Goal: Information Seeking & Learning: Learn about a topic

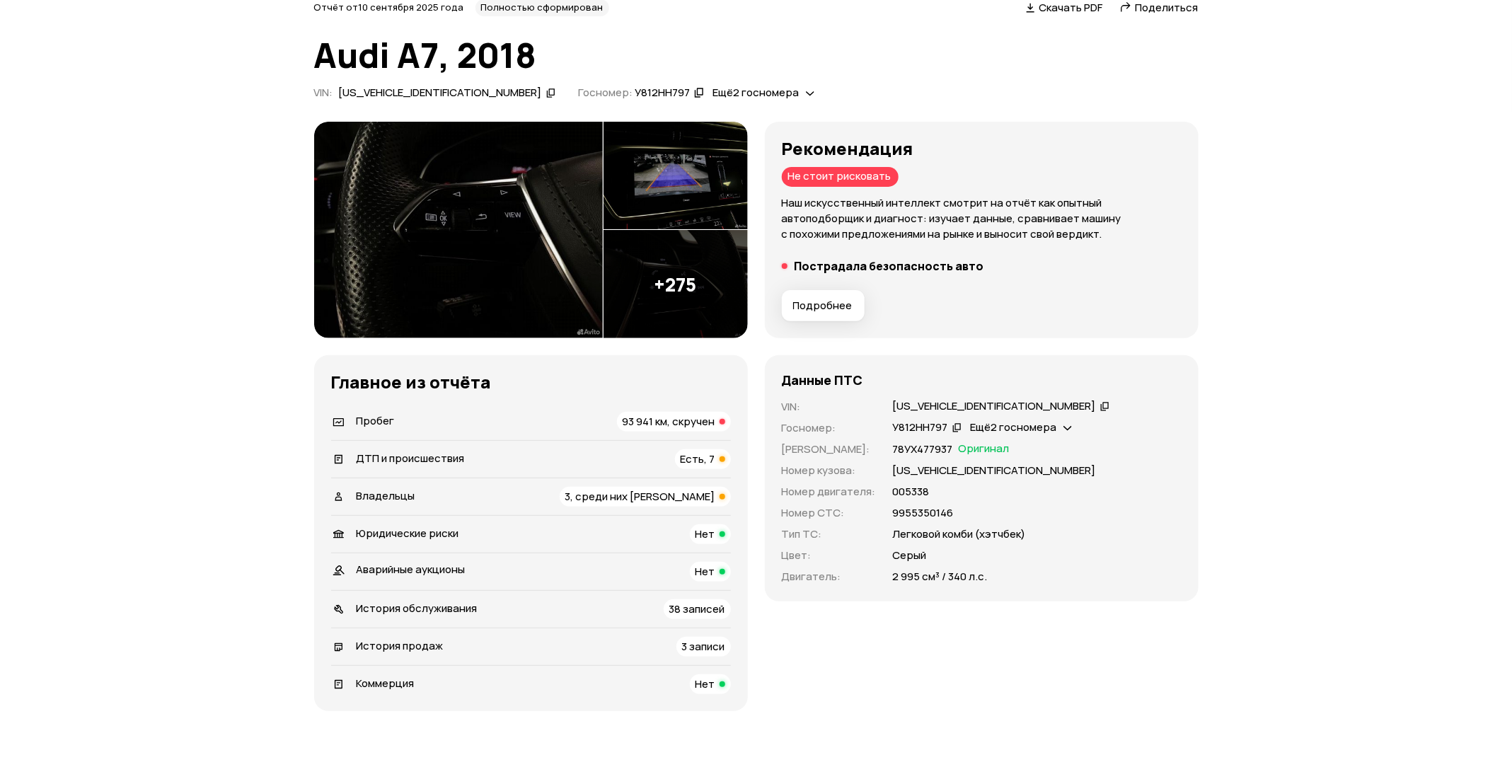
scroll to position [106, 0]
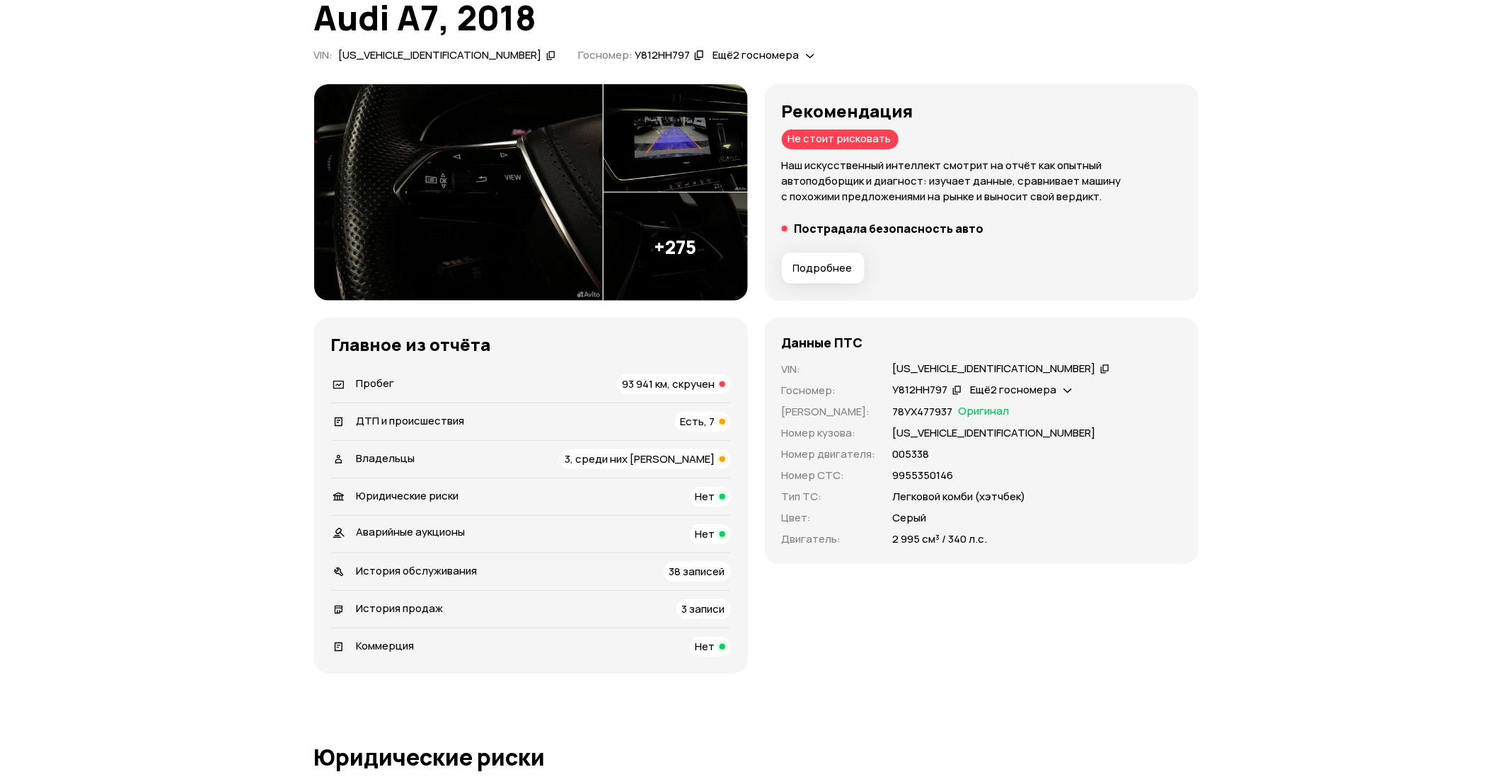
click at [655, 376] on span "93 941 км, скручен" at bounding box center [668, 383] width 92 height 14
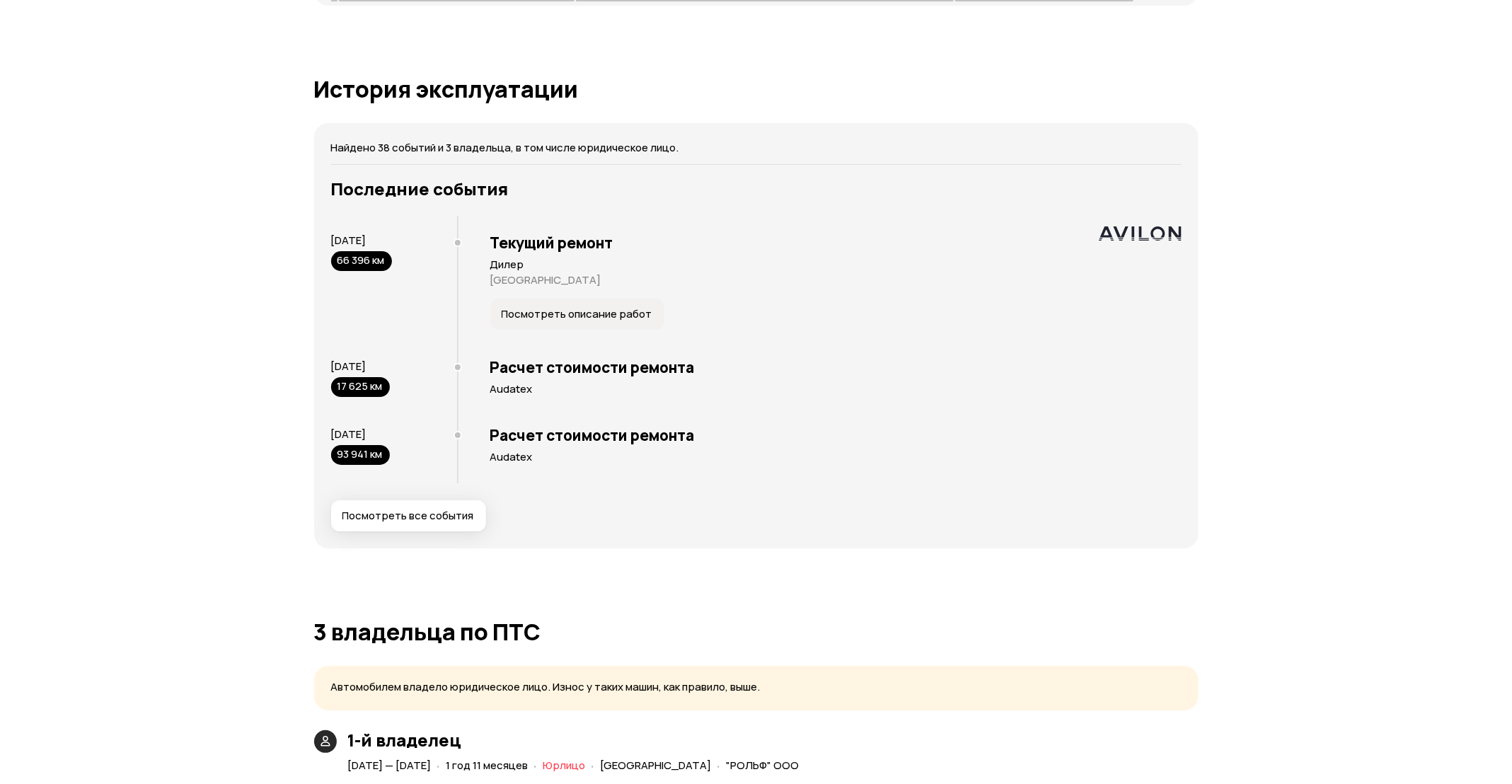
scroll to position [1936, 0]
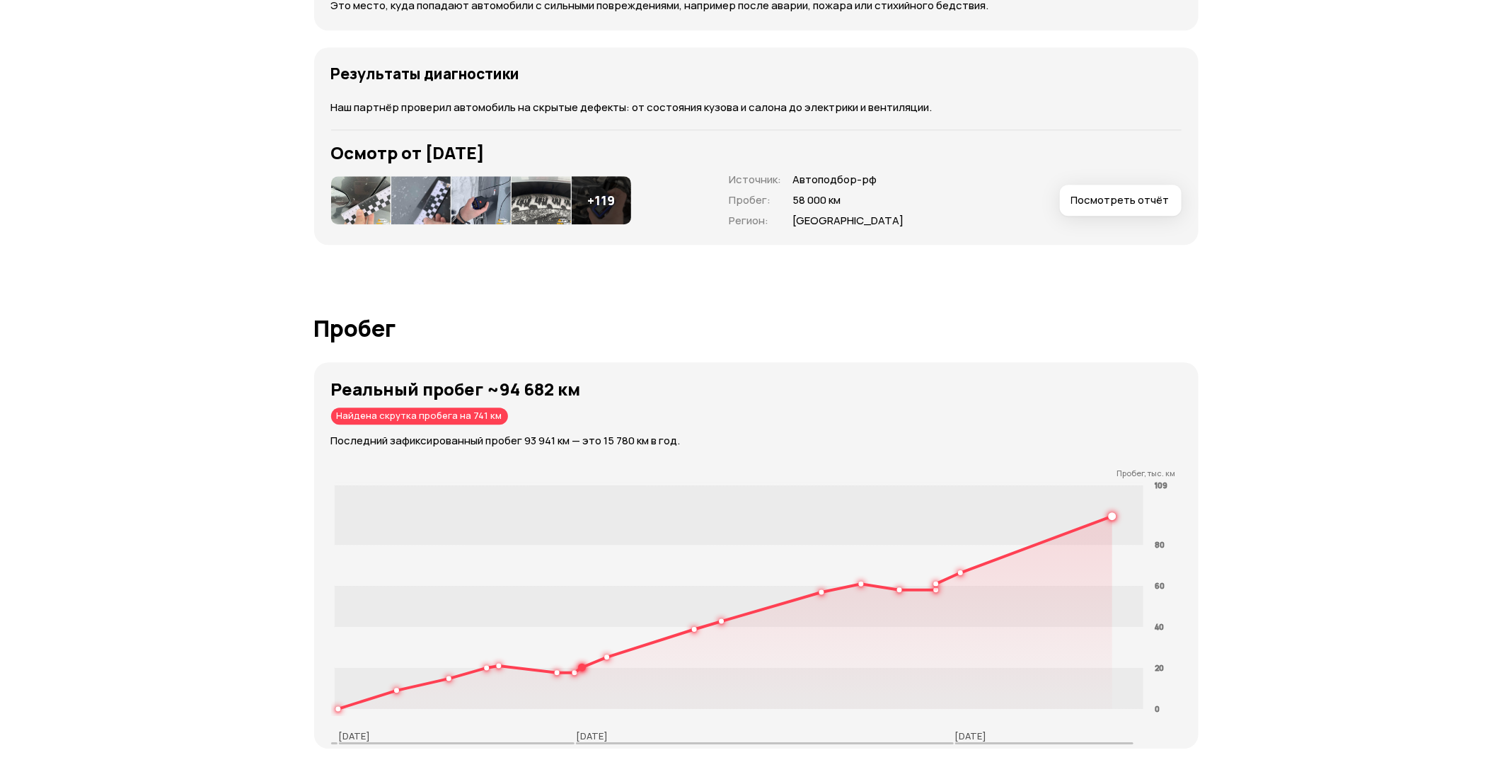
drag, startPoint x: 404, startPoint y: 410, endPoint x: 514, endPoint y: 412, distance: 110.0
click at [514, 412] on div "Реальный пробег ~94 682 км Найдена скрутка пробега на 741 км Последний зафиксир…" at bounding box center [764, 413] width 867 height 69
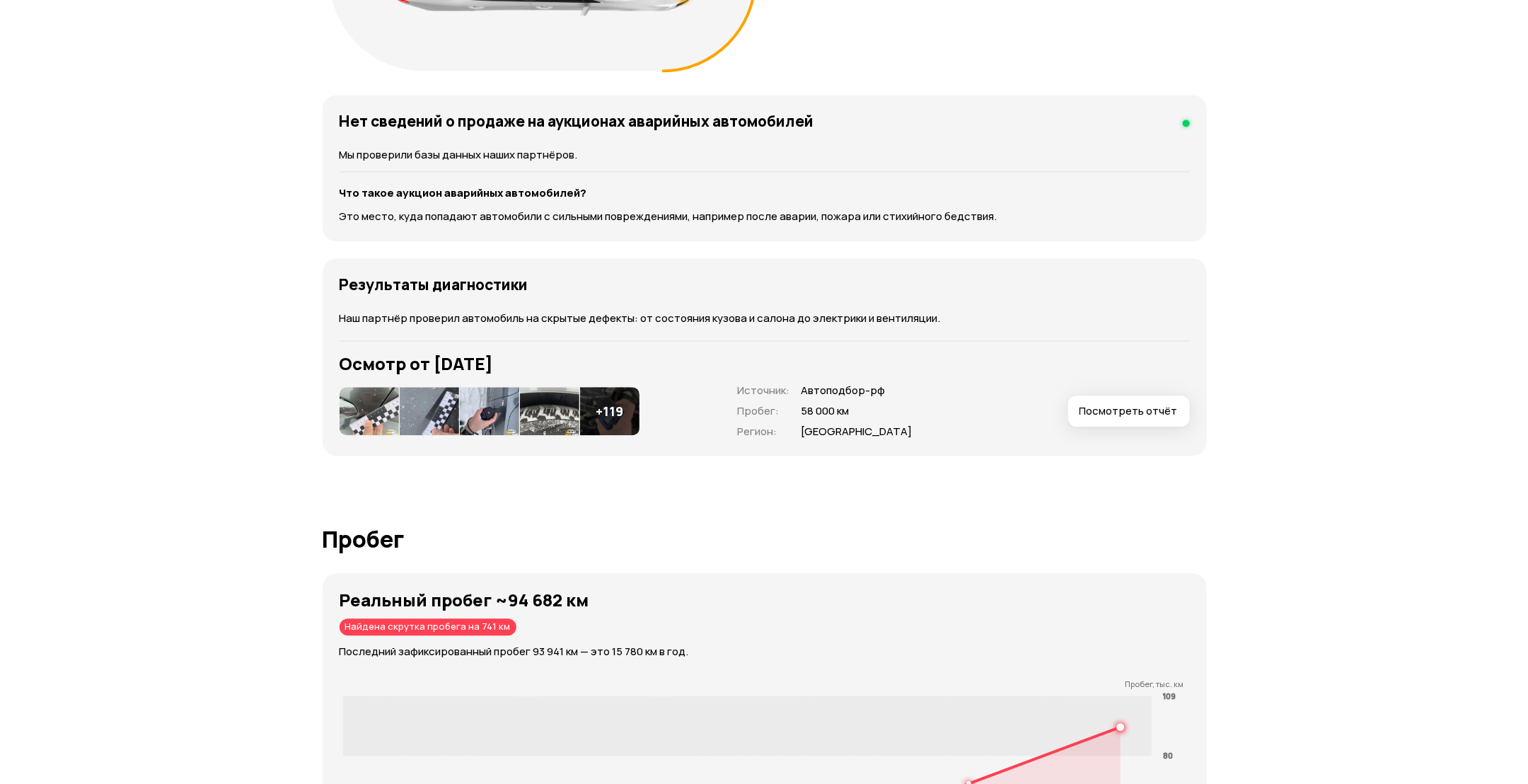
scroll to position [1724, 0]
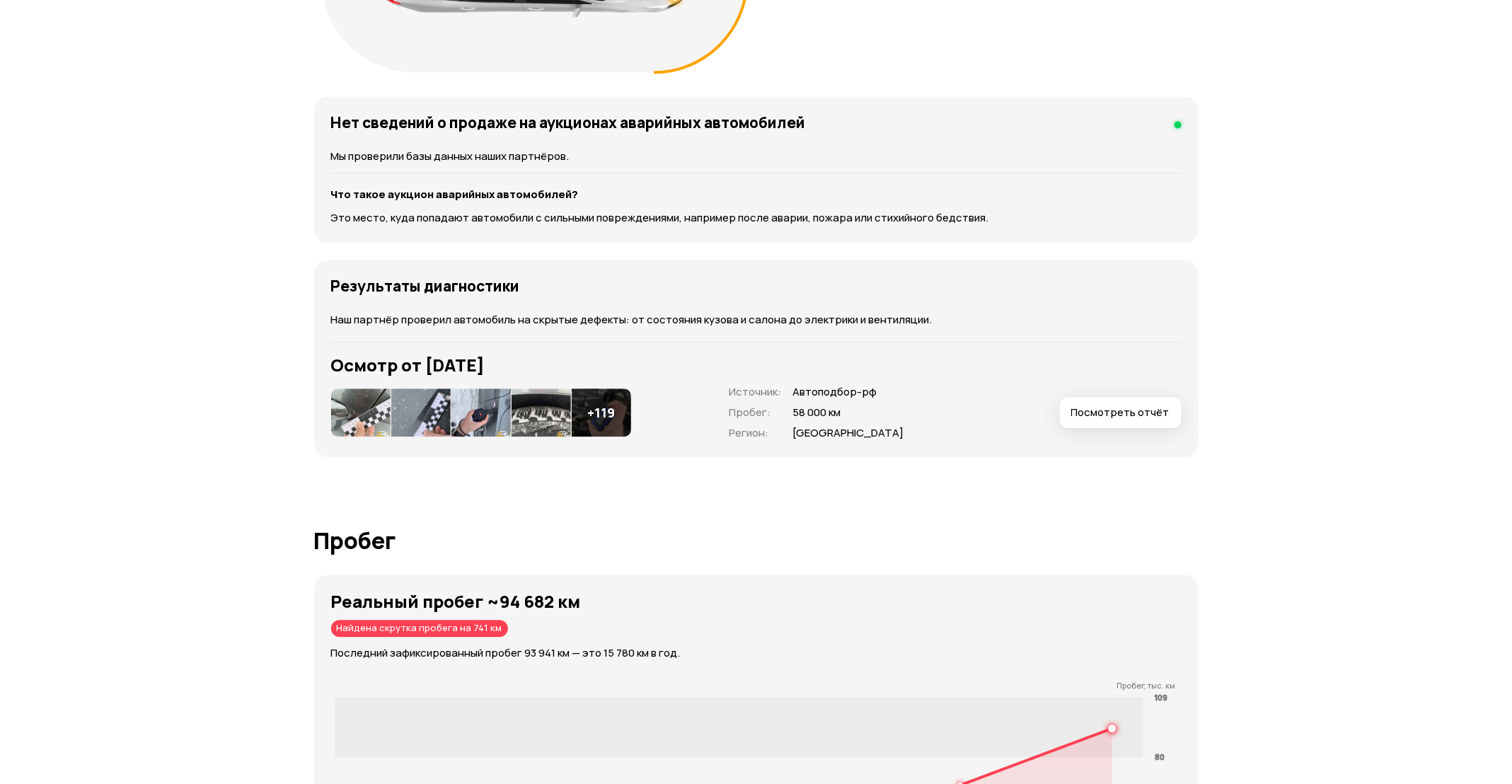
click at [1118, 423] on button "Посмотреть отчёт" at bounding box center [1121, 412] width 122 height 31
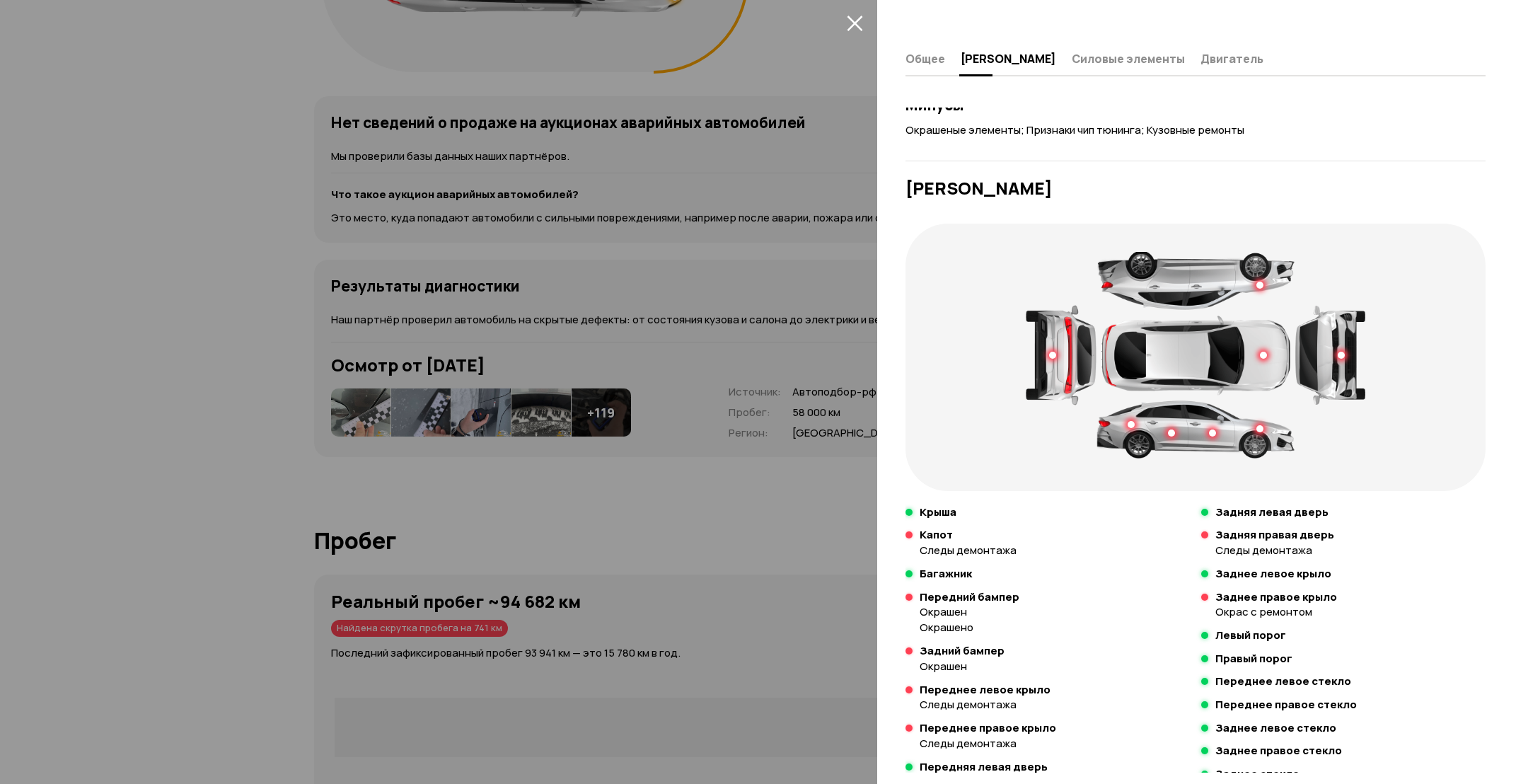
scroll to position [0, 0]
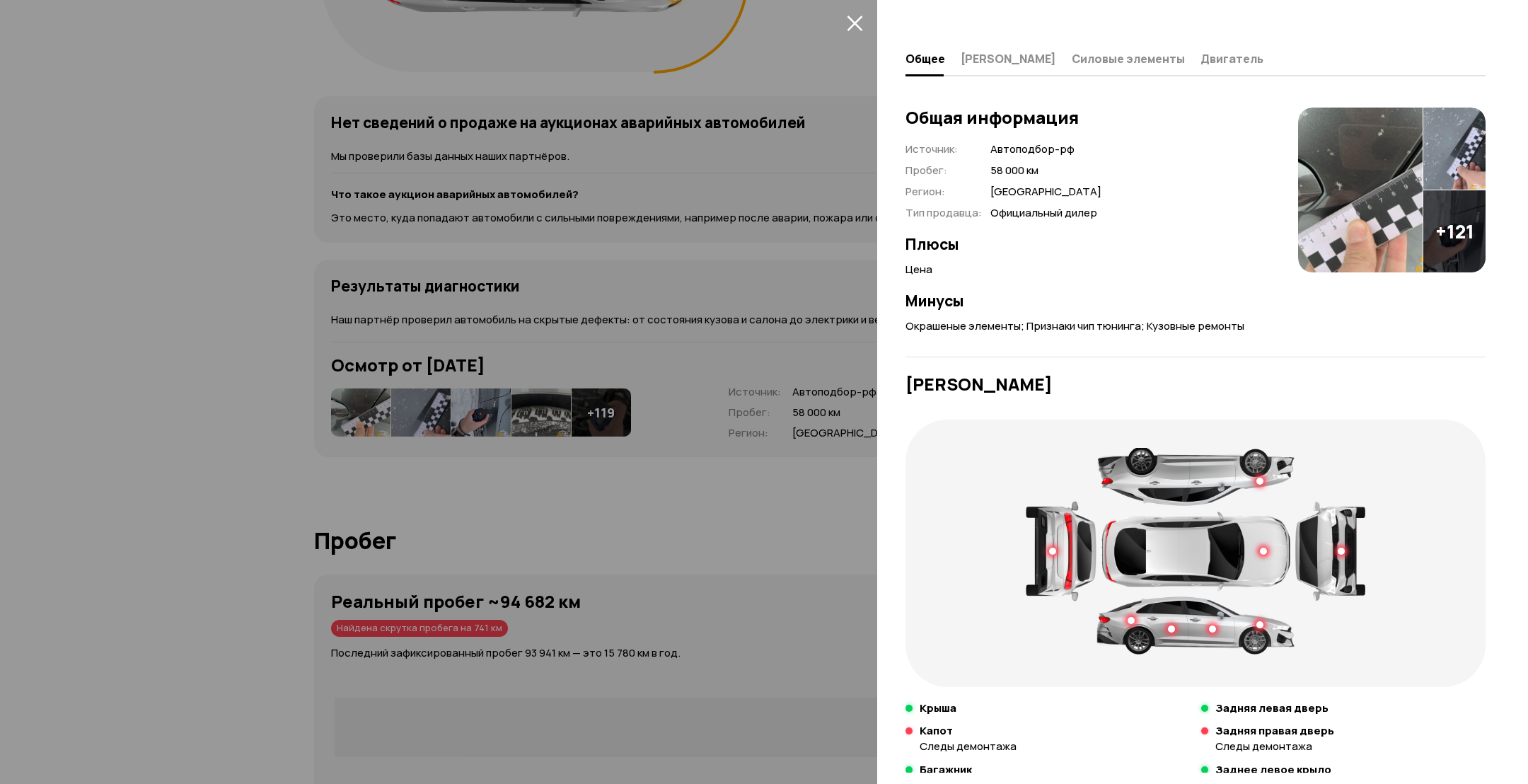
click at [1423, 242] on img at bounding box center [1455, 231] width 63 height 82
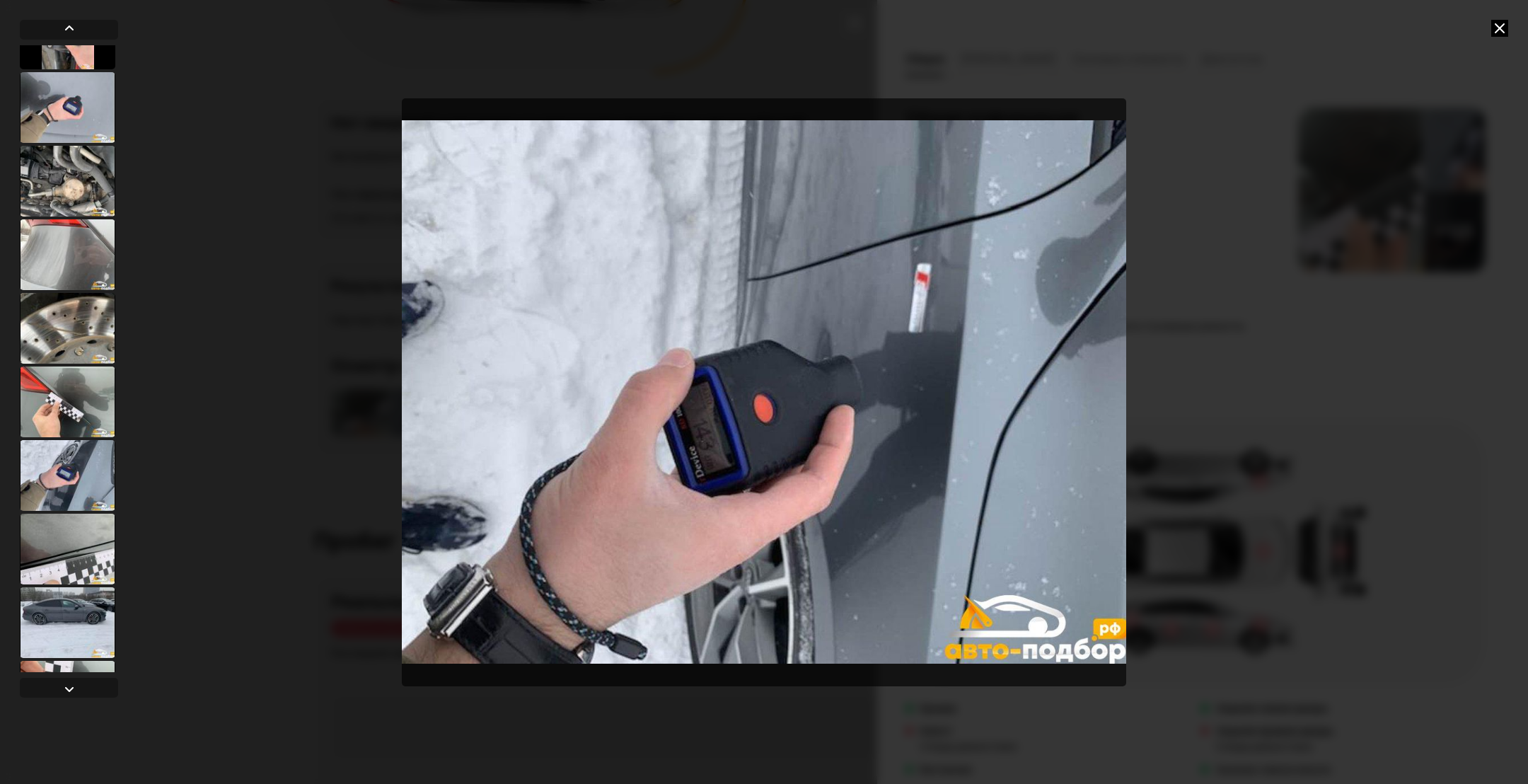
click at [82, 355] on div at bounding box center [67, 328] width 95 height 71
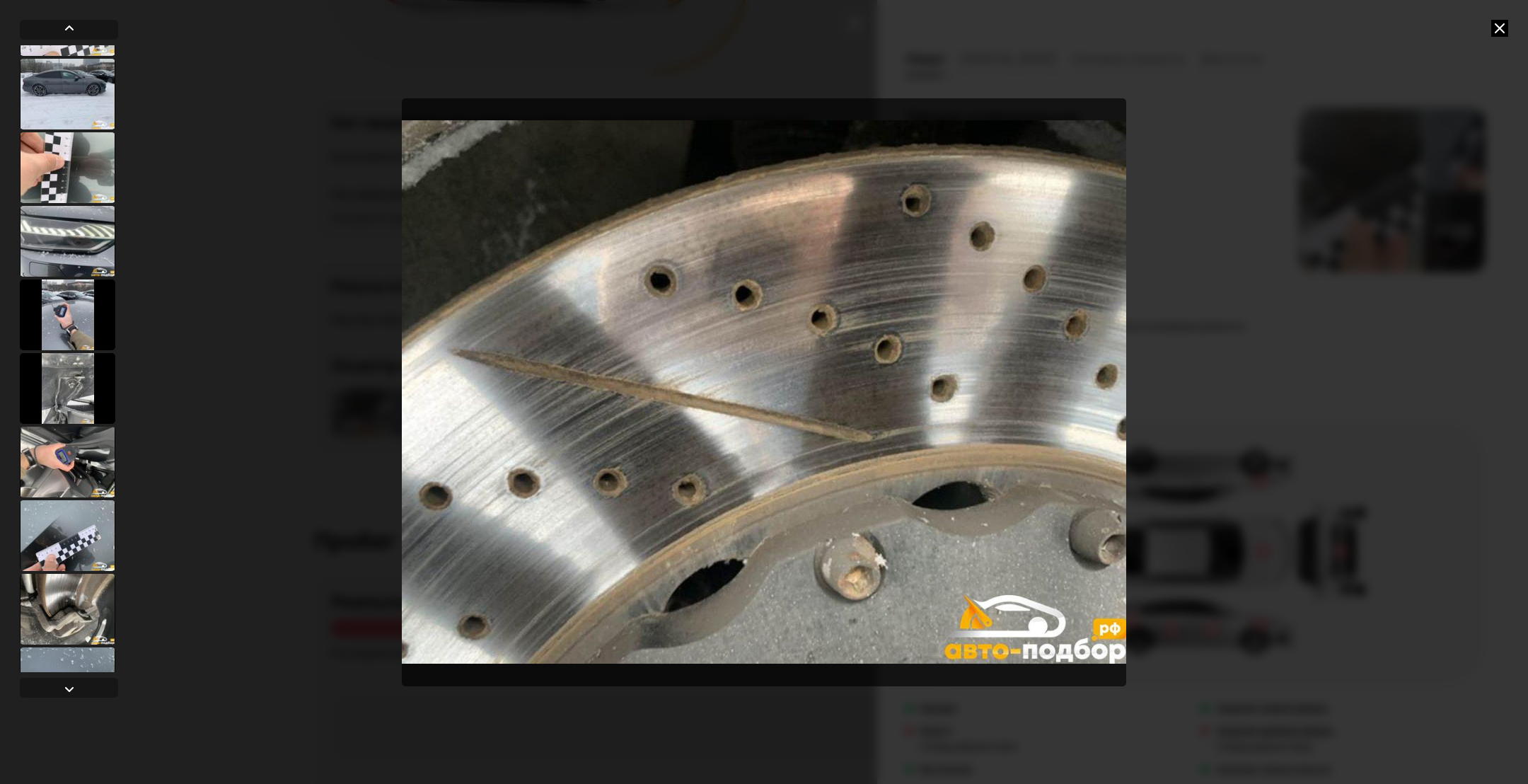
click at [82, 355] on div at bounding box center [67, 388] width 95 height 71
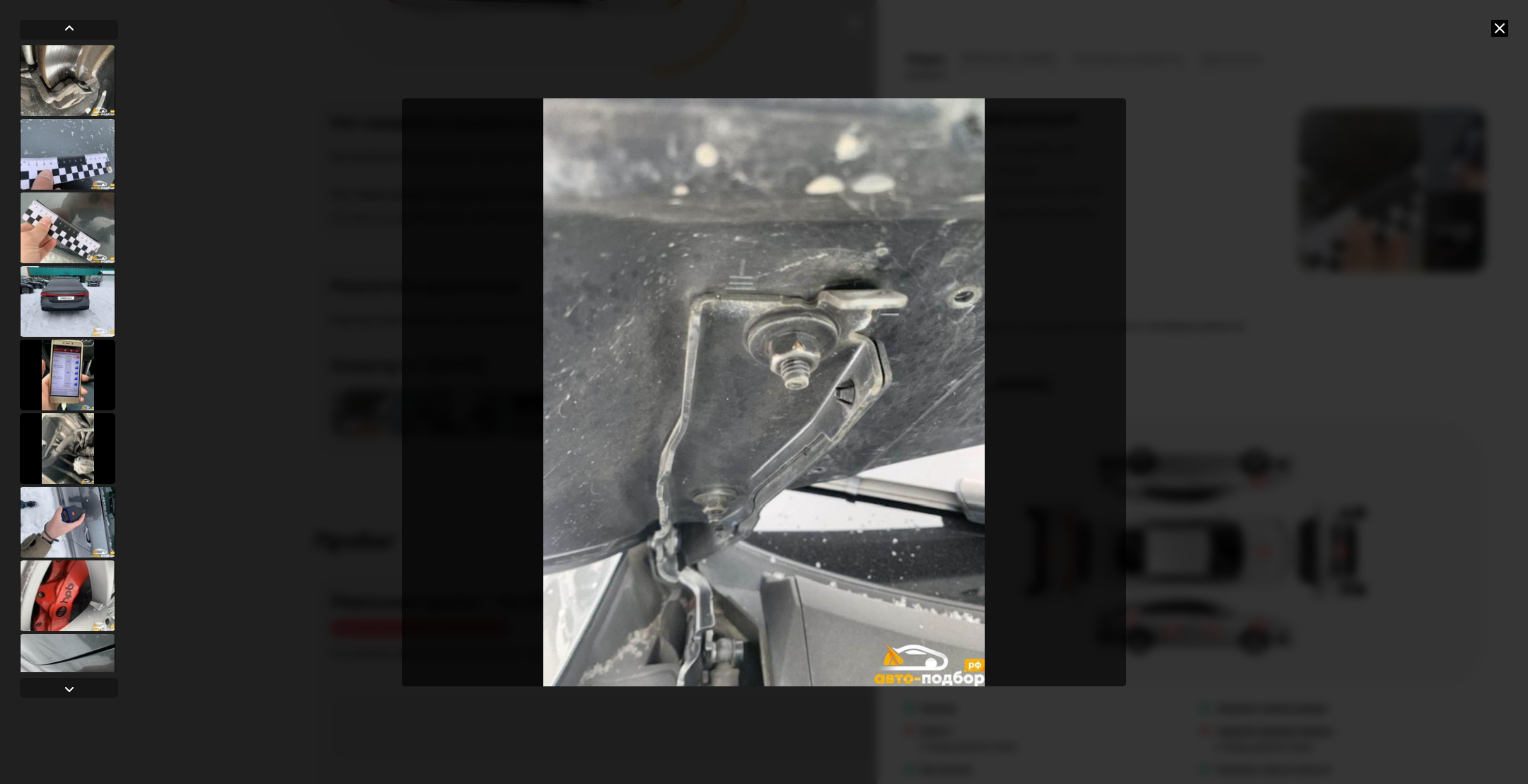
click at [82, 355] on div at bounding box center [67, 374] width 95 height 71
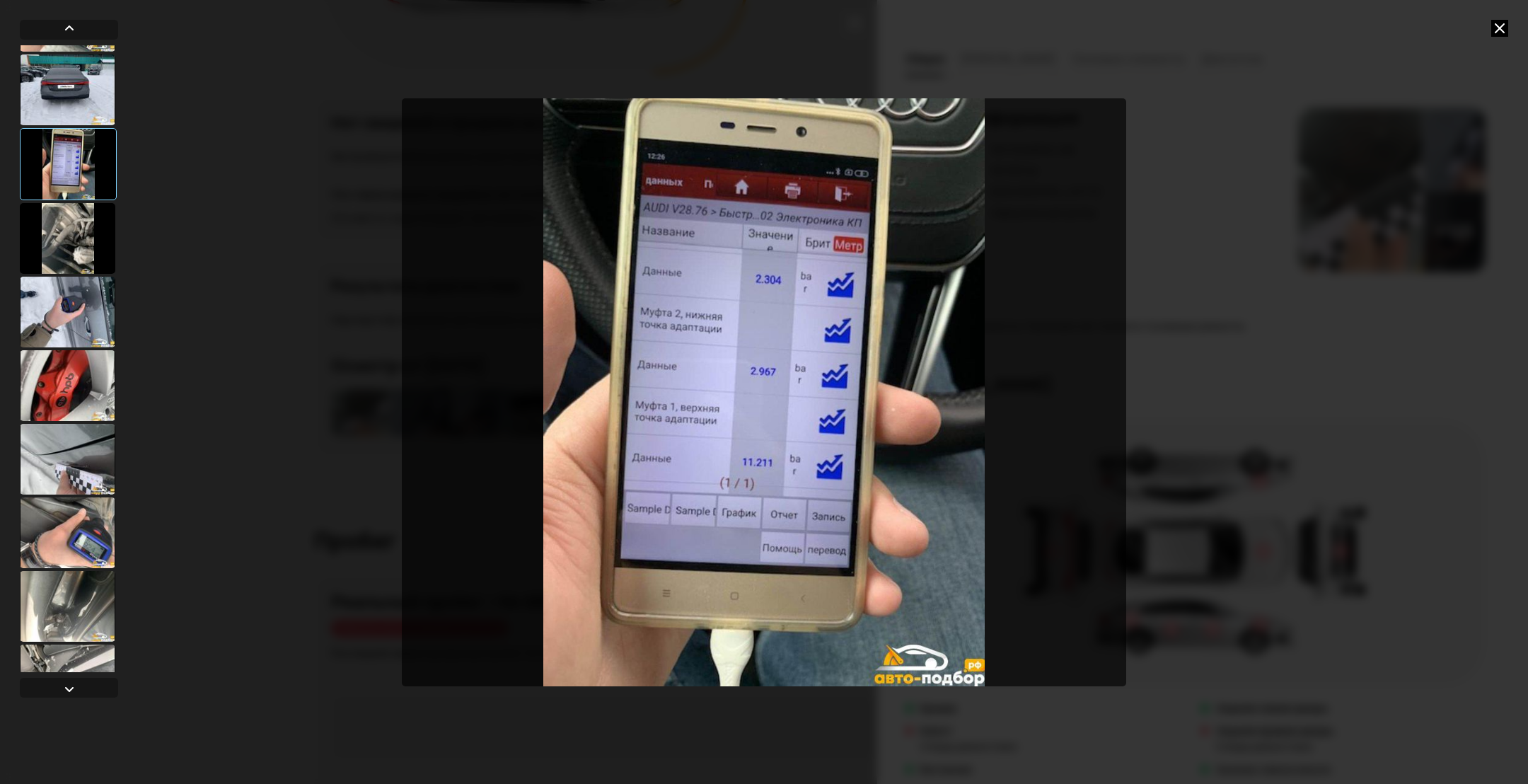
click at [82, 355] on div at bounding box center [67, 385] width 95 height 71
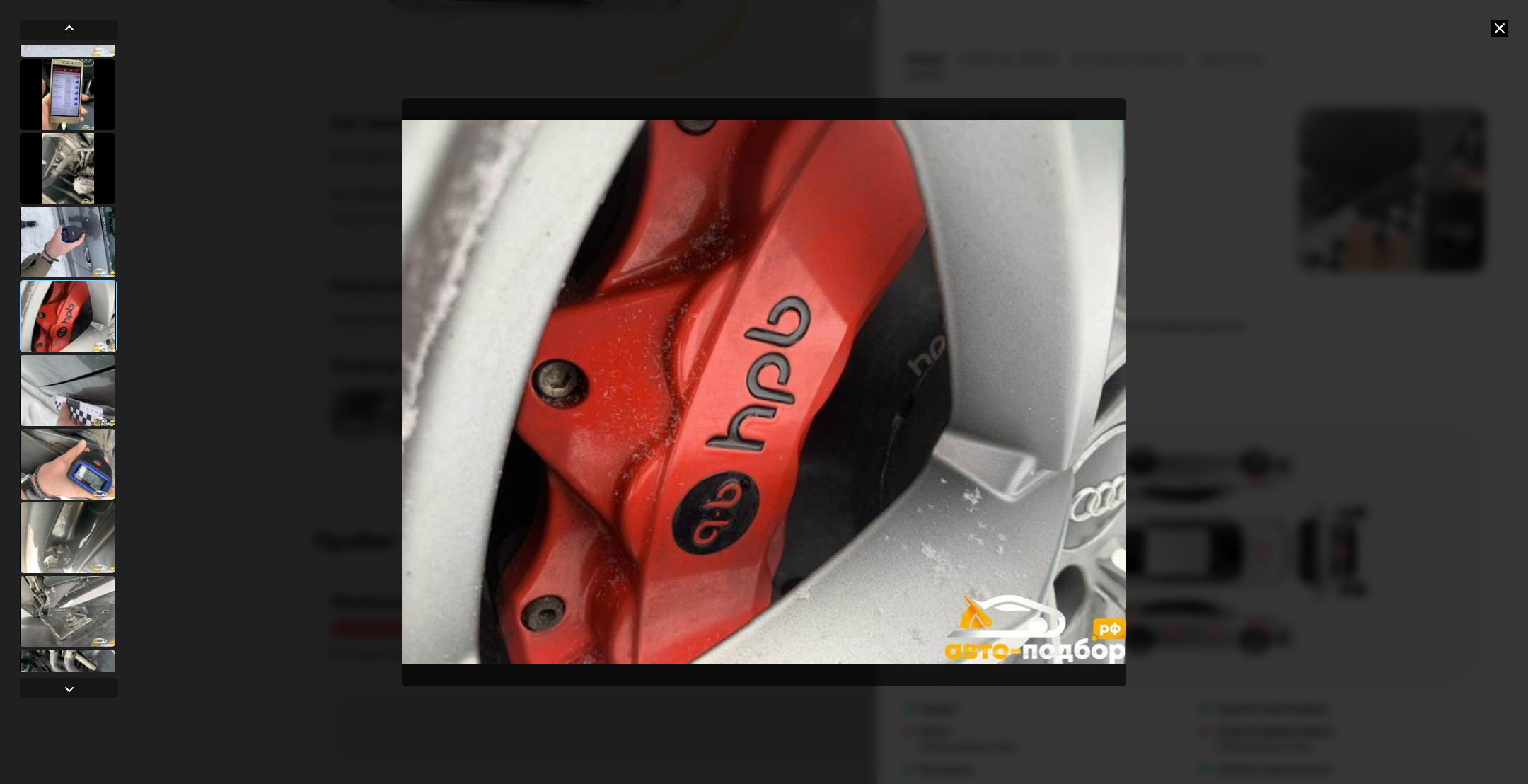
scroll to position [2010, 0]
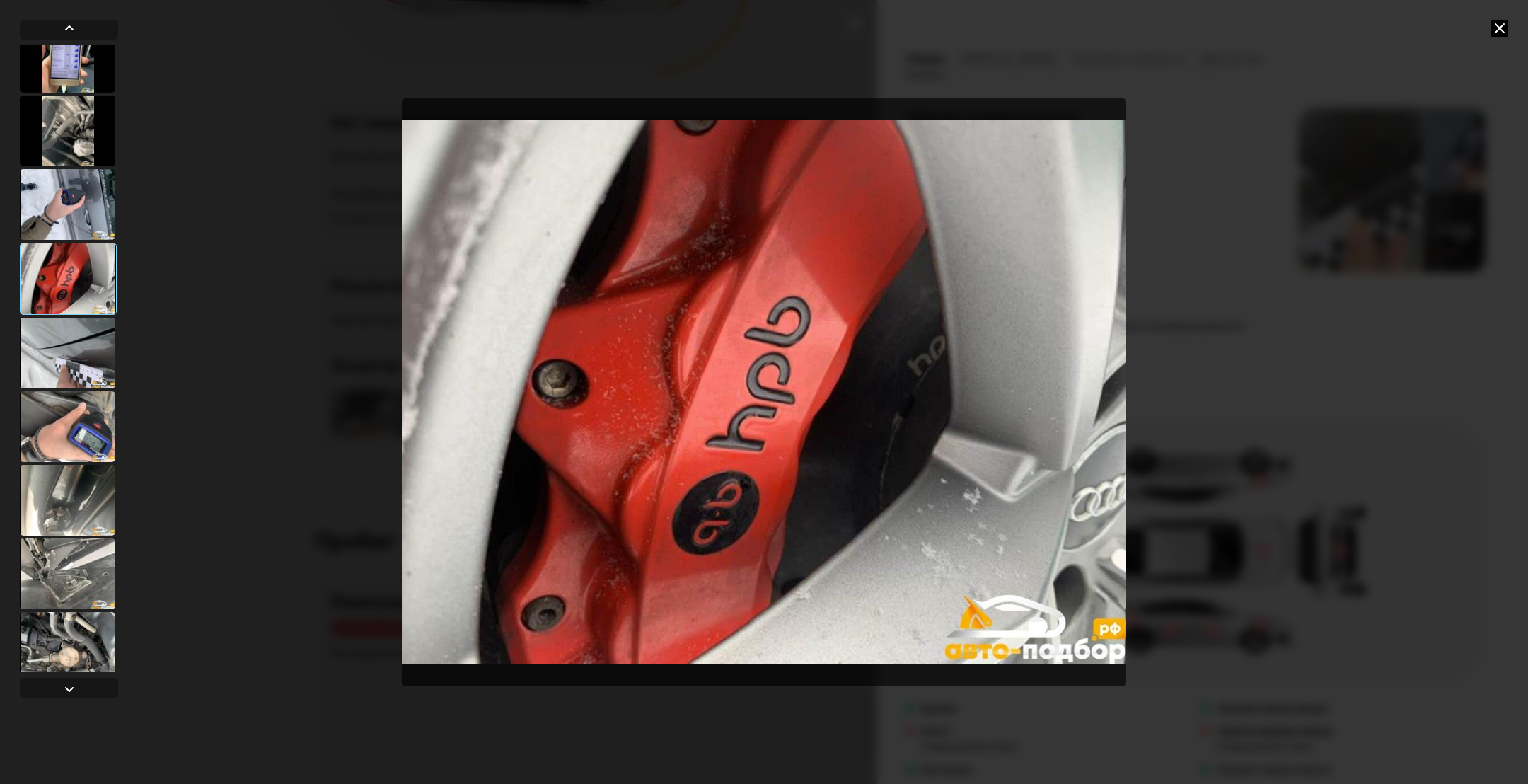
click at [82, 355] on div at bounding box center [67, 352] width 95 height 71
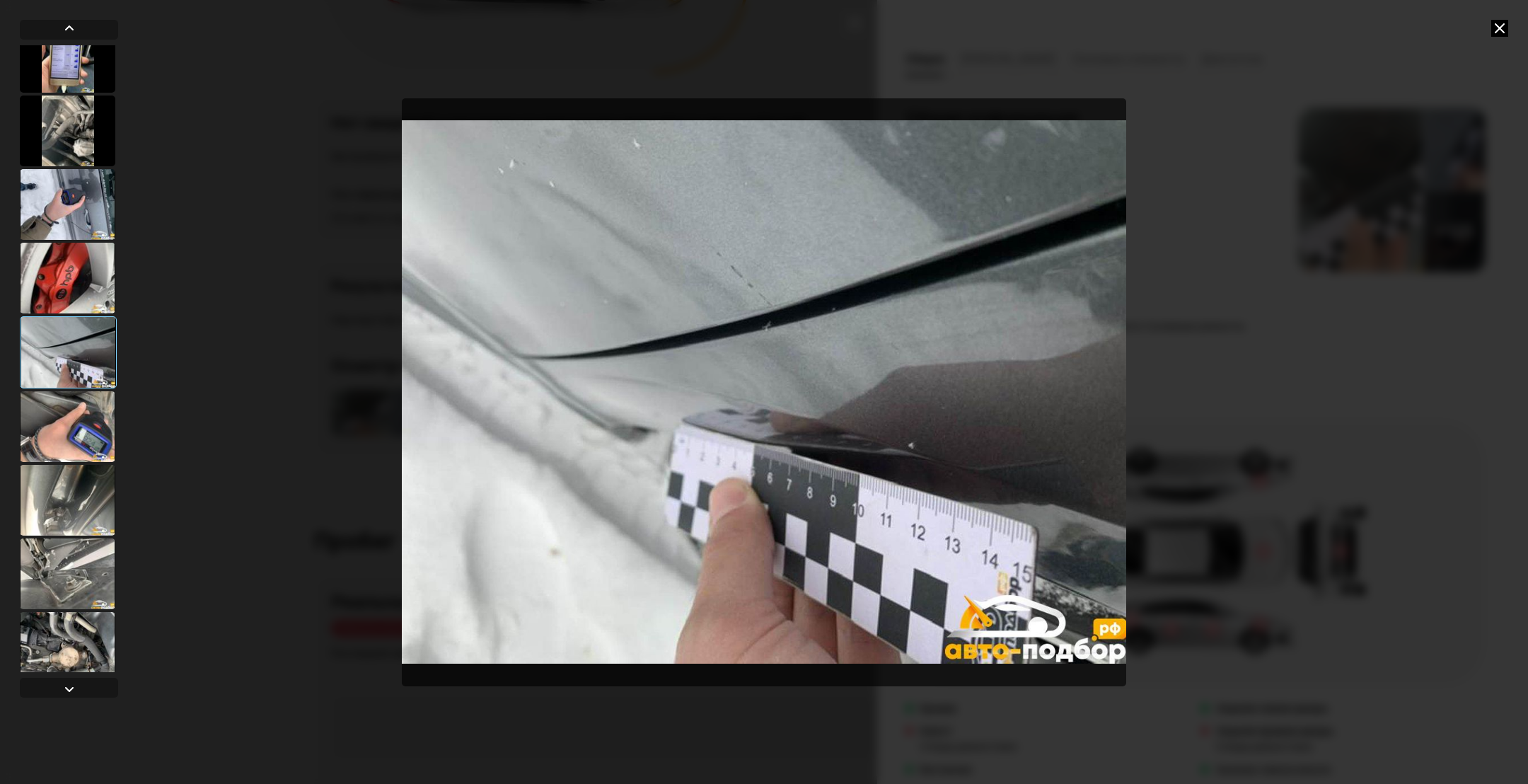
click at [43, 414] on div at bounding box center [67, 426] width 95 height 71
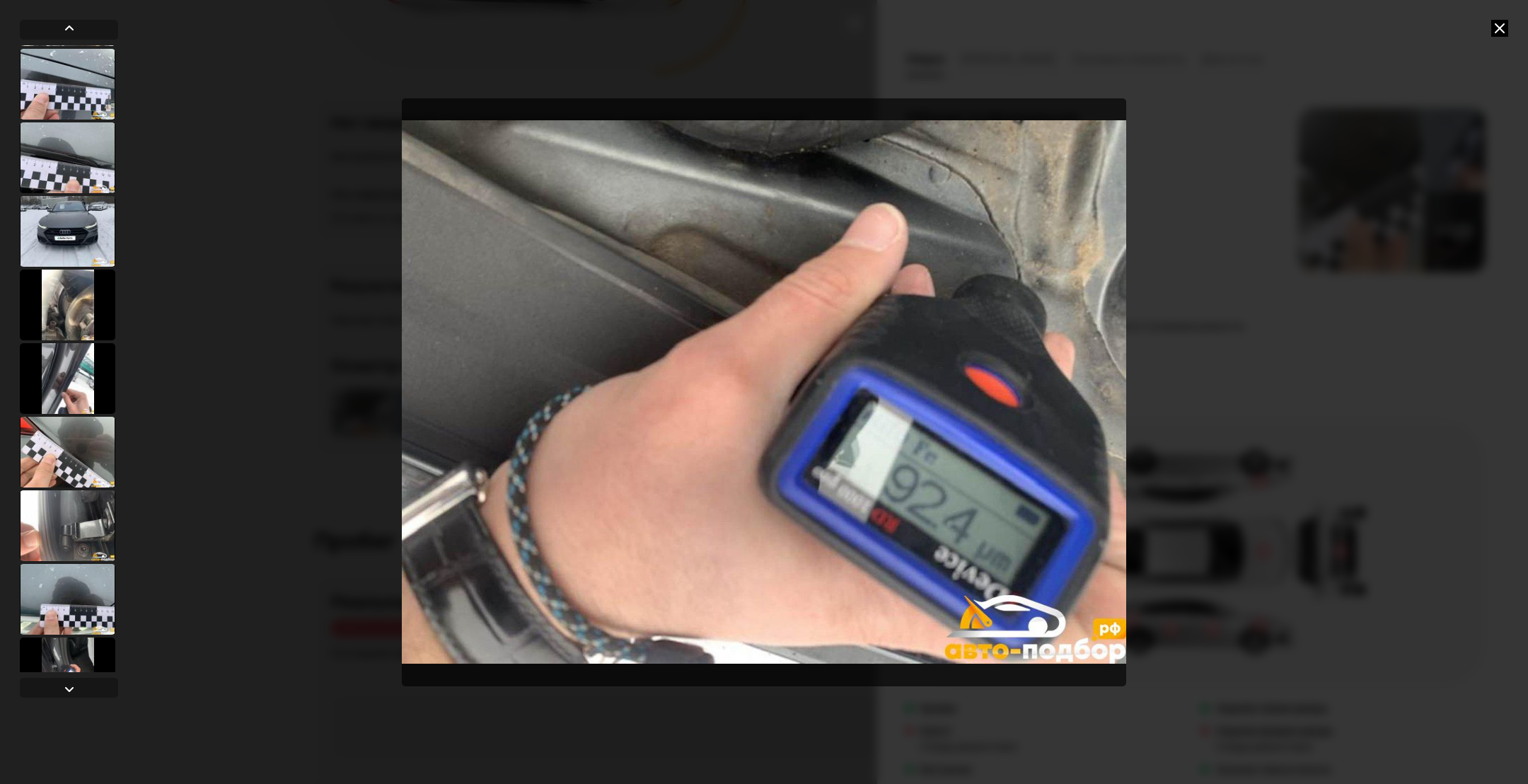
click at [45, 413] on div at bounding box center [67, 378] width 95 height 71
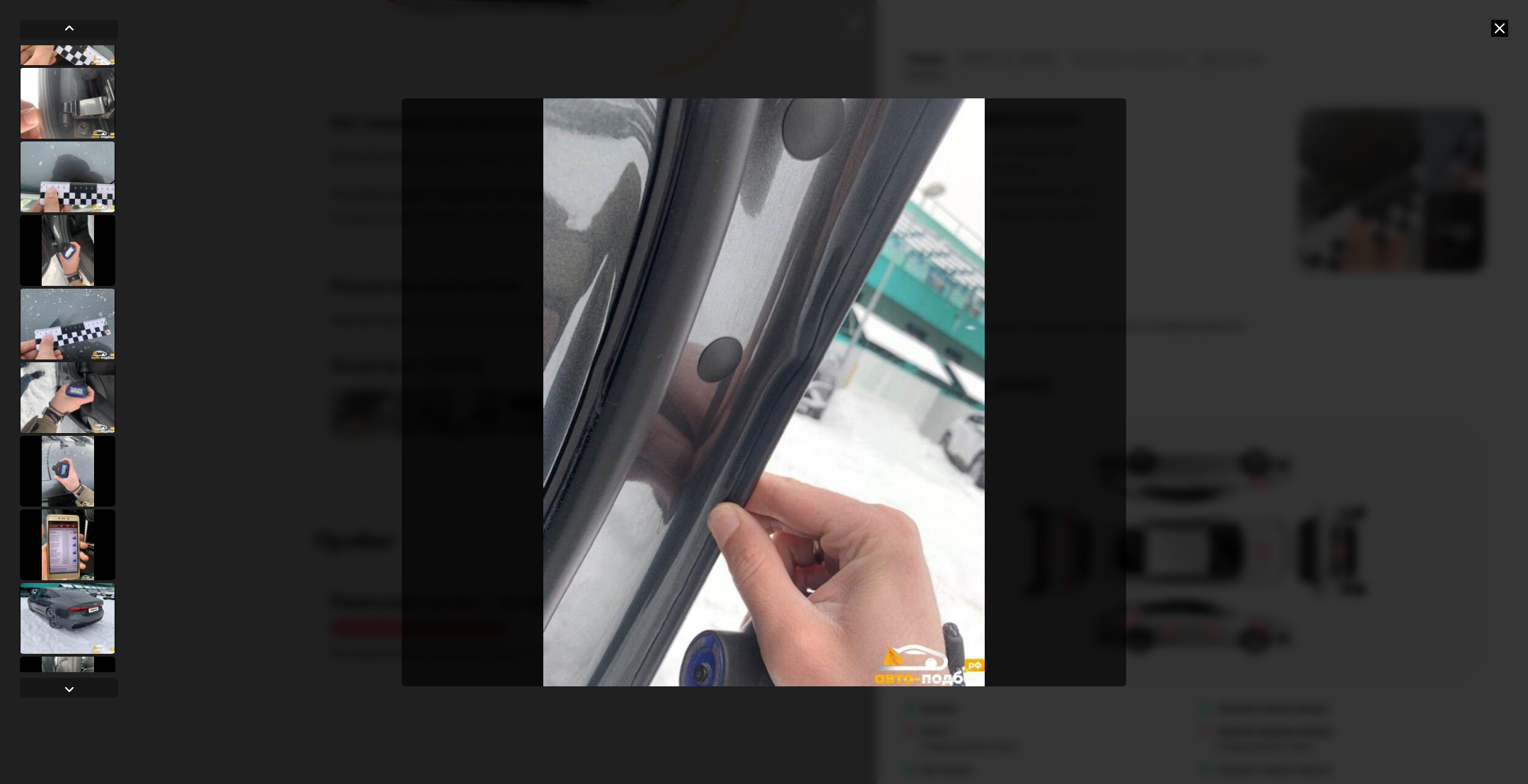
click at [45, 413] on div at bounding box center [67, 397] width 95 height 71
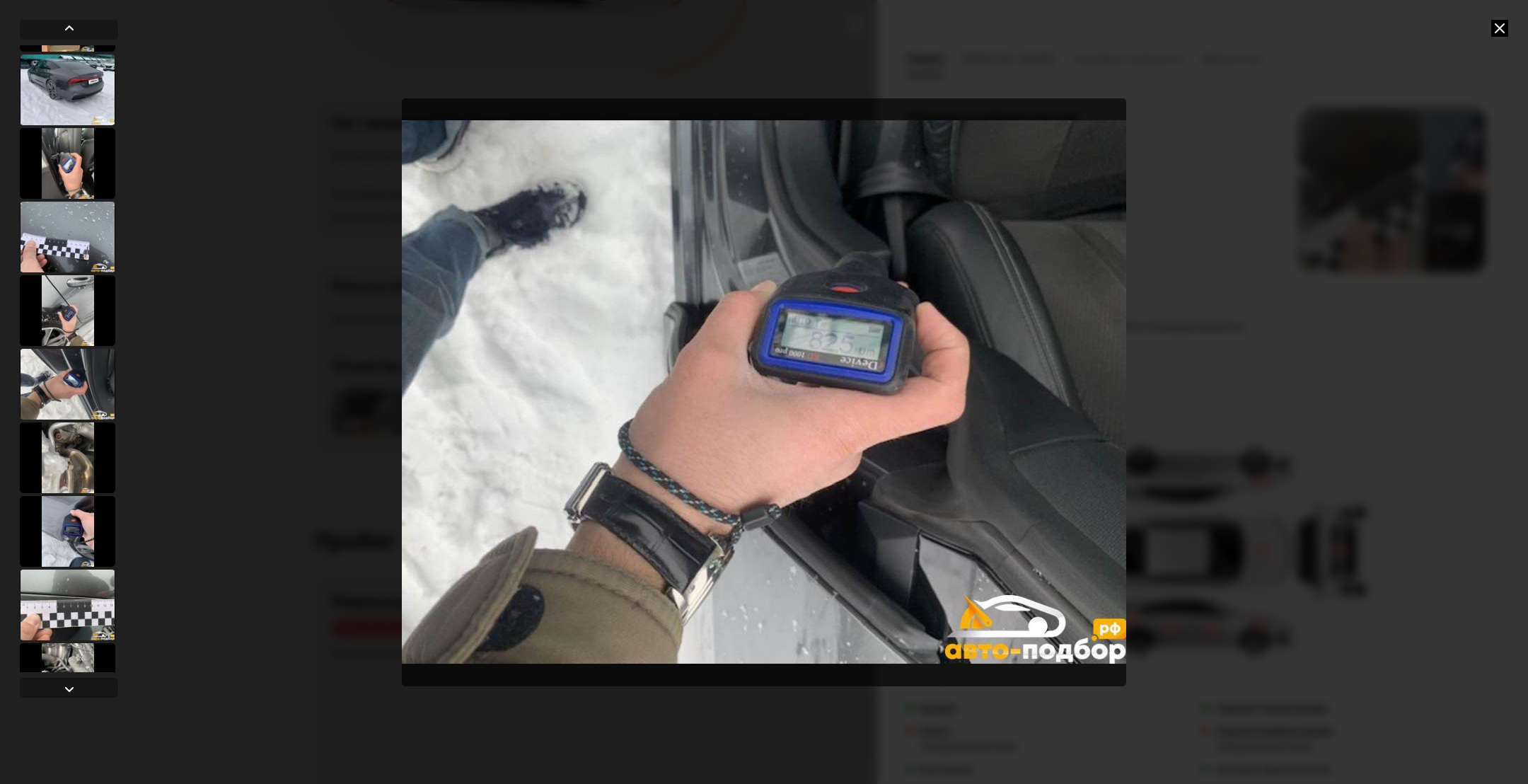
click at [45, 413] on div at bounding box center [67, 384] width 95 height 71
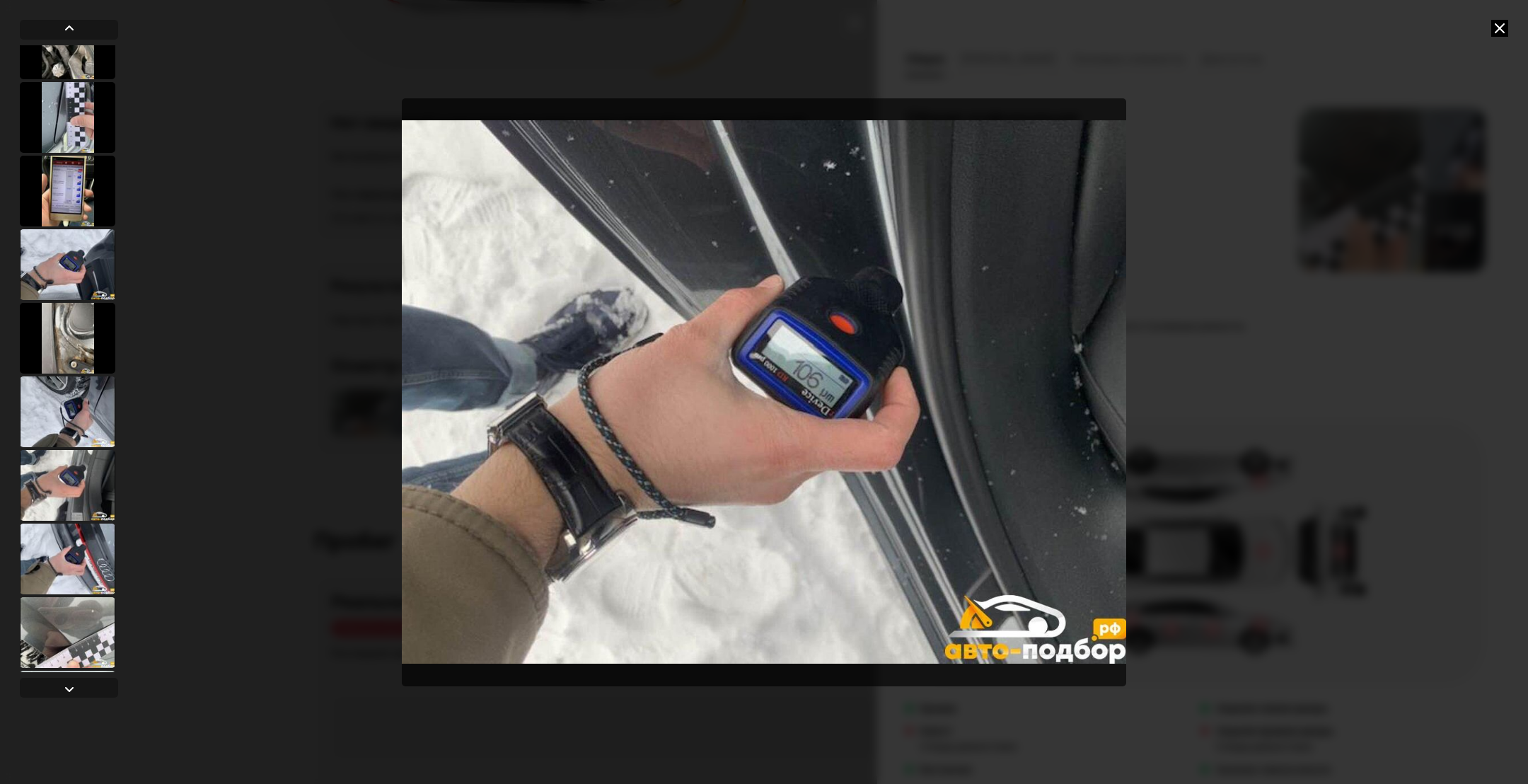
click at [45, 413] on div at bounding box center [67, 411] width 95 height 71
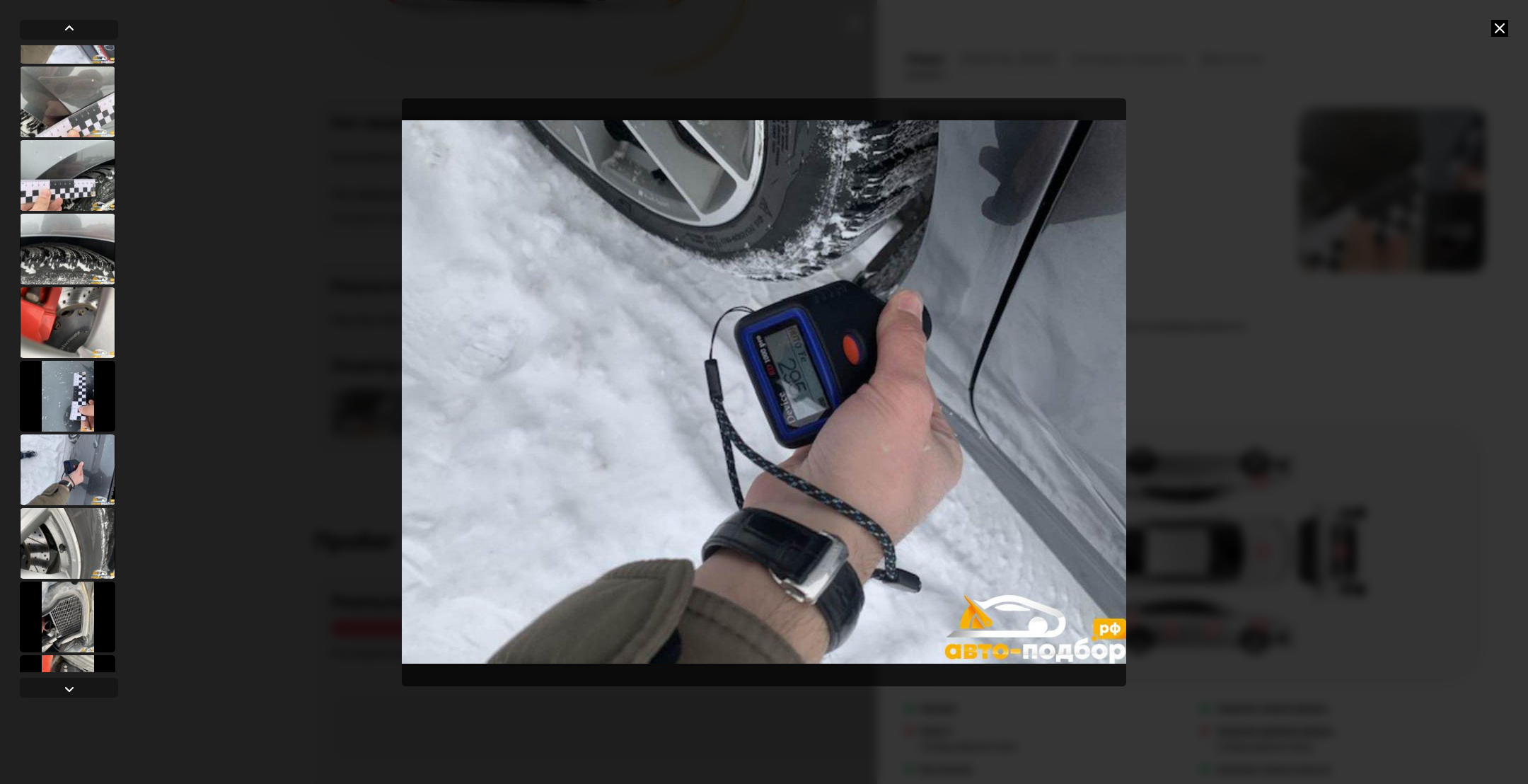
click at [45, 413] on div at bounding box center [67, 396] width 95 height 71
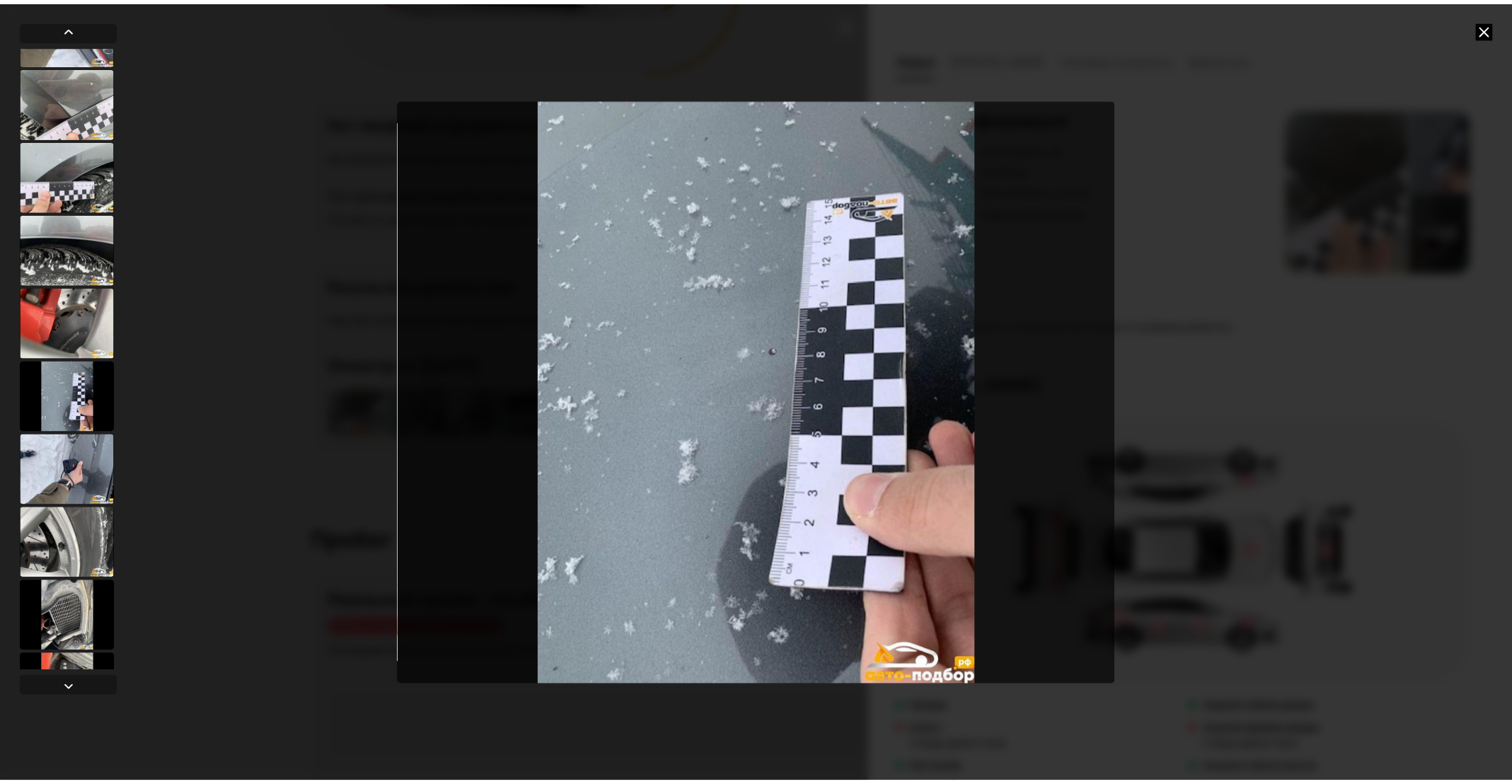
scroll to position [4759, 0]
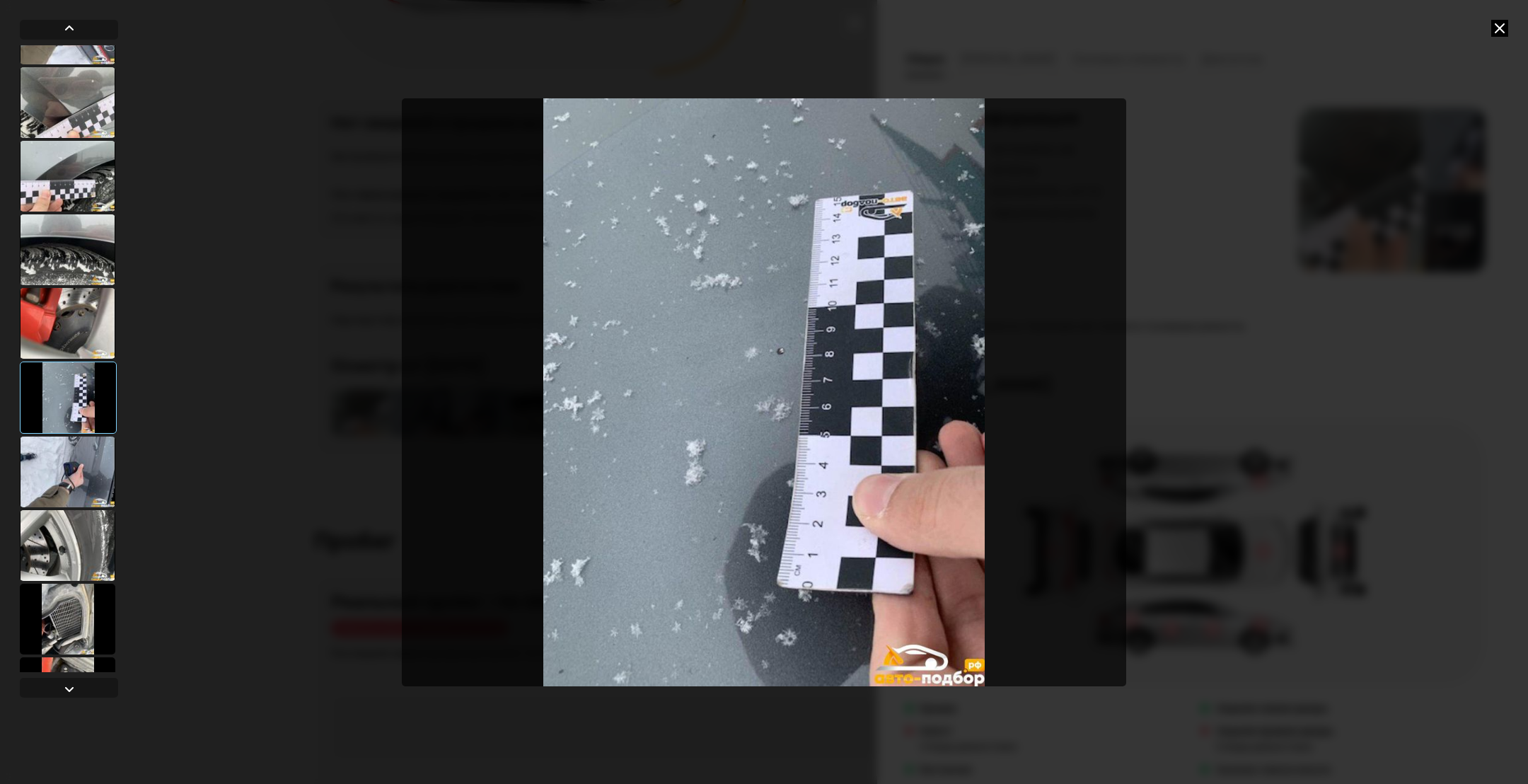
click at [1498, 26] on icon at bounding box center [1500, 28] width 17 height 17
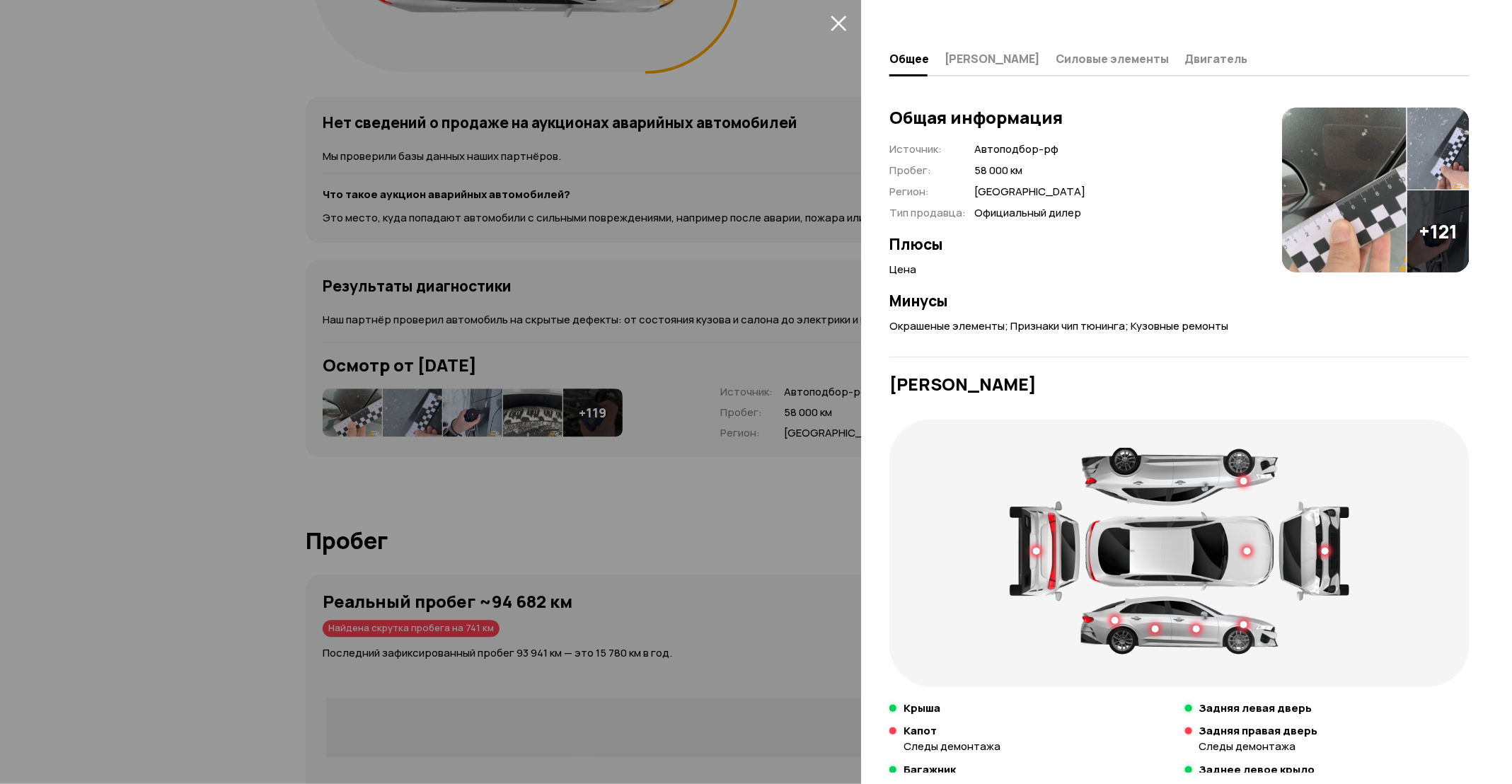
click at [639, 301] on div at bounding box center [756, 392] width 1512 height 784
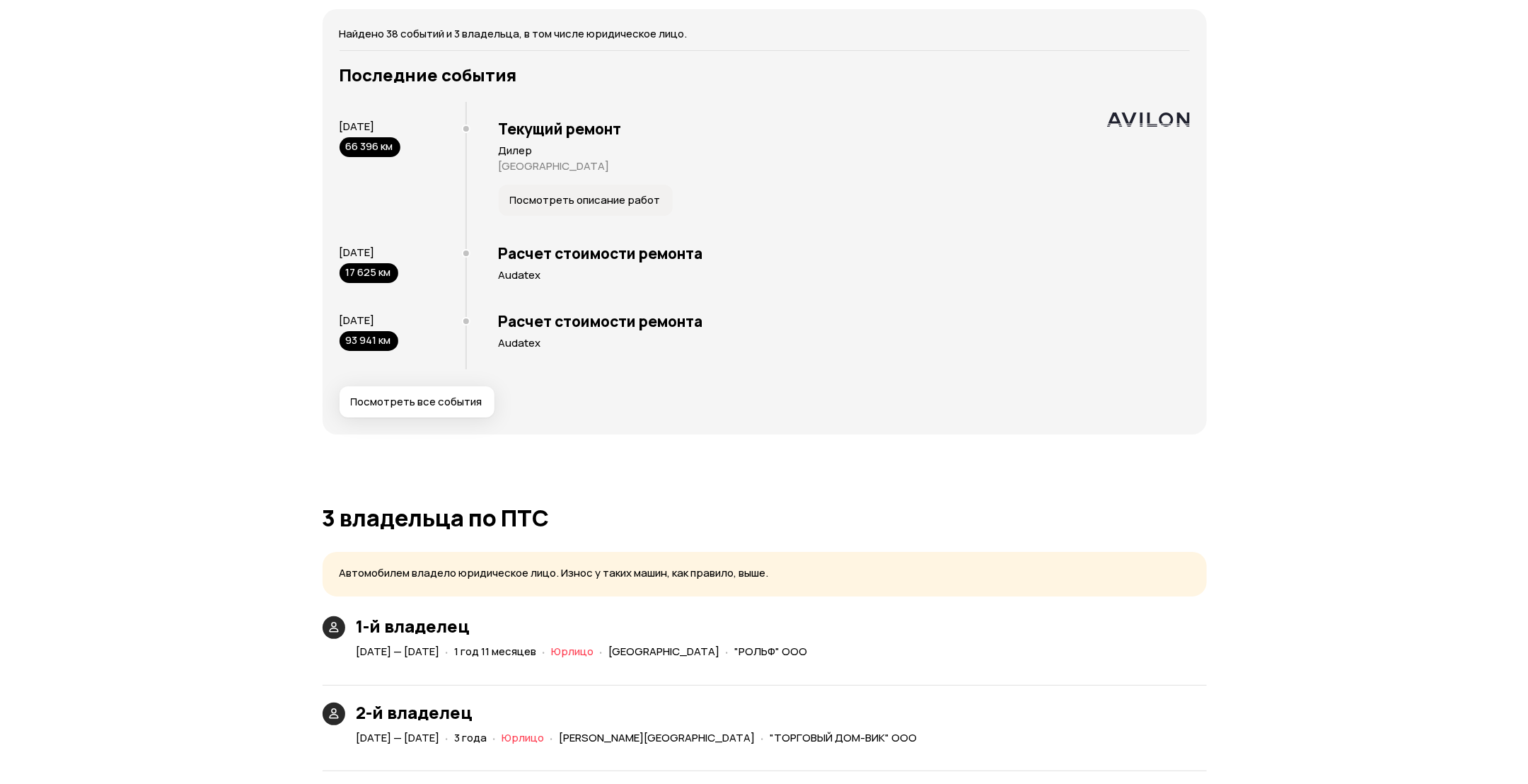
scroll to position [2784, 0]
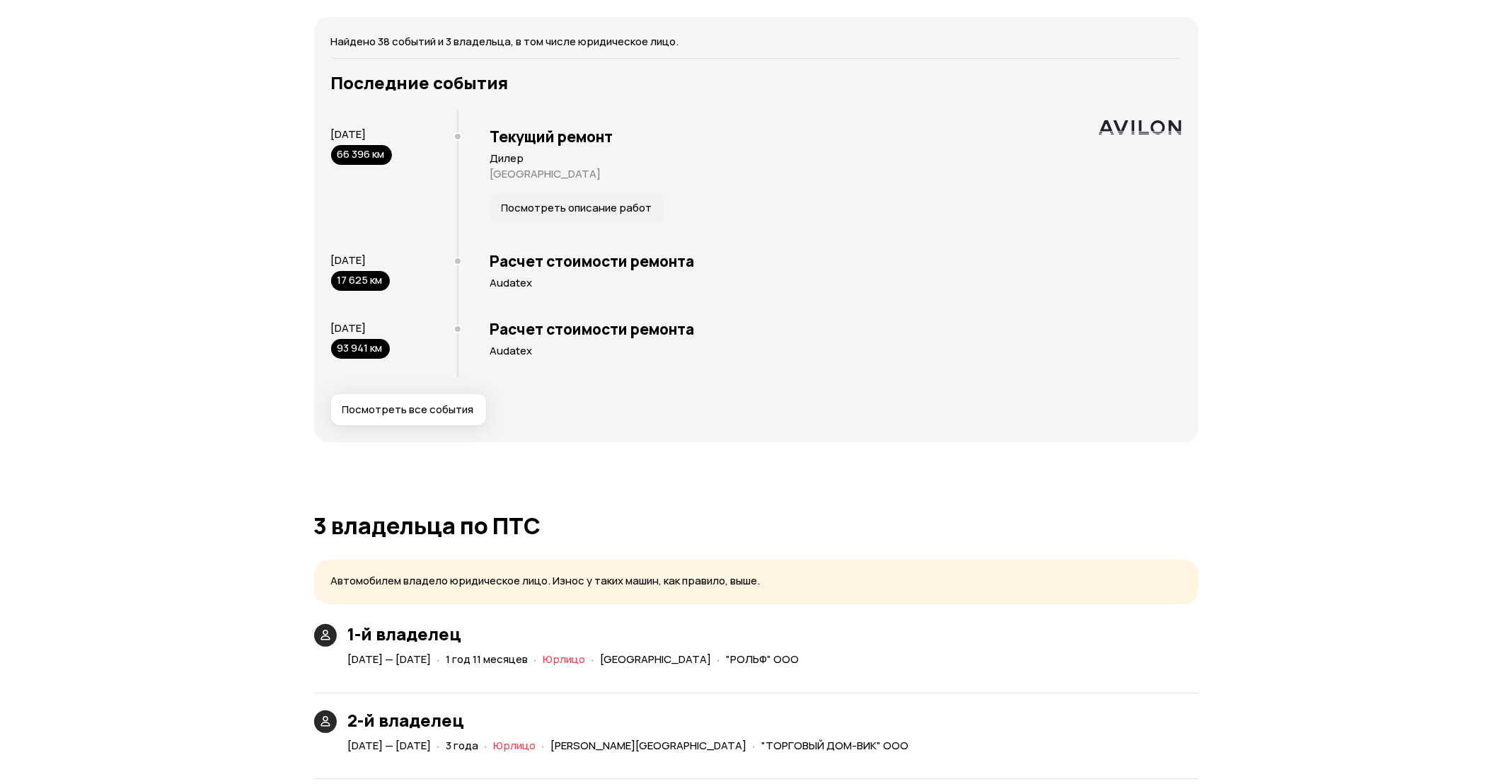
click at [414, 431] on div "Найдено 38 событий и 3 владельца, в том числе юридическое лицо. Последние событ…" at bounding box center [756, 229] width 884 height 425
click at [410, 406] on span "Посмотреть все события" at bounding box center [408, 410] width 131 height 14
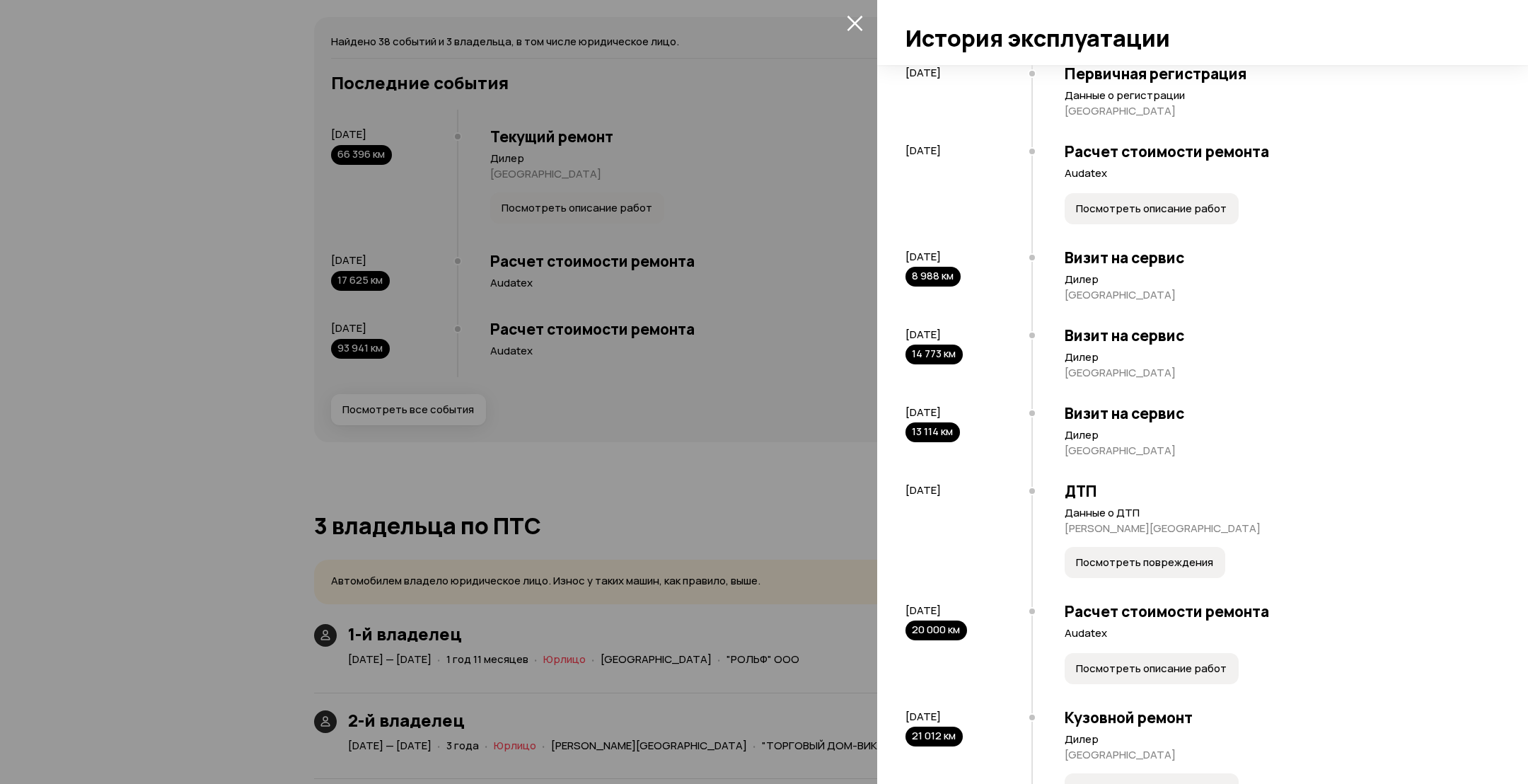
scroll to position [212, 0]
click at [1172, 200] on span "Посмотреть описание работ" at bounding box center [1152, 207] width 151 height 14
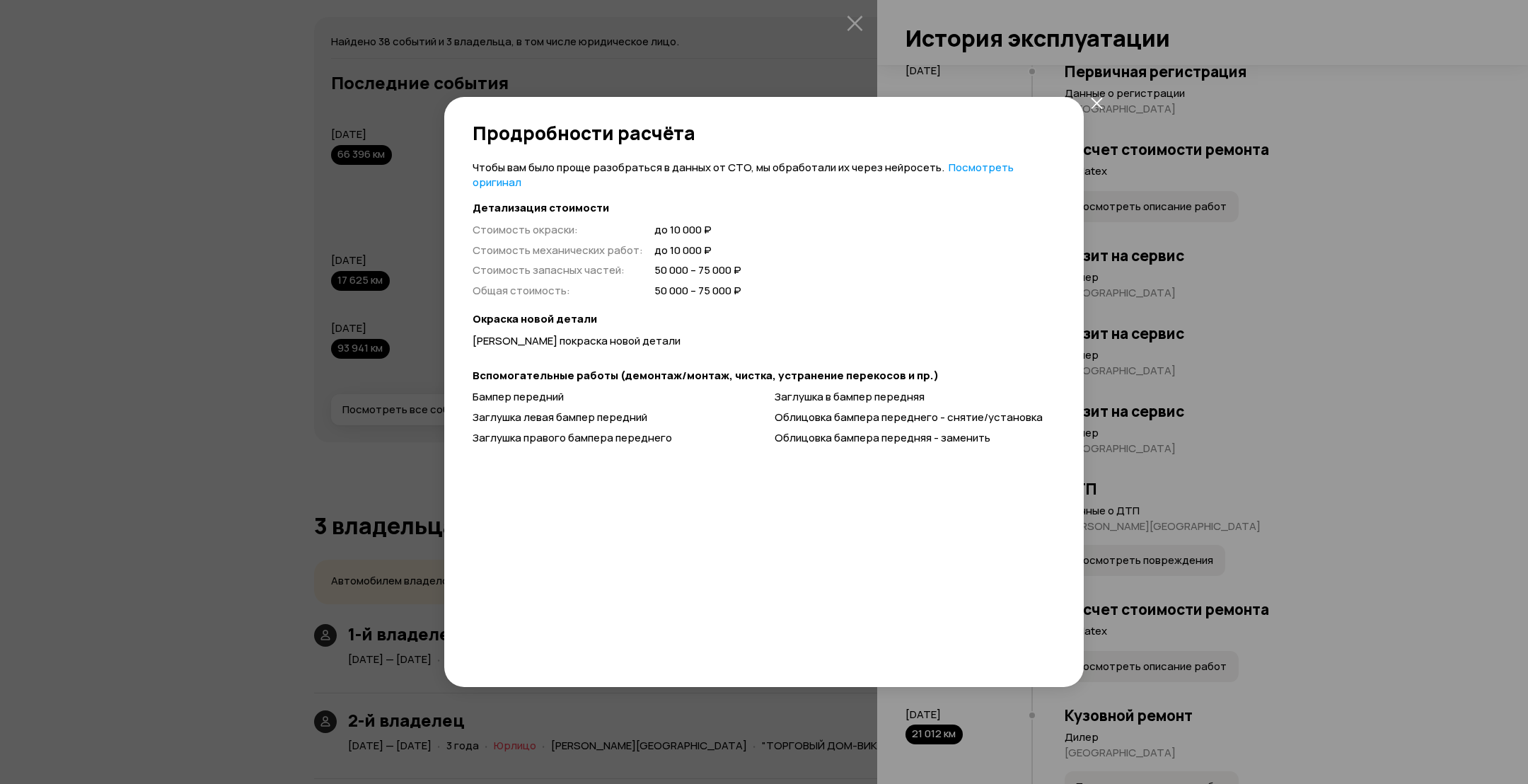
click at [1206, 383] on div "Продробности расчёта Чтобы вам было проще разобраться в данных от СТО, мы обраб…" at bounding box center [764, 392] width 1528 height 784
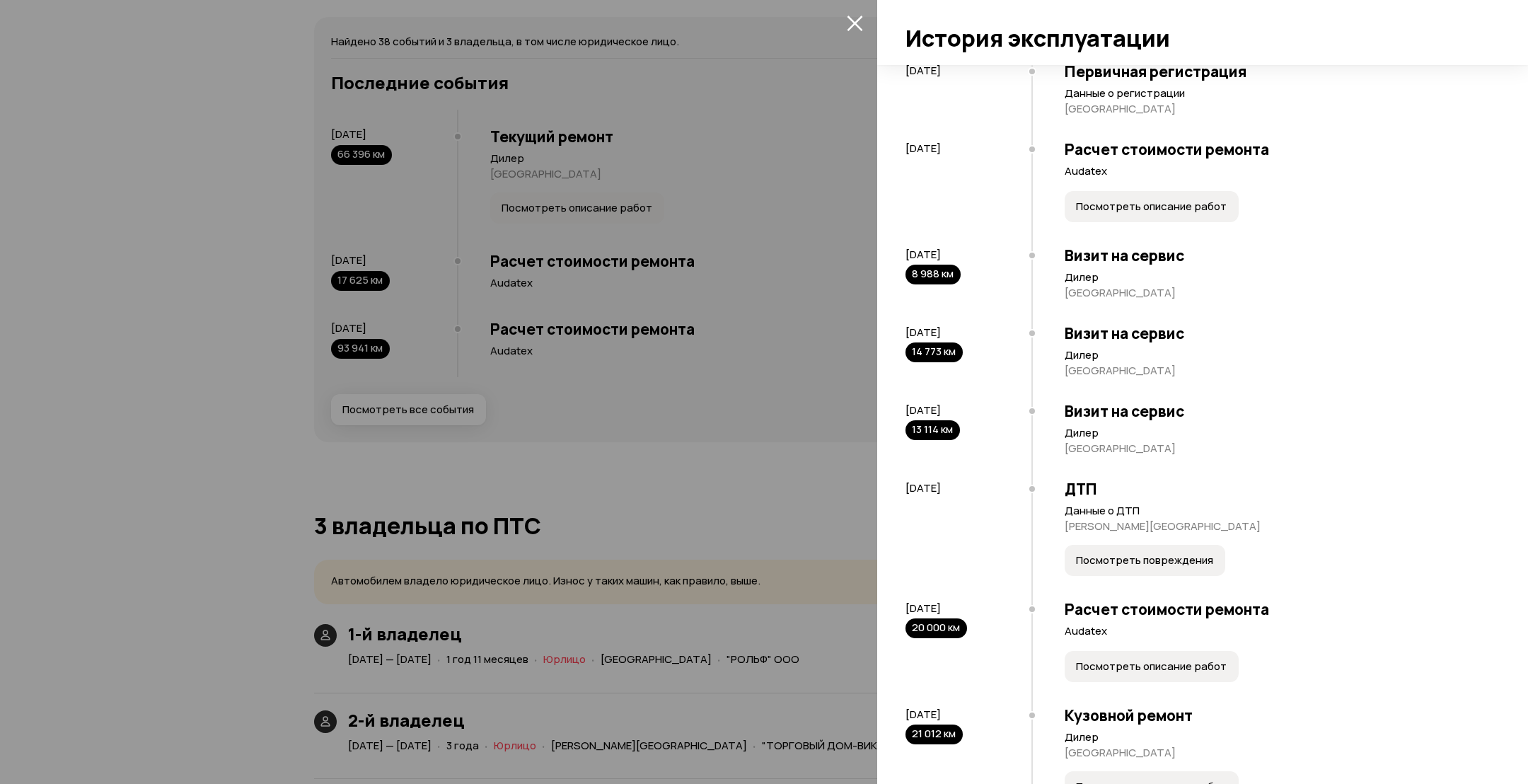
click at [1138, 565] on span "Посмотреть повреждения" at bounding box center [1145, 560] width 137 height 14
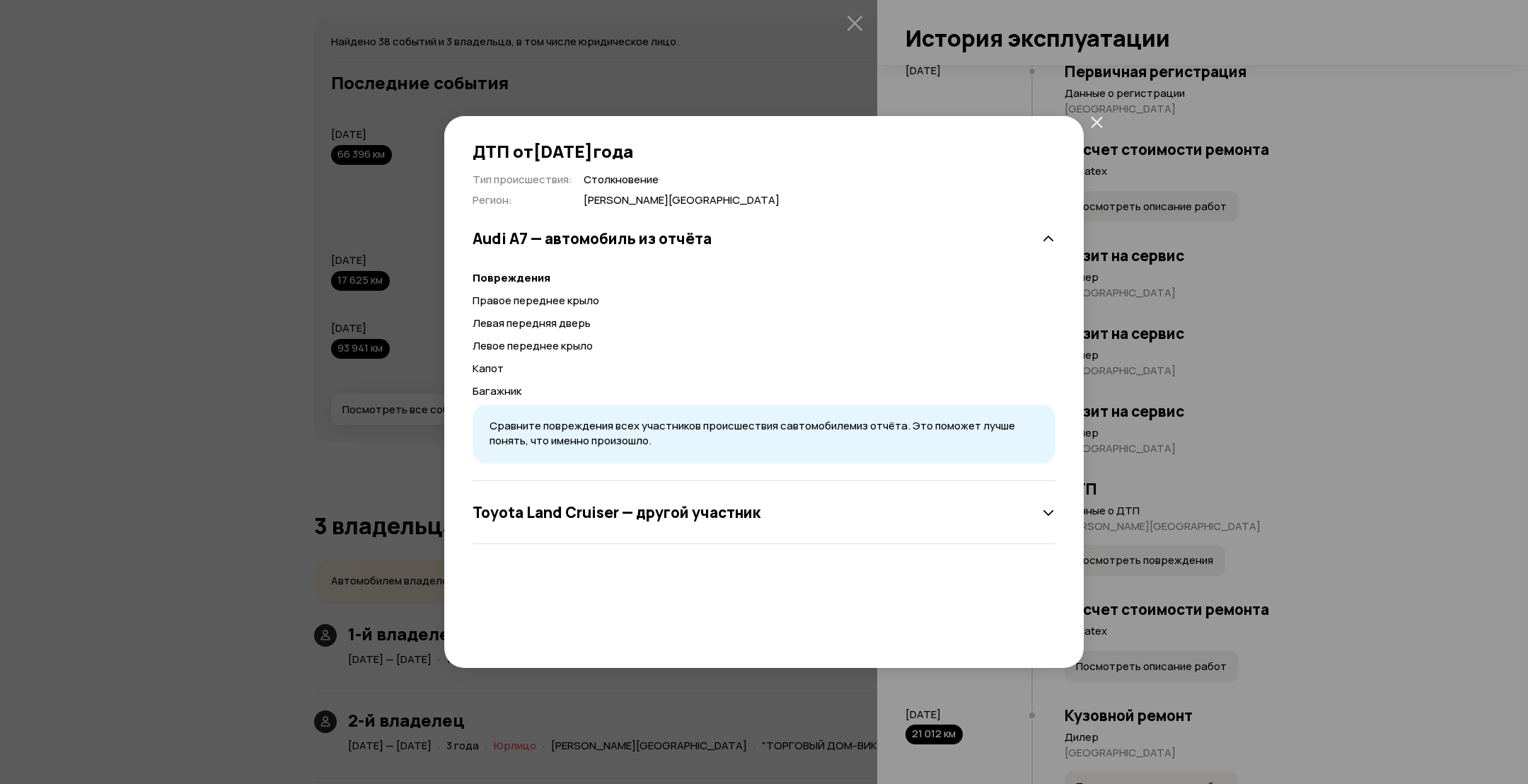
click at [1189, 458] on div "ДТП от [DATE] Тип происшествия : Столкновение Регион : [PERSON_NAME][GEOGRAPHIC…" at bounding box center [764, 392] width 1528 height 784
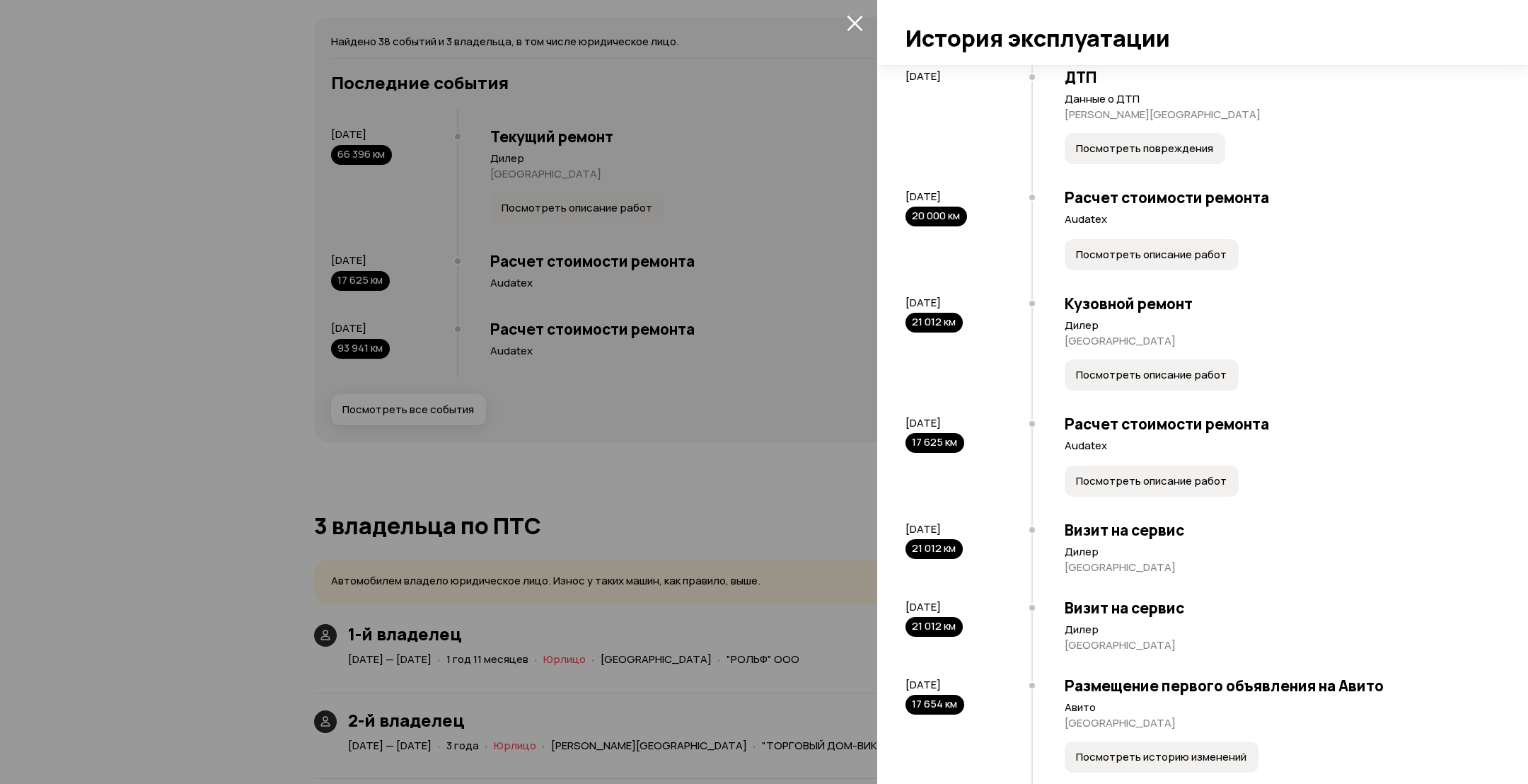
scroll to position [637, 0]
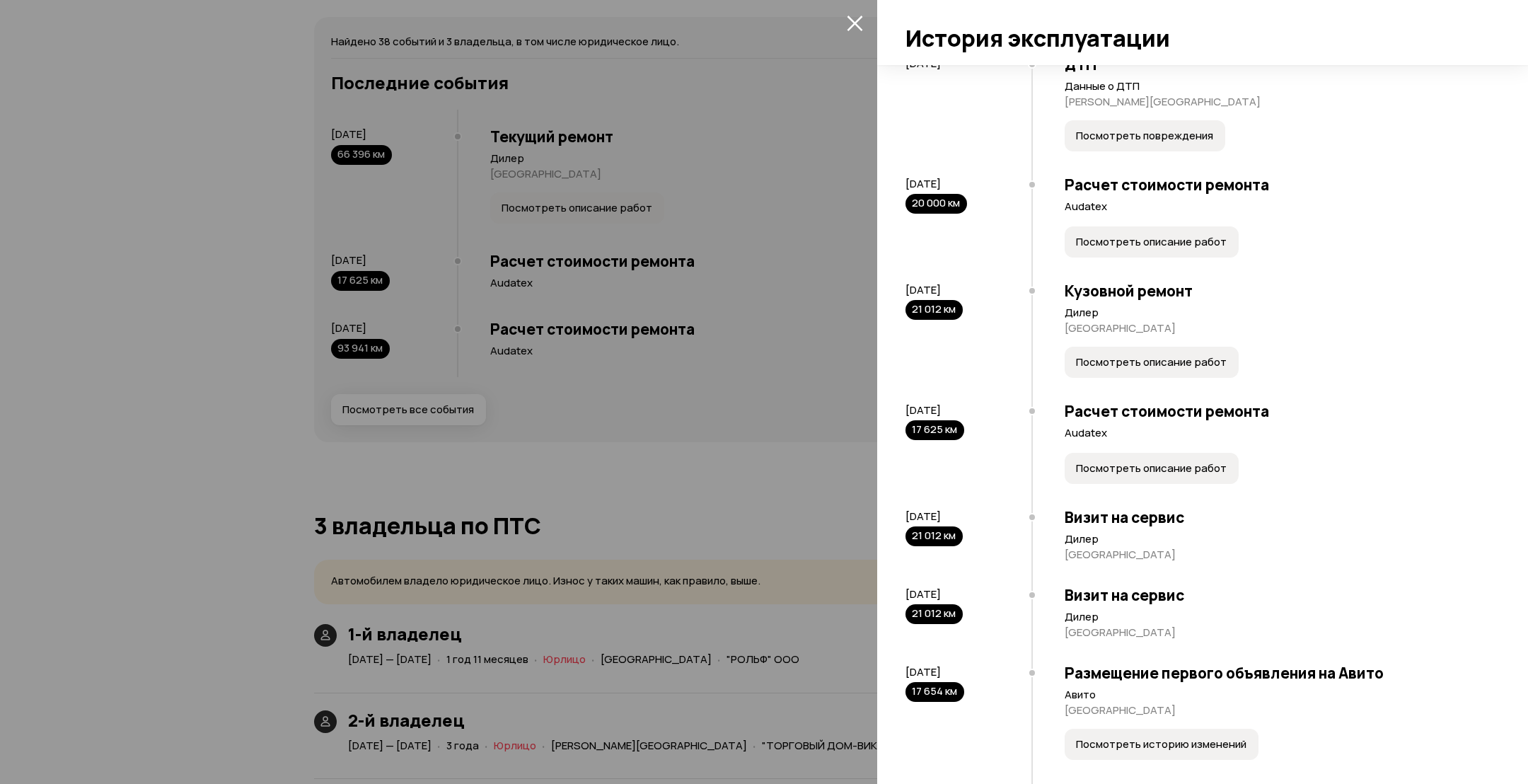
click at [1134, 249] on button "Посмотреть описание работ" at bounding box center [1152, 242] width 174 height 31
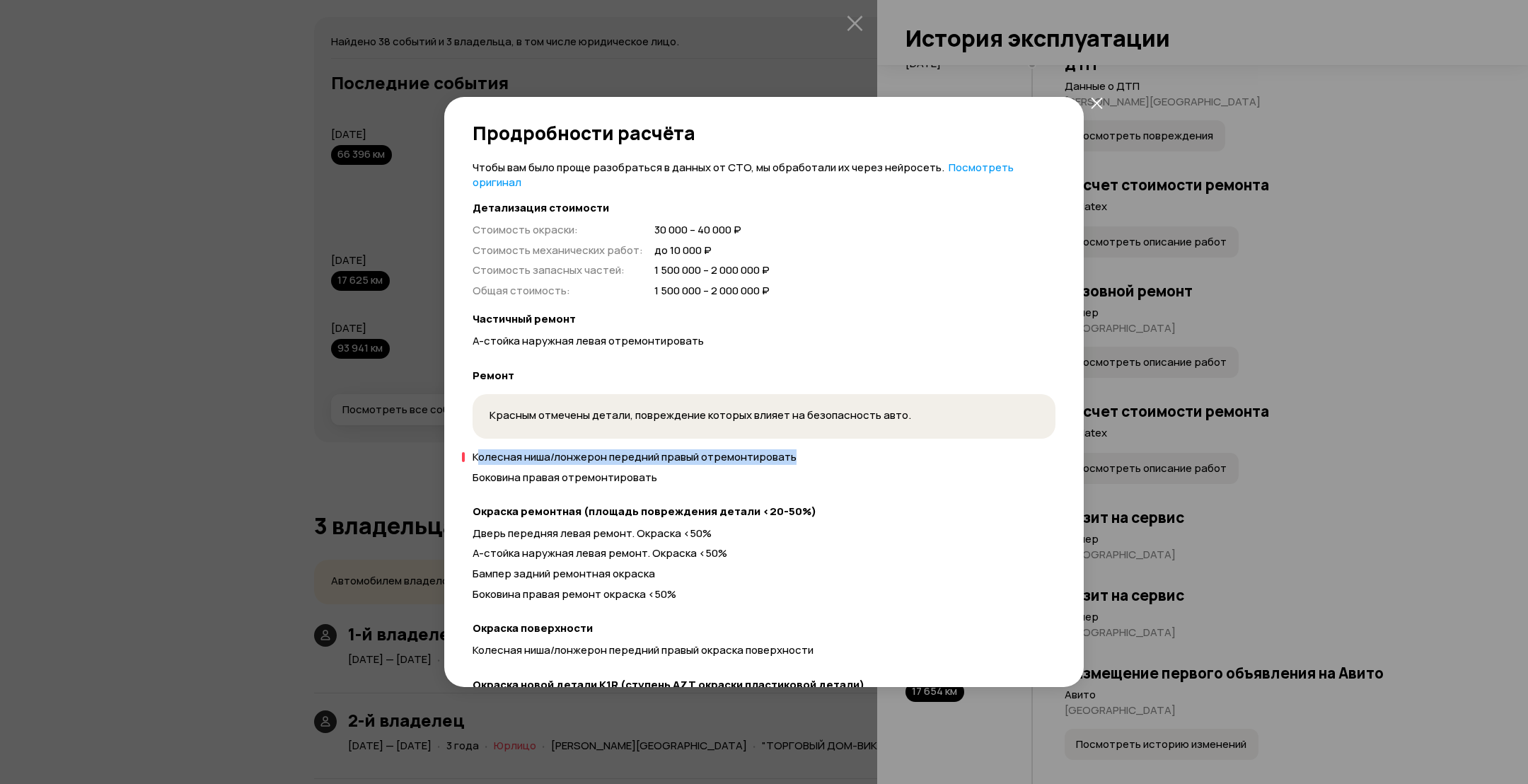
drag, startPoint x: 481, startPoint y: 453, endPoint x: 804, endPoint y: 464, distance: 323.2
click at [796, 463] on div "Колесная ниша/лонжерон передний правый отремонтировать" at bounding box center [764, 457] width 583 height 14
click at [804, 464] on div "Колесная ниша/лонжерон передний правый отремонтировать Боковина правая отремонт…" at bounding box center [764, 470] width 583 height 40
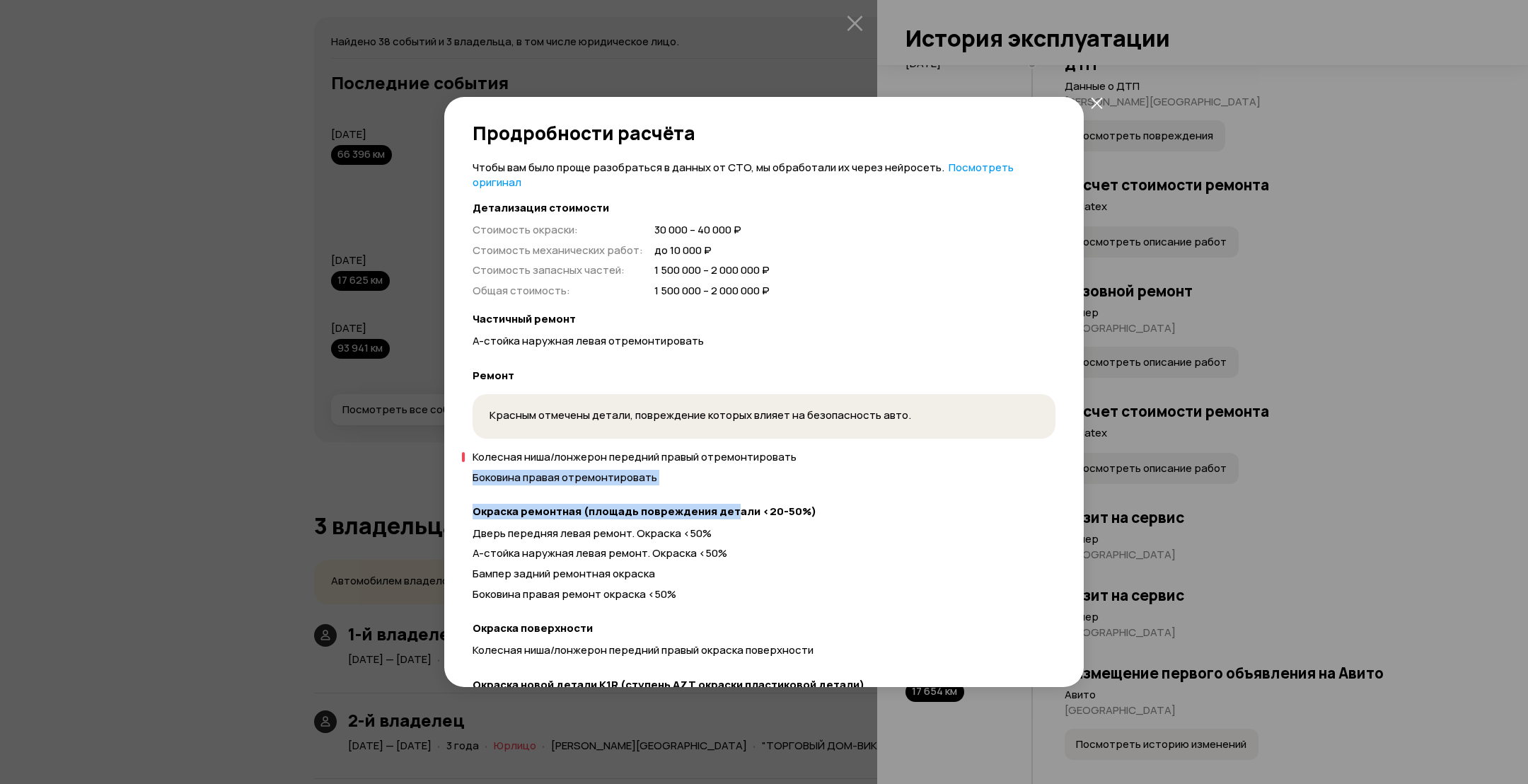
drag, startPoint x: 474, startPoint y: 475, endPoint x: 728, endPoint y: 503, distance: 255.5
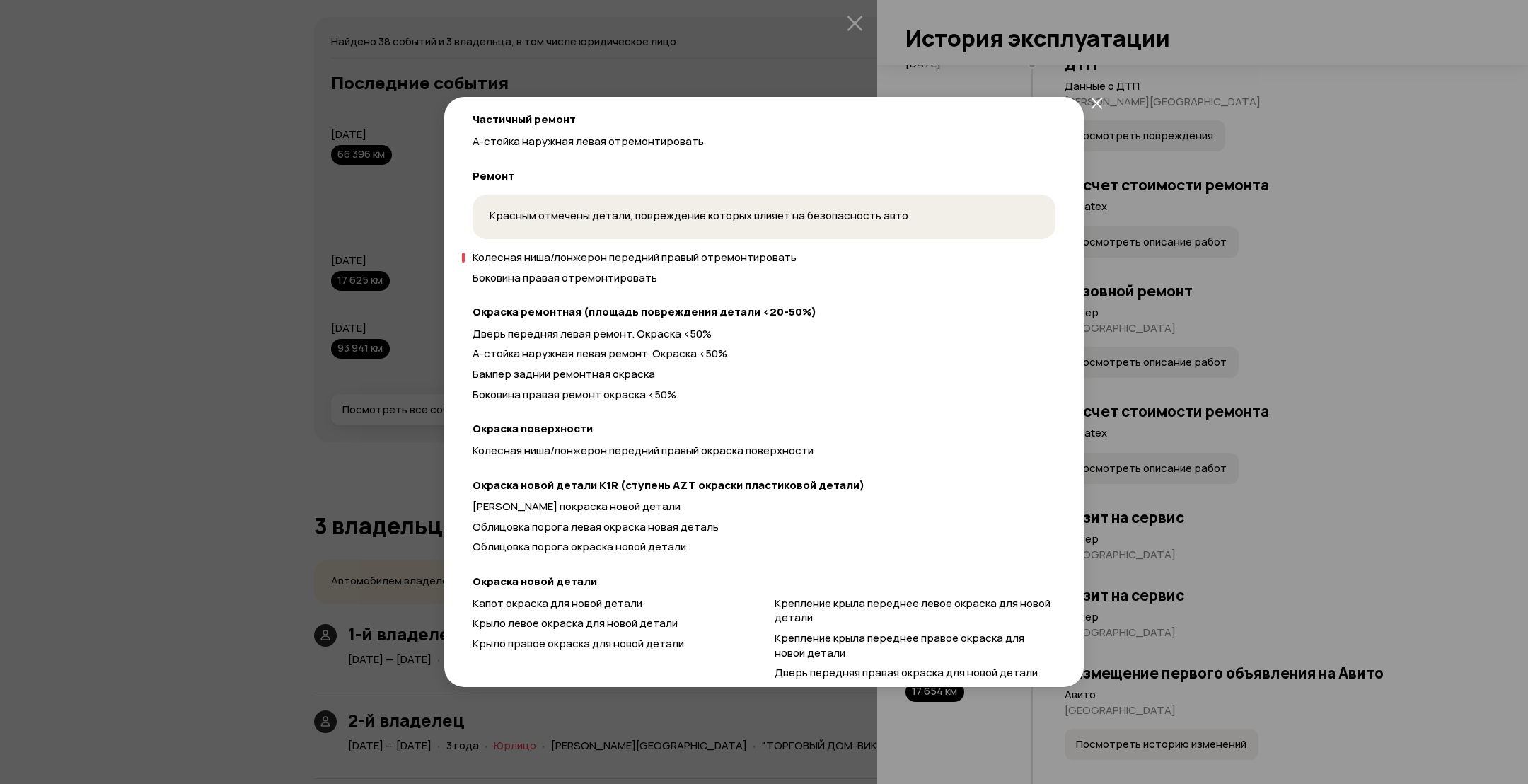
scroll to position [57, 0]
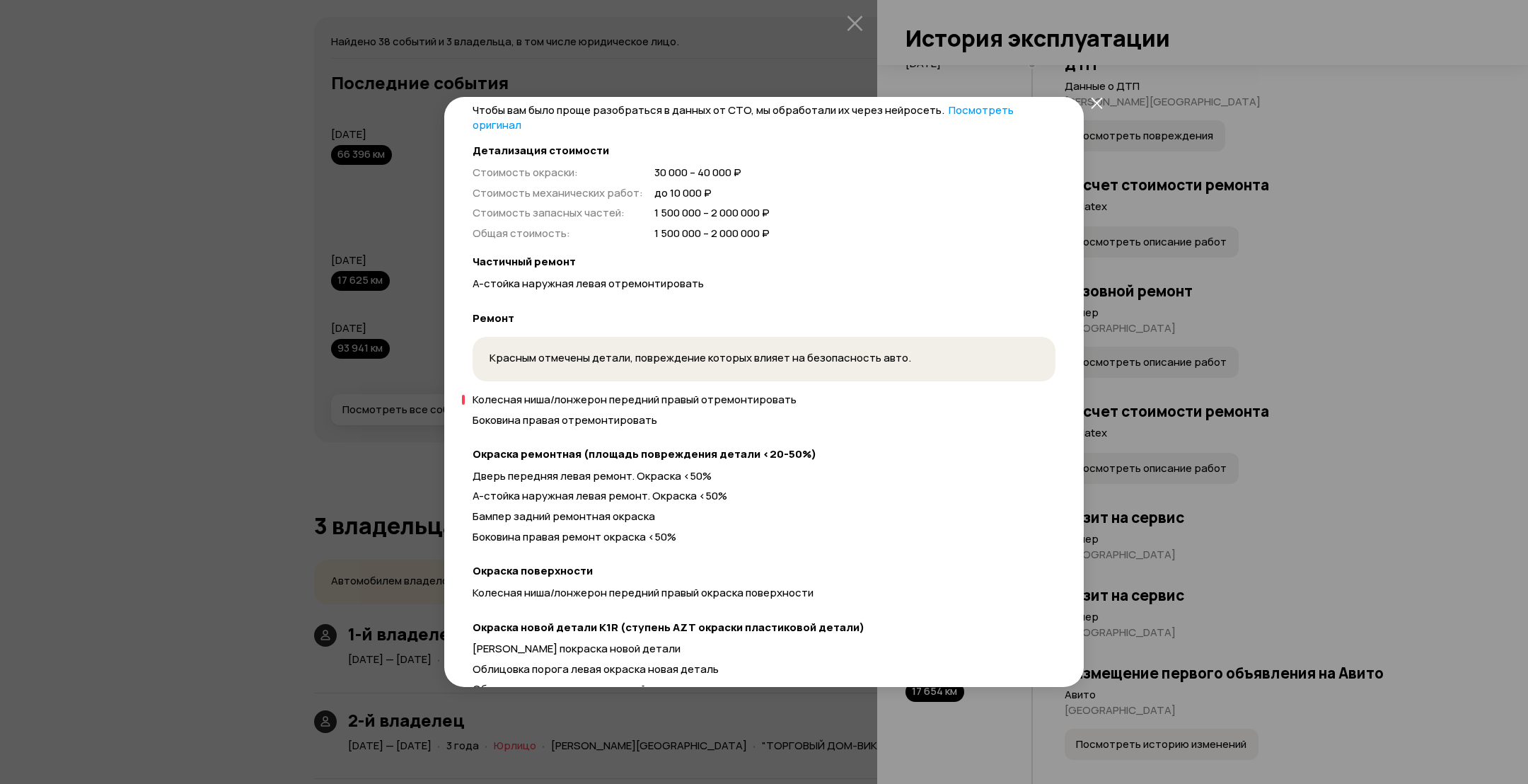
click at [1431, 438] on div "Продробности расчёта Чтобы вам было проще разобраться в данных от СТО, мы обраб…" at bounding box center [764, 392] width 1528 height 784
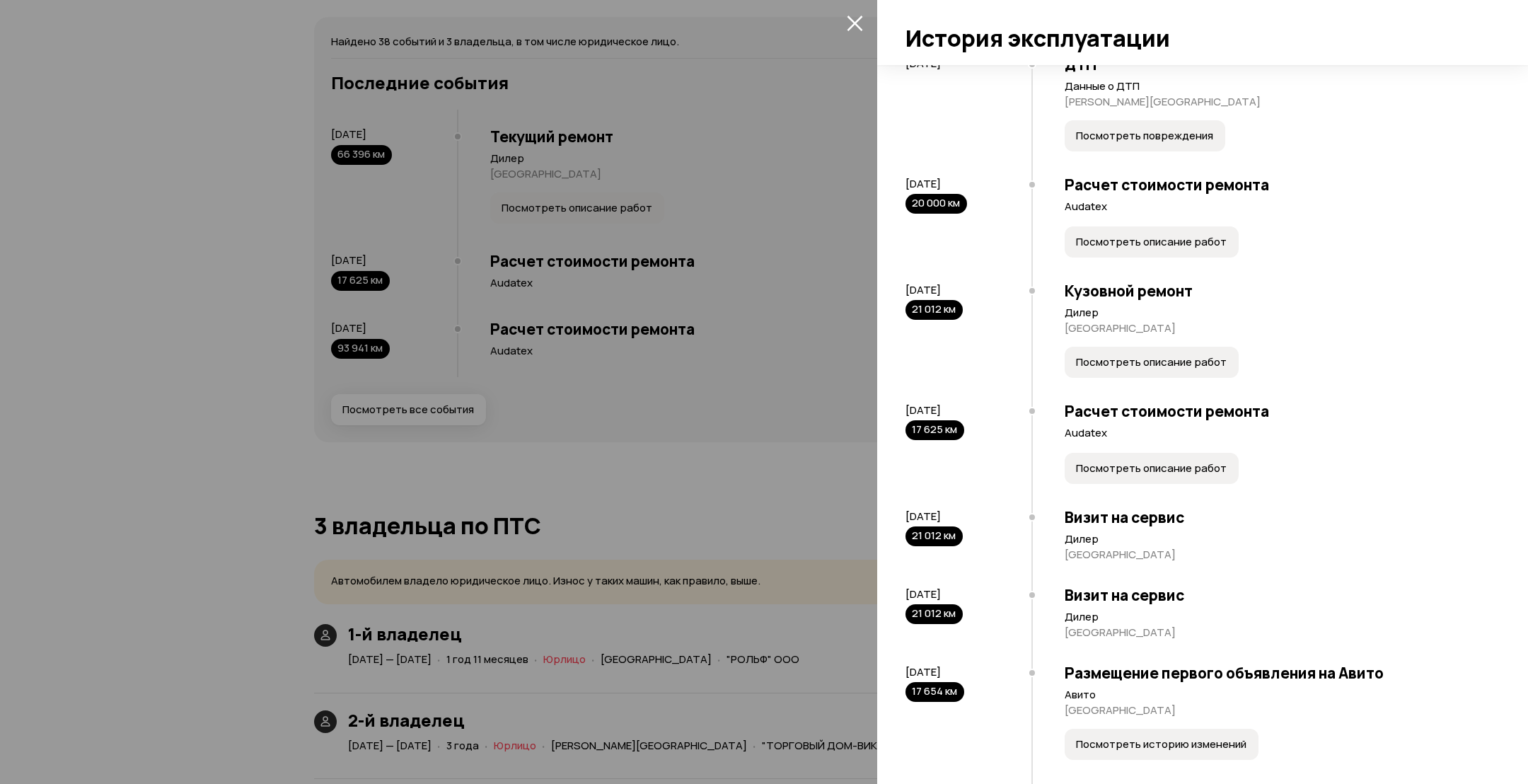
click at [1093, 477] on button "Посмотреть описание работ" at bounding box center [1152, 468] width 174 height 31
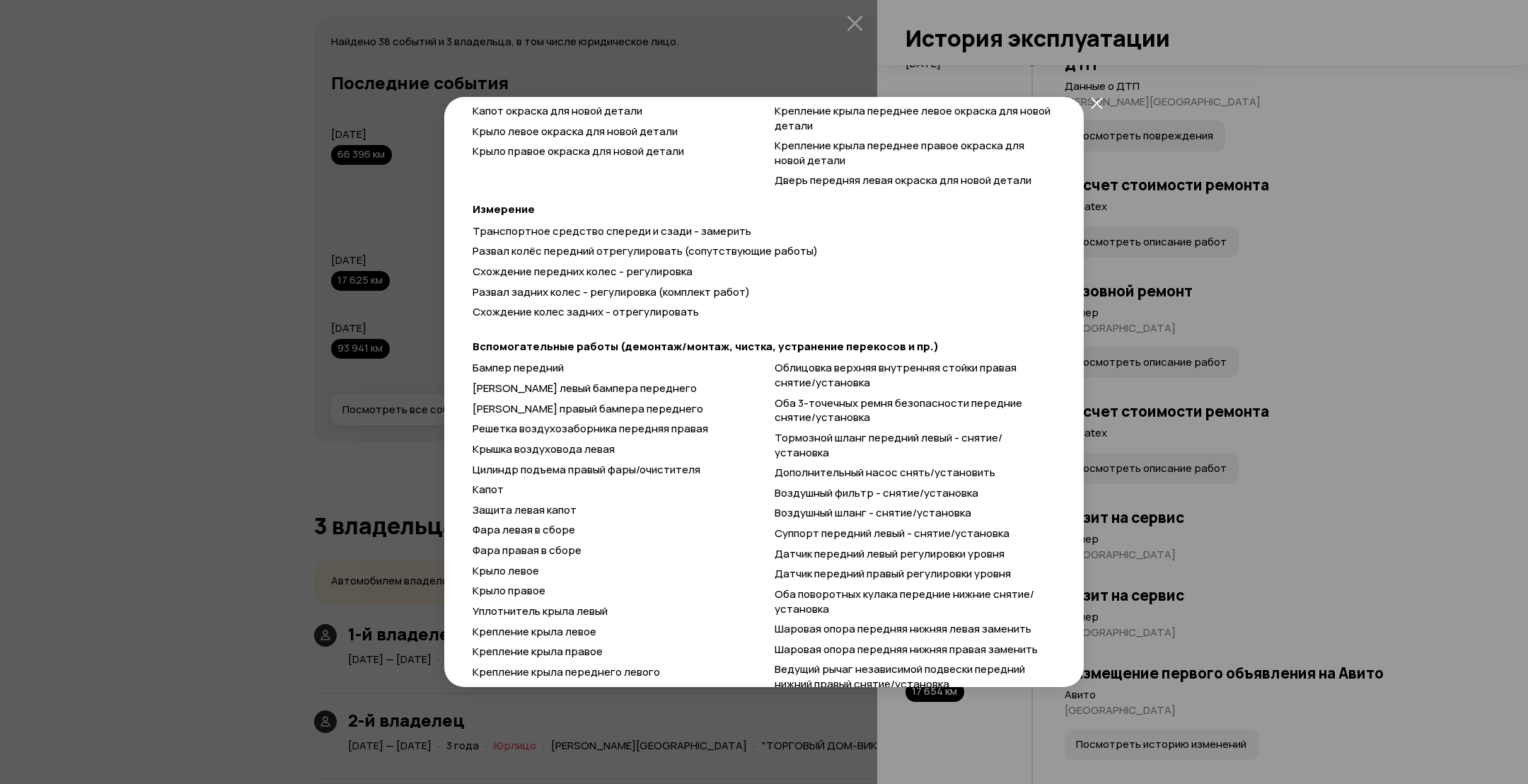
scroll to position [743, 0]
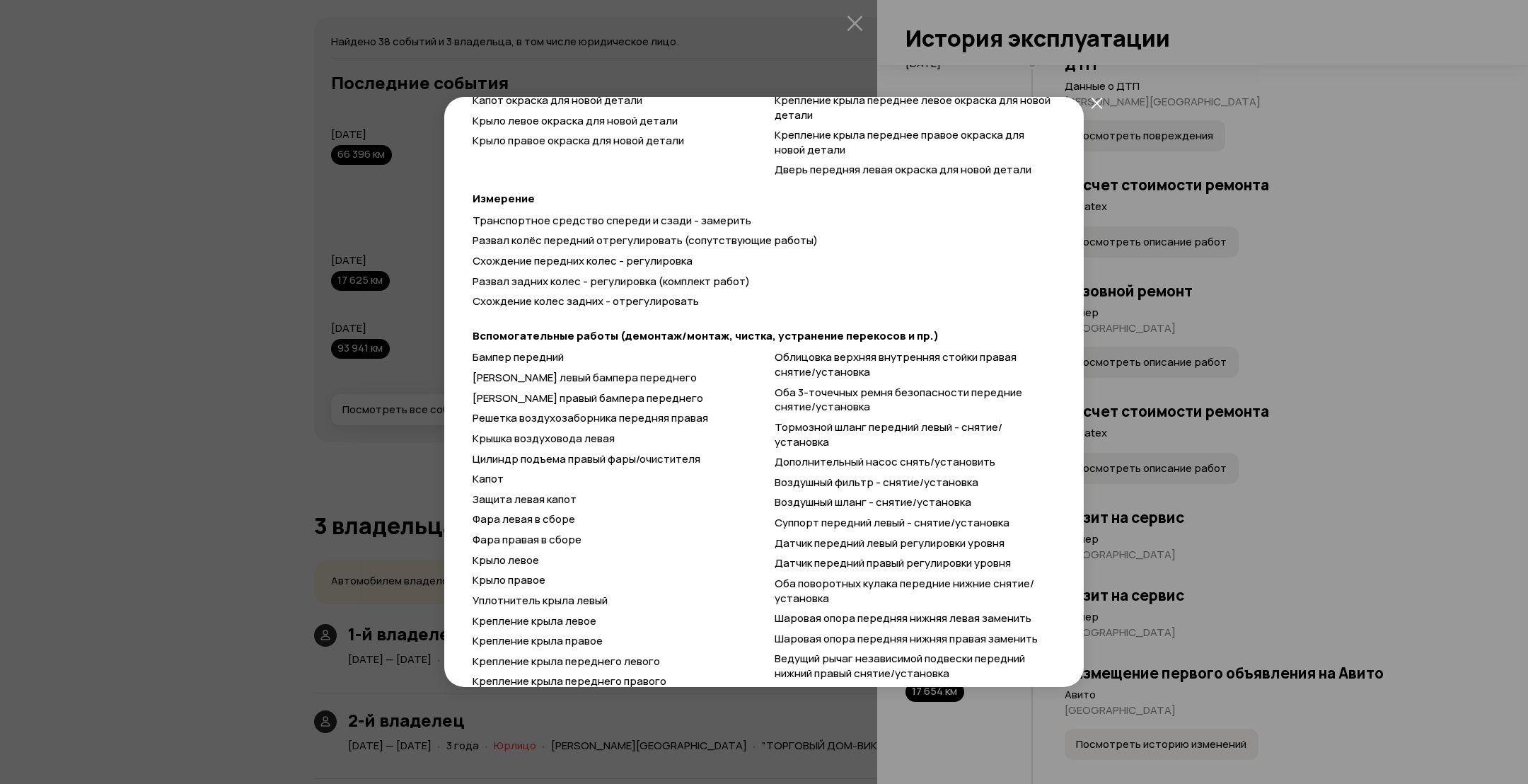
click at [1282, 457] on div "Продробности расчёта Чтобы вам было проще разобраться в данных от СТО, мы обраб…" at bounding box center [764, 392] width 1528 height 784
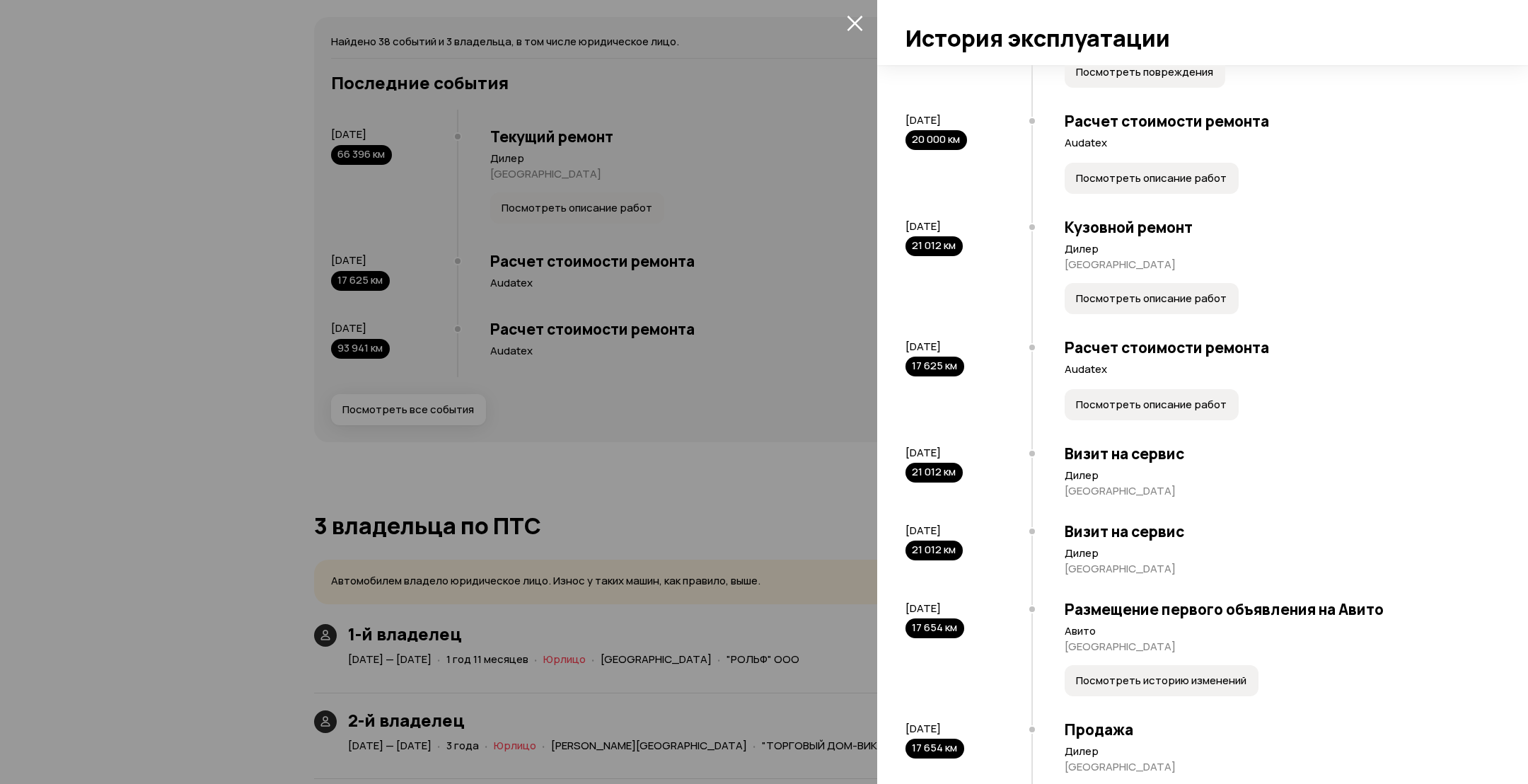
scroll to position [955, 0]
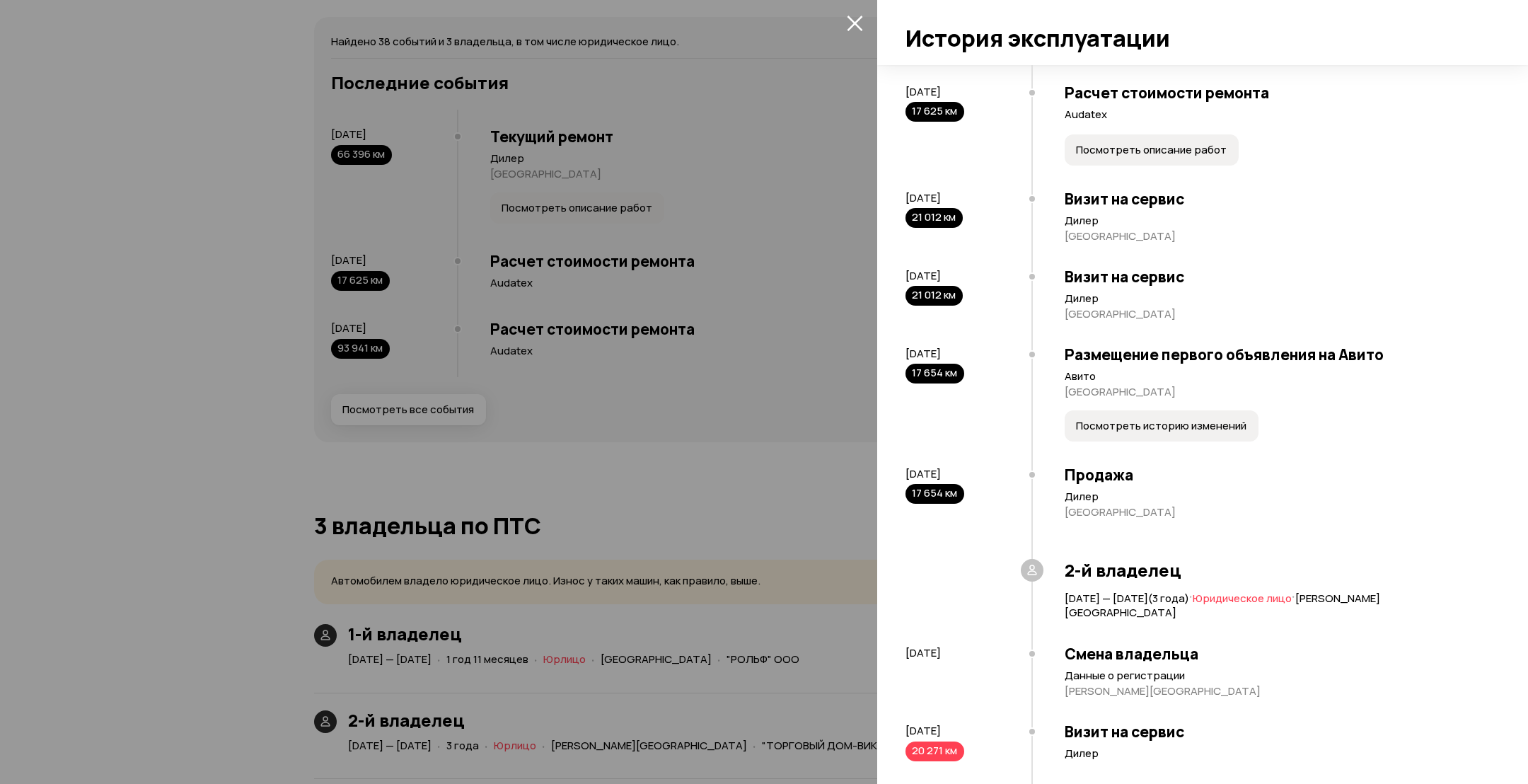
click at [1144, 440] on div "Размещение первого объявления на Авито Авито Москва Посмотреть историю изменений" at bounding box center [1258, 395] width 454 height 120
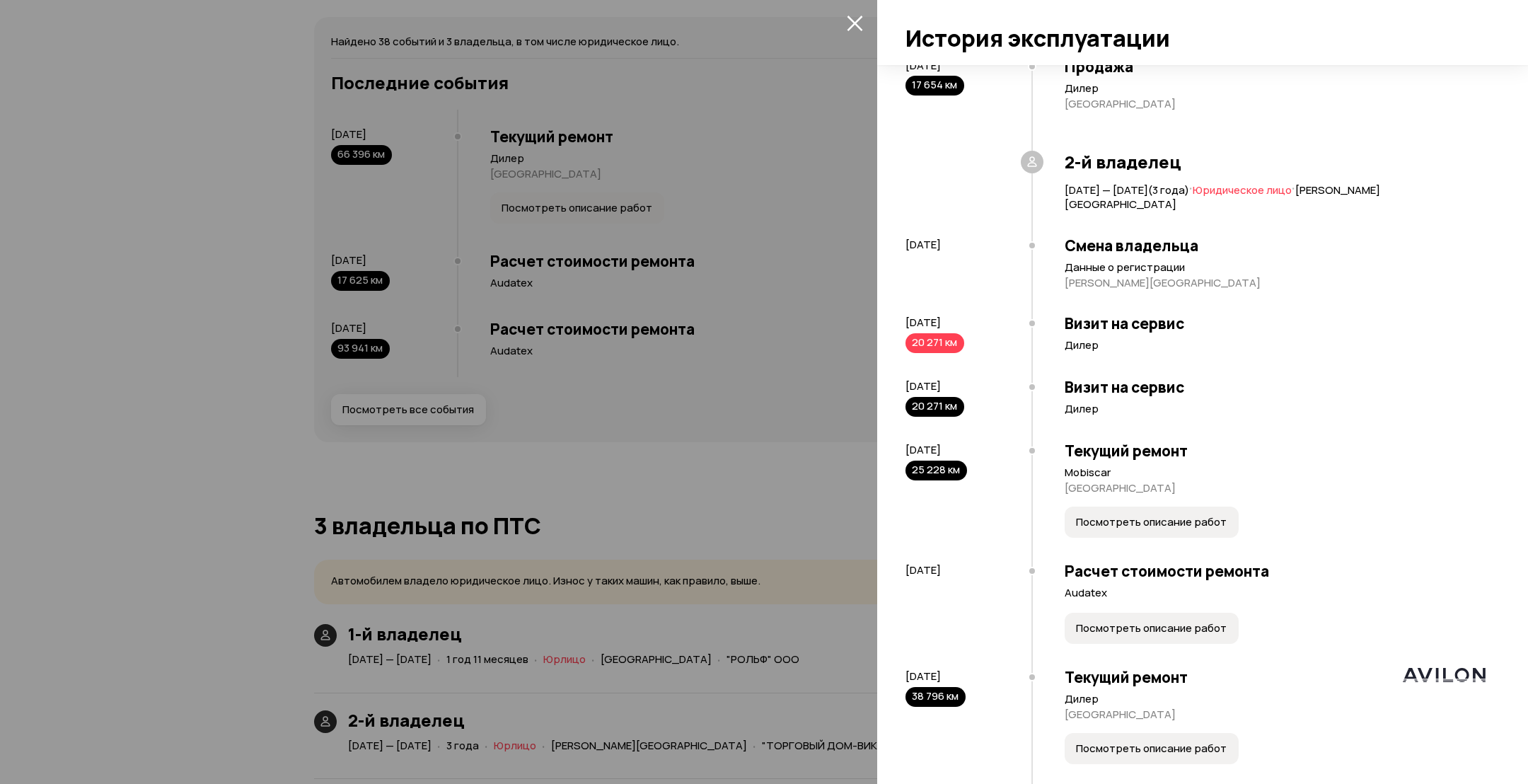
scroll to position [1379, 0]
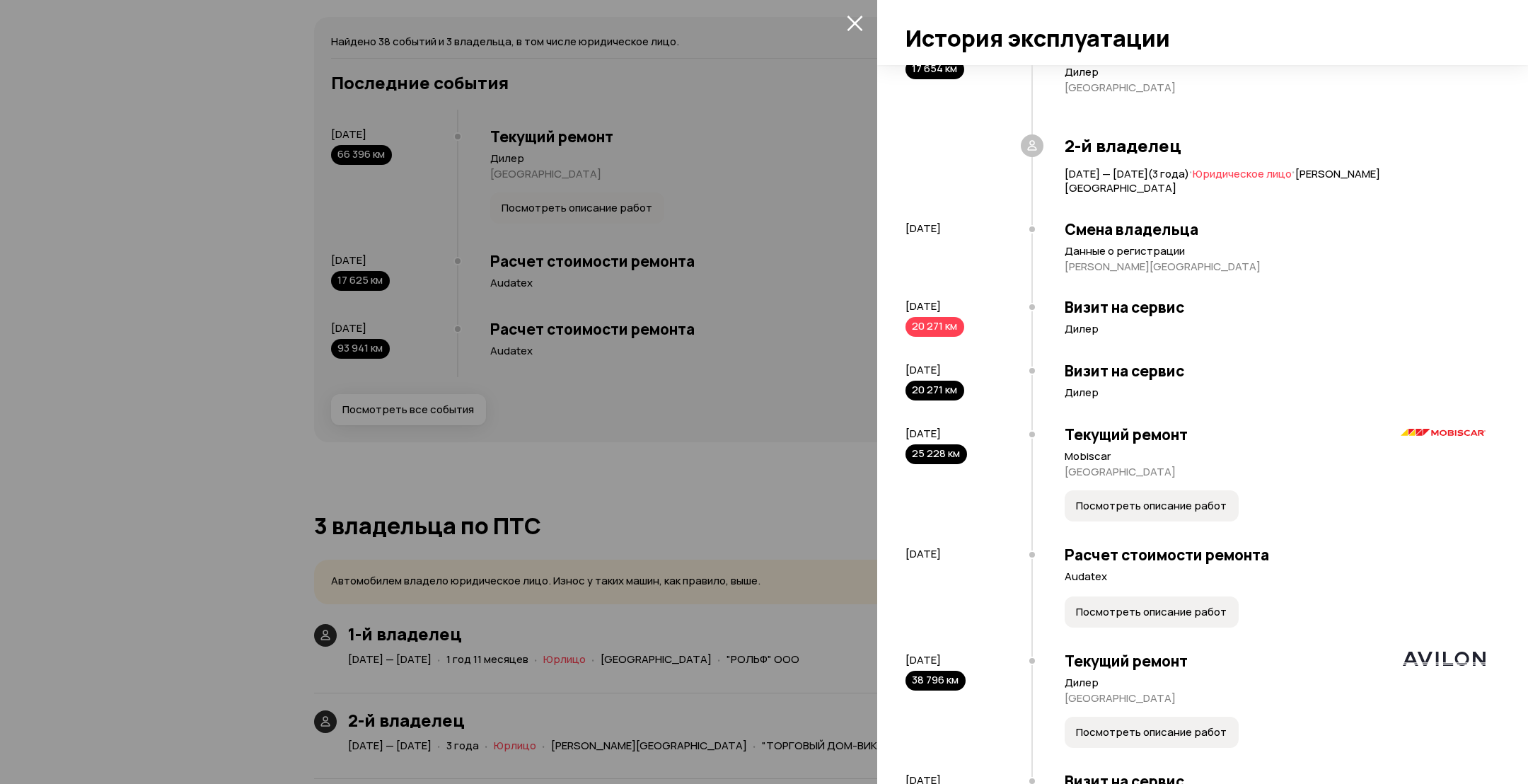
click at [1186, 509] on span "Посмотреть описание работ" at bounding box center [1152, 506] width 151 height 14
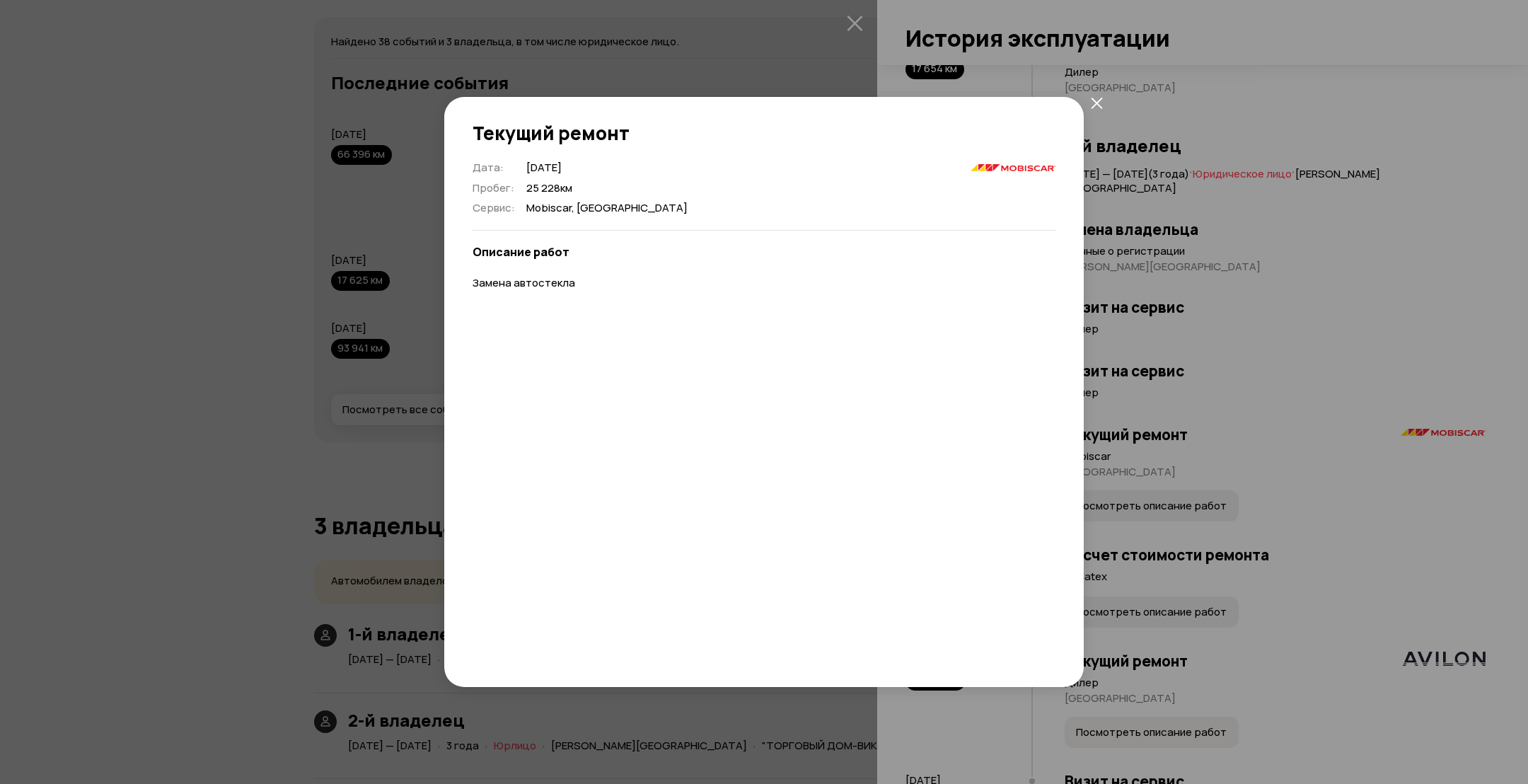
click at [1179, 509] on div "Текущий ремонт Дата : [DATE] Пробег : 25 228 км Сервис : Mobiscar, [GEOGRAPHIC_…" at bounding box center [764, 392] width 1528 height 784
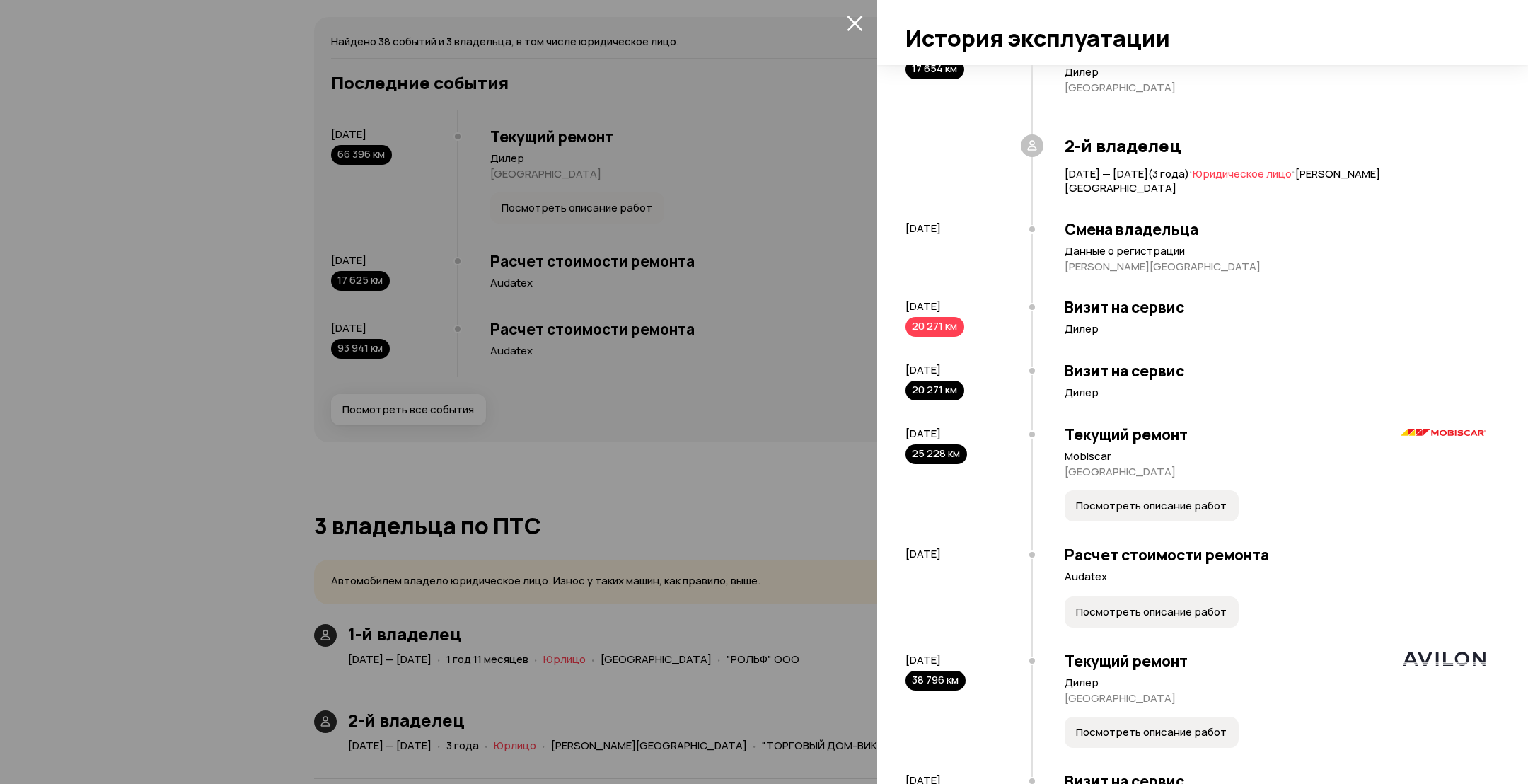
click at [1162, 616] on span "Посмотреть описание работ" at bounding box center [1152, 612] width 151 height 14
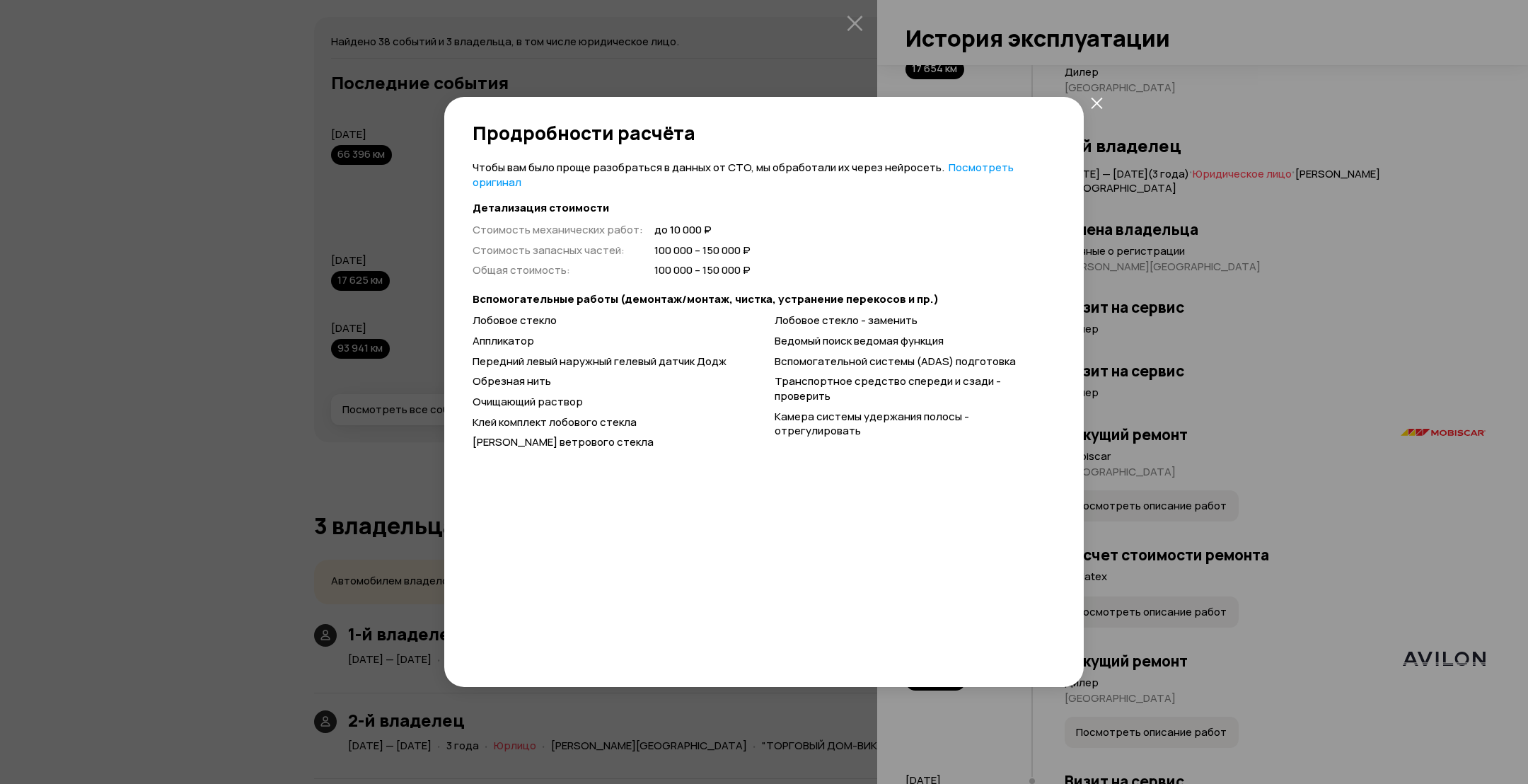
click at [1076, 526] on div "Чтобы вам было проще разобраться в данных от СТО, мы обработали их через нейрос…" at bounding box center [764, 408] width 639 height 495
click at [1151, 518] on div "Продробности расчёта Чтобы вам было проще разобраться в данных от СТО, мы обраб…" at bounding box center [764, 392] width 1528 height 784
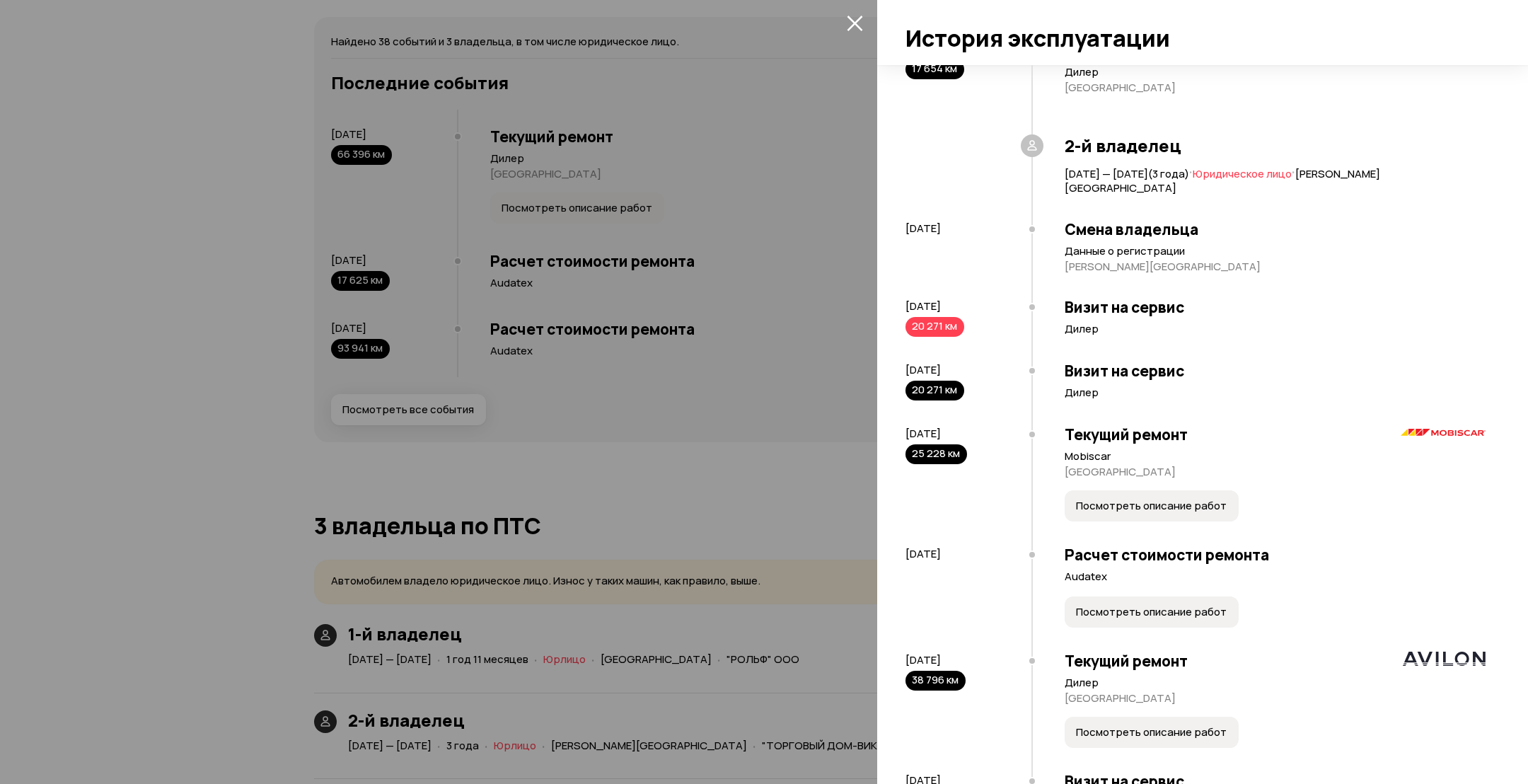
click at [1110, 725] on span "Посмотреть описание работ" at bounding box center [1152, 732] width 151 height 14
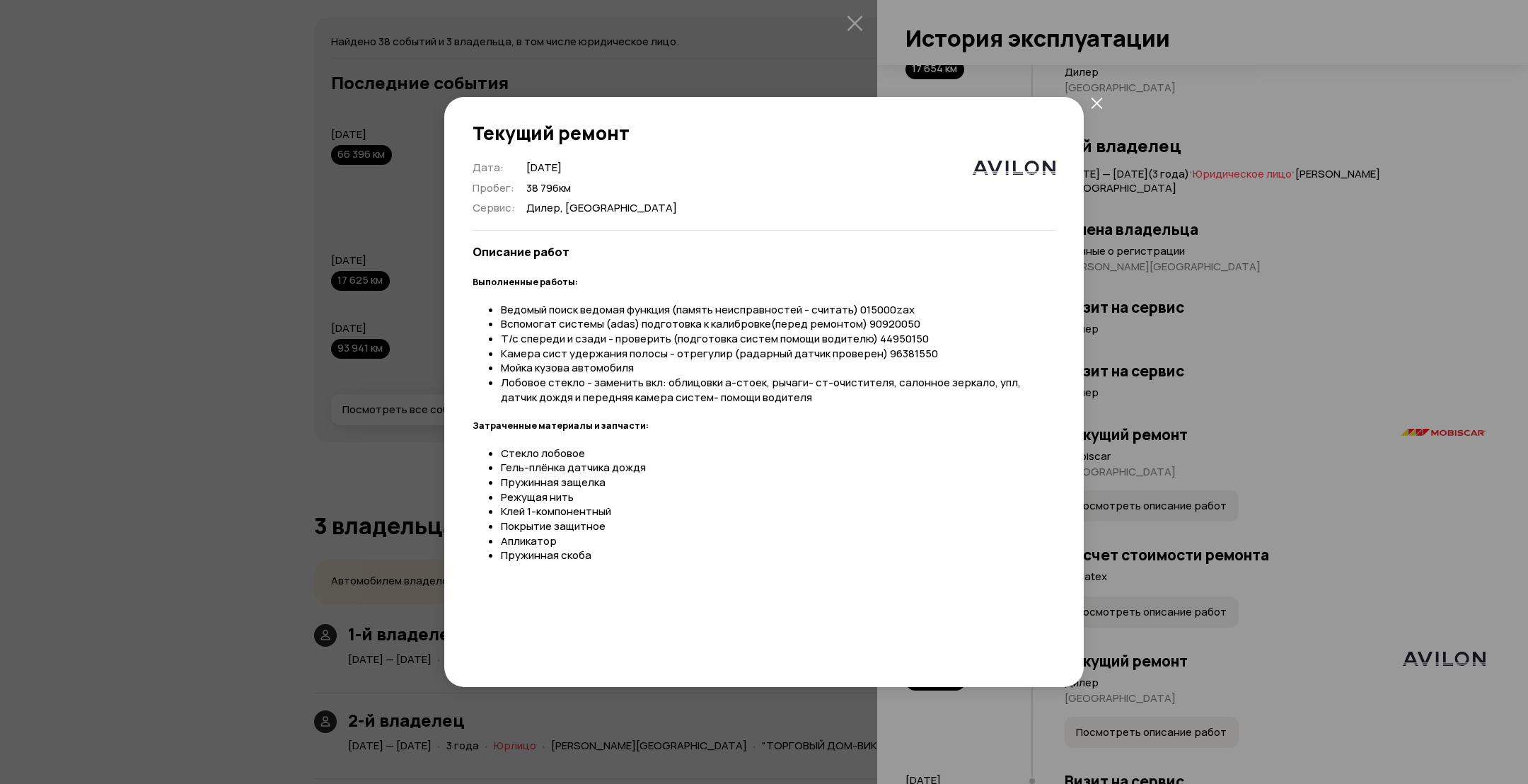
click at [1212, 535] on div "Текущий ремонт Дата : [DATE] Пробег : 38 796 км Сервис : Дилер, [GEOGRAPHIC_DAT…" at bounding box center [764, 392] width 1528 height 784
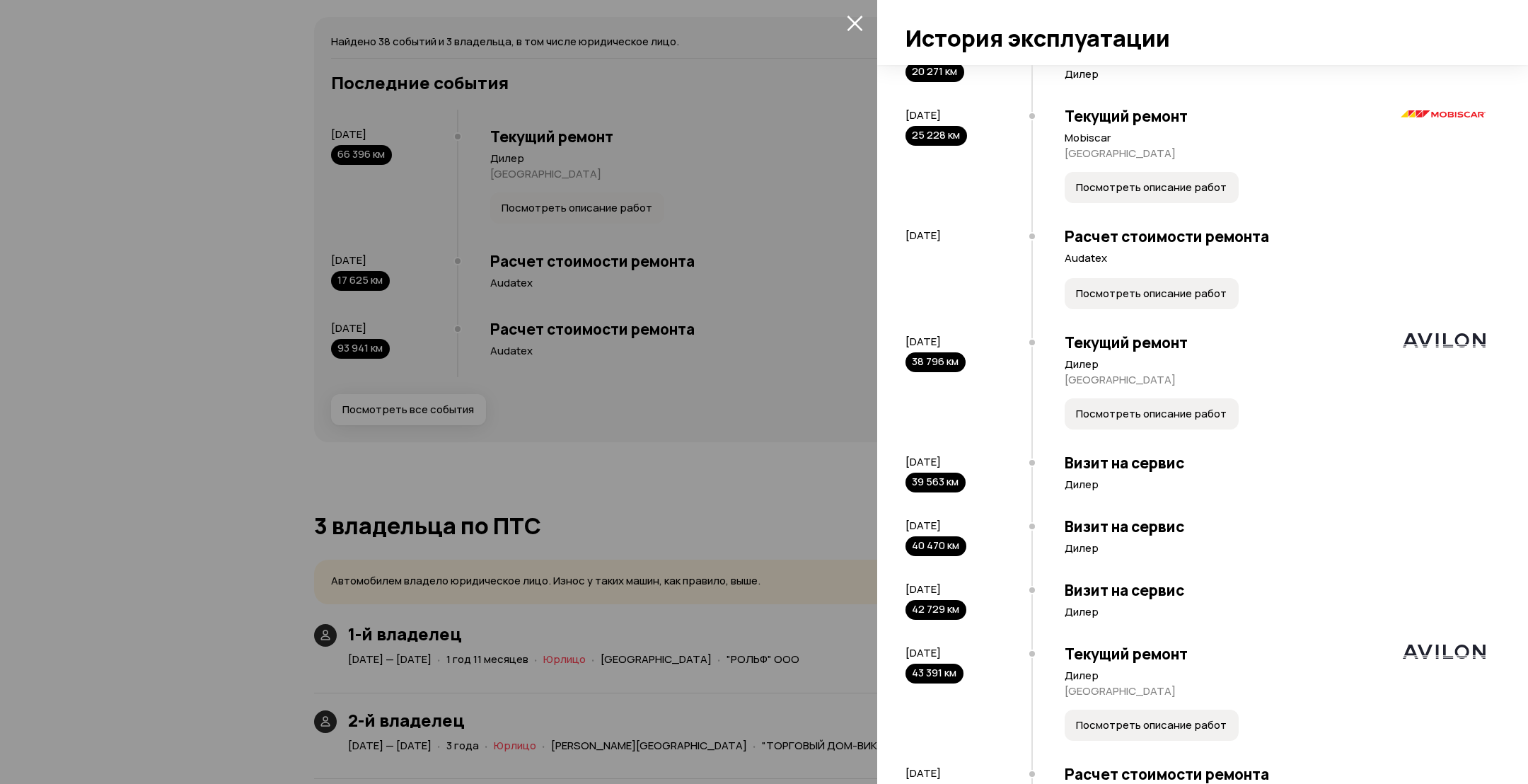
scroll to position [2016, 0]
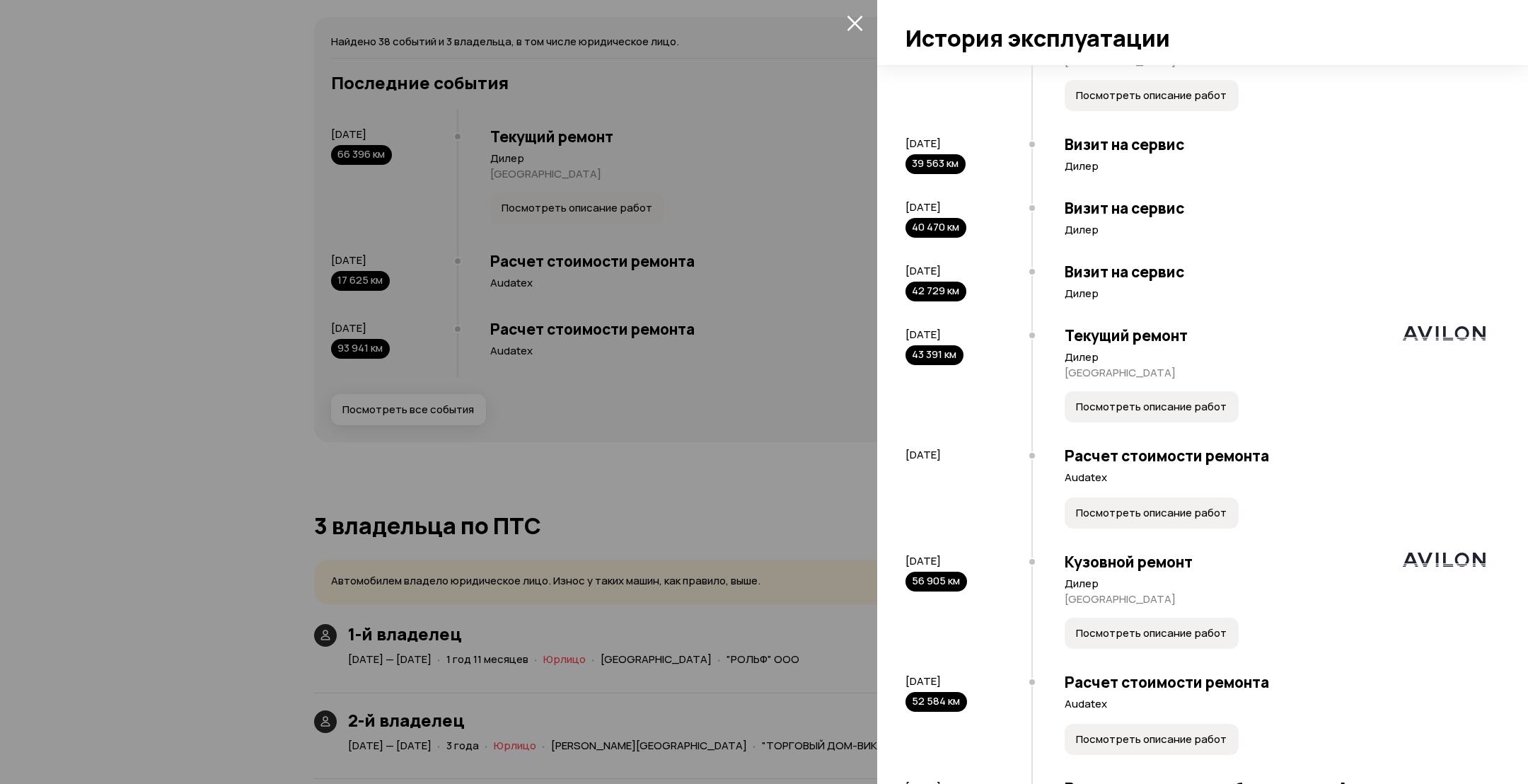
click at [1134, 413] on button "Посмотреть описание работ" at bounding box center [1152, 406] width 174 height 31
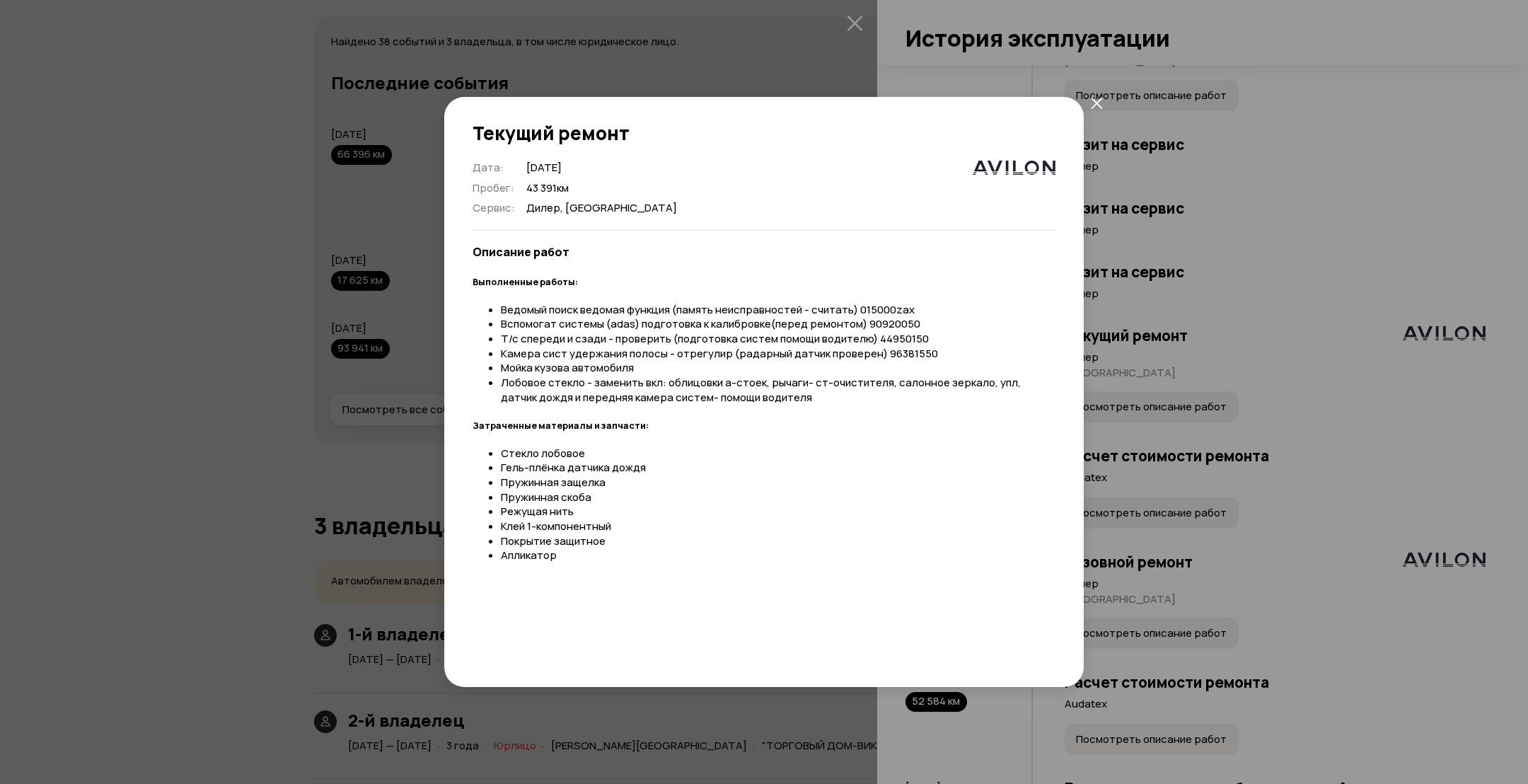
click at [1164, 469] on div "Текущий ремонт Дата : [DATE] Пробег : 43 391 км Сервис : Дилер, [GEOGRAPHIC_DAT…" at bounding box center [764, 392] width 1528 height 784
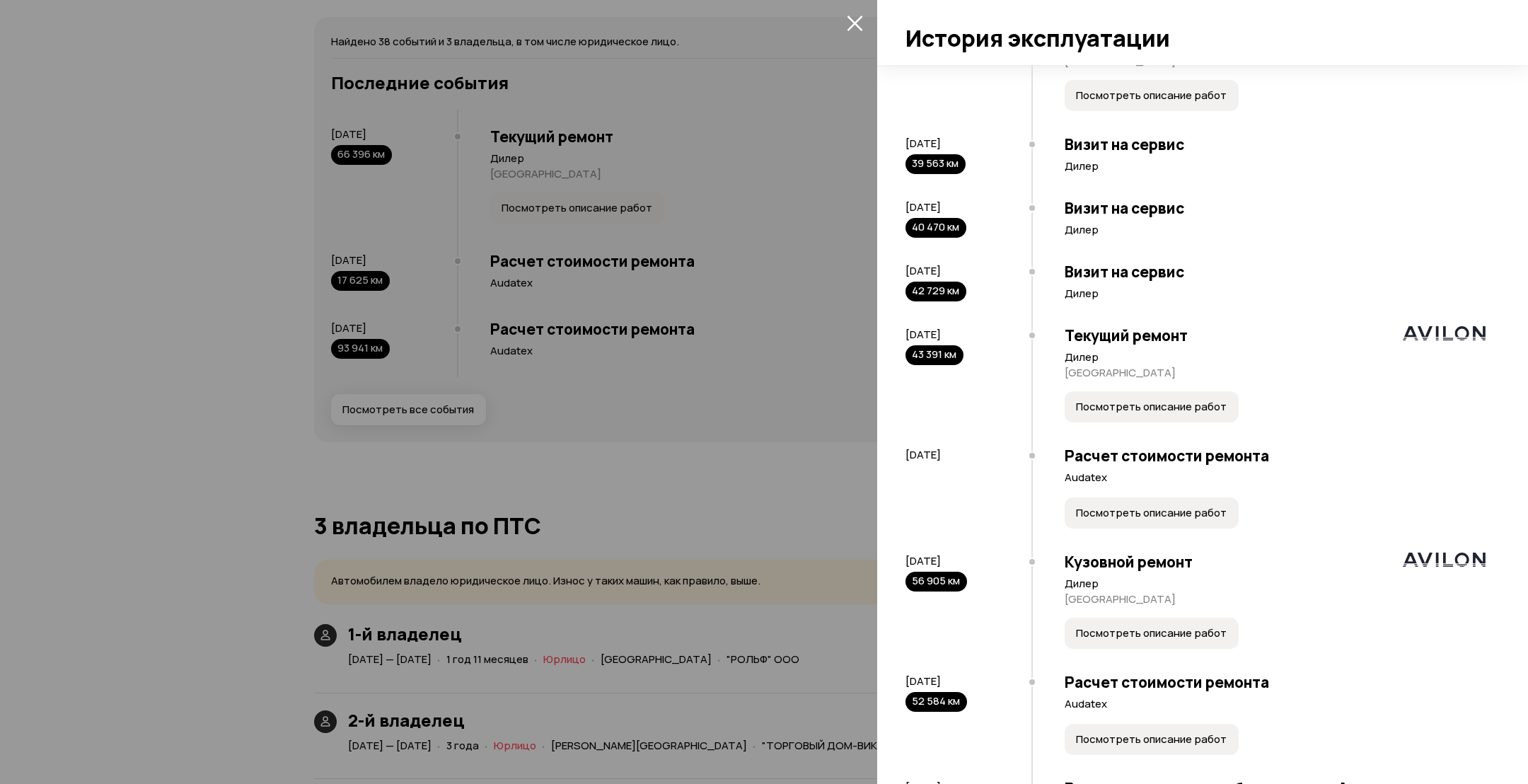
click at [1161, 516] on span "Посмотреть описание работ" at bounding box center [1152, 512] width 151 height 14
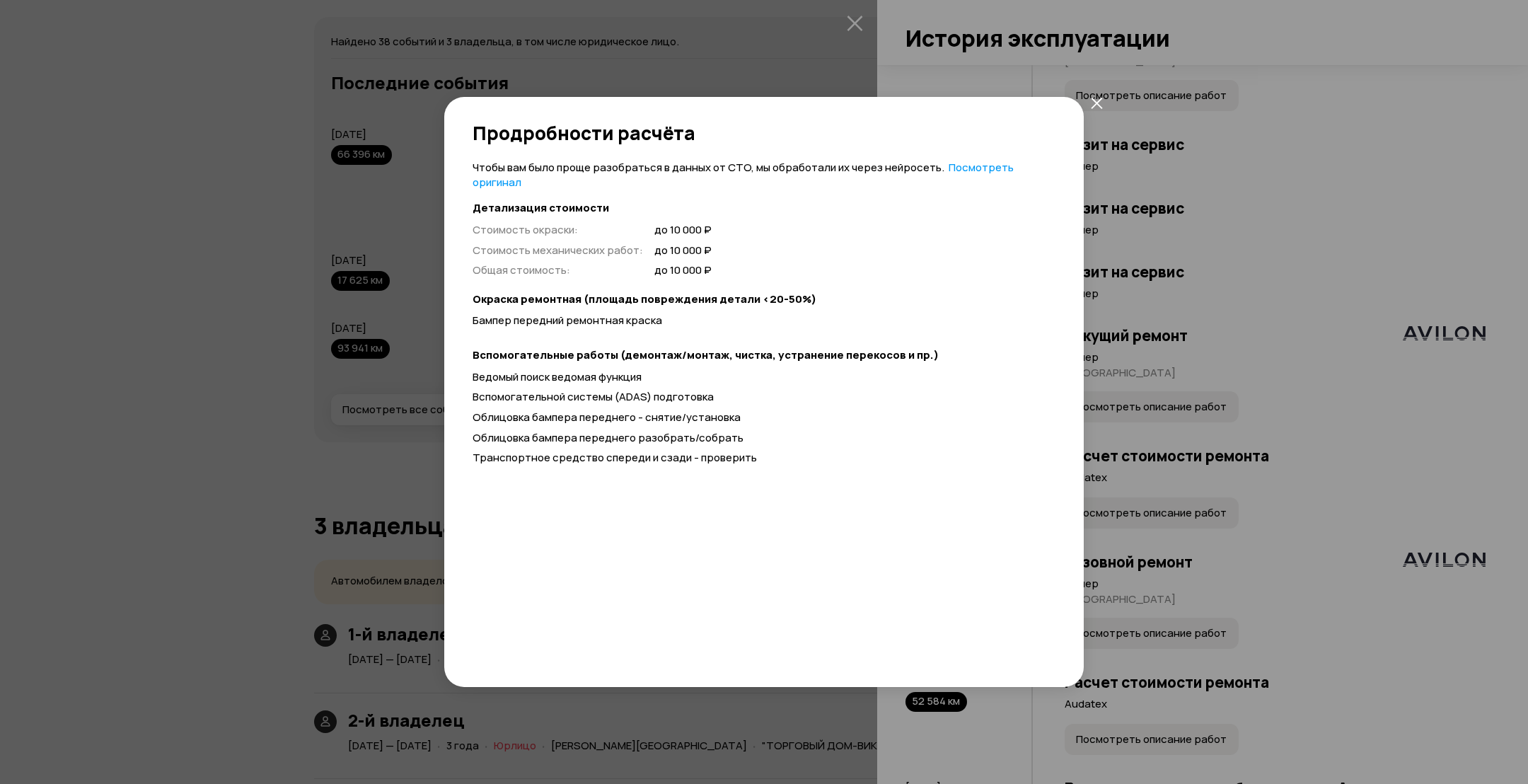
click at [1117, 548] on div "Продробности расчёта Чтобы вам было проще разобраться в данных от СТО, мы обраб…" at bounding box center [764, 392] width 1528 height 784
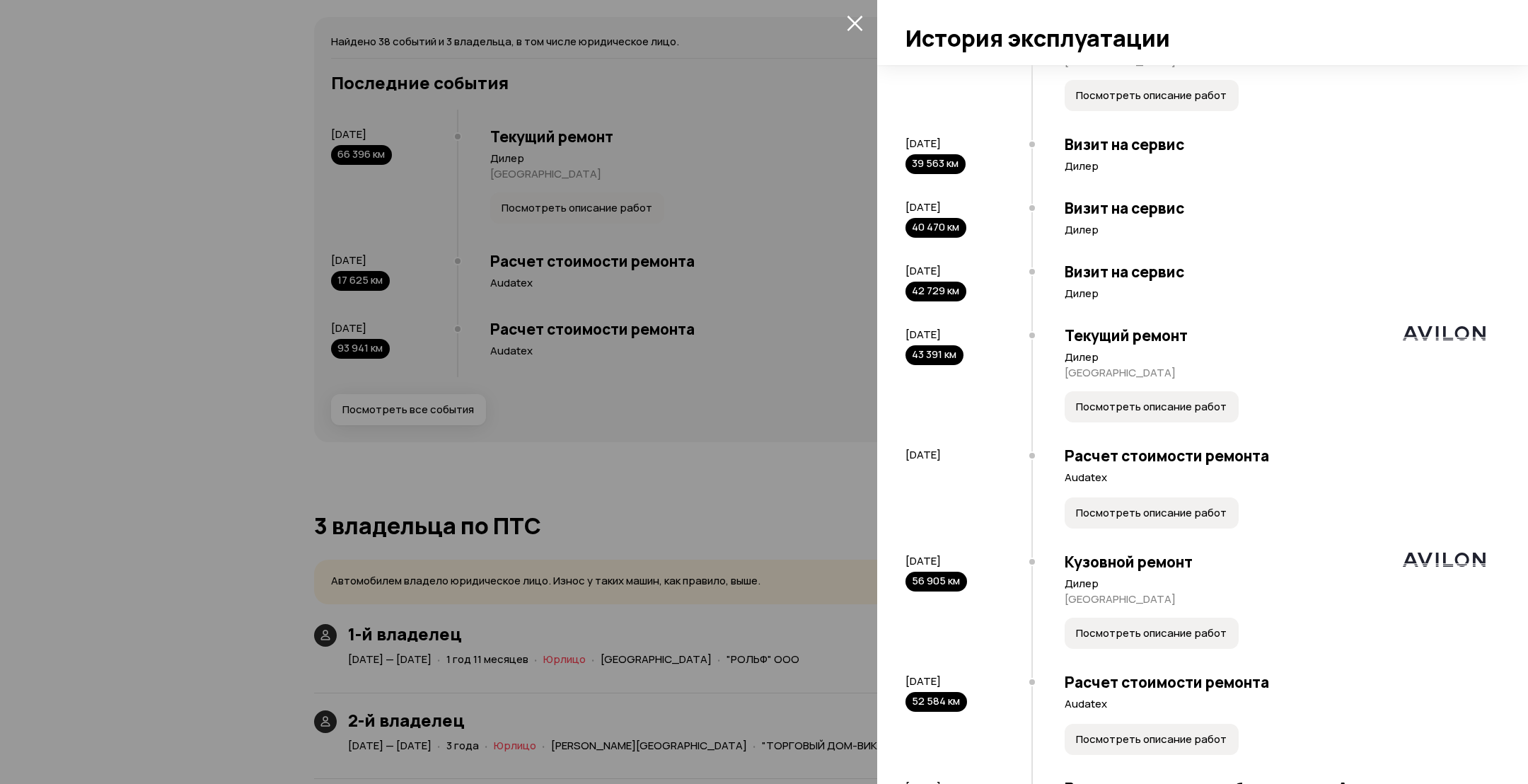
click at [1125, 622] on button "Посмотреть описание работ" at bounding box center [1152, 633] width 174 height 31
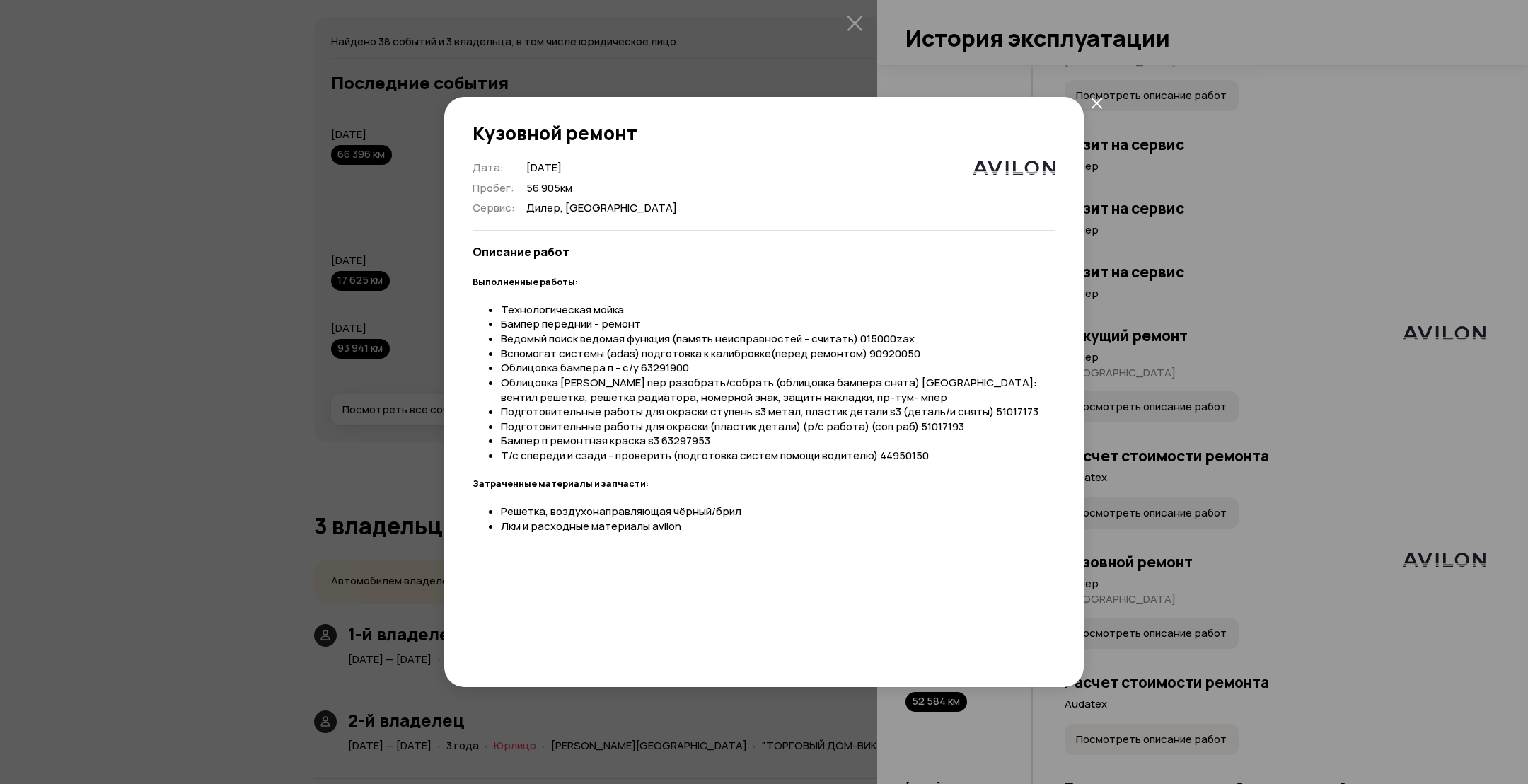
click at [1165, 493] on div "Кузовной ремонт Дата : [DATE] Пробег : 56 905 км Сервис : [GEOGRAPHIC_DATA], [G…" at bounding box center [764, 392] width 1528 height 784
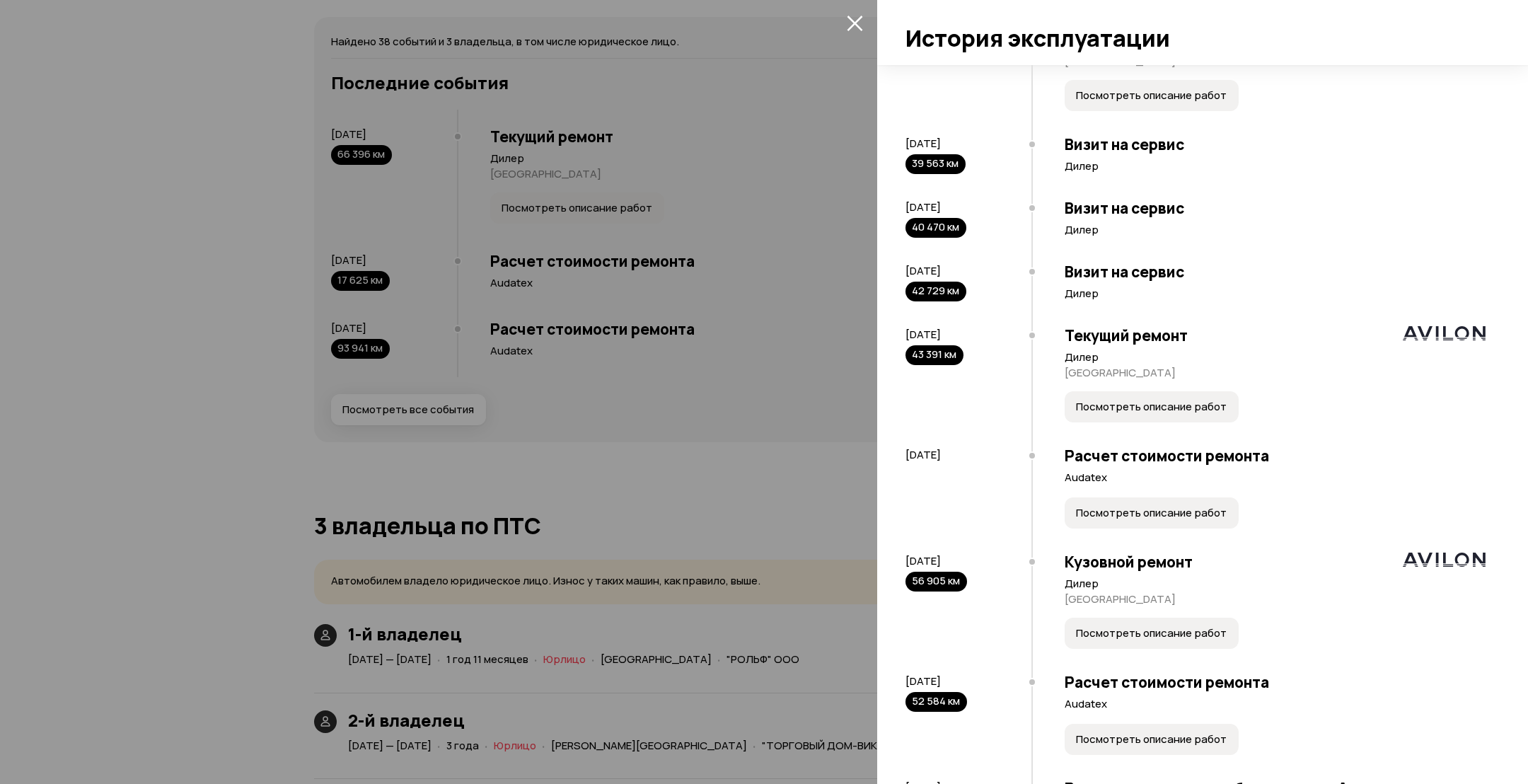
scroll to position [2228, 0]
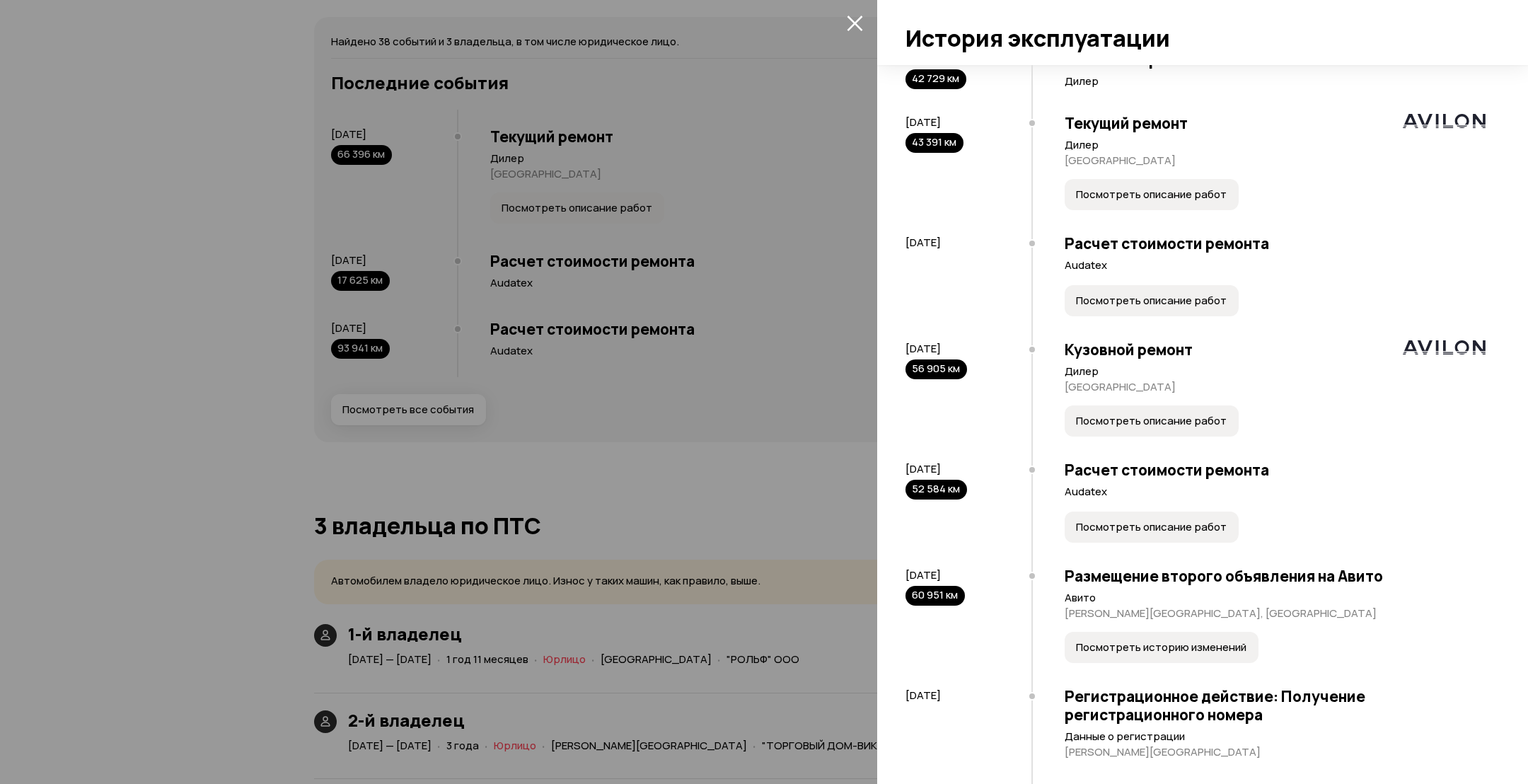
click at [1128, 546] on div "Расчет стоимости ремонта Audatex Посмотреть описание работ" at bounding box center [1258, 503] width 454 height 106
click at [1128, 532] on button "Посмотреть описание работ" at bounding box center [1152, 526] width 174 height 31
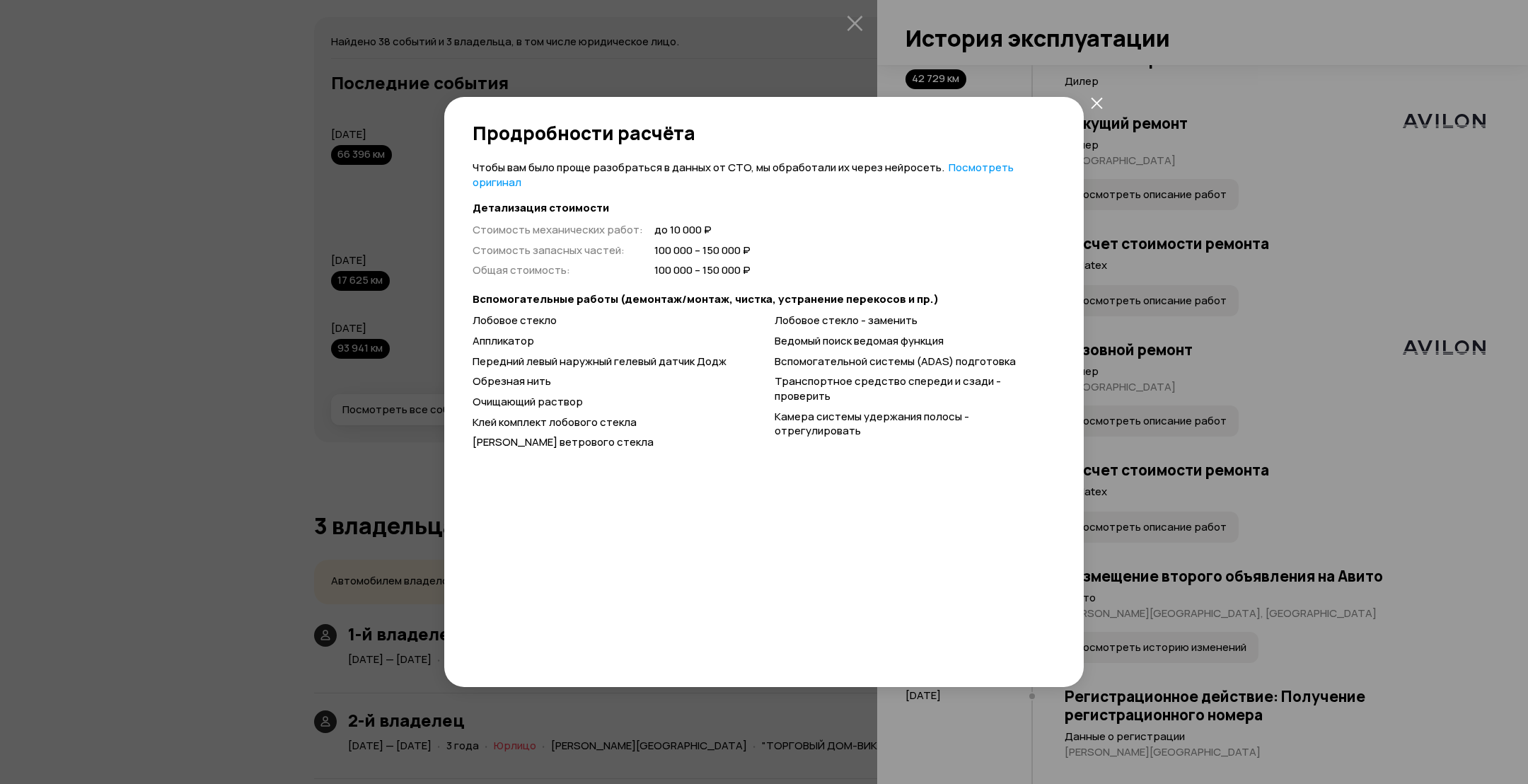
click at [1273, 494] on div "Продробности расчёта Чтобы вам было проще разобраться в данных от СТО, мы обраб…" at bounding box center [764, 392] width 1528 height 784
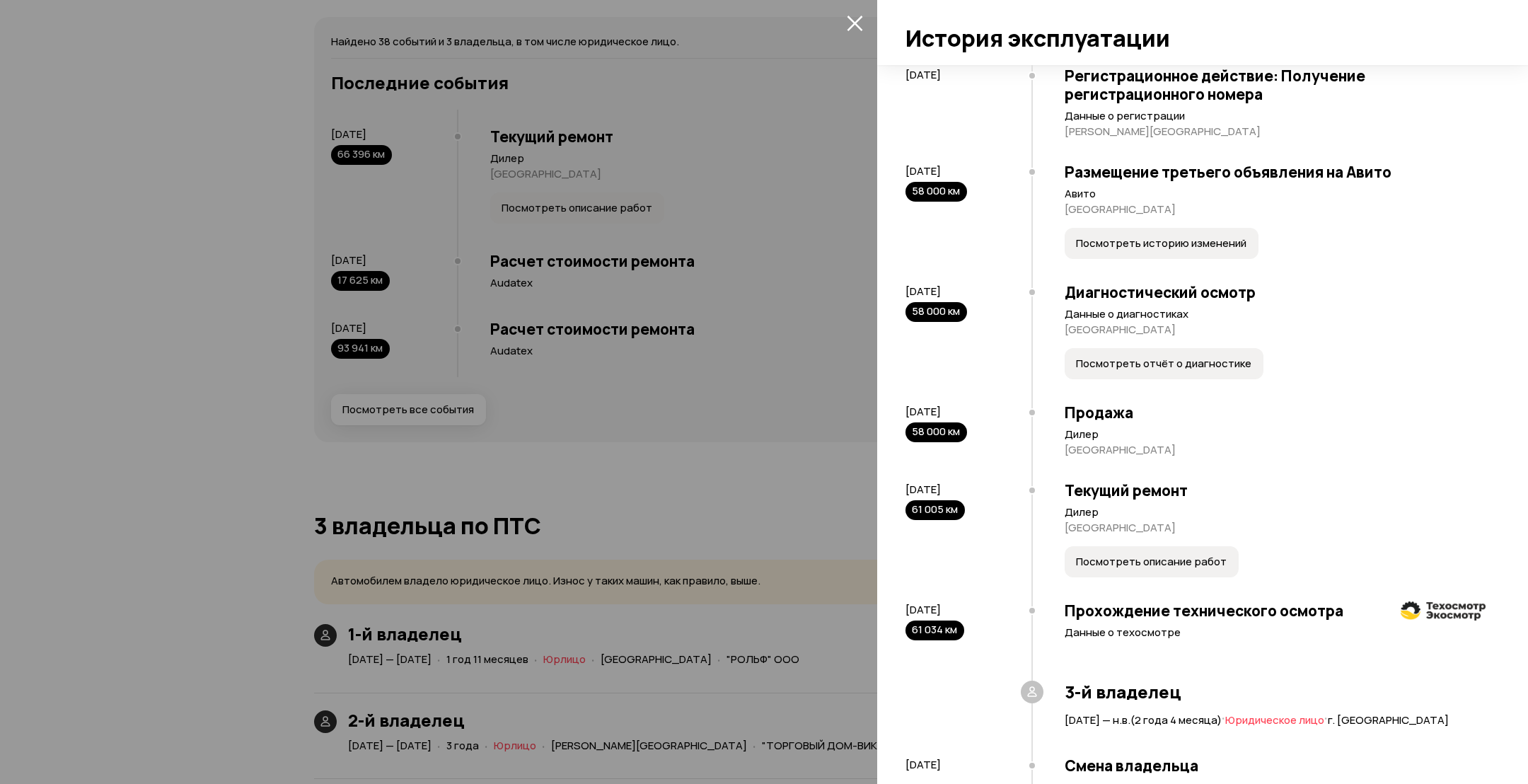
scroll to position [2971, 0]
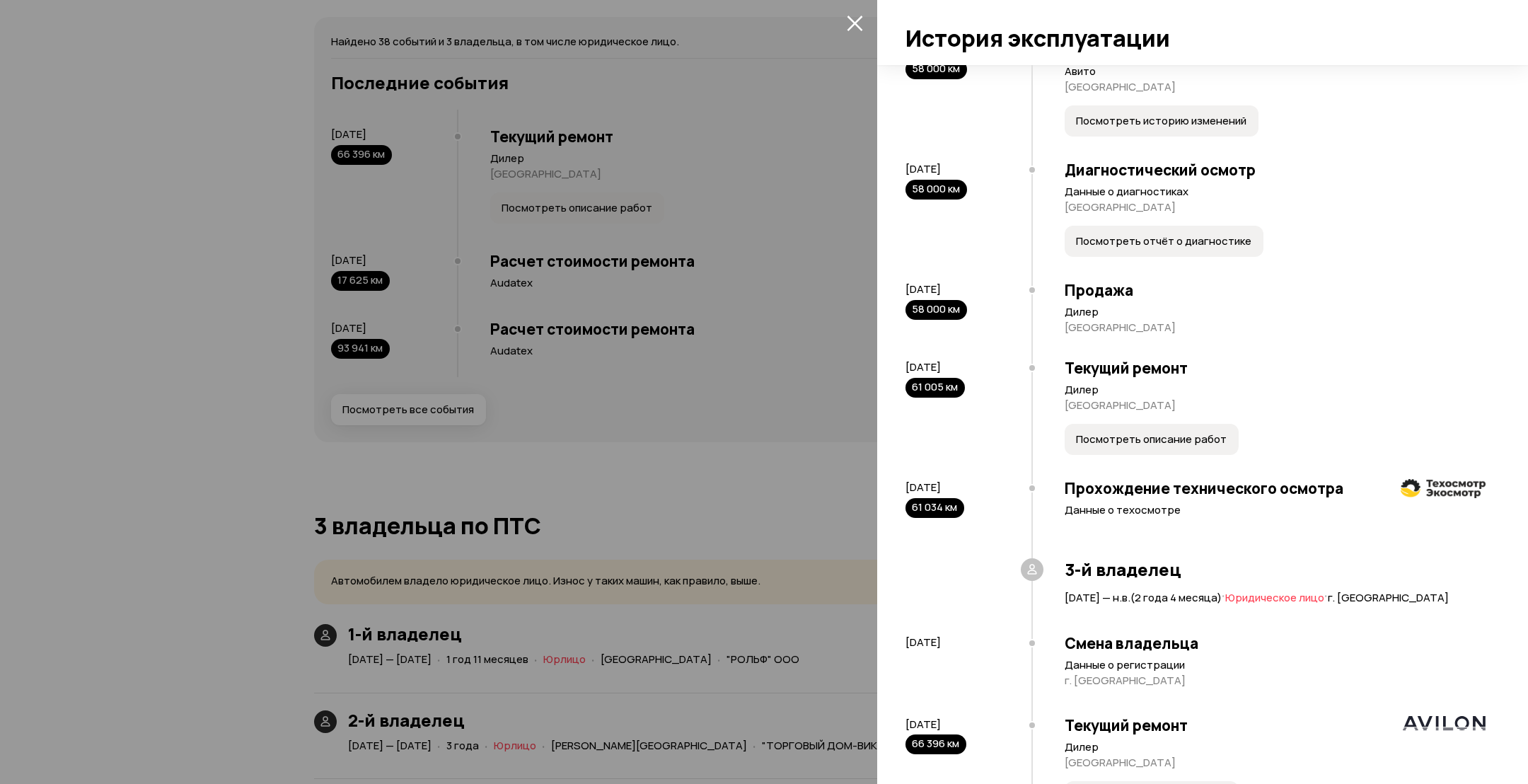
click at [1153, 424] on button "Посмотреть описание работ" at bounding box center [1152, 439] width 174 height 31
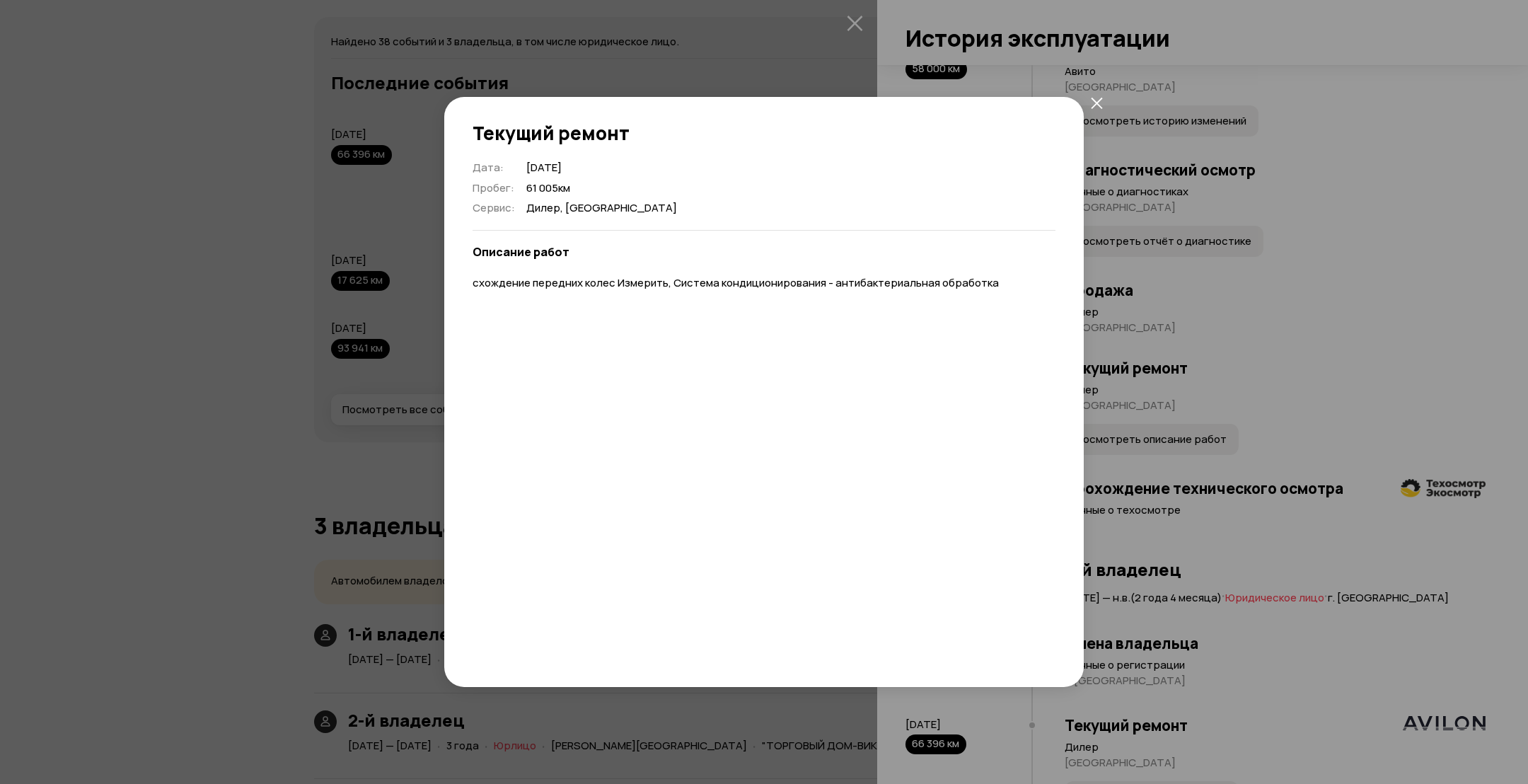
click at [1143, 443] on div "Текущий ремонт Дата : [DATE] Пробег : 61 005 км Сервис : [GEOGRAPHIC_DATA], [GE…" at bounding box center [764, 392] width 1528 height 784
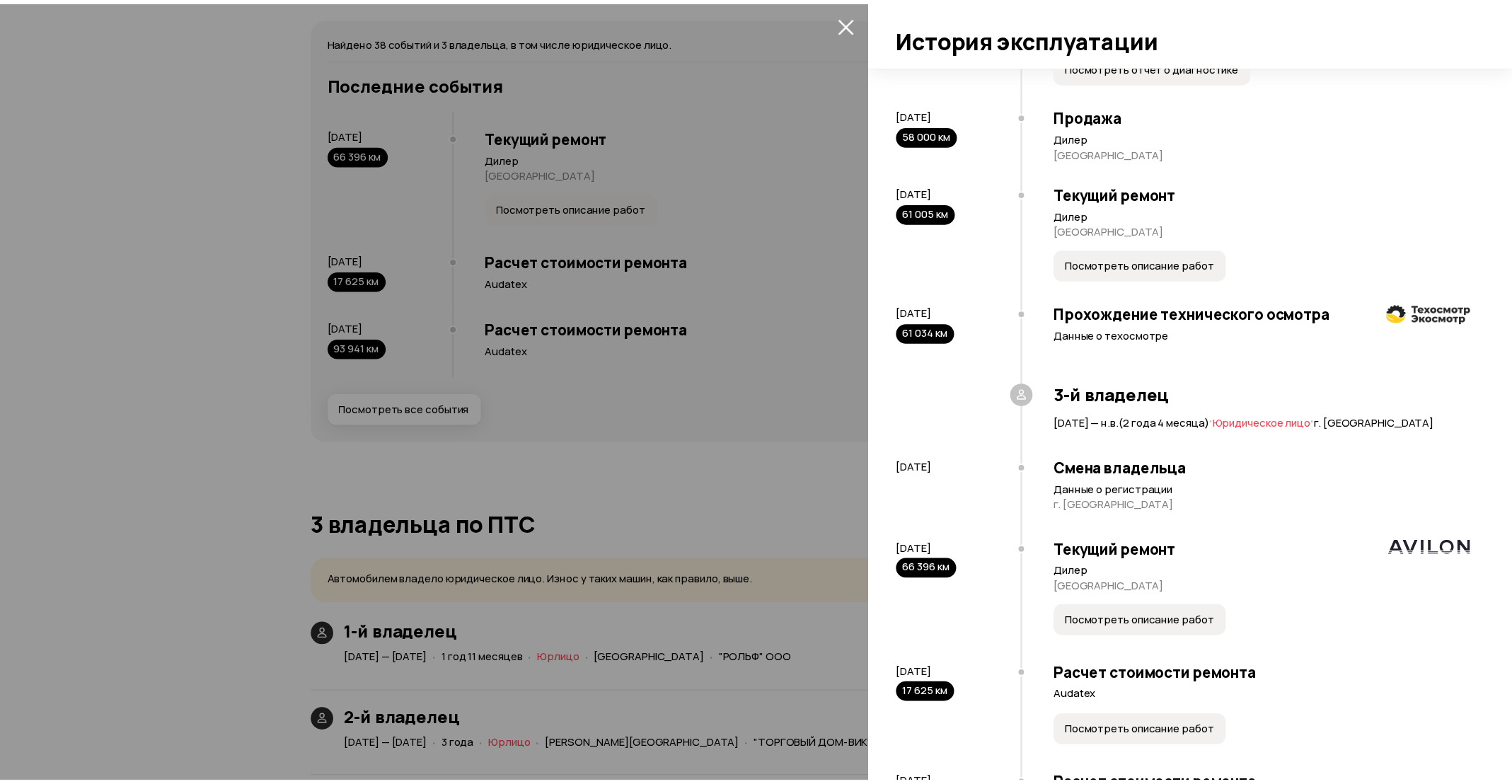
scroll to position [3261, 0]
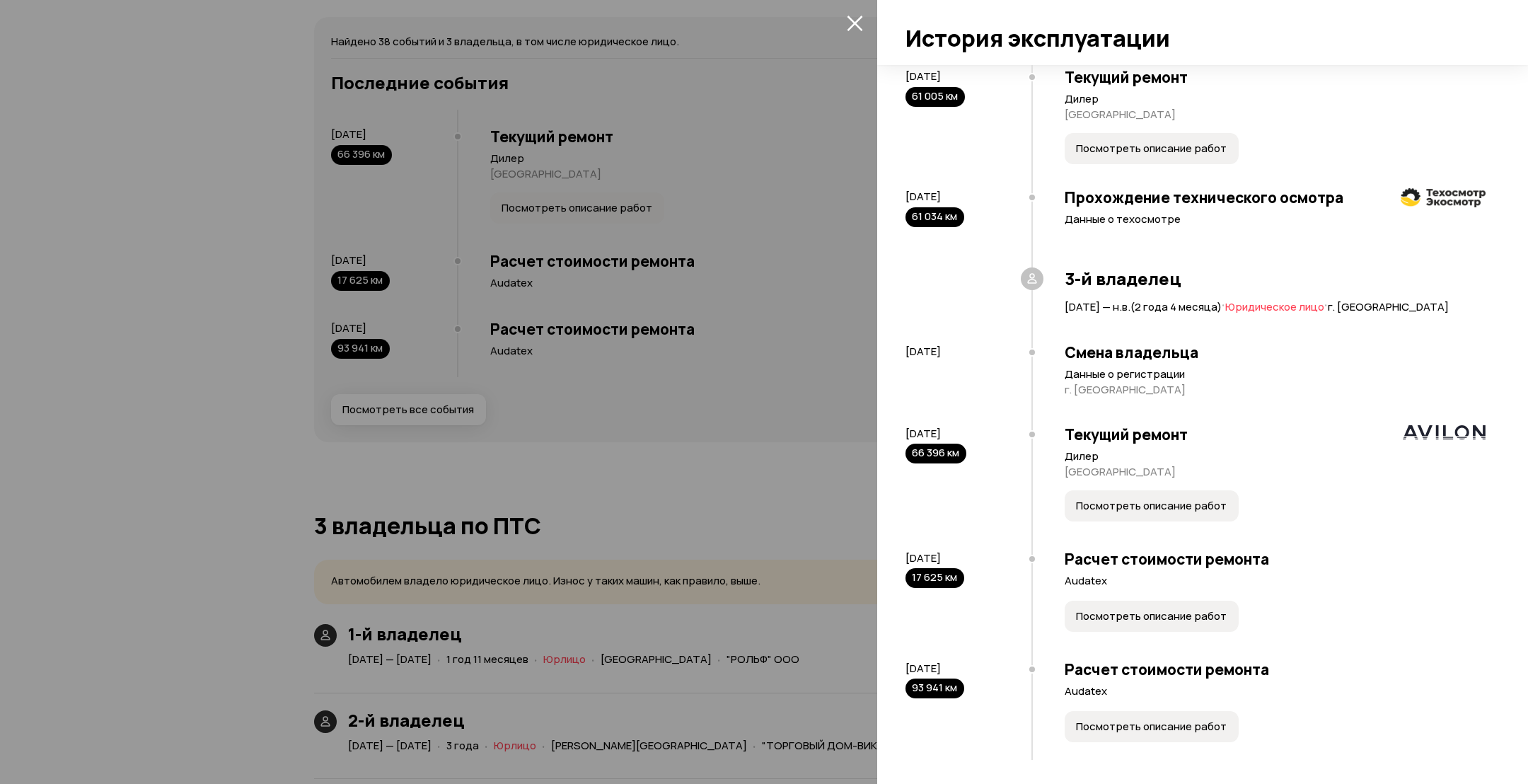
click at [1125, 499] on span "Посмотреть описание работ" at bounding box center [1152, 506] width 151 height 14
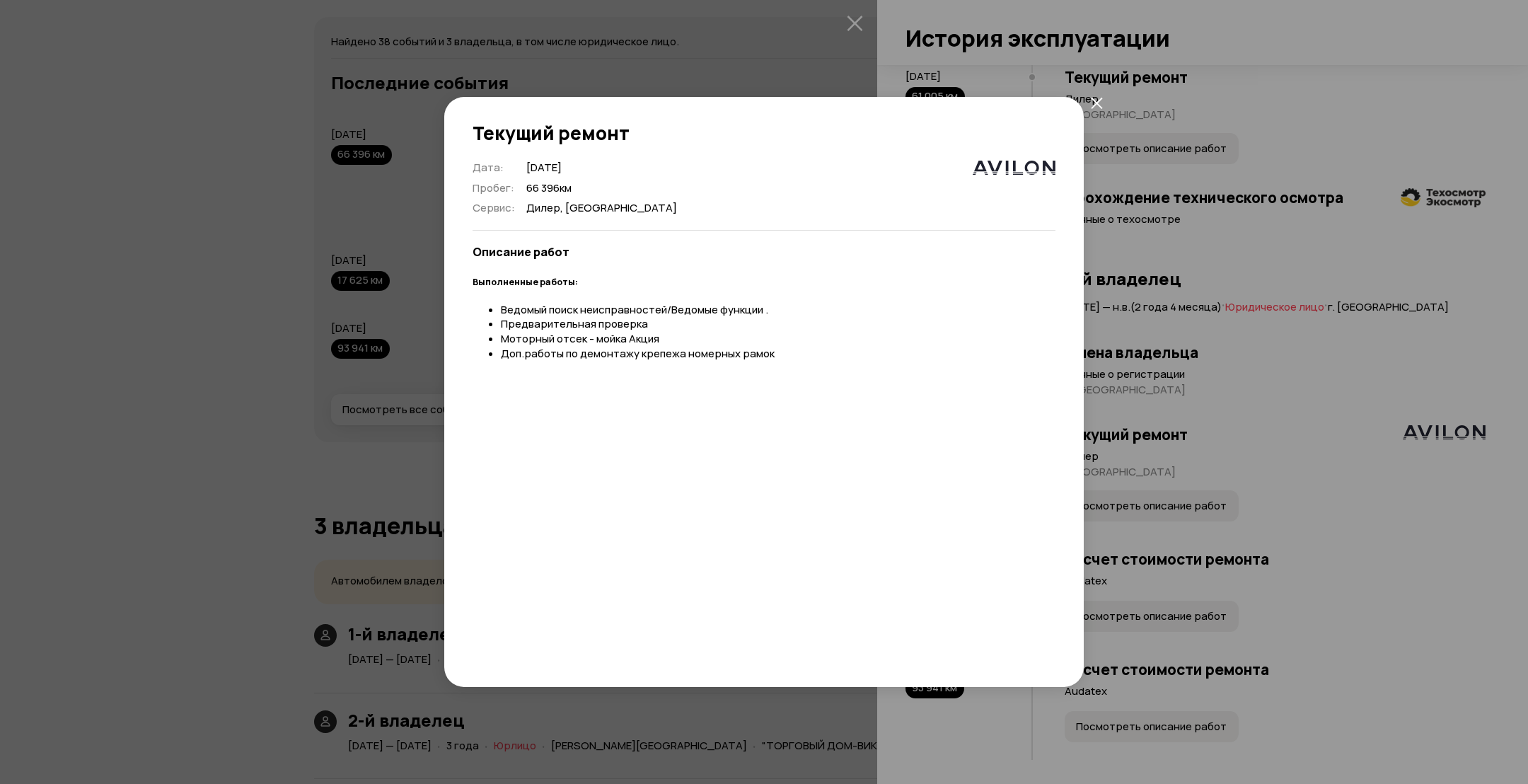
click at [1134, 467] on div "Текущий ремонт Дата : [DATE] Пробег : 66 396 км Сервис : Дилер, [GEOGRAPHIC_DAT…" at bounding box center [764, 392] width 1528 height 784
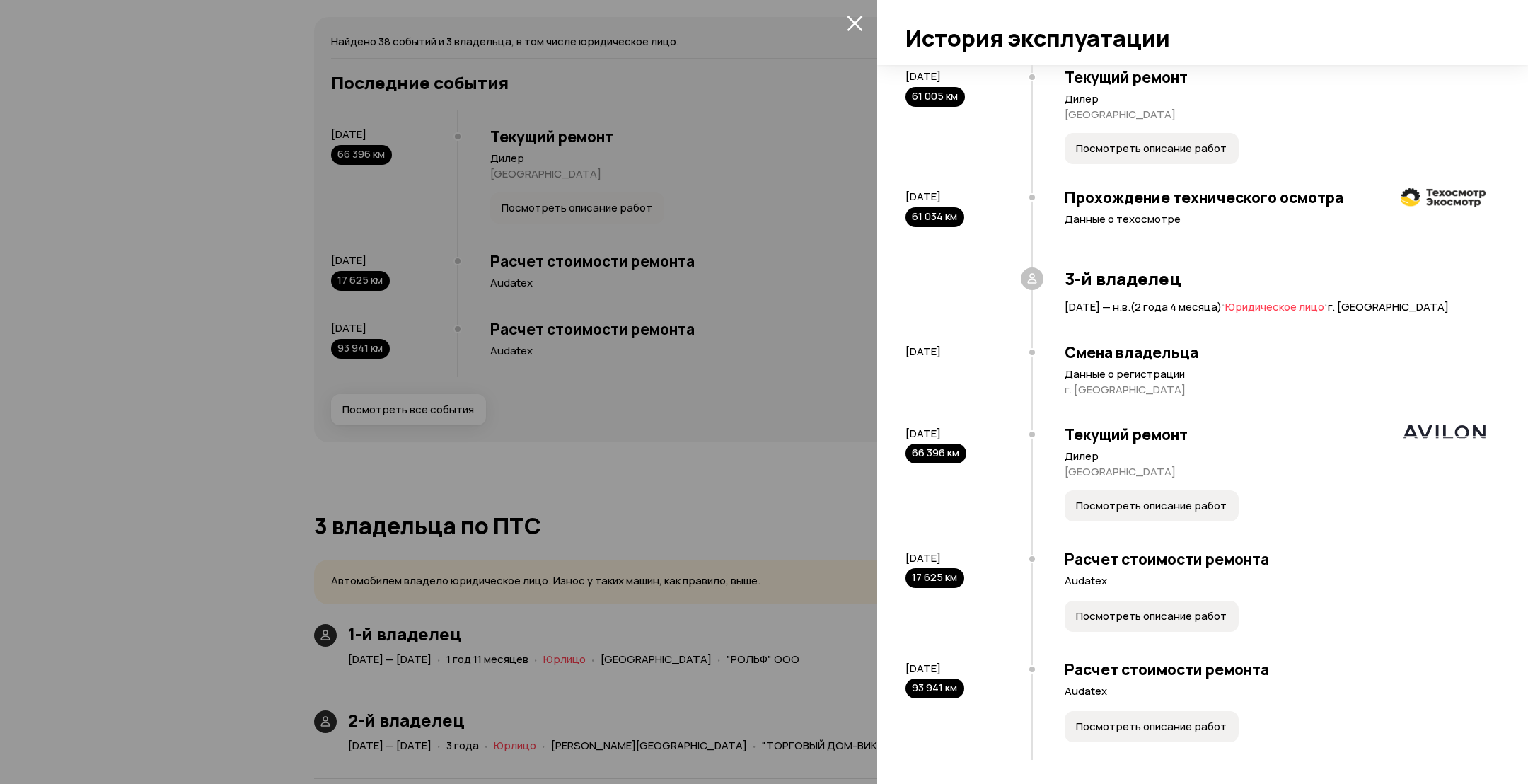
click at [1104, 622] on button "Посмотреть описание работ" at bounding box center [1152, 615] width 174 height 31
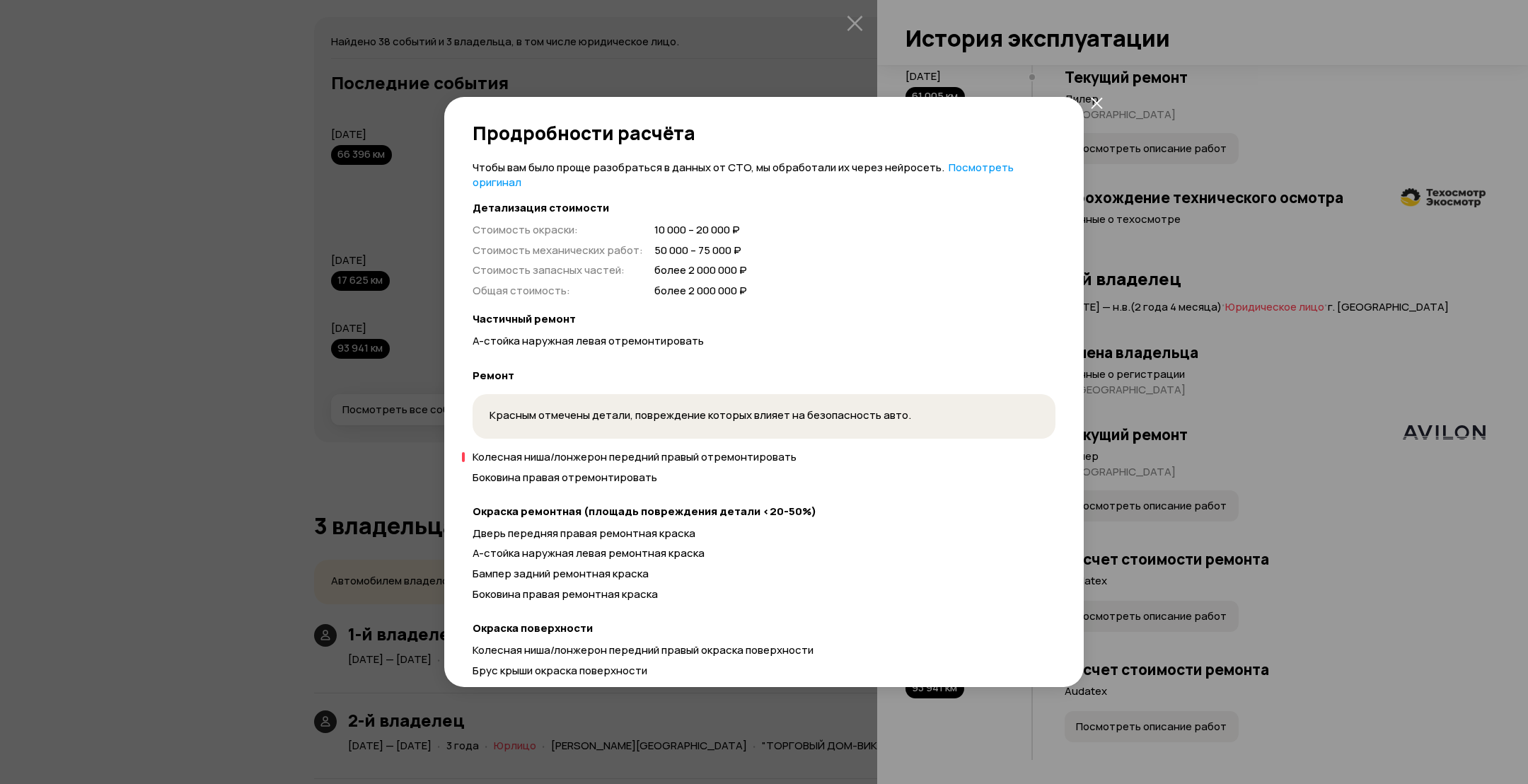
click at [1298, 435] on div "Продробности расчёта Чтобы вам было проще разобраться в данных от СТО, мы обраб…" at bounding box center [764, 392] width 1528 height 784
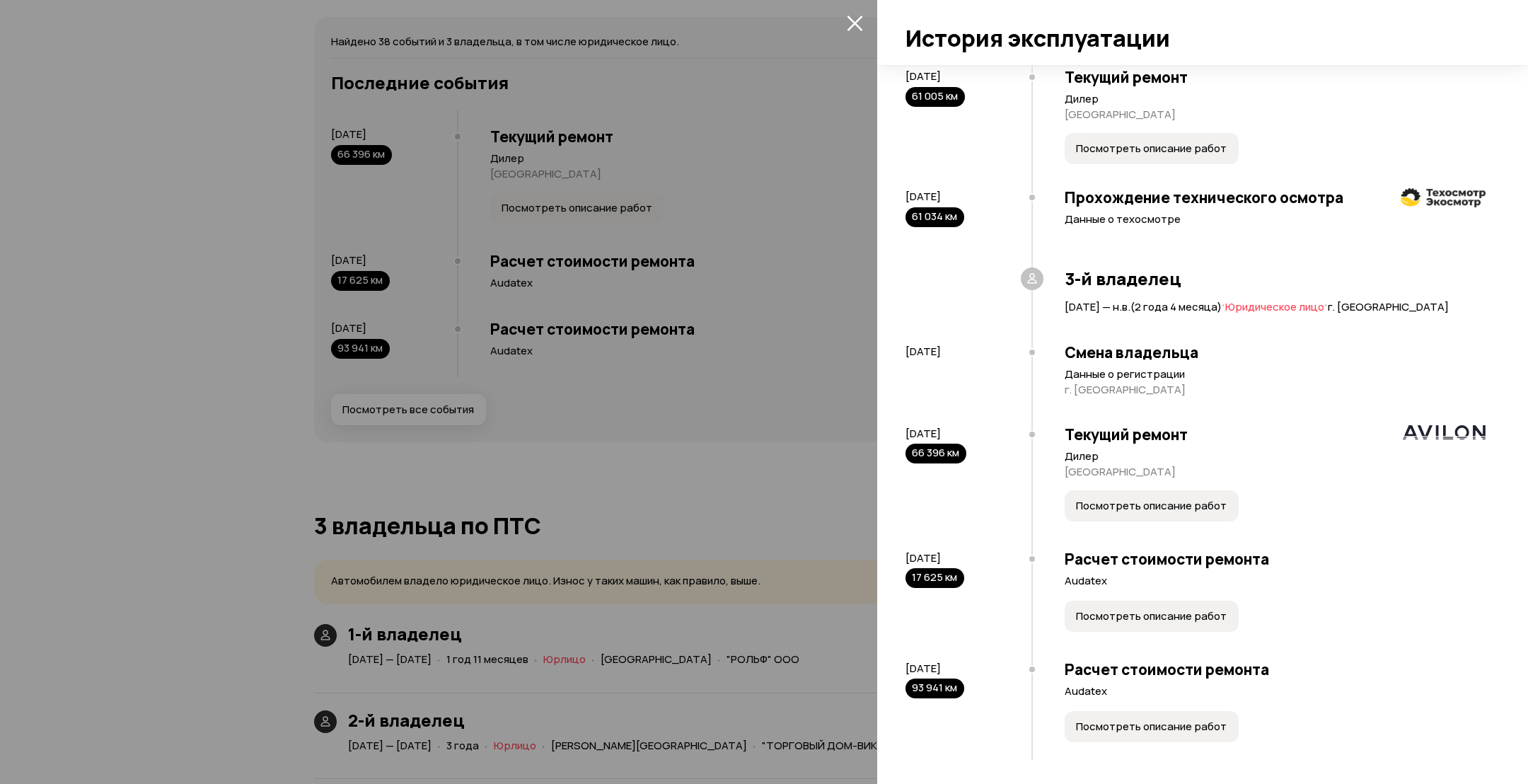
click at [1144, 714] on button "Посмотреть описание работ" at bounding box center [1152, 726] width 174 height 31
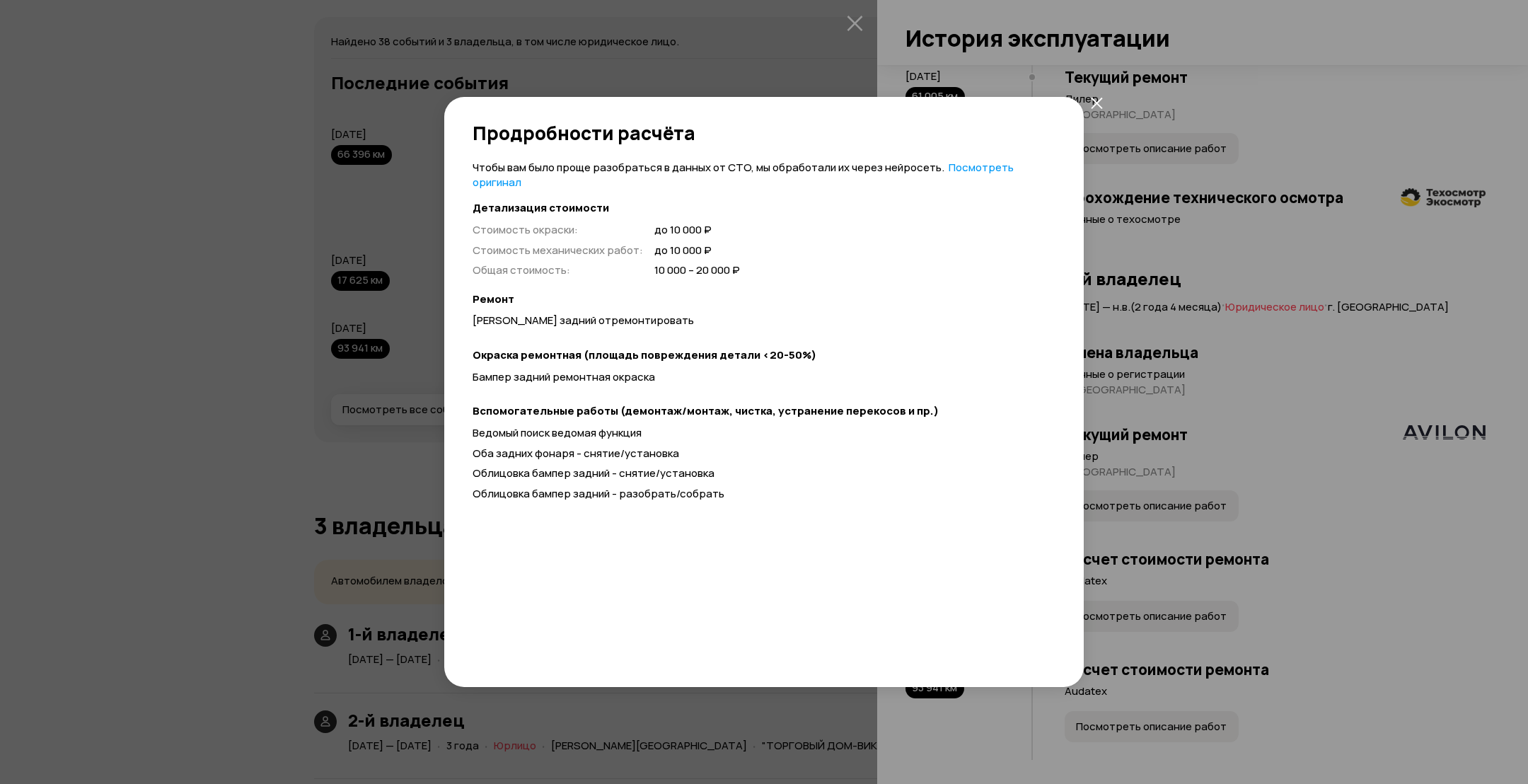
click at [1221, 421] on div "Продробности расчёта Чтобы вам было проще разобраться в данных от СТО, мы обраб…" at bounding box center [764, 392] width 1528 height 784
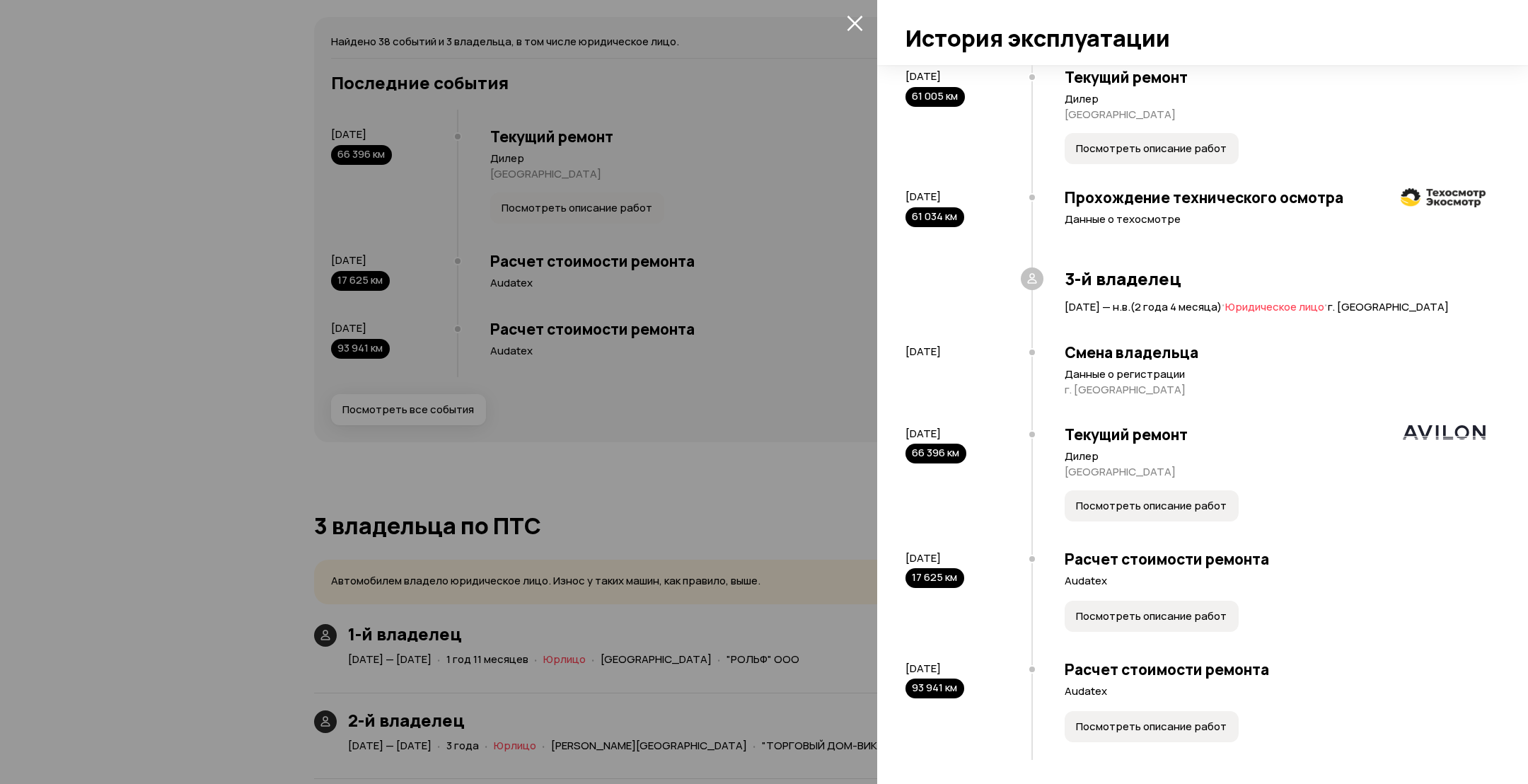
click at [525, 332] on div at bounding box center [764, 392] width 1528 height 784
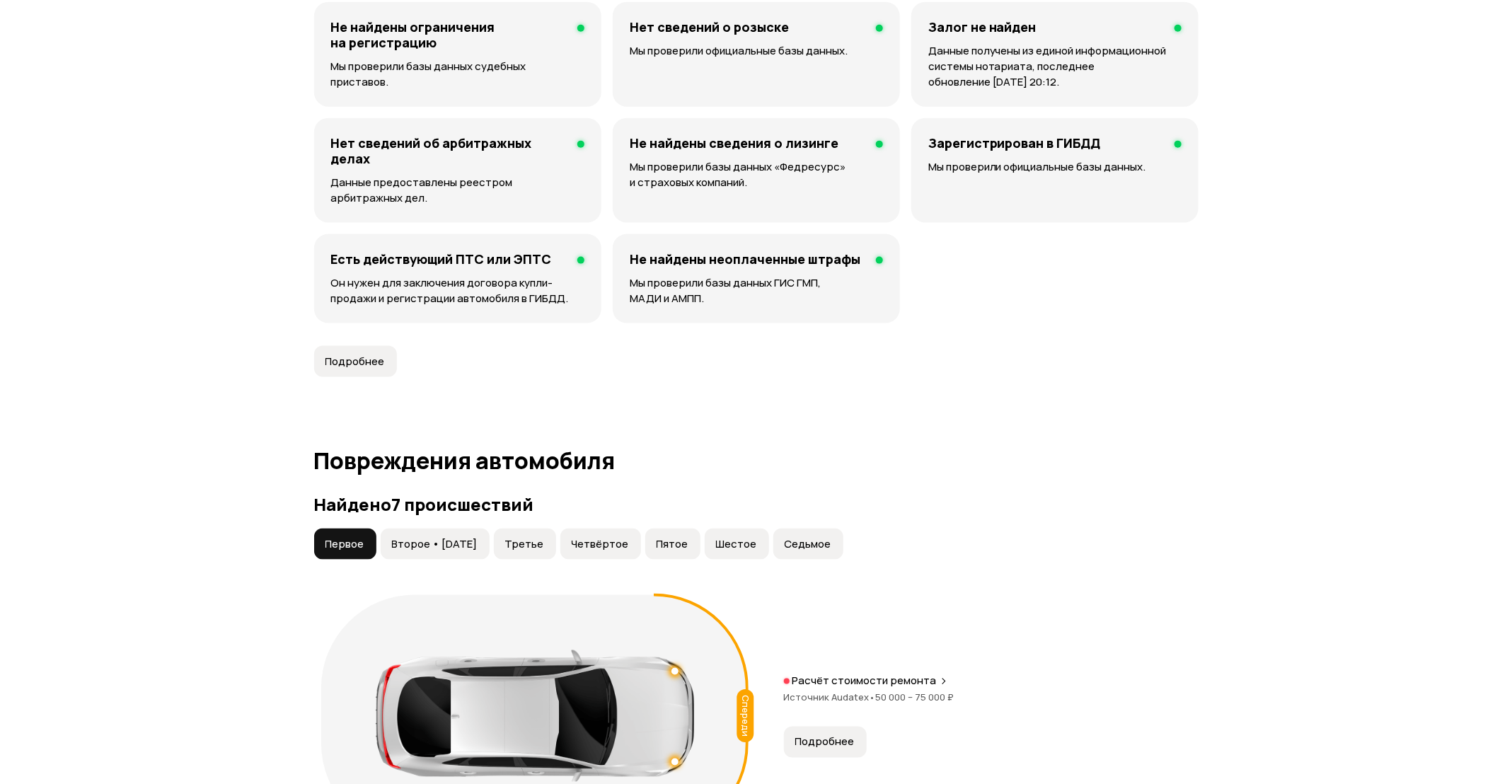
scroll to position [981, 0]
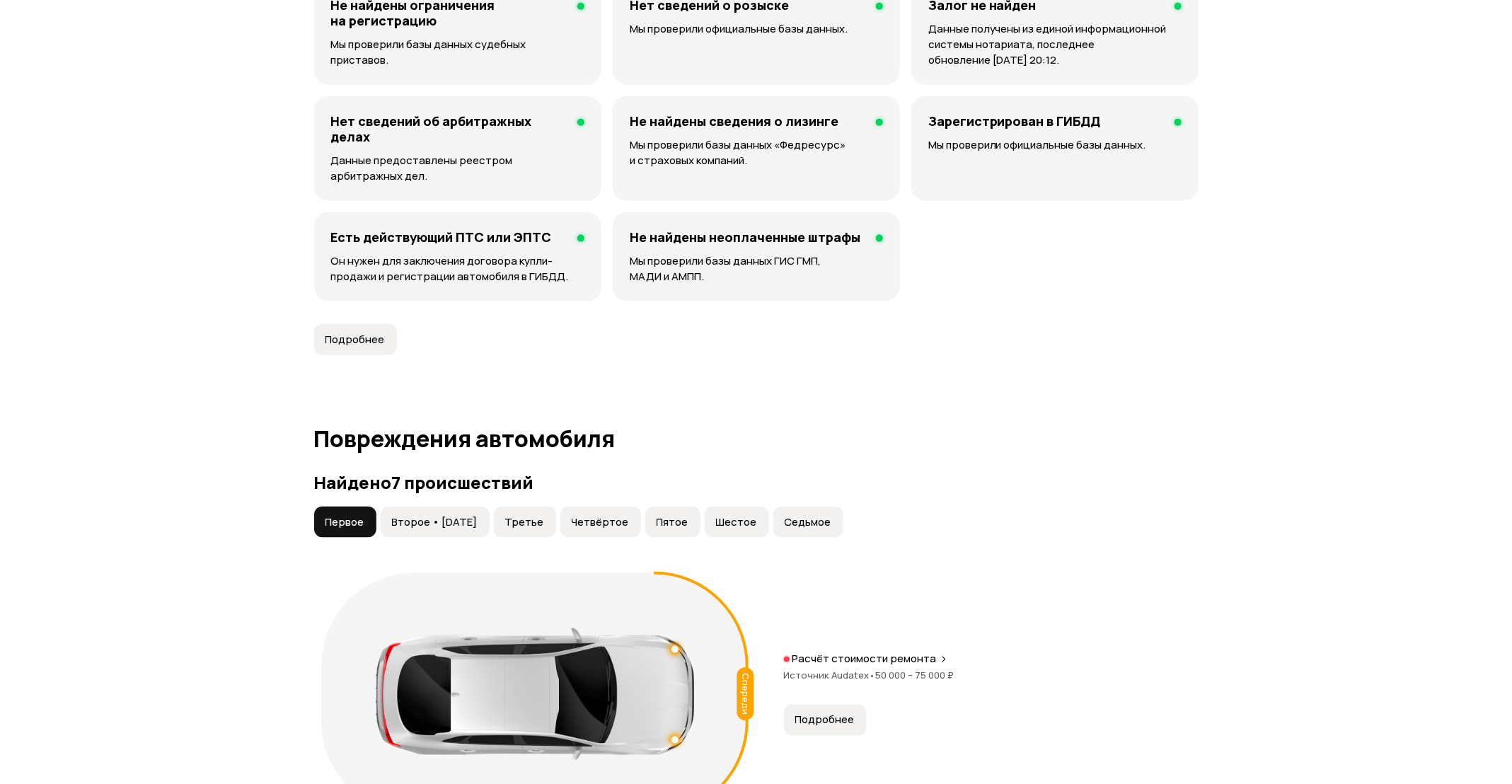
click at [478, 522] on span "Второе • [DATE]" at bounding box center [435, 522] width 85 height 14
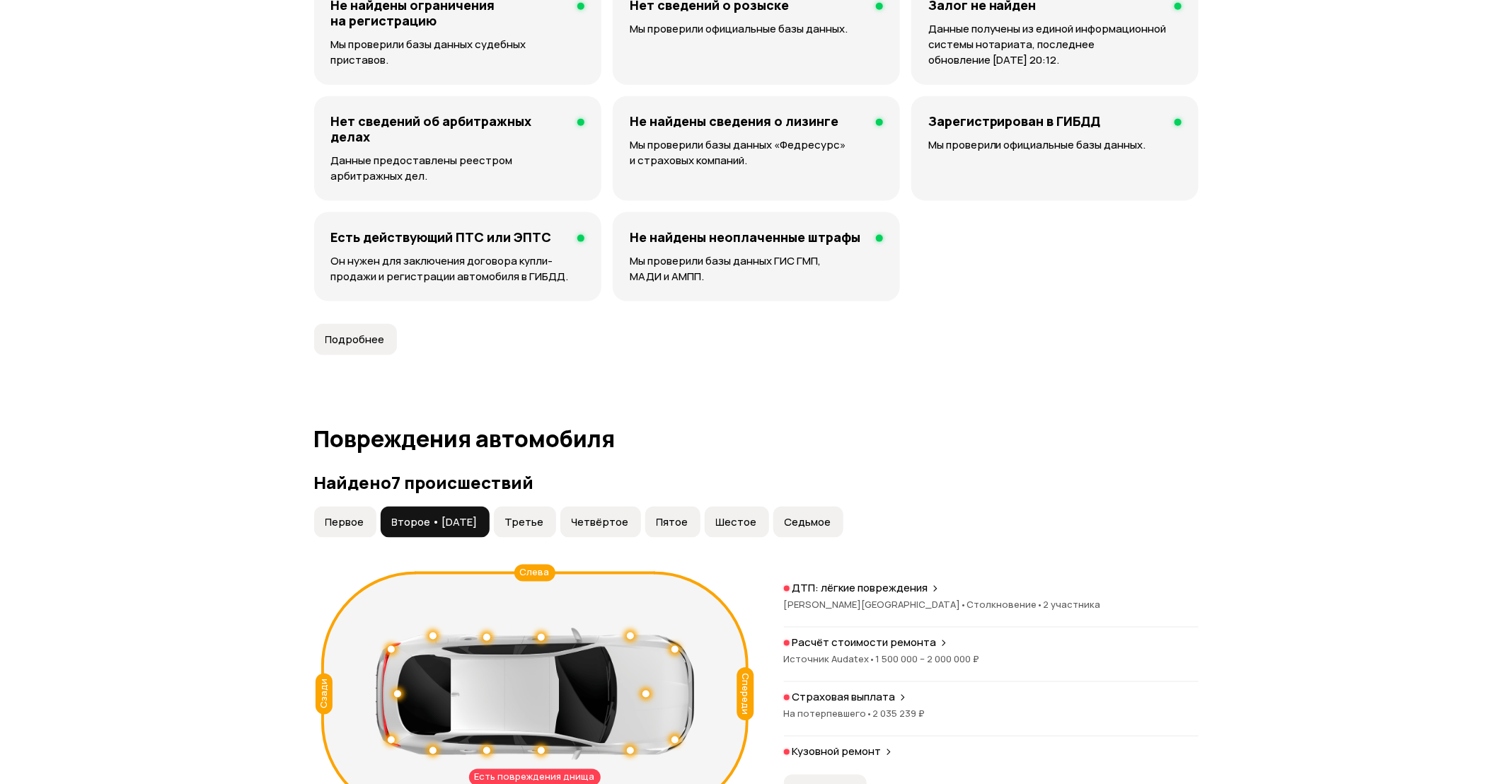
click at [581, 529] on button "Четвёртое" at bounding box center [600, 522] width 81 height 31
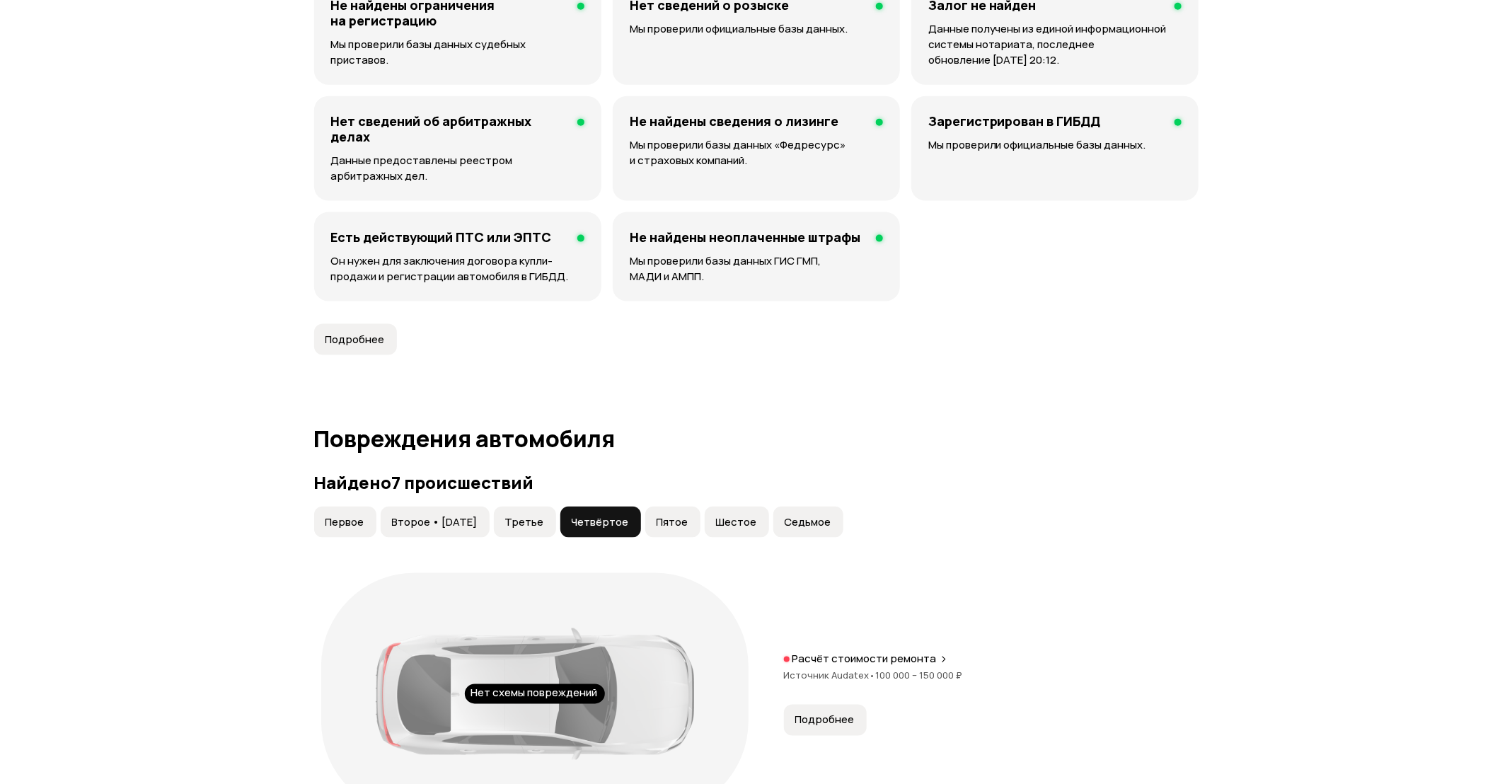
click at [722, 522] on button "Шестое" at bounding box center [737, 522] width 64 height 31
click at [832, 524] on span "Седьмое" at bounding box center [807, 522] width 47 height 14
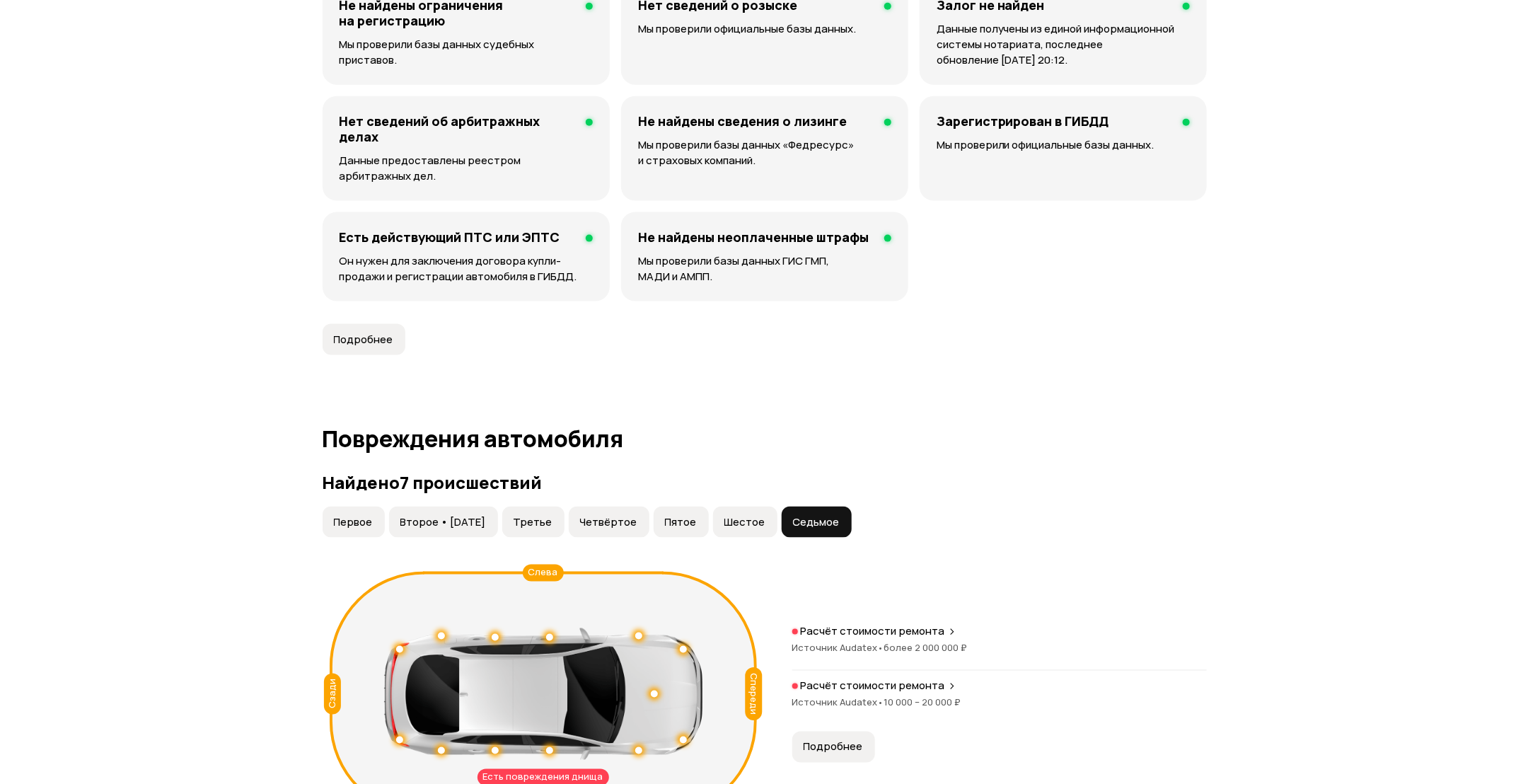
scroll to position [1406, 0]
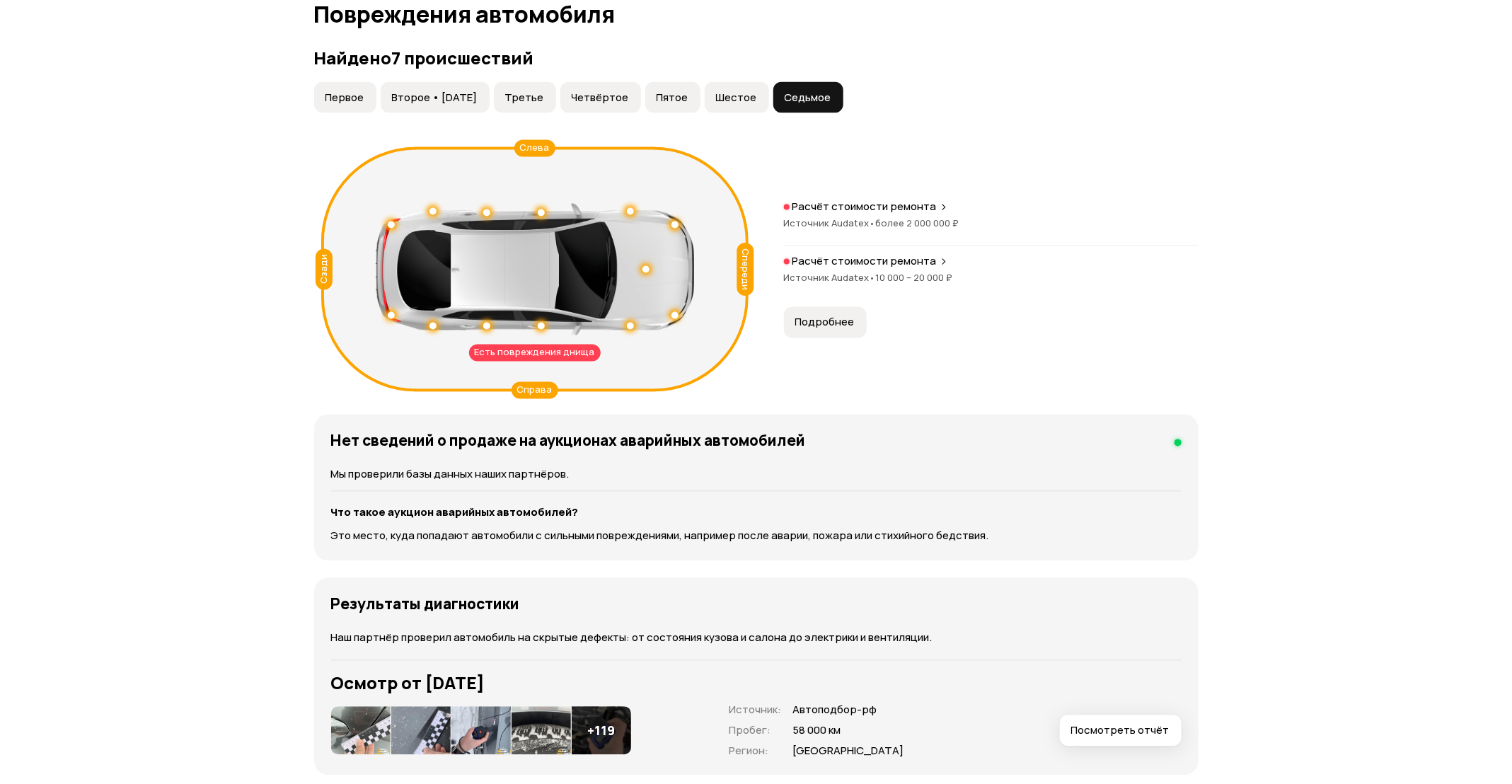
click at [825, 323] on span "Подробнее" at bounding box center [825, 323] width 60 height 14
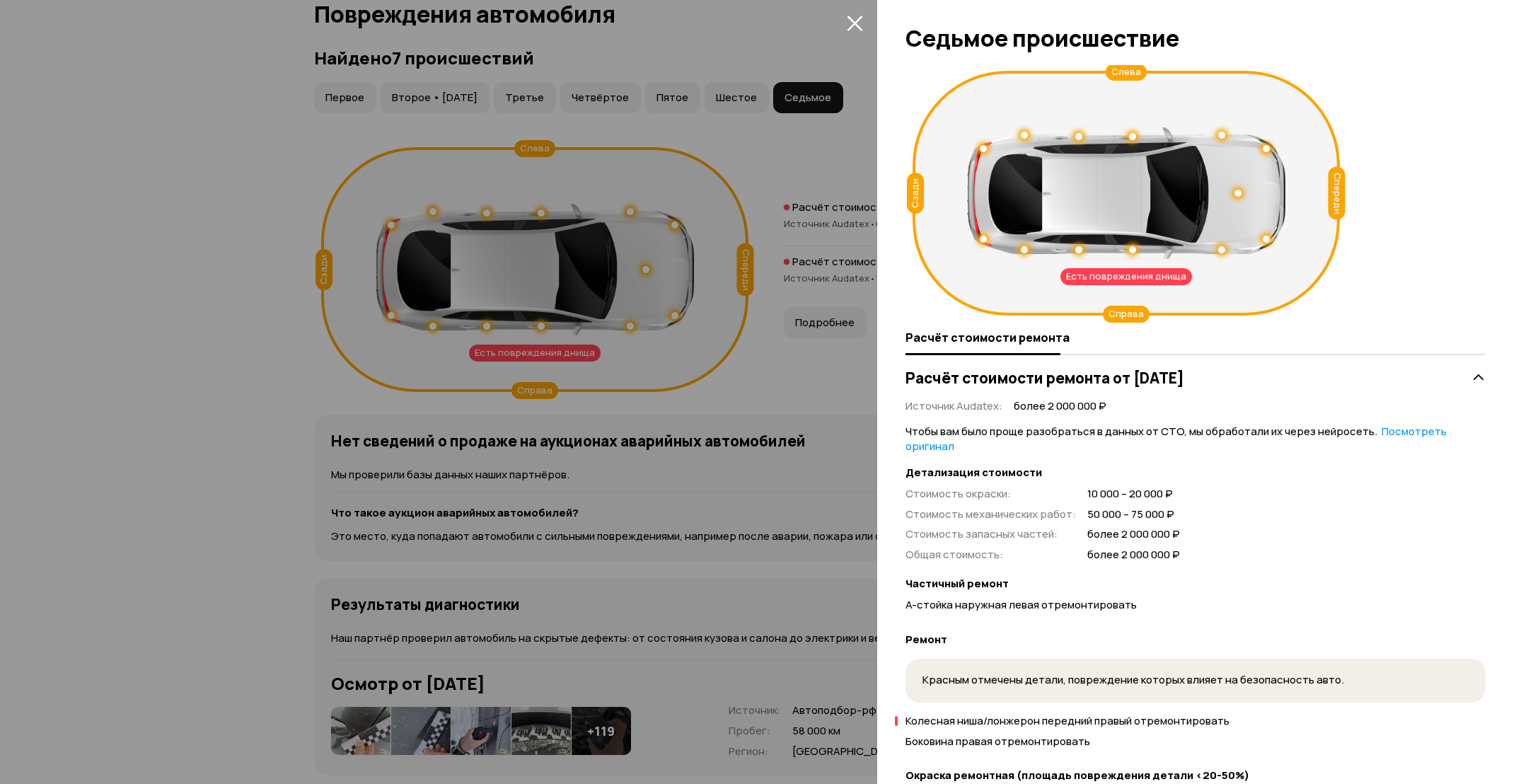
click at [552, 315] on div at bounding box center [764, 392] width 1528 height 784
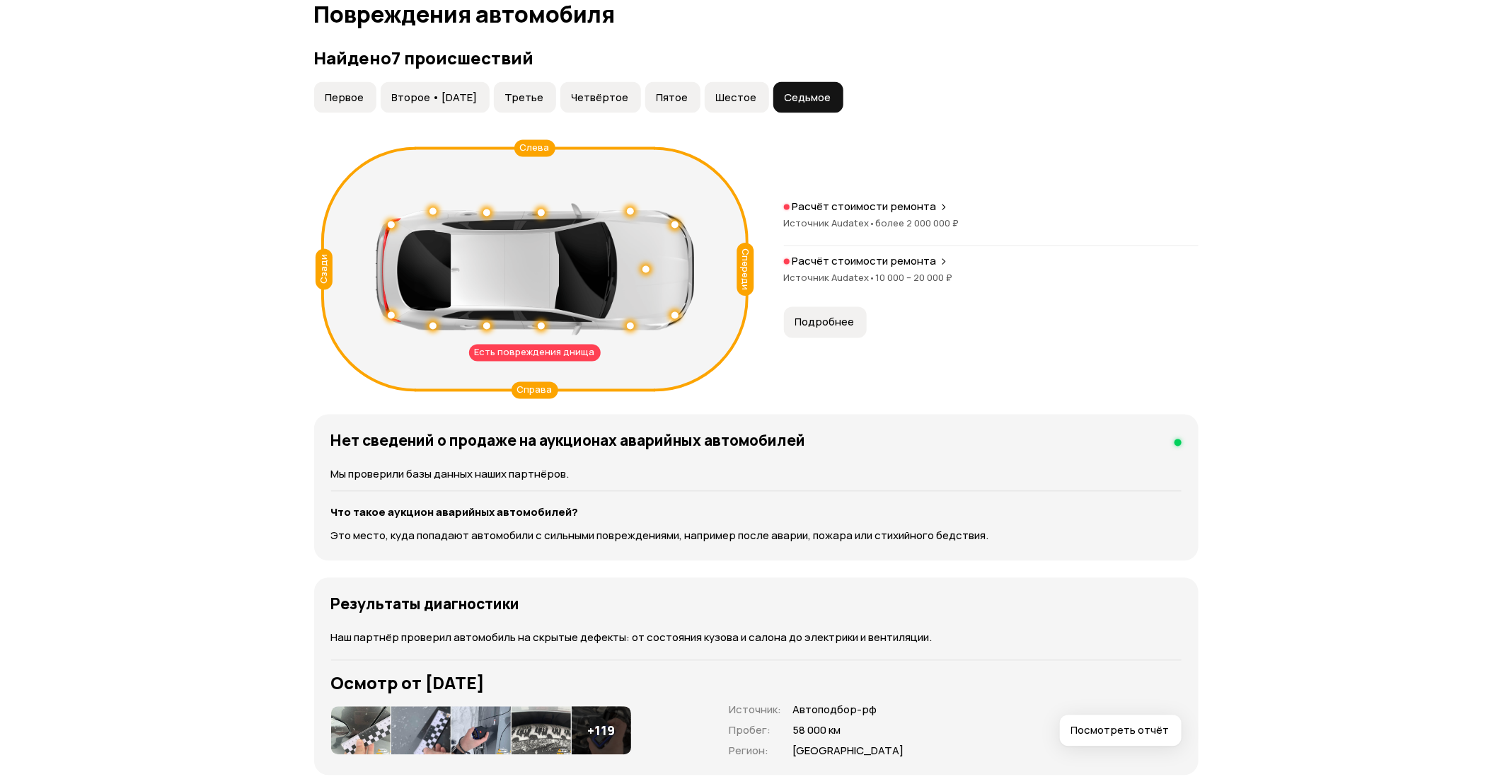
click at [726, 90] on button "Шестое" at bounding box center [737, 98] width 64 height 31
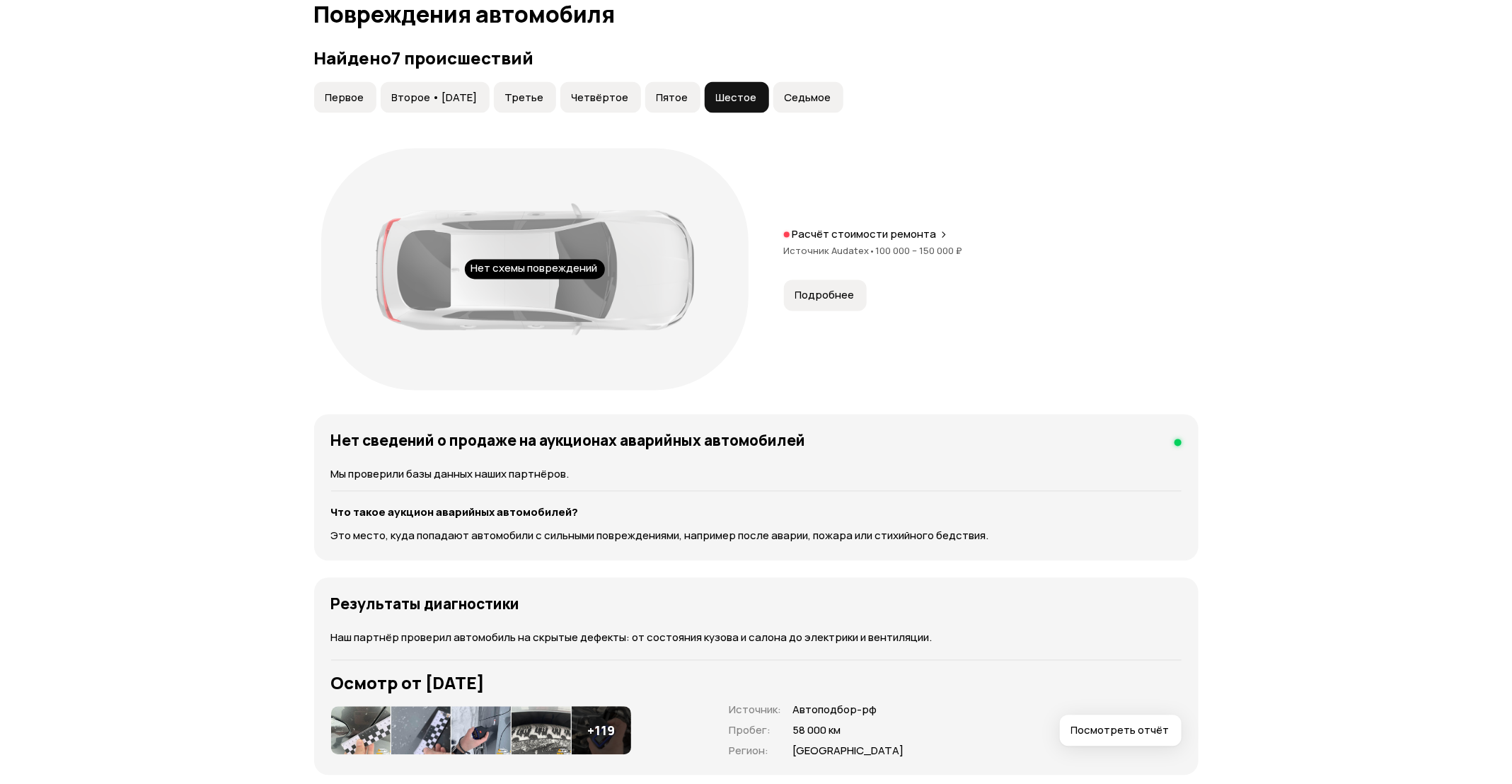
click at [687, 102] on span "Пятое" at bounding box center [673, 98] width 32 height 14
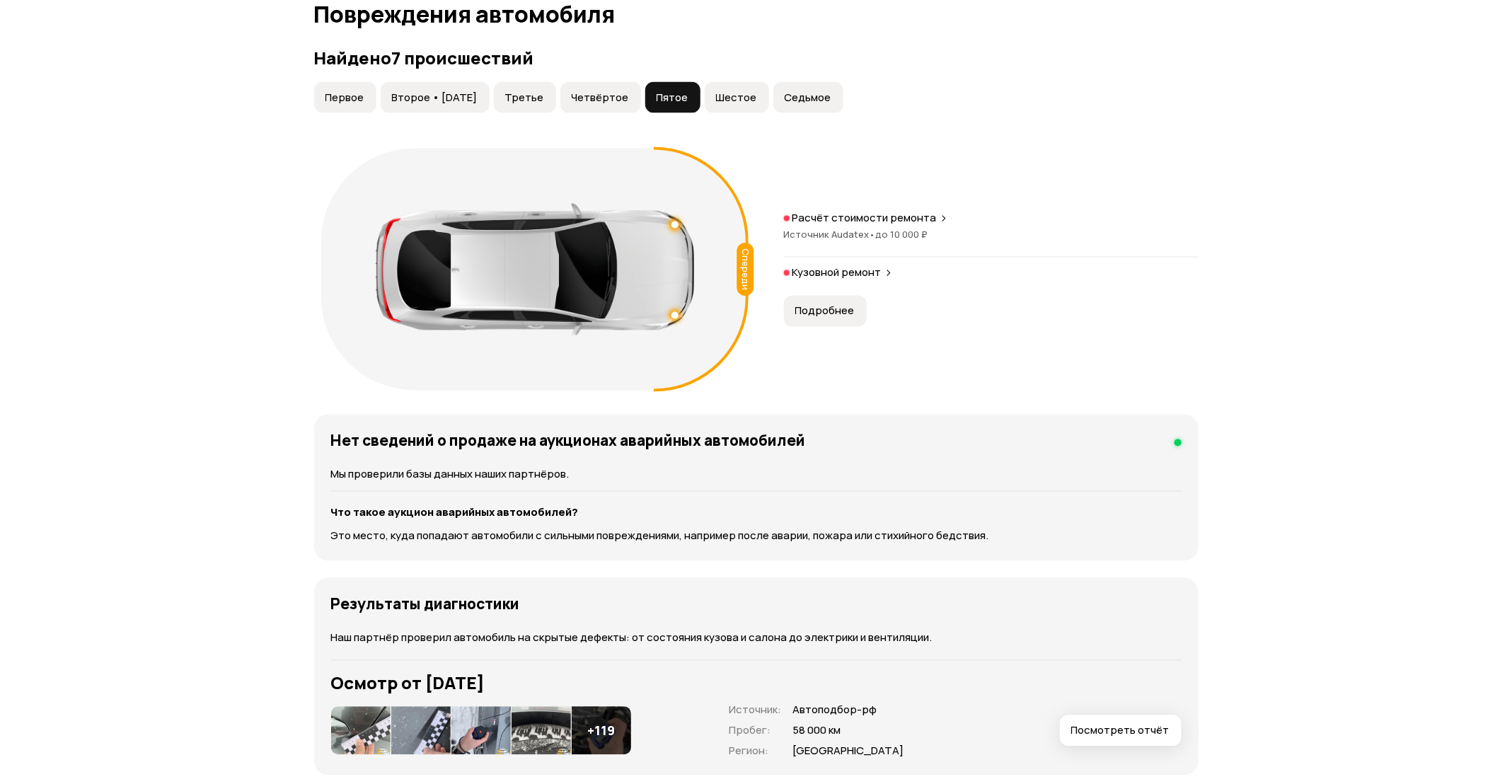
click at [603, 102] on span "Четвёртое" at bounding box center [600, 98] width 57 height 14
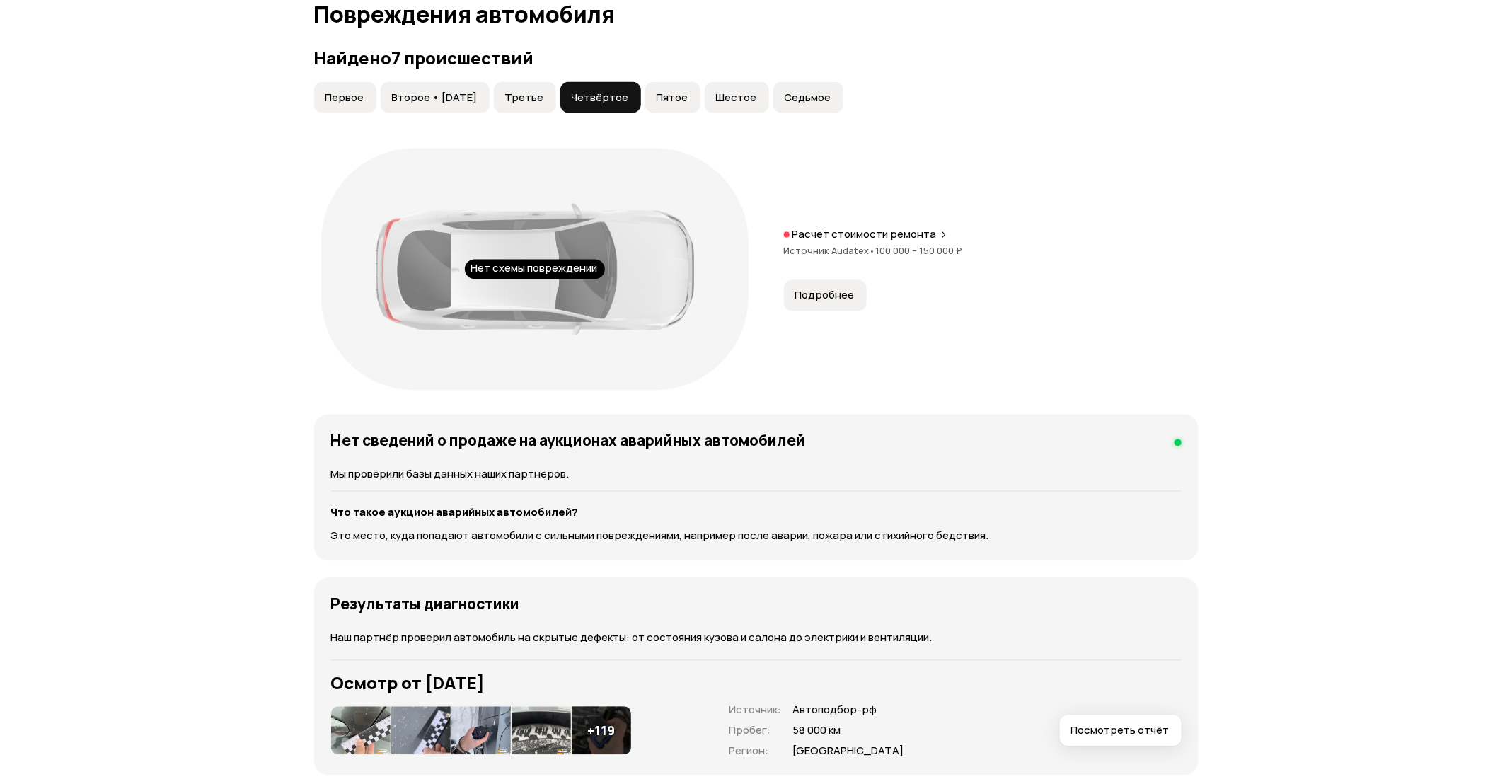
click at [539, 92] on span "Третье" at bounding box center [524, 98] width 39 height 14
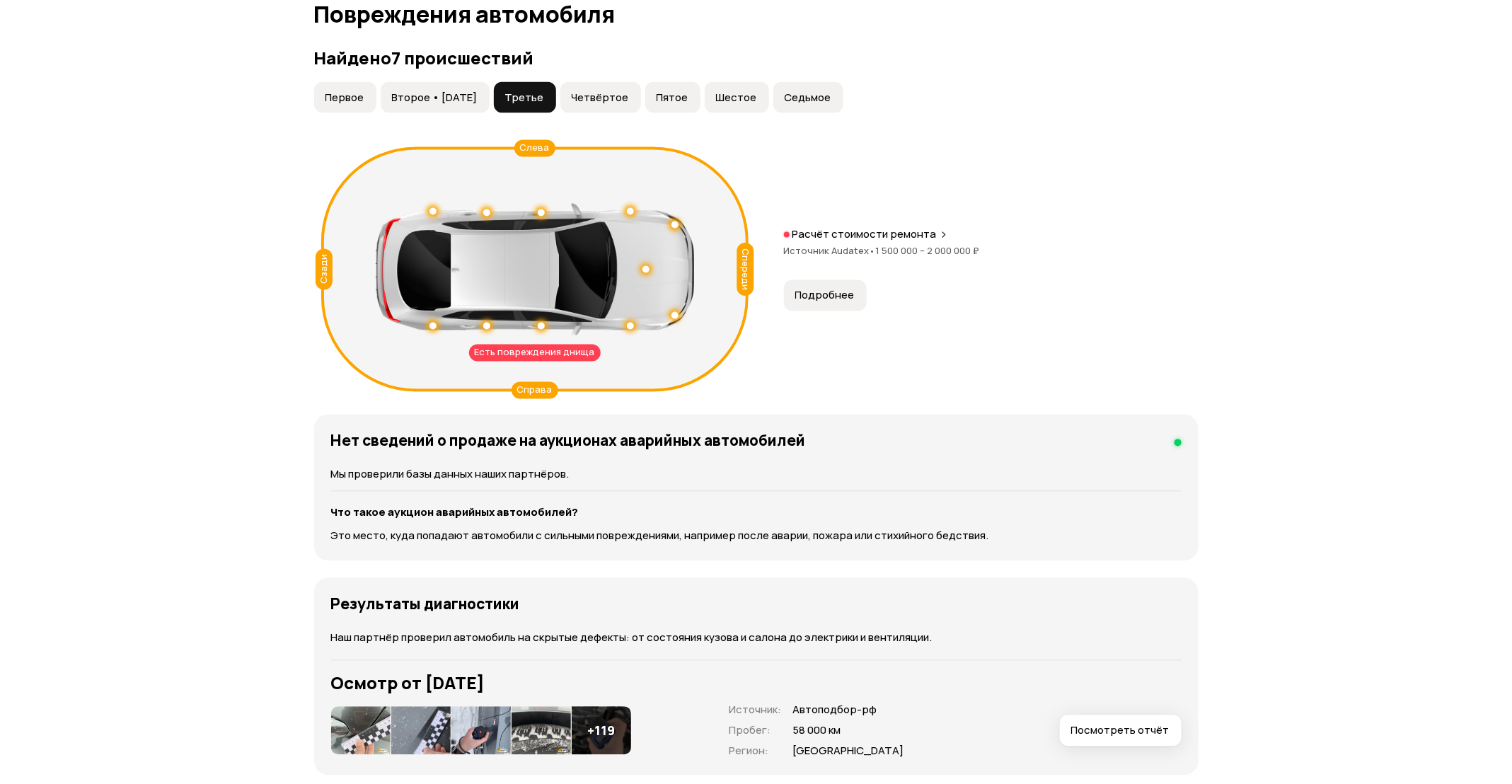
click at [837, 291] on span "Подробнее" at bounding box center [825, 295] width 60 height 14
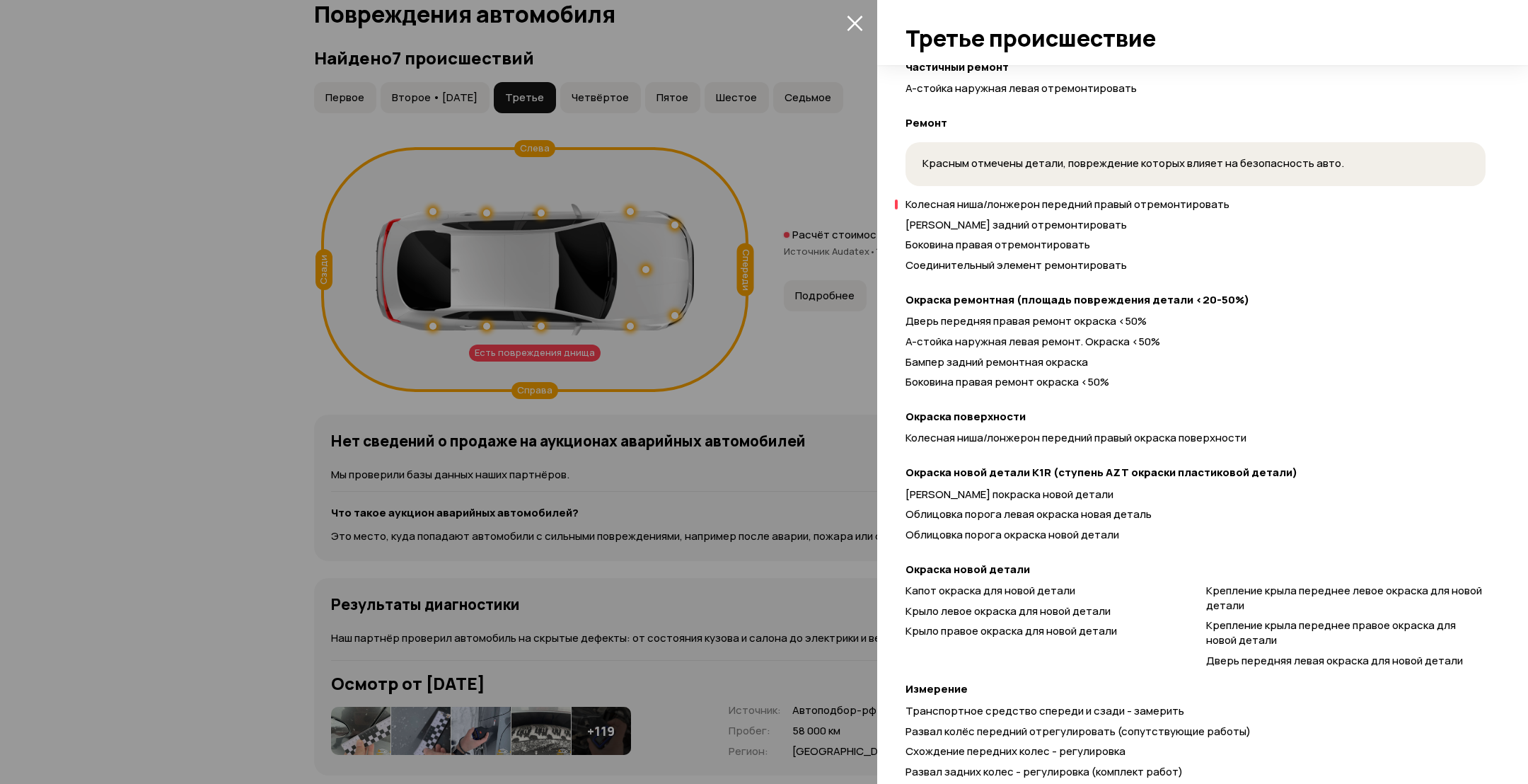
scroll to position [394, 0]
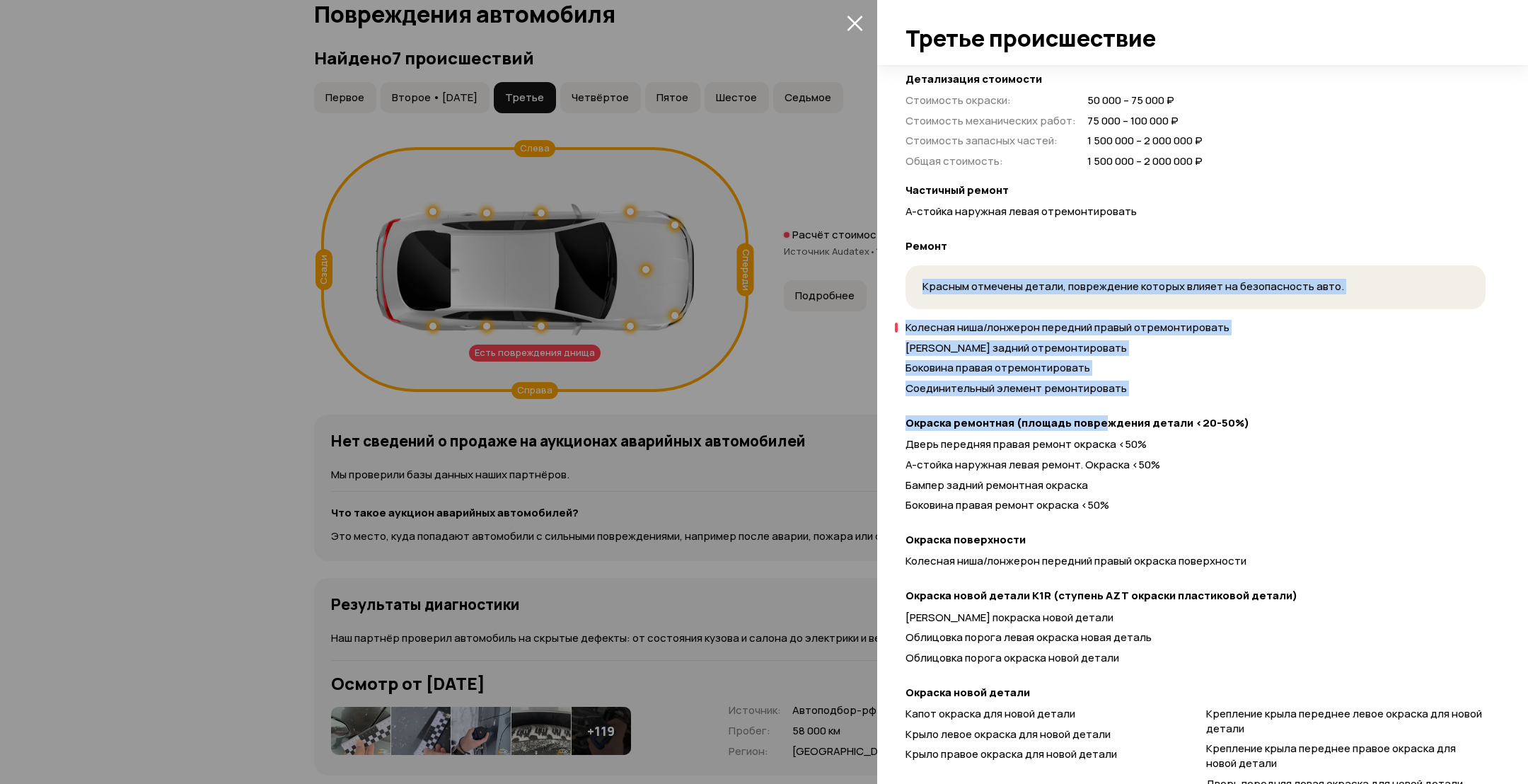
drag, startPoint x: 883, startPoint y: 310, endPoint x: 1213, endPoint y: 395, distance: 340.8
click at [1169, 414] on div "Есть повреждения днища Спереди Сзади Слева Справа Расчёт стоимости ремонта Расч…" at bounding box center [1202, 424] width 651 height 718
click at [1213, 395] on div "Колесная ниша/лонжерон передний правый отремонтировать Бампер задний отремонтир…" at bounding box center [1195, 361] width 580 height 82
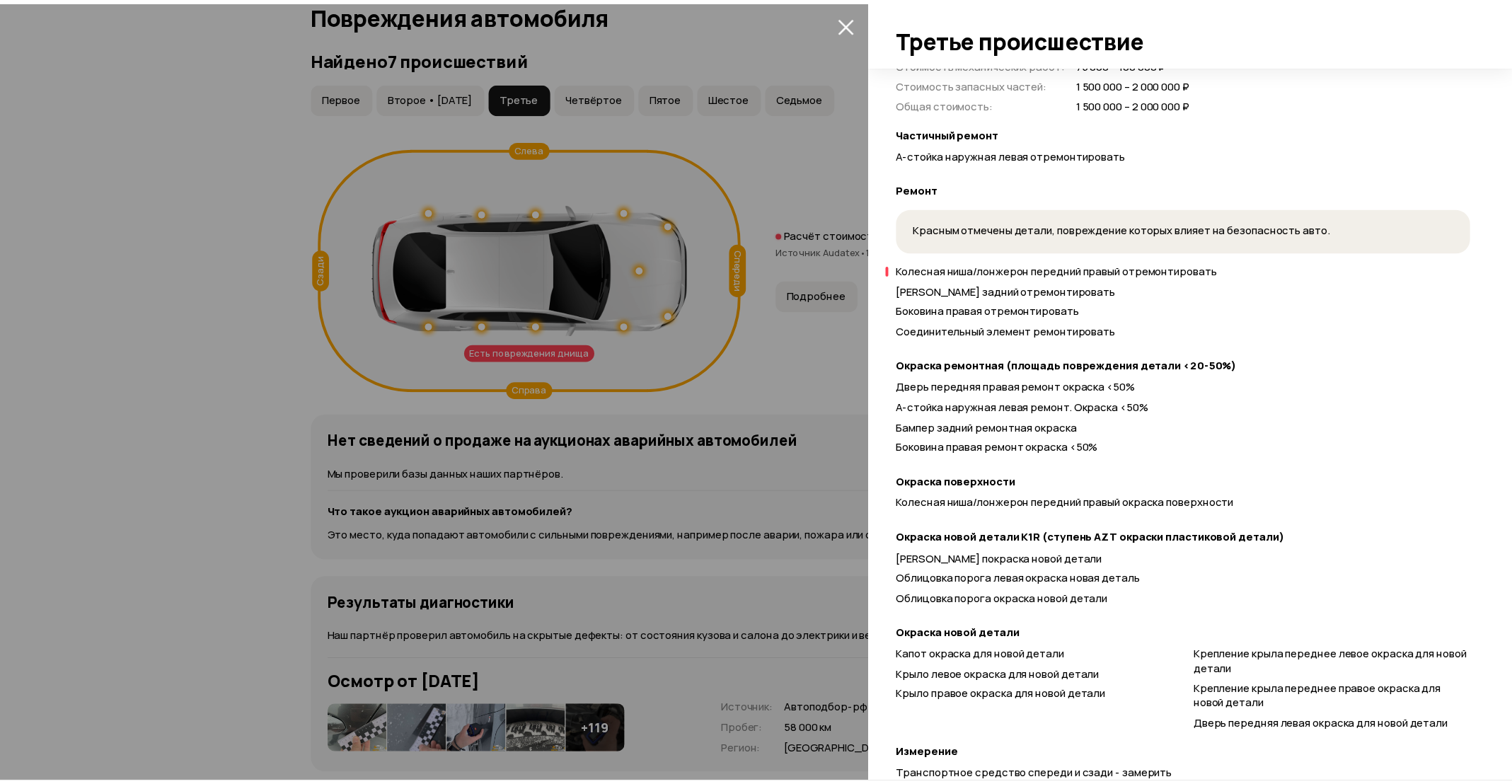
scroll to position [500, 0]
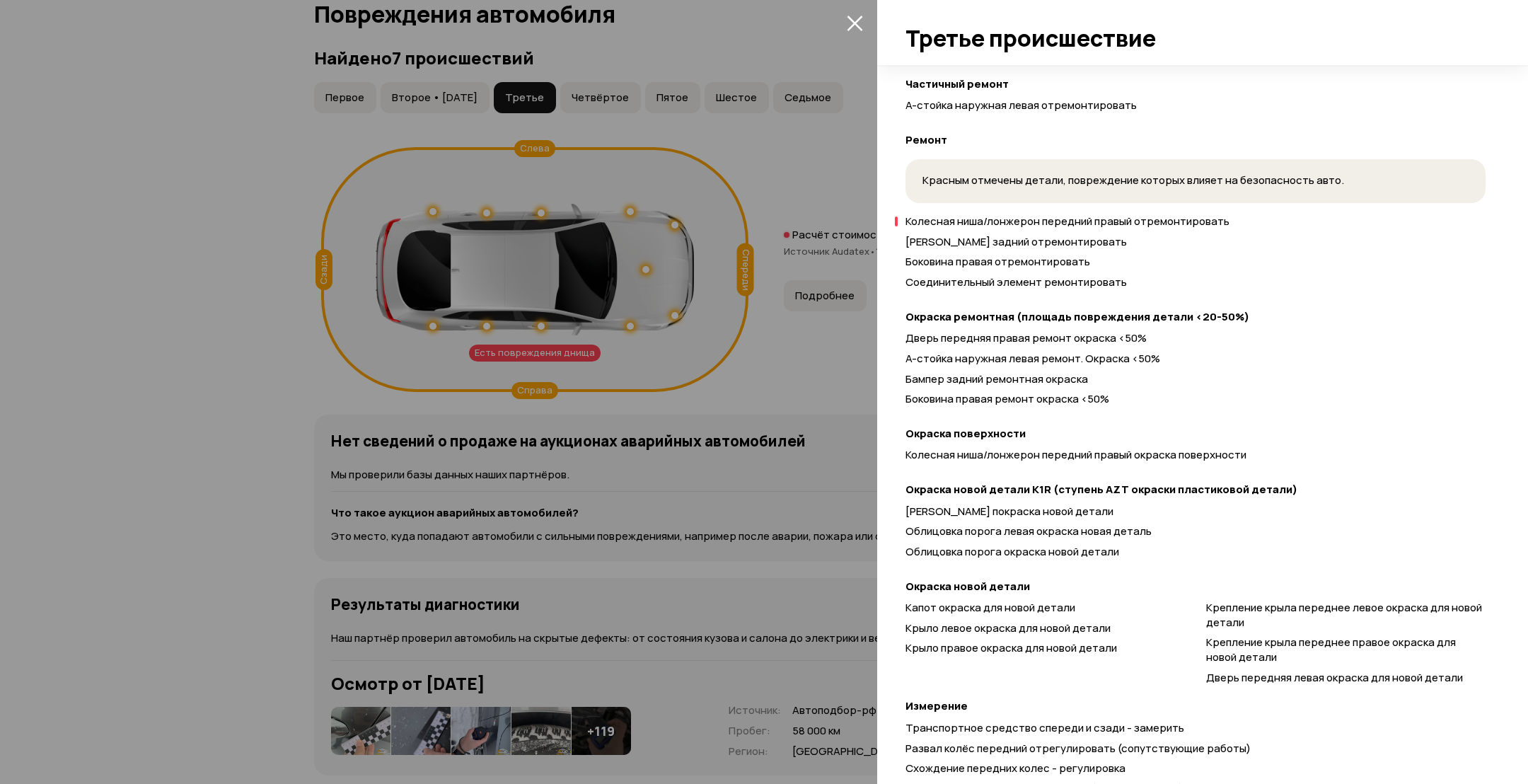
click at [588, 364] on div at bounding box center [764, 392] width 1528 height 784
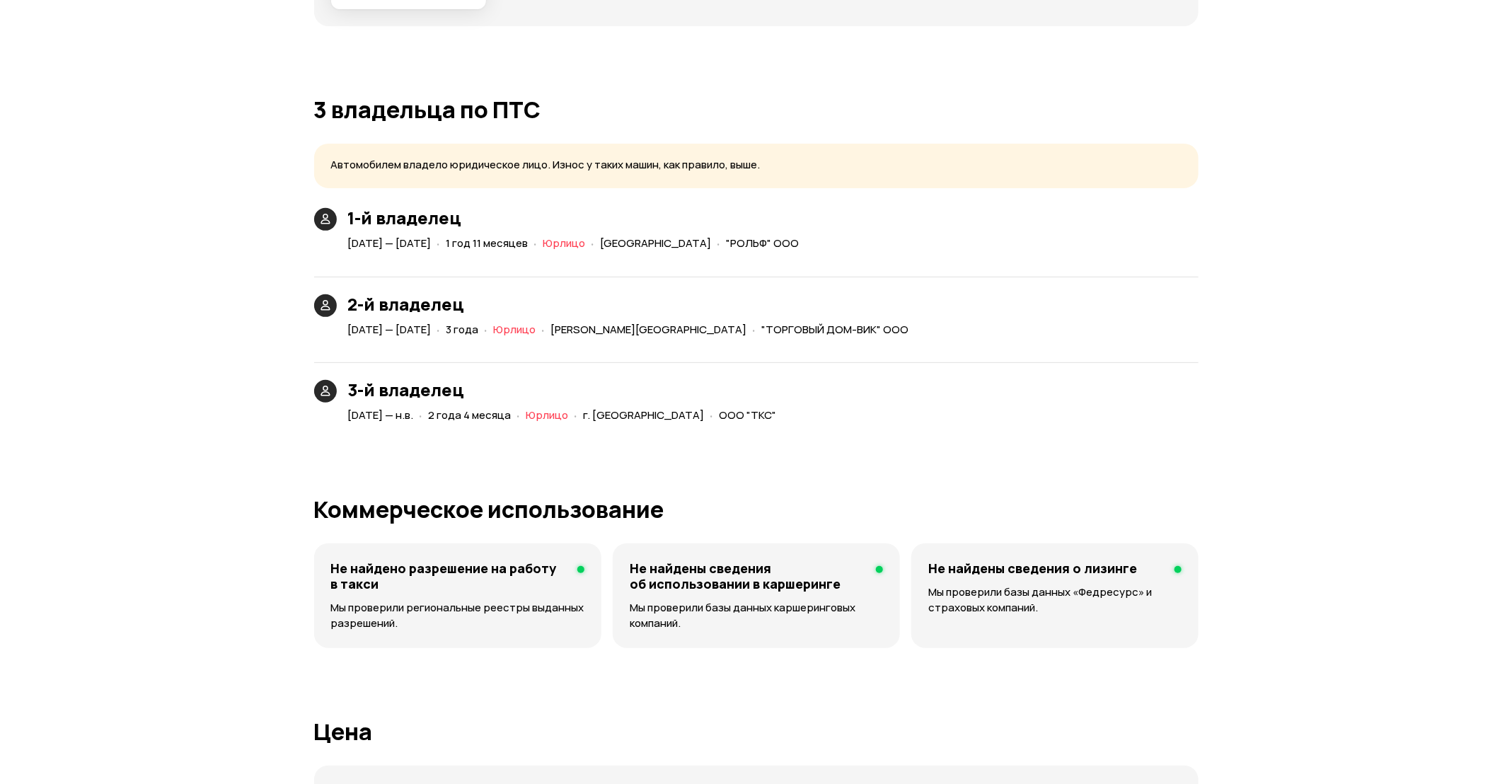
scroll to position [3289, 0]
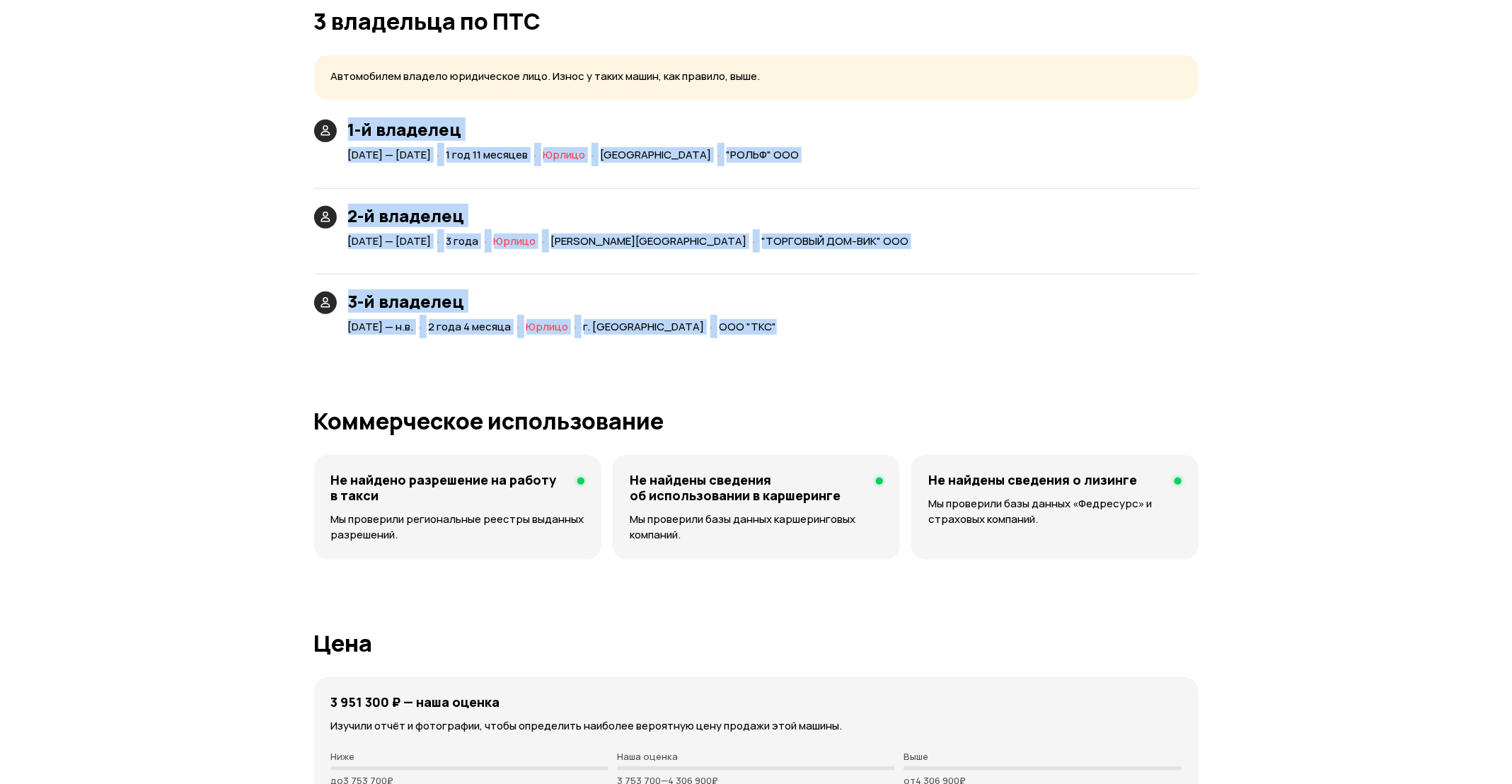
drag, startPoint x: 770, startPoint y: 337, endPoint x: 243, endPoint y: 140, distance: 562.6
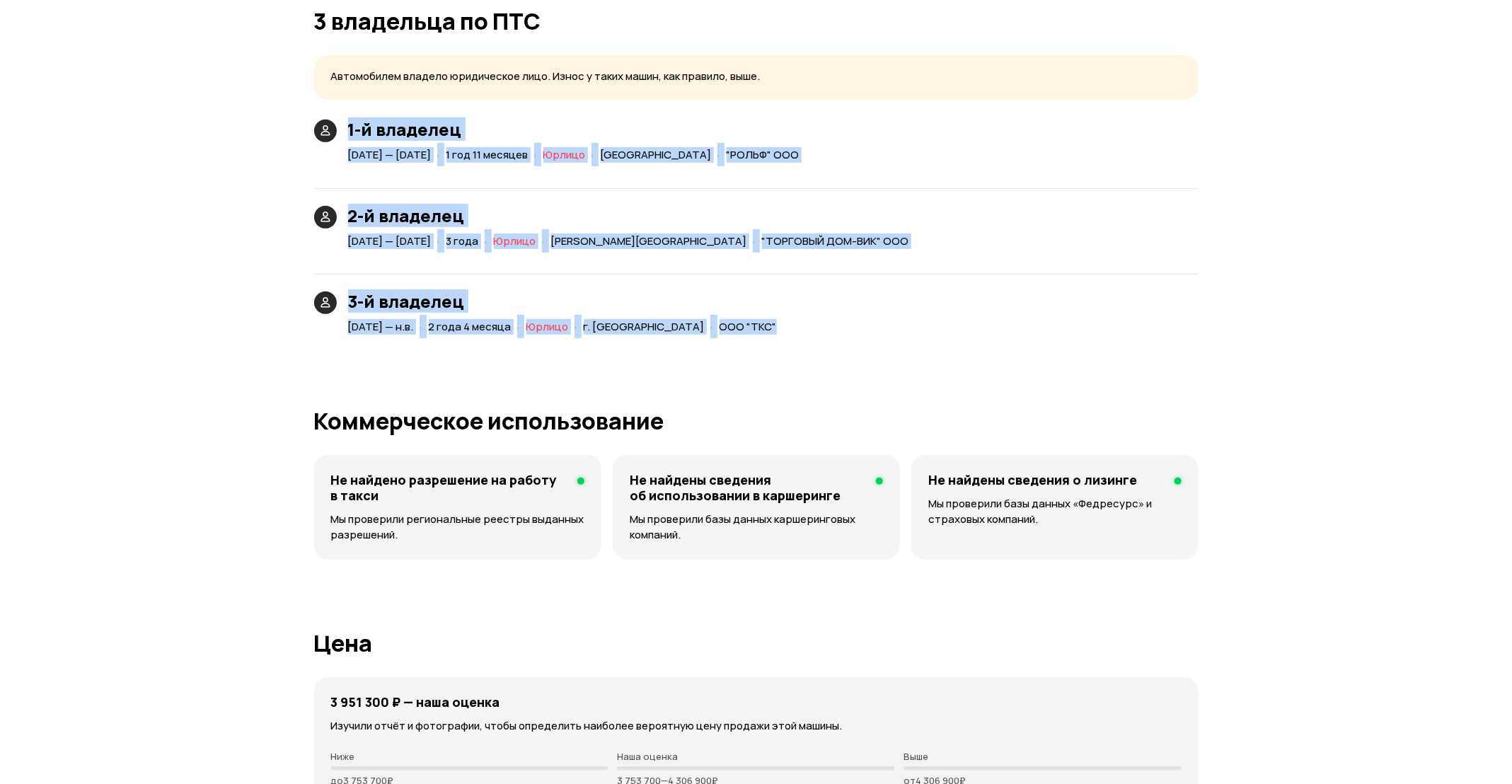
drag, startPoint x: 775, startPoint y: 336, endPoint x: 317, endPoint y: 104, distance: 513.4
click at [317, 104] on article "3 владельца по ПТС Автомобилем владело юридическое лицо. Износ у таких машин, к…" at bounding box center [756, 172] width 884 height 329
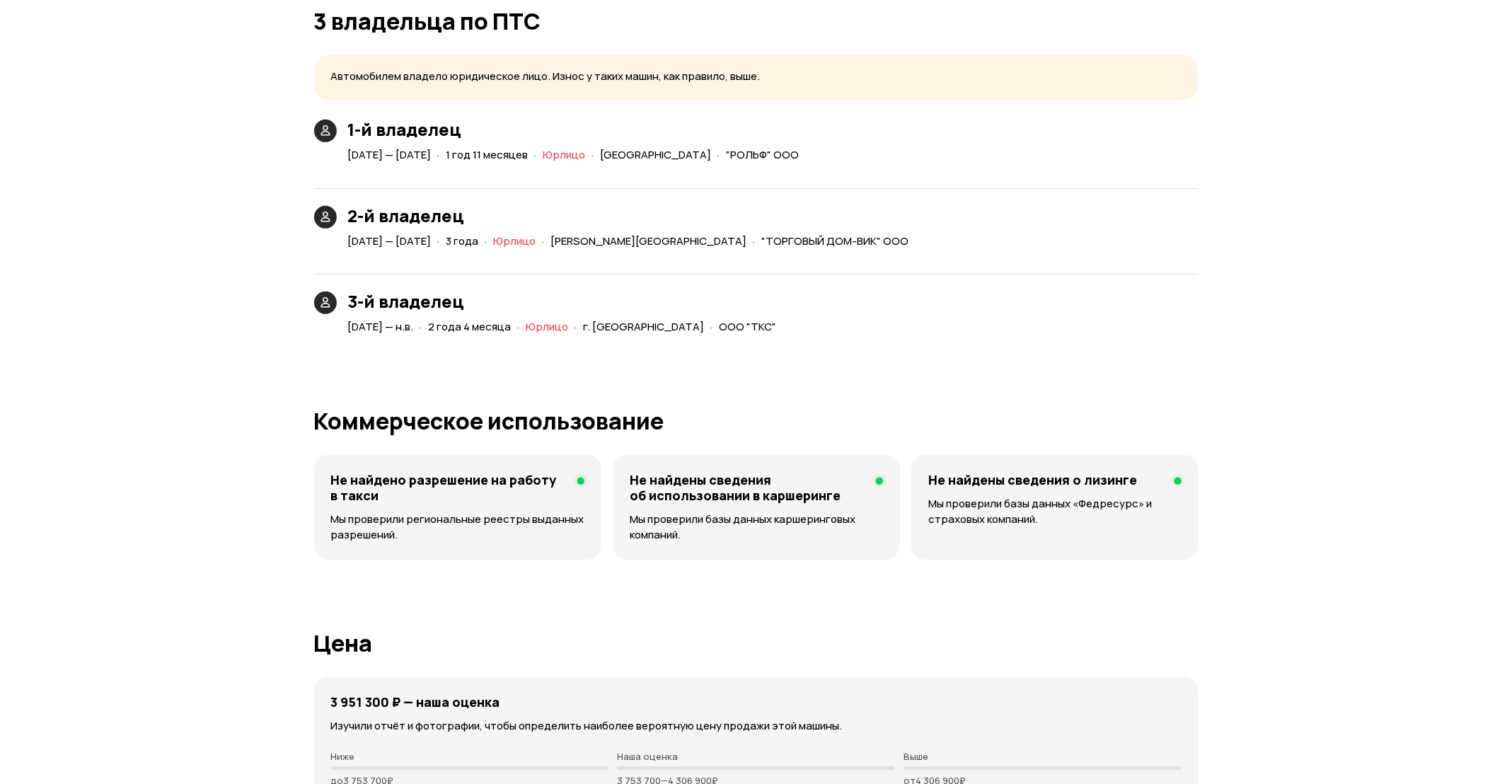
click at [329, 119] on article "3 владельца по ПТС Автомобилем владело юридическое лицо. Износ у таких машин, к…" at bounding box center [756, 172] width 884 height 329
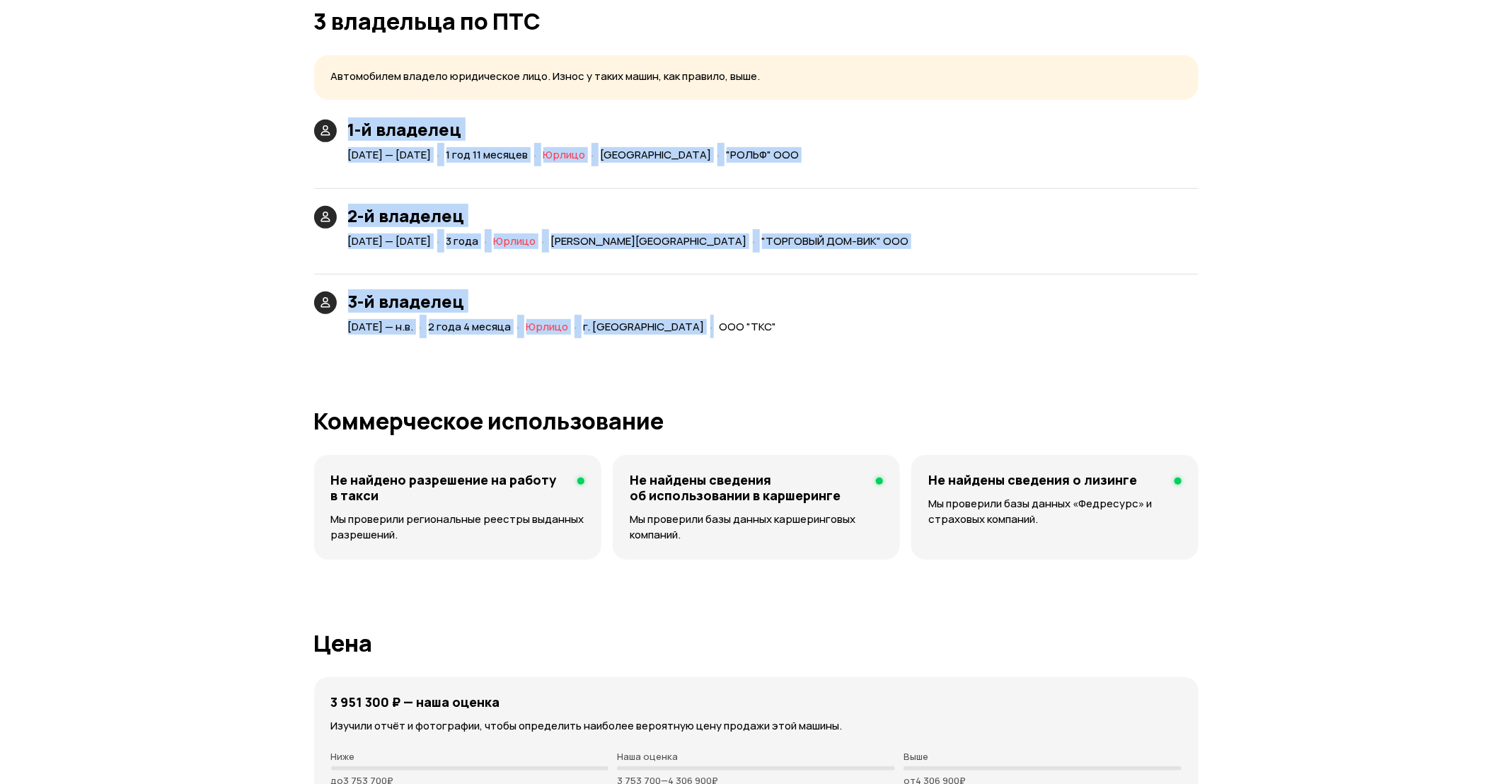
drag, startPoint x: 329, startPoint y: 119, endPoint x: 741, endPoint y: 318, distance: 457.5
click at [741, 318] on article "3 владельца по ПТС Автомобилем владело юридическое лицо. Износ у таких машин, к…" at bounding box center [756, 172] width 884 height 329
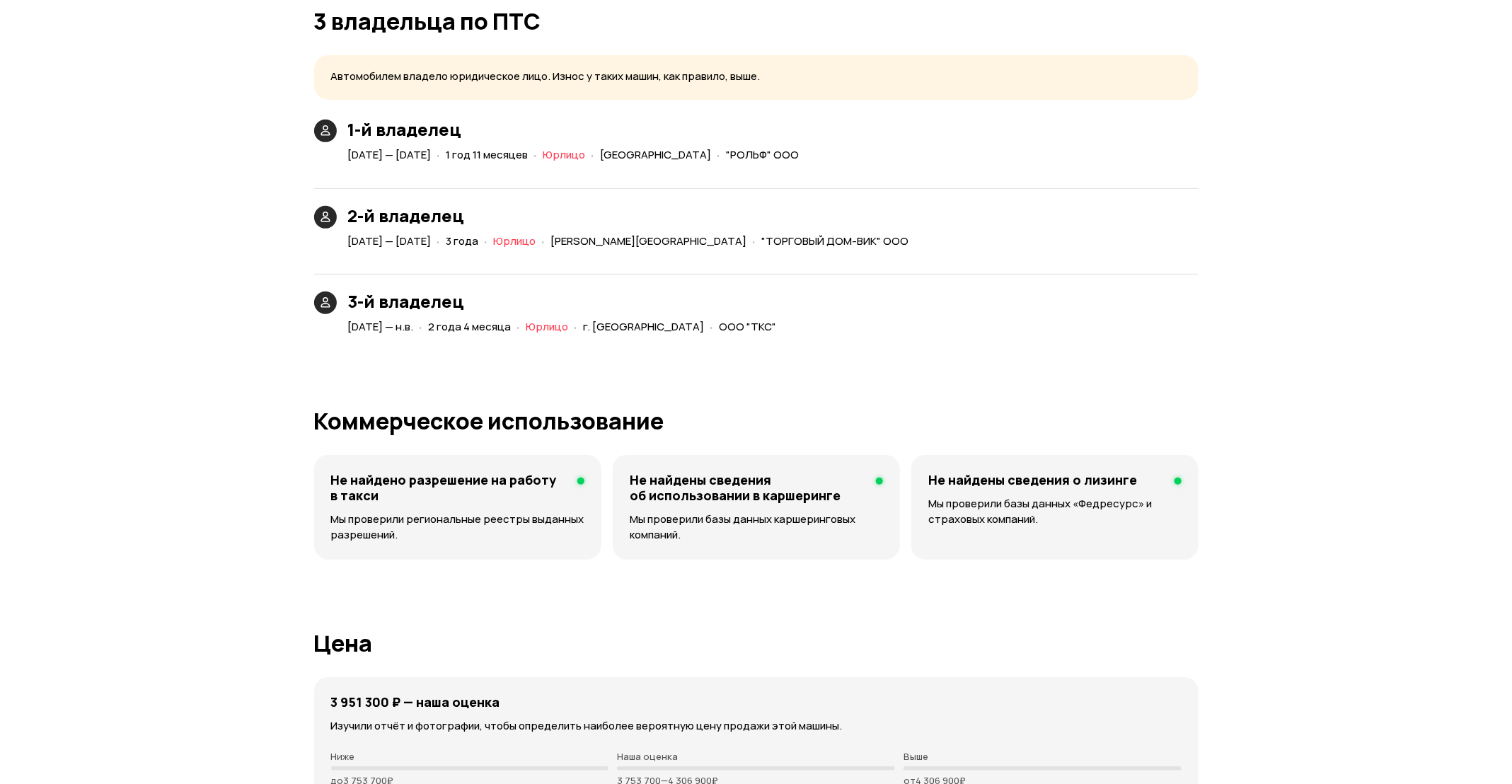
click at [747, 325] on span "ООО "ТКС"" at bounding box center [748, 326] width 57 height 14
click at [747, 326] on span "ООО "ТКС"" at bounding box center [748, 326] width 57 height 14
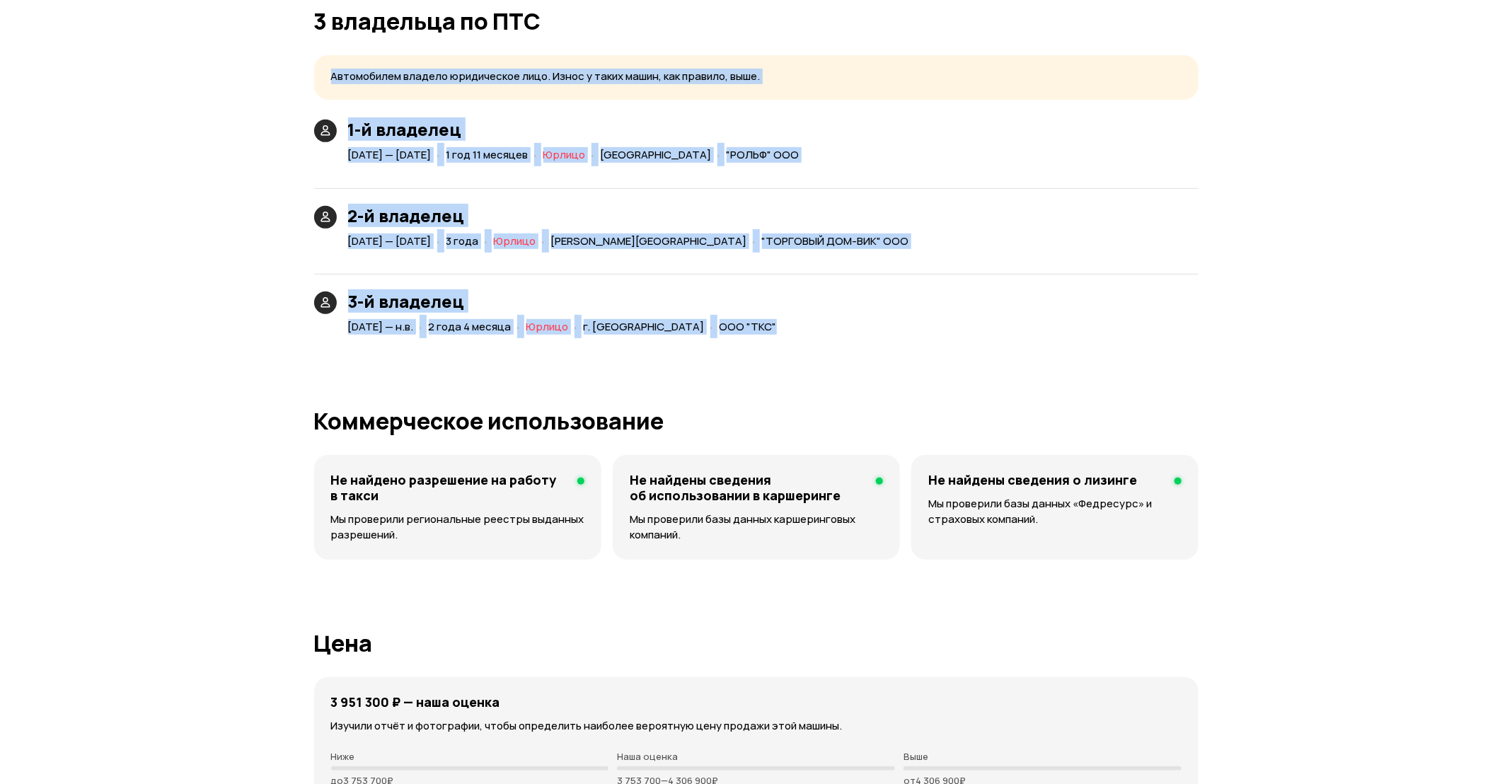
drag, startPoint x: 760, startPoint y: 329, endPoint x: 295, endPoint y: 96, distance: 520.1
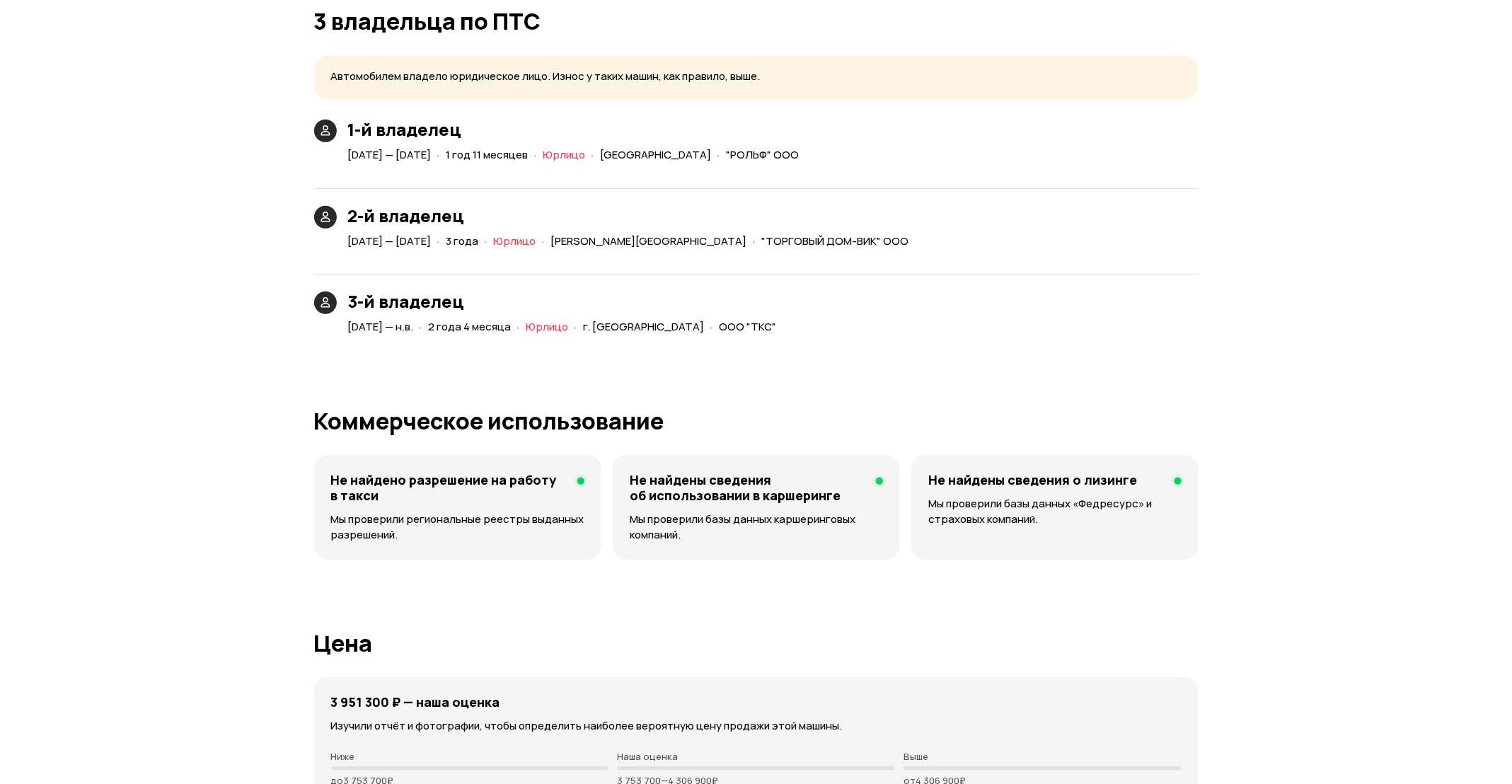
drag, startPoint x: 737, startPoint y: 313, endPoint x: 779, endPoint y: 326, distance: 44.0
click at [739, 314] on div "3-й владелец [DATE] — н.в. · 2 года 4 месяца · Юрлицо · г. [GEOGRAPHIC_DATA] · …" at bounding box center [565, 314] width 434 height 46
drag, startPoint x: 779, startPoint y: 326, endPoint x: 700, endPoint y: 327, distance: 79.0
click at [700, 327] on div "3-й владелец [DATE] — н.в. · 2 года 4 месяца · Юрлицо · г. [GEOGRAPHIC_DATA] · …" at bounding box center [756, 297] width 884 height 81
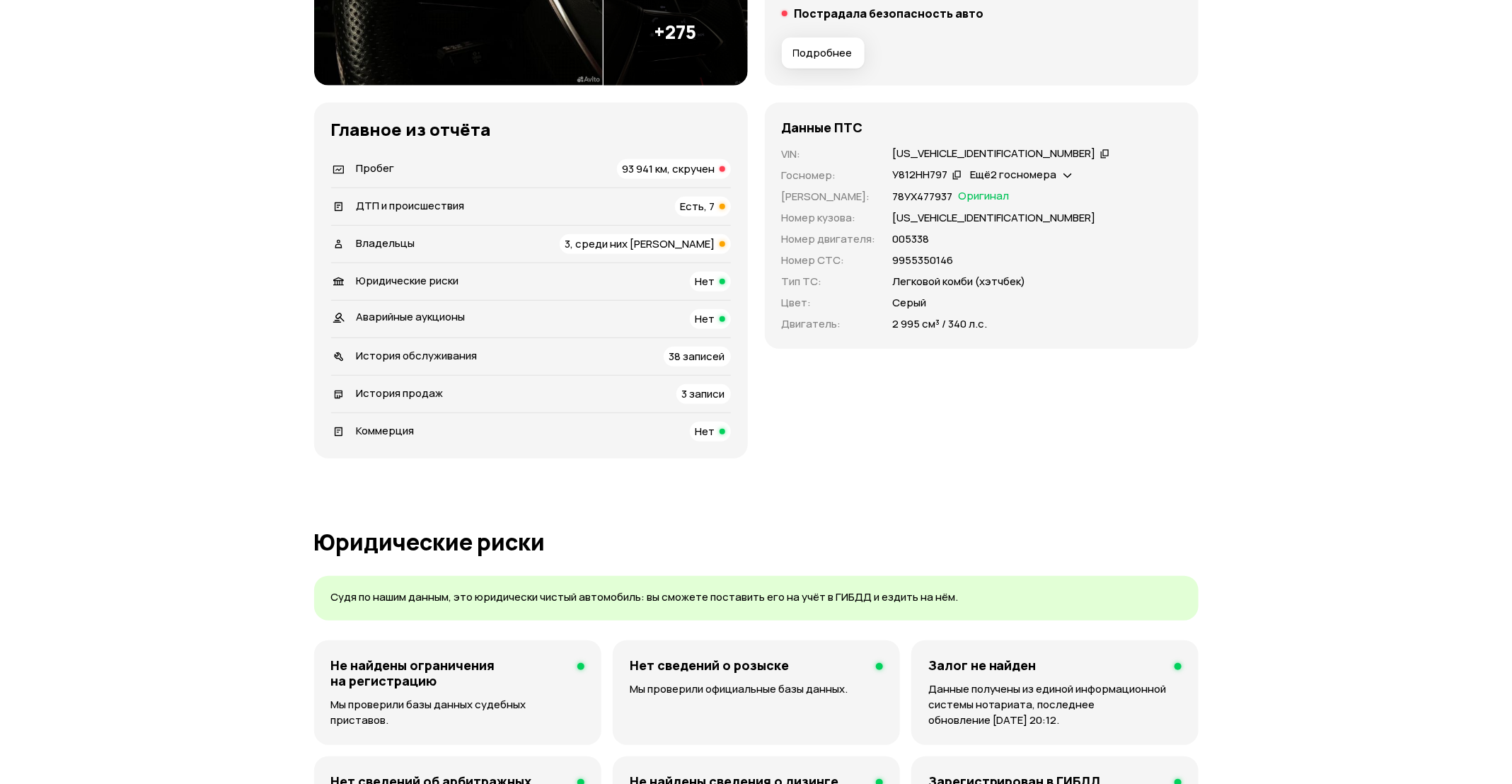
scroll to position [0, 0]
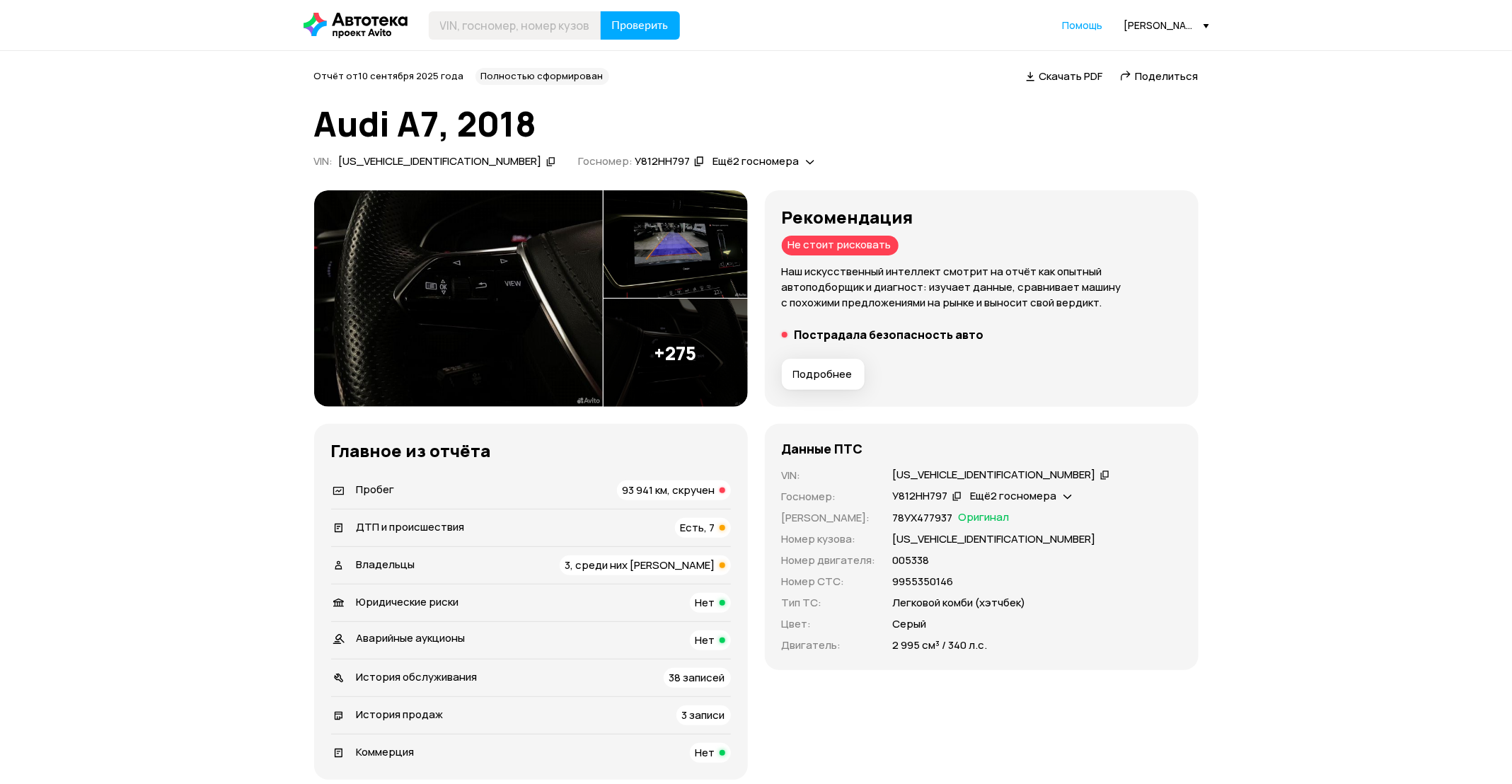
click at [525, 299] on img at bounding box center [458, 298] width 288 height 217
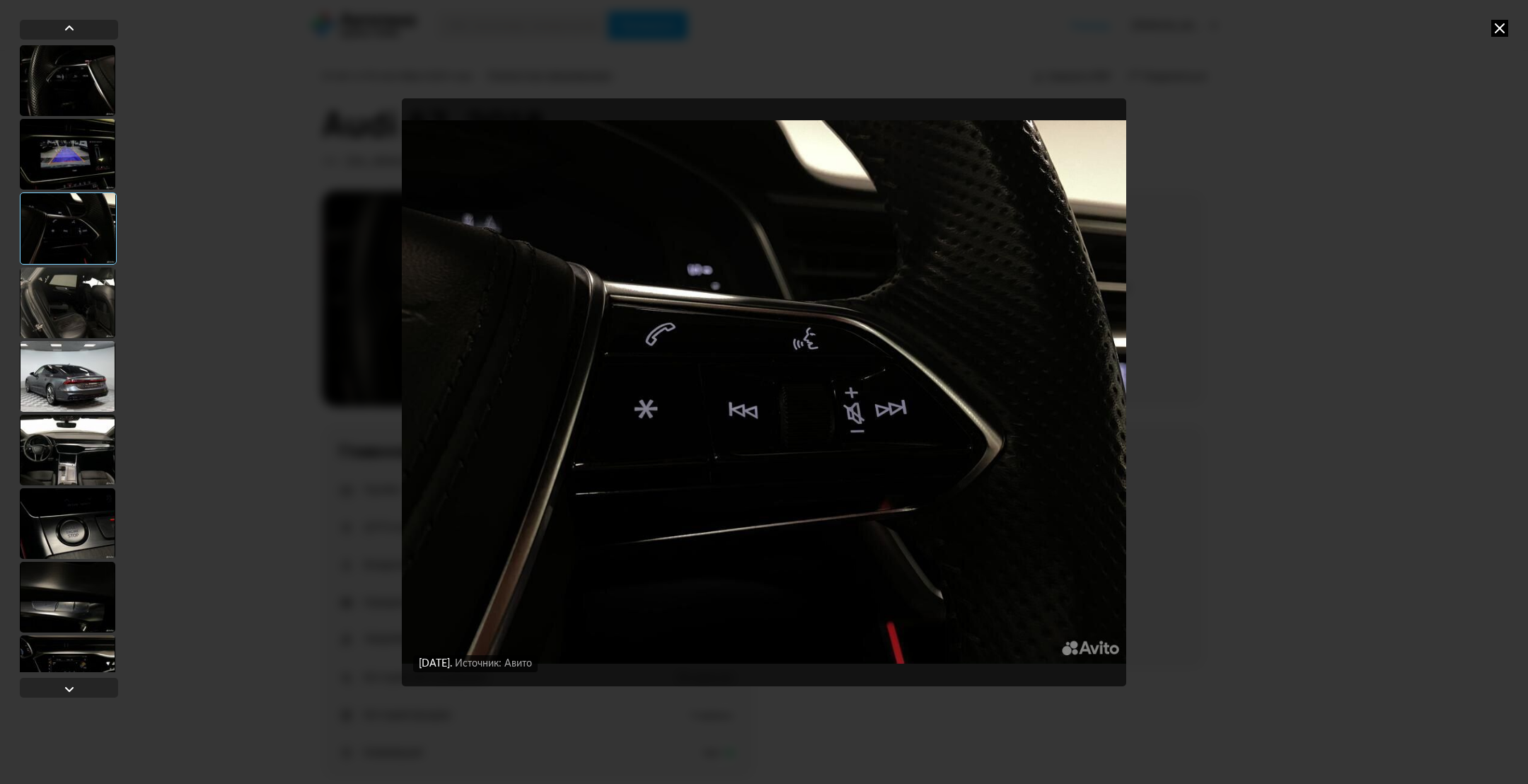
click at [1488, 28] on div "[DATE] Источник: Авито [DATE] Источник: Авито [DATE] Источник: Авито [DATE] Ист…" at bounding box center [764, 392] width 1528 height 784
click at [1505, 25] on icon at bounding box center [1500, 28] width 17 height 17
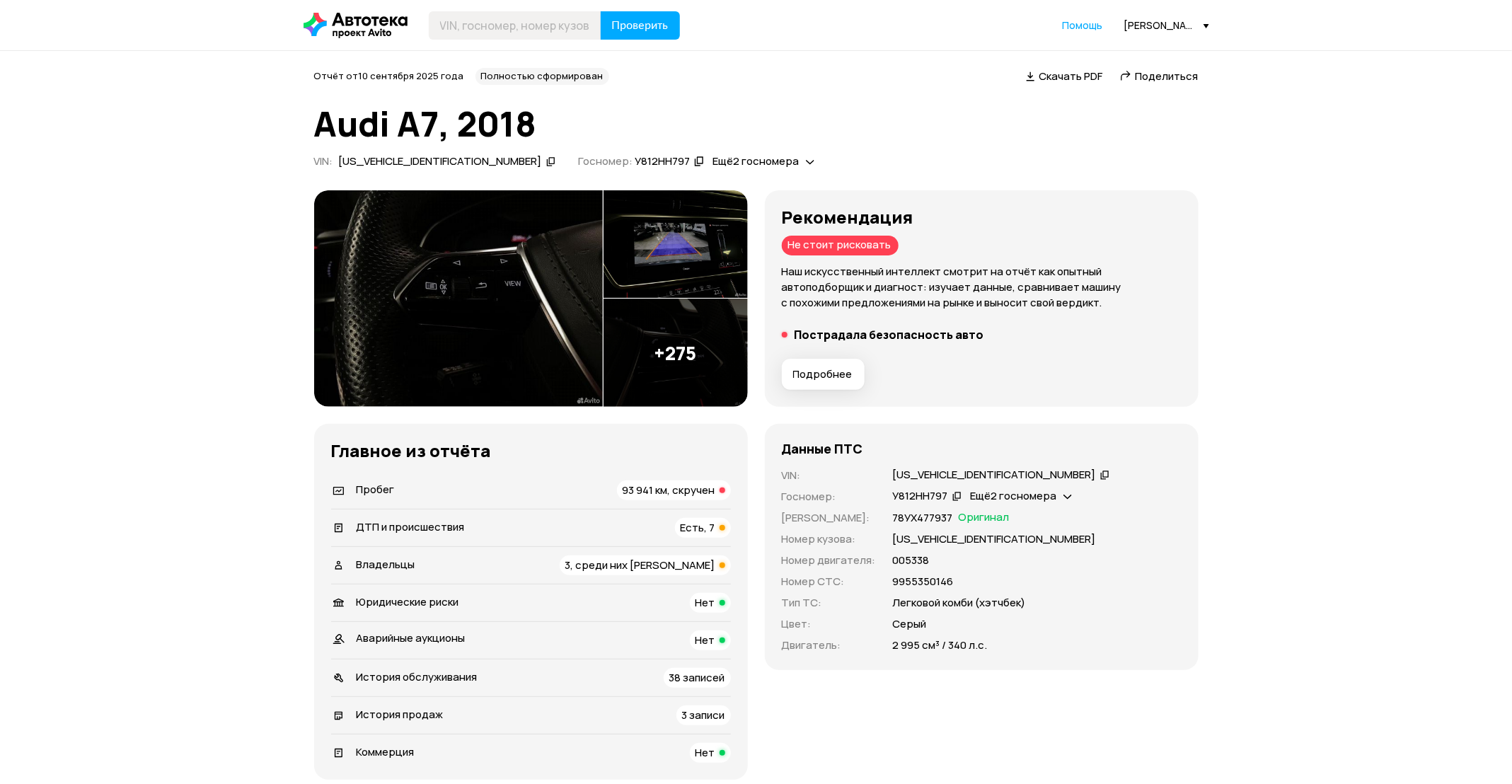
click at [413, 329] on img at bounding box center [458, 298] width 288 height 217
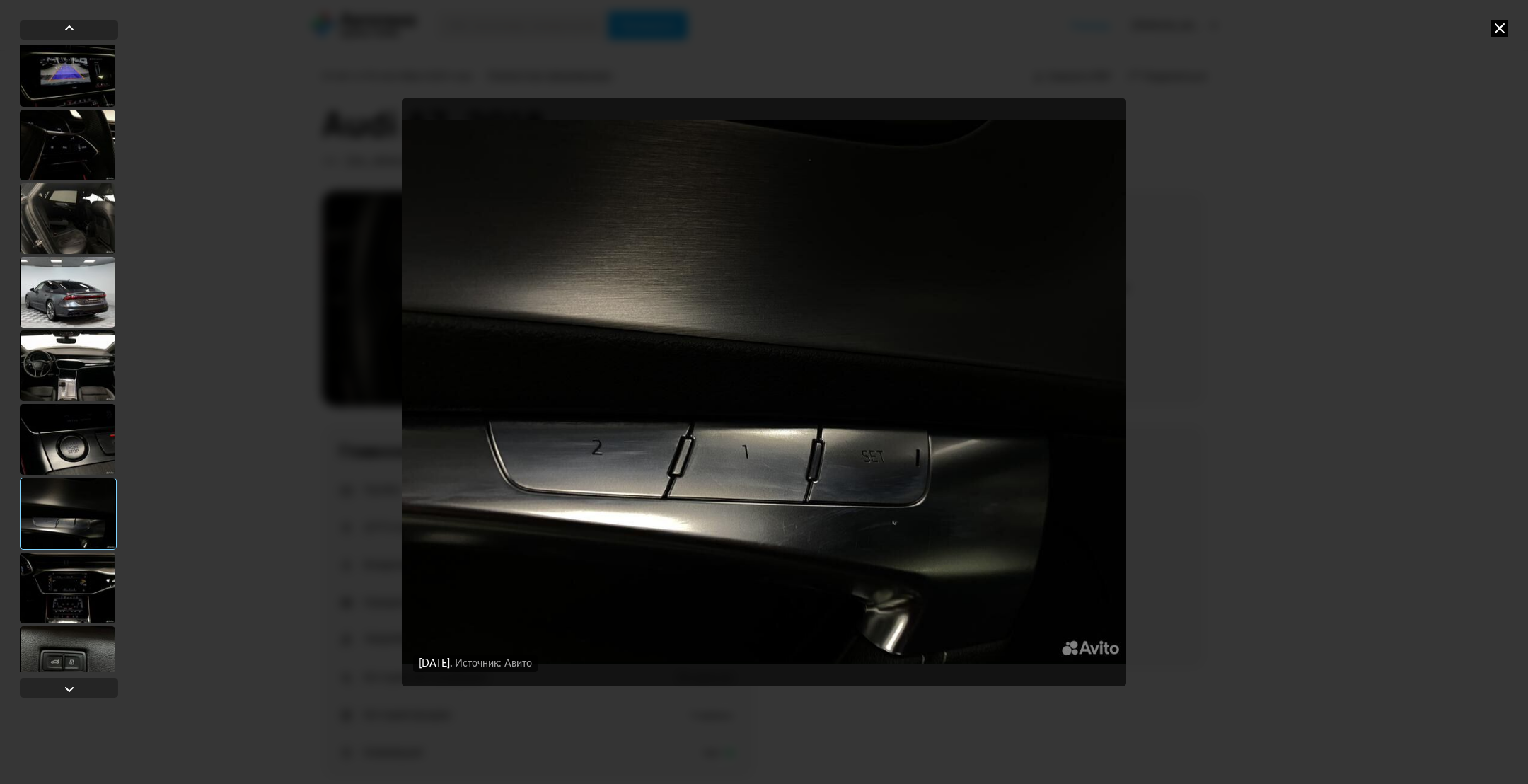
scroll to position [637, 0]
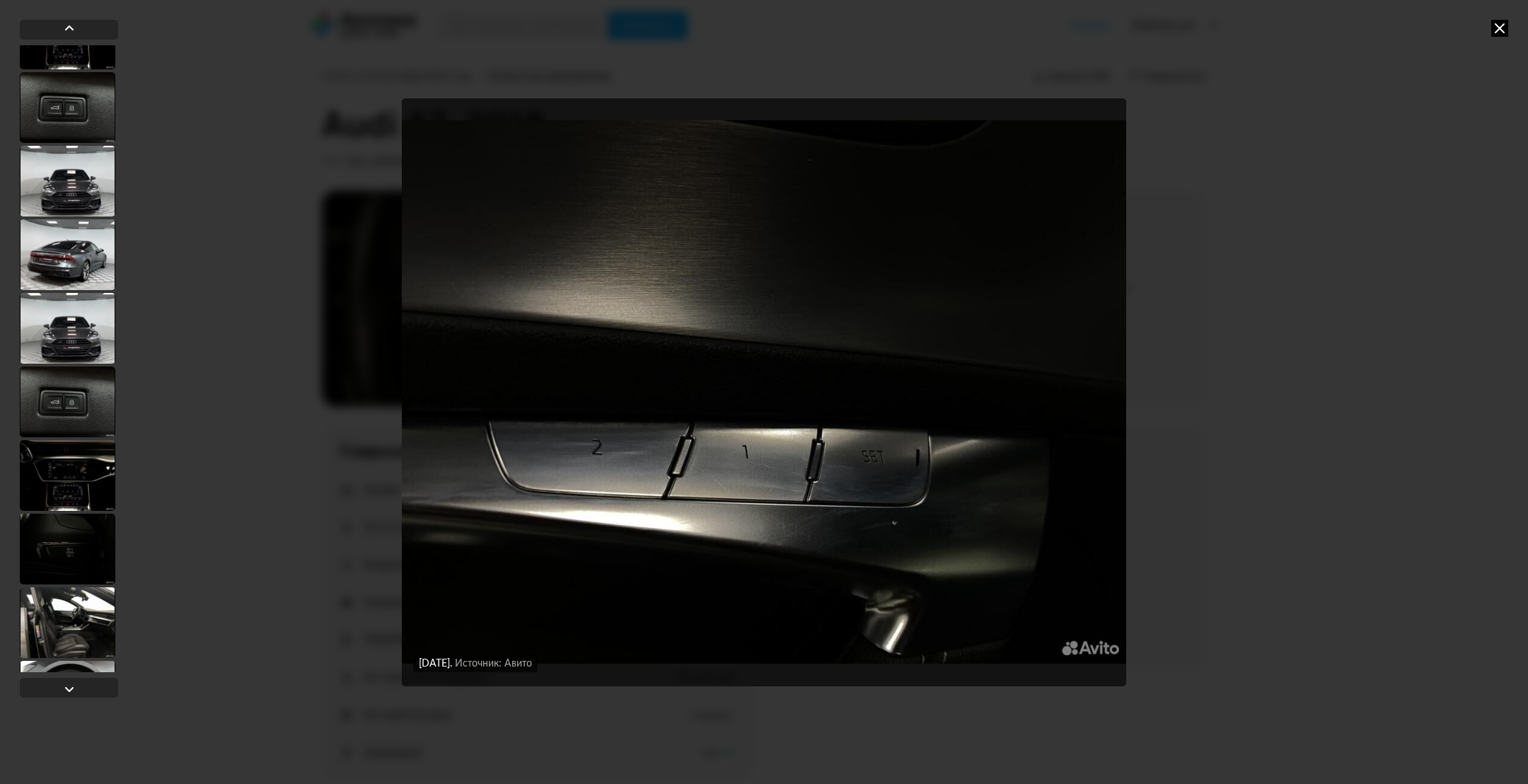
click at [63, 345] on div at bounding box center [67, 328] width 95 height 71
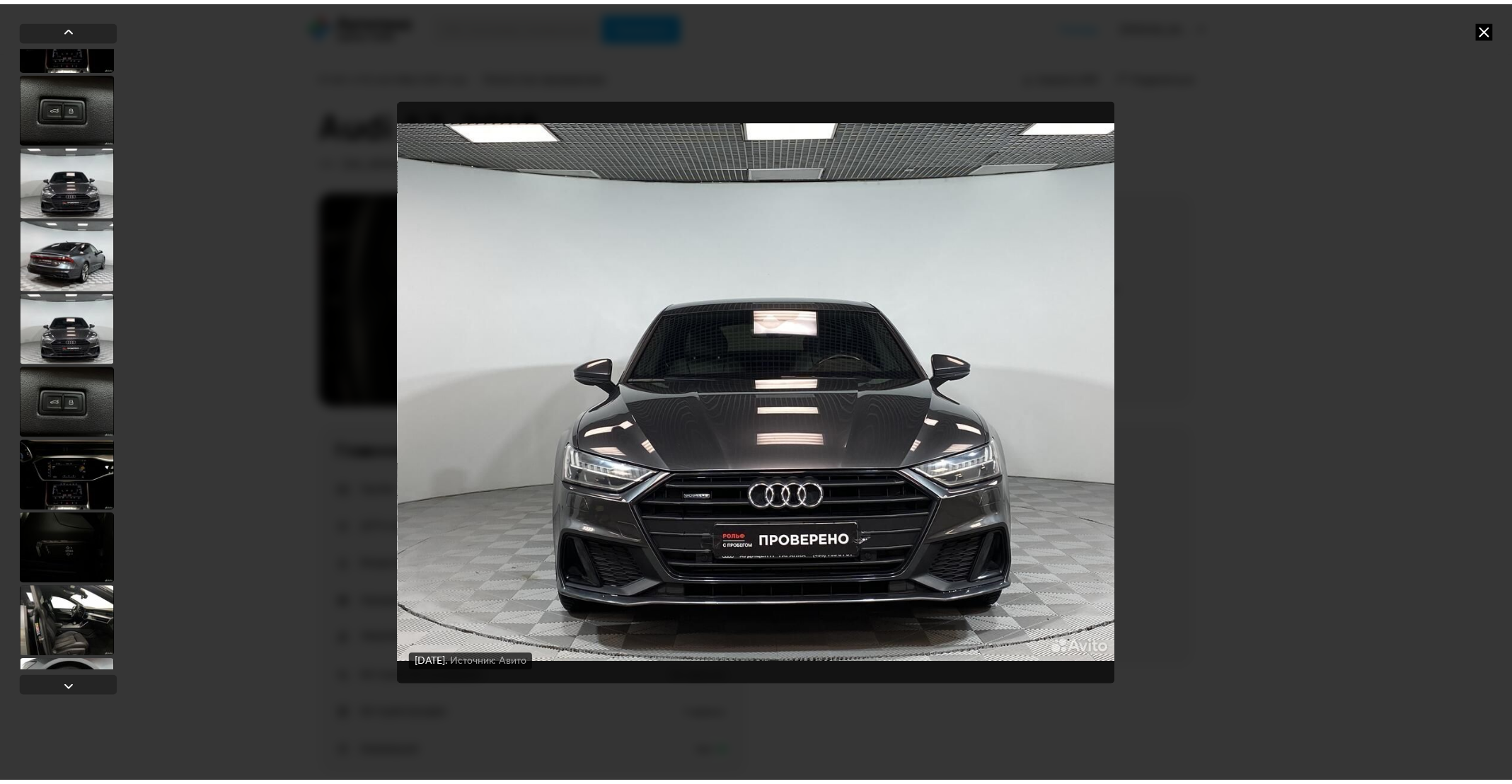
scroll to position [635, 0]
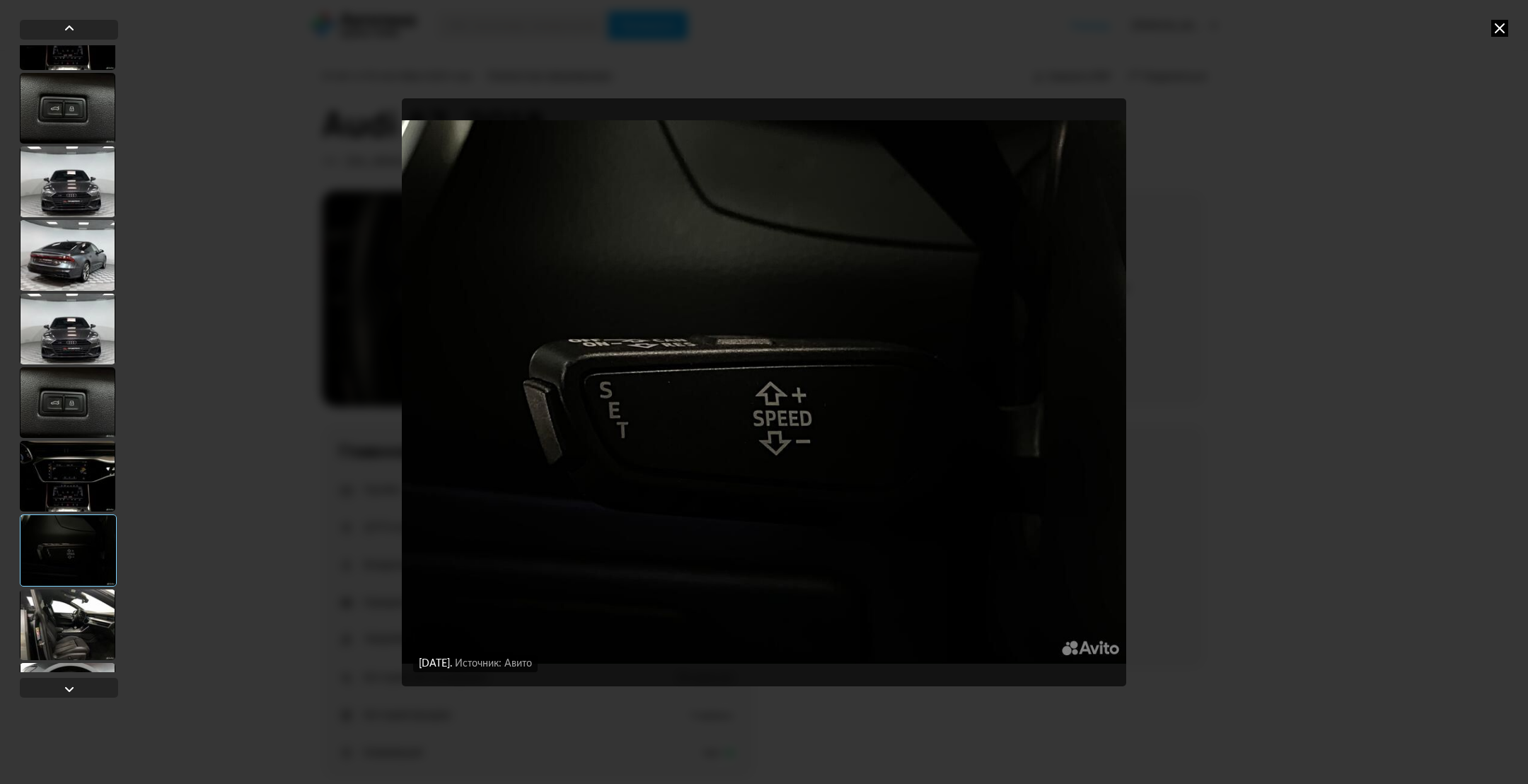
click at [1503, 34] on icon at bounding box center [1500, 28] width 17 height 17
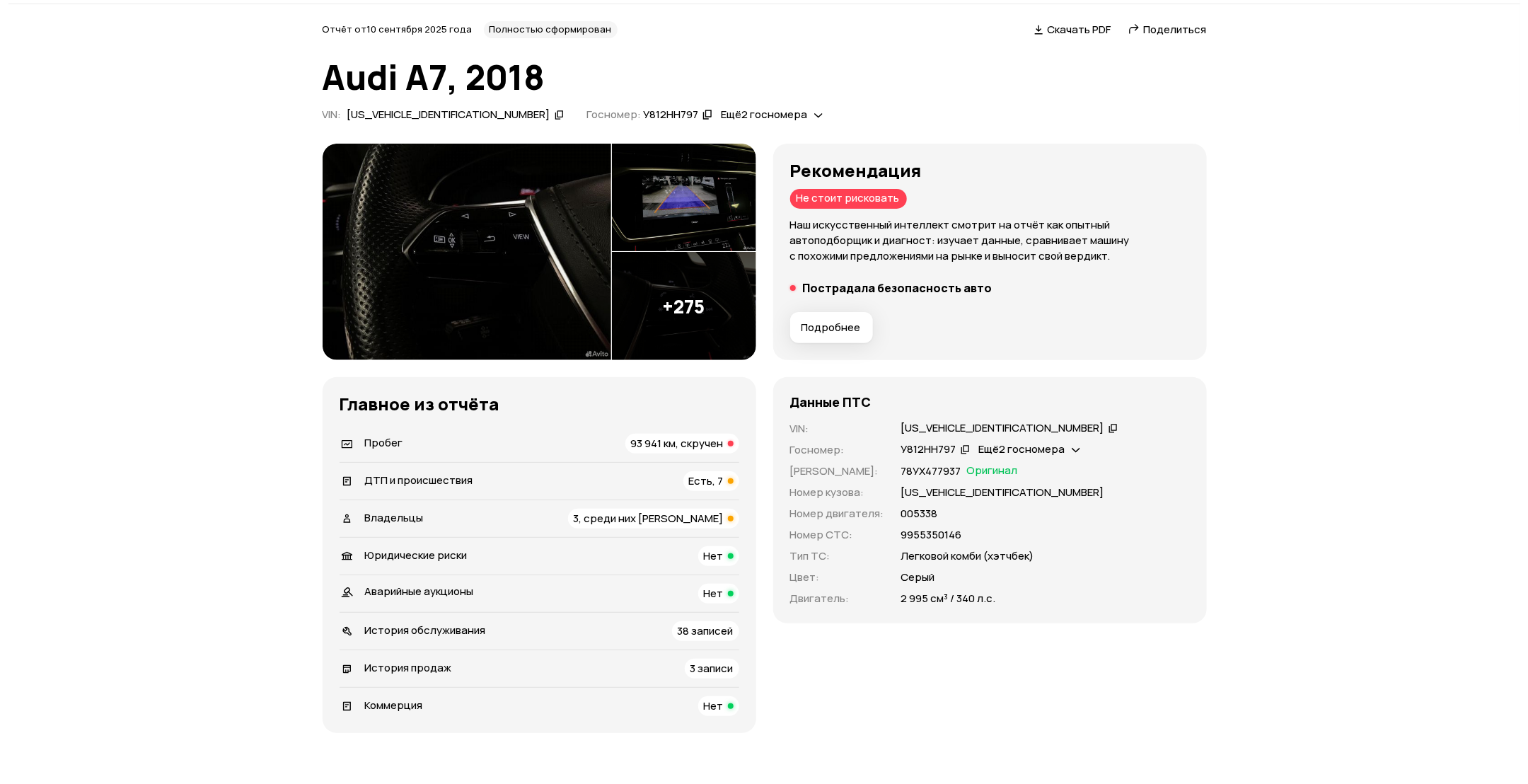
scroll to position [0, 0]
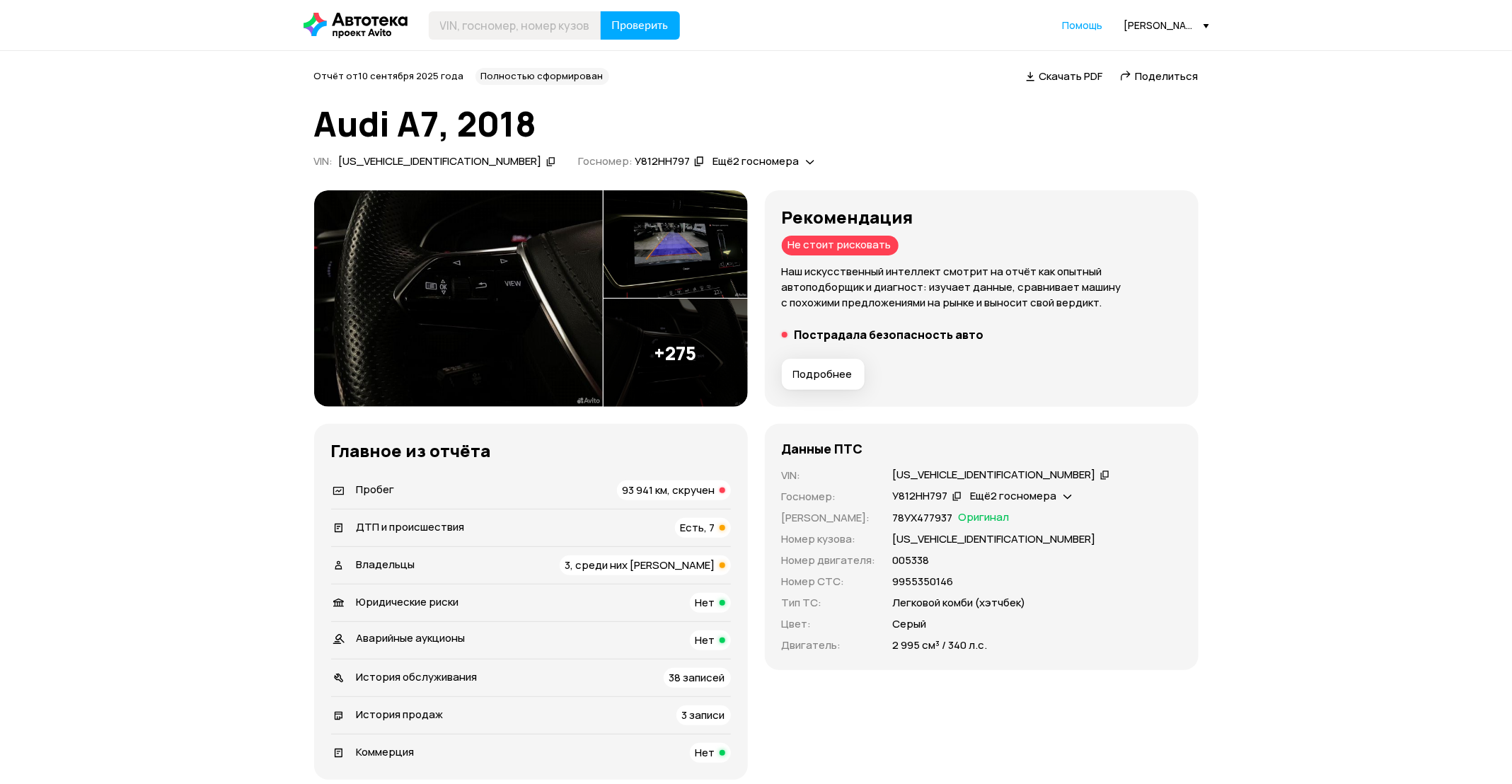
click at [684, 361] on img at bounding box center [675, 352] width 144 height 108
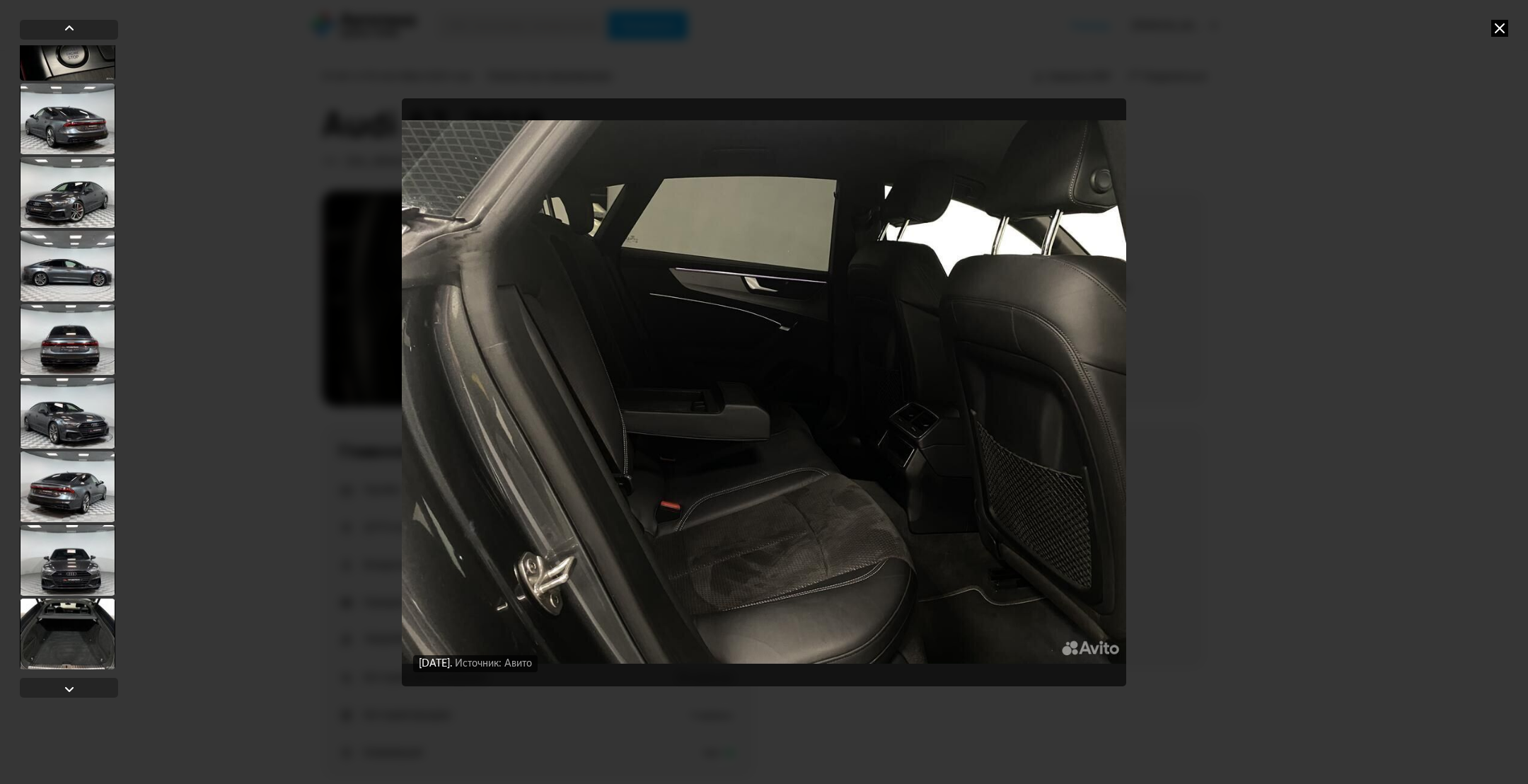
scroll to position [3501, 0]
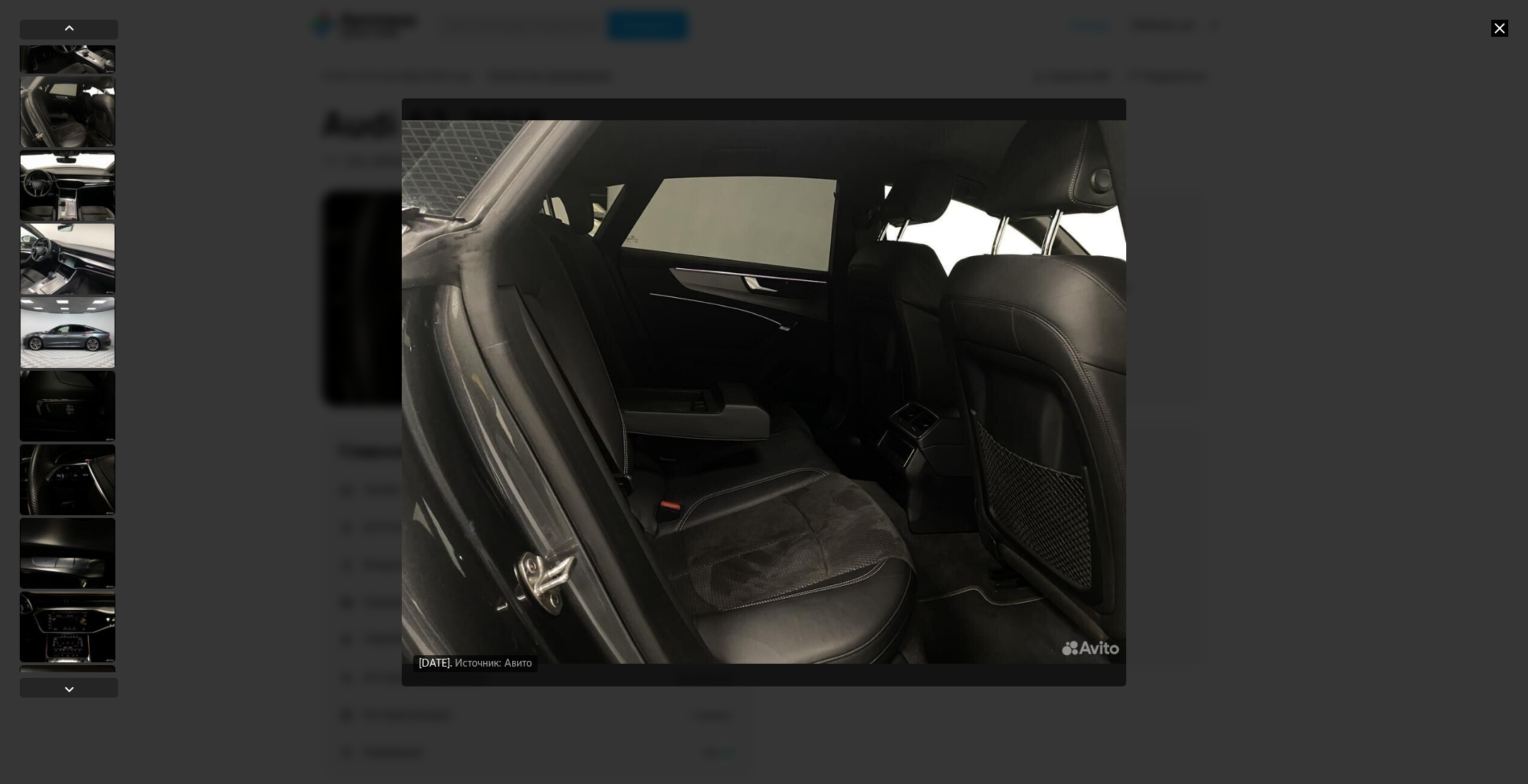
click at [64, 304] on div at bounding box center [67, 332] width 95 height 71
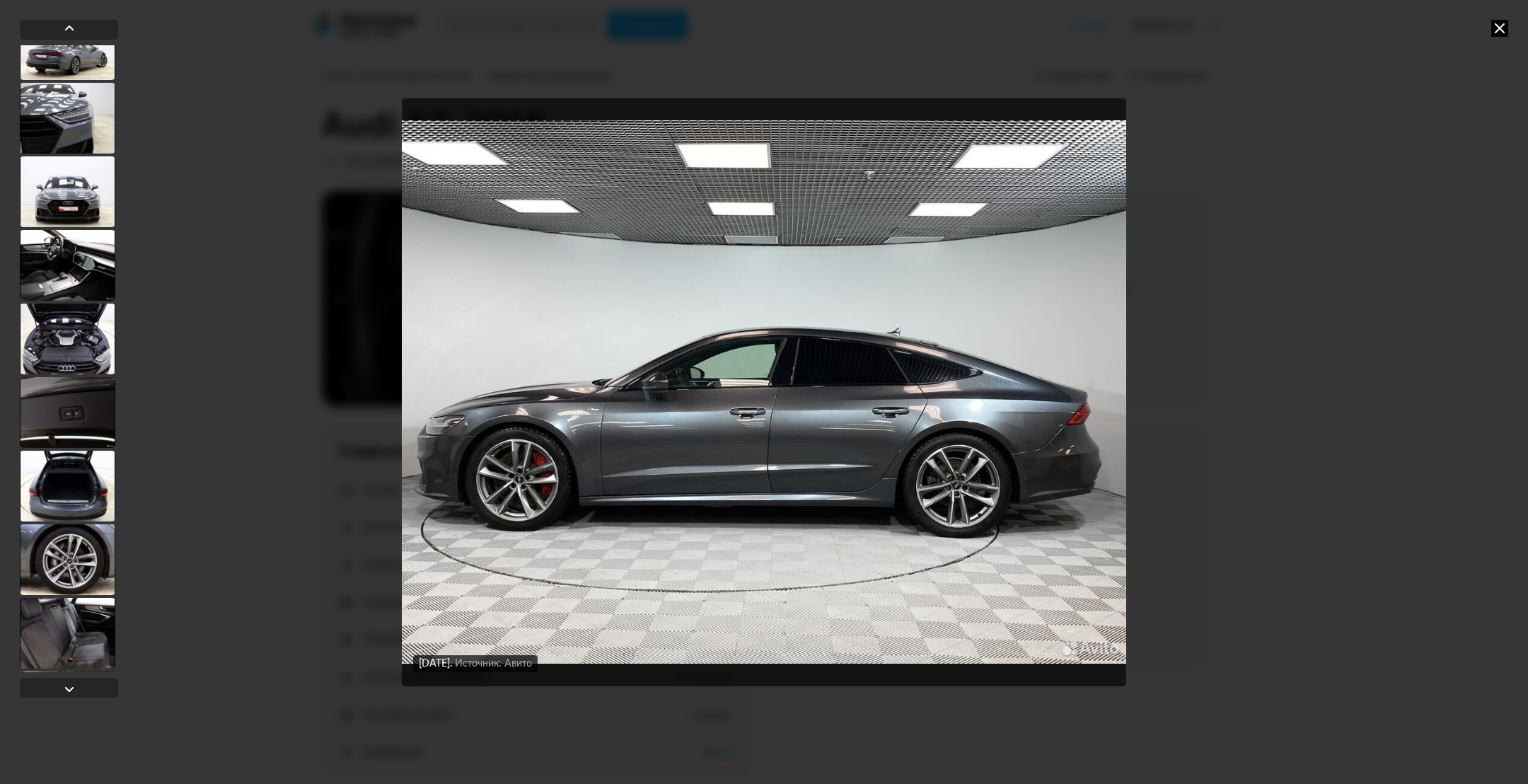
scroll to position [8909, 0]
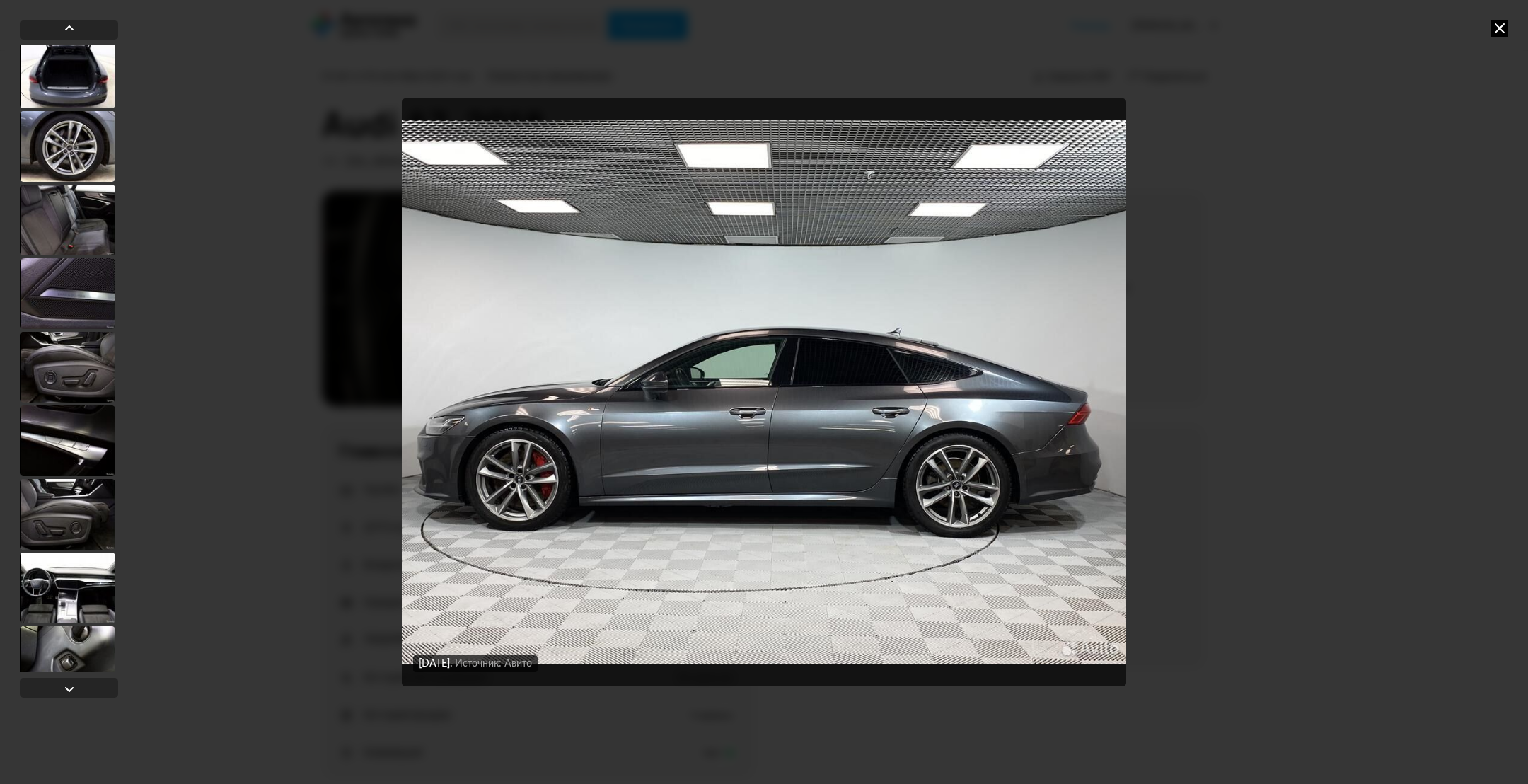
click at [55, 242] on div at bounding box center [67, 220] width 95 height 71
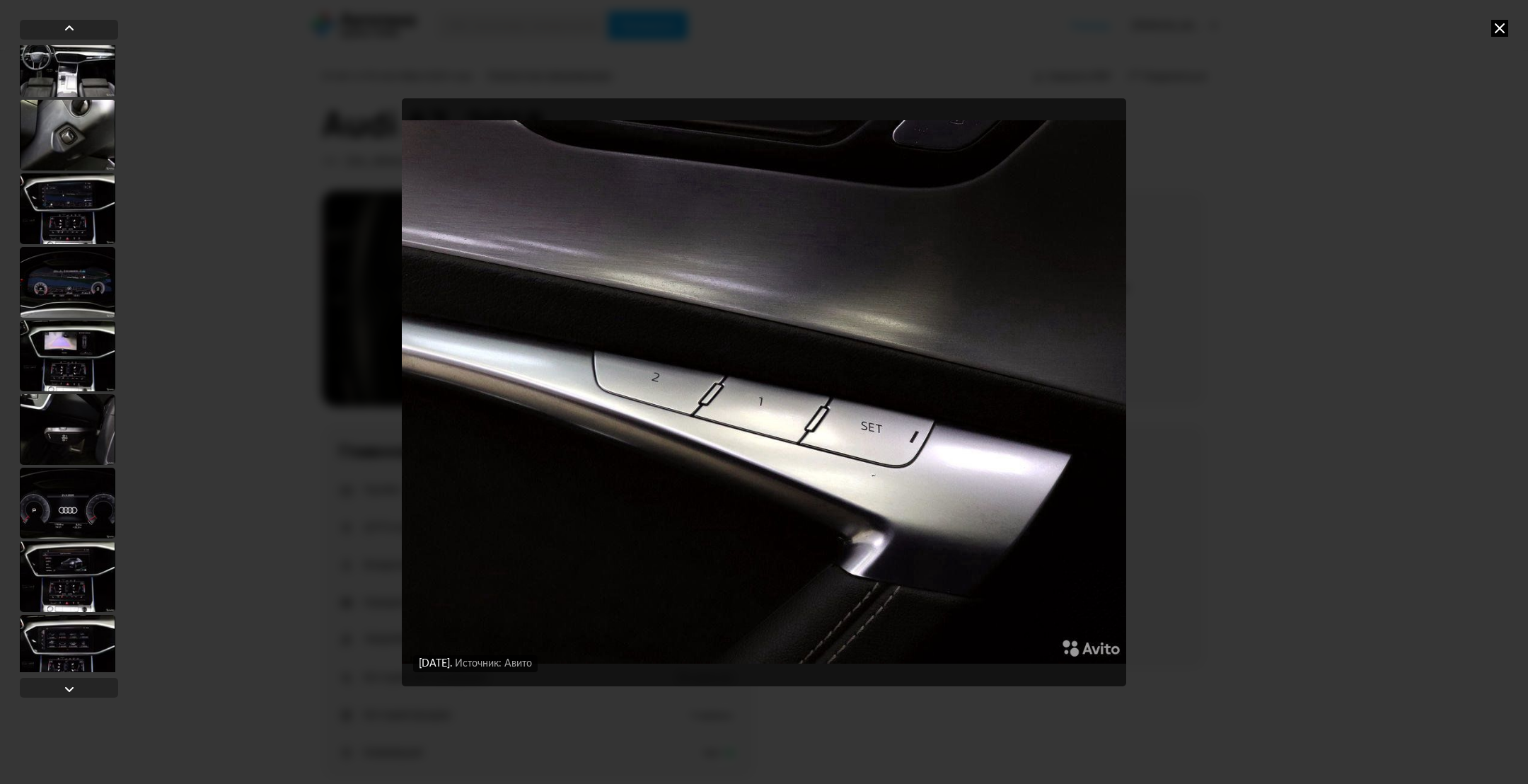
scroll to position [9438, 0]
click at [83, 187] on div at bounding box center [67, 206] width 95 height 71
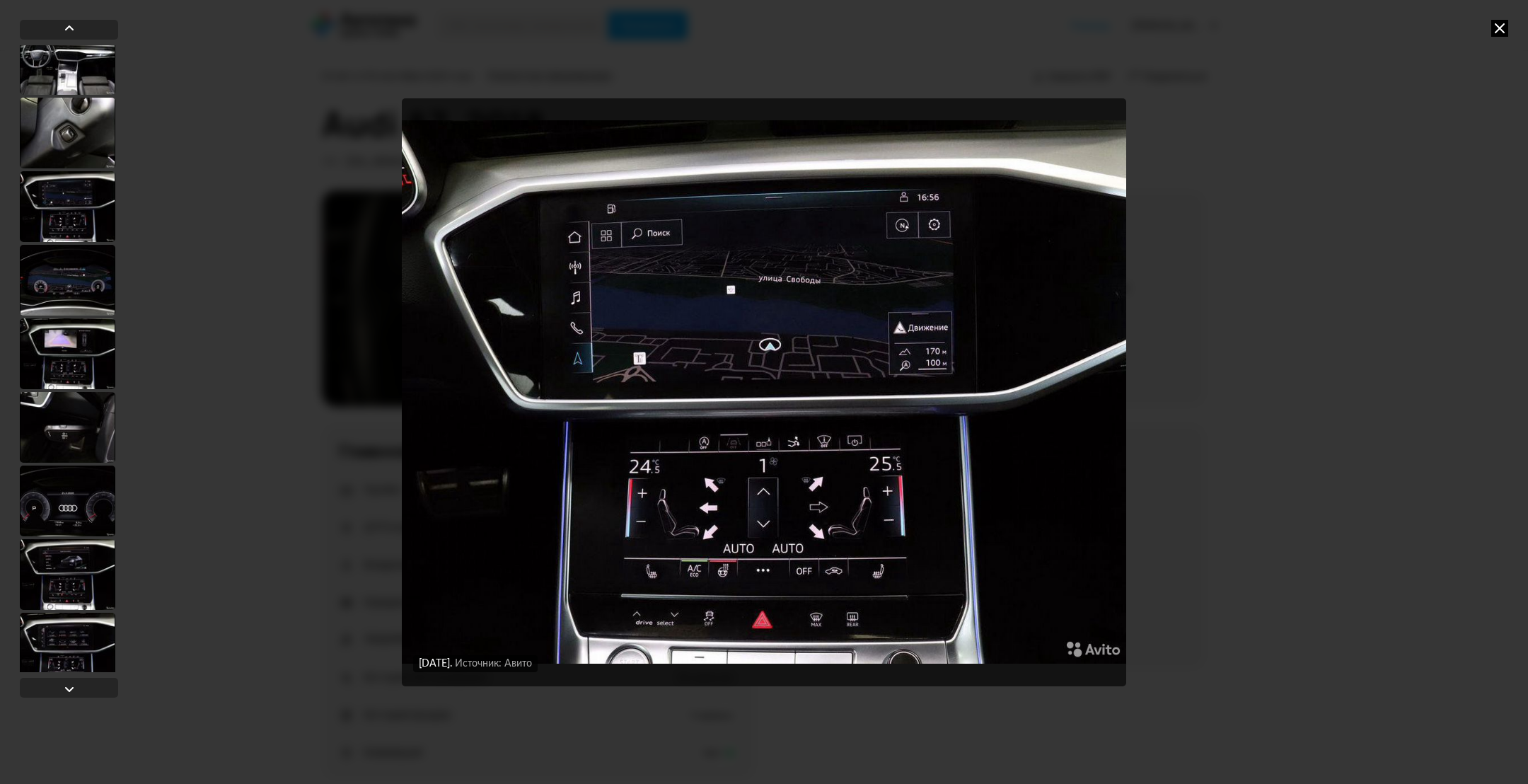
scroll to position [9435, 0]
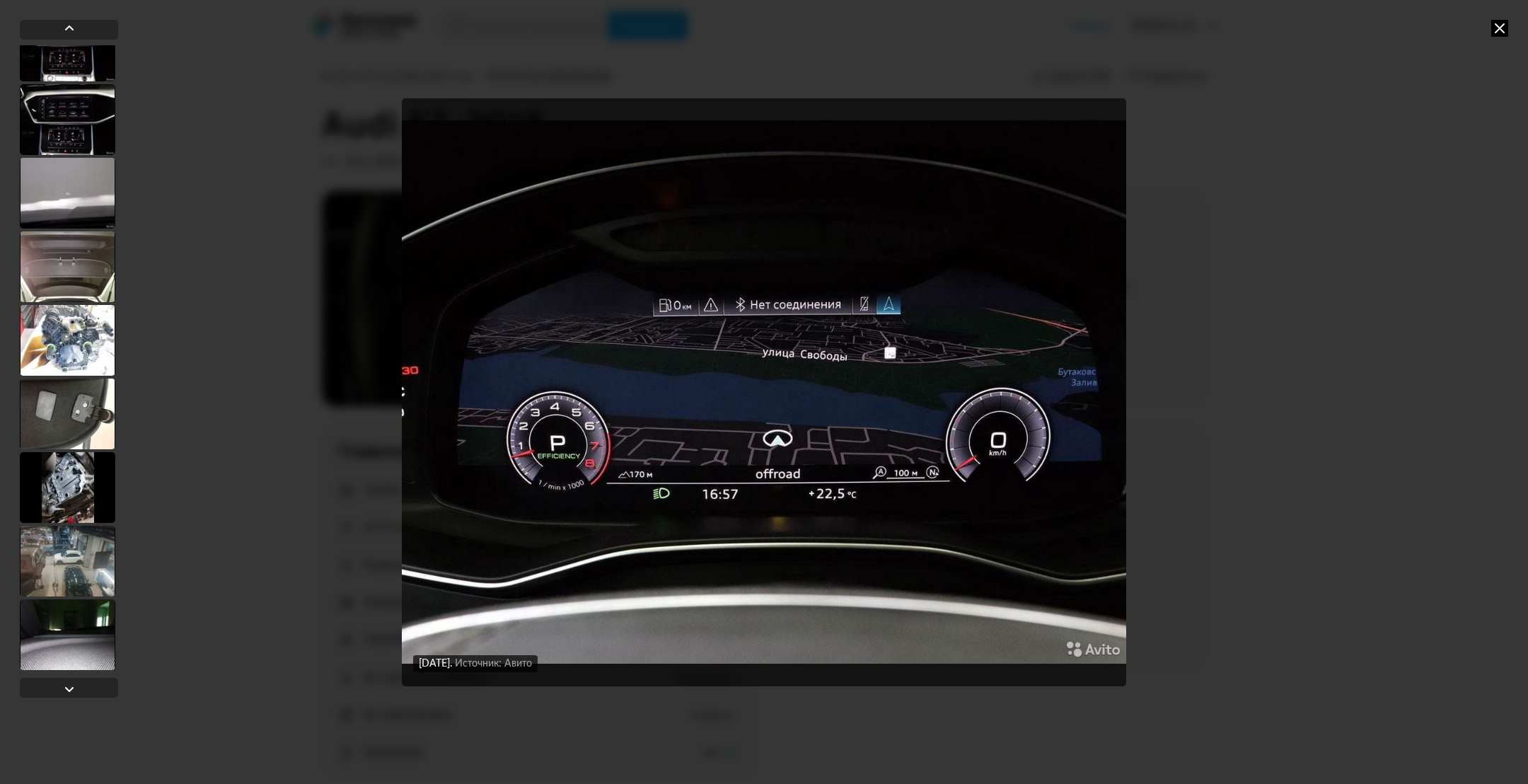
click at [79, 255] on div at bounding box center [67, 266] width 95 height 71
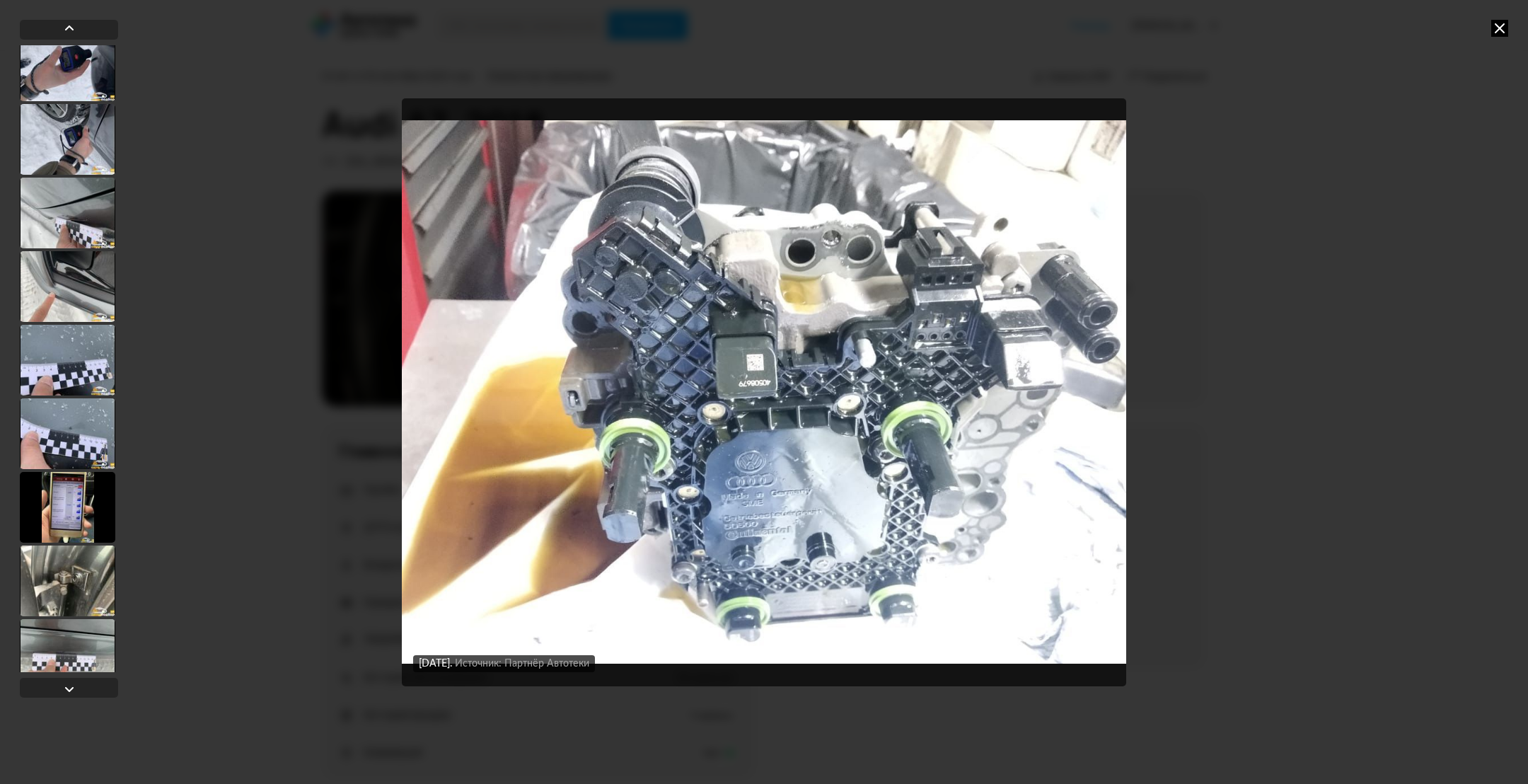
scroll to position [11131, 0]
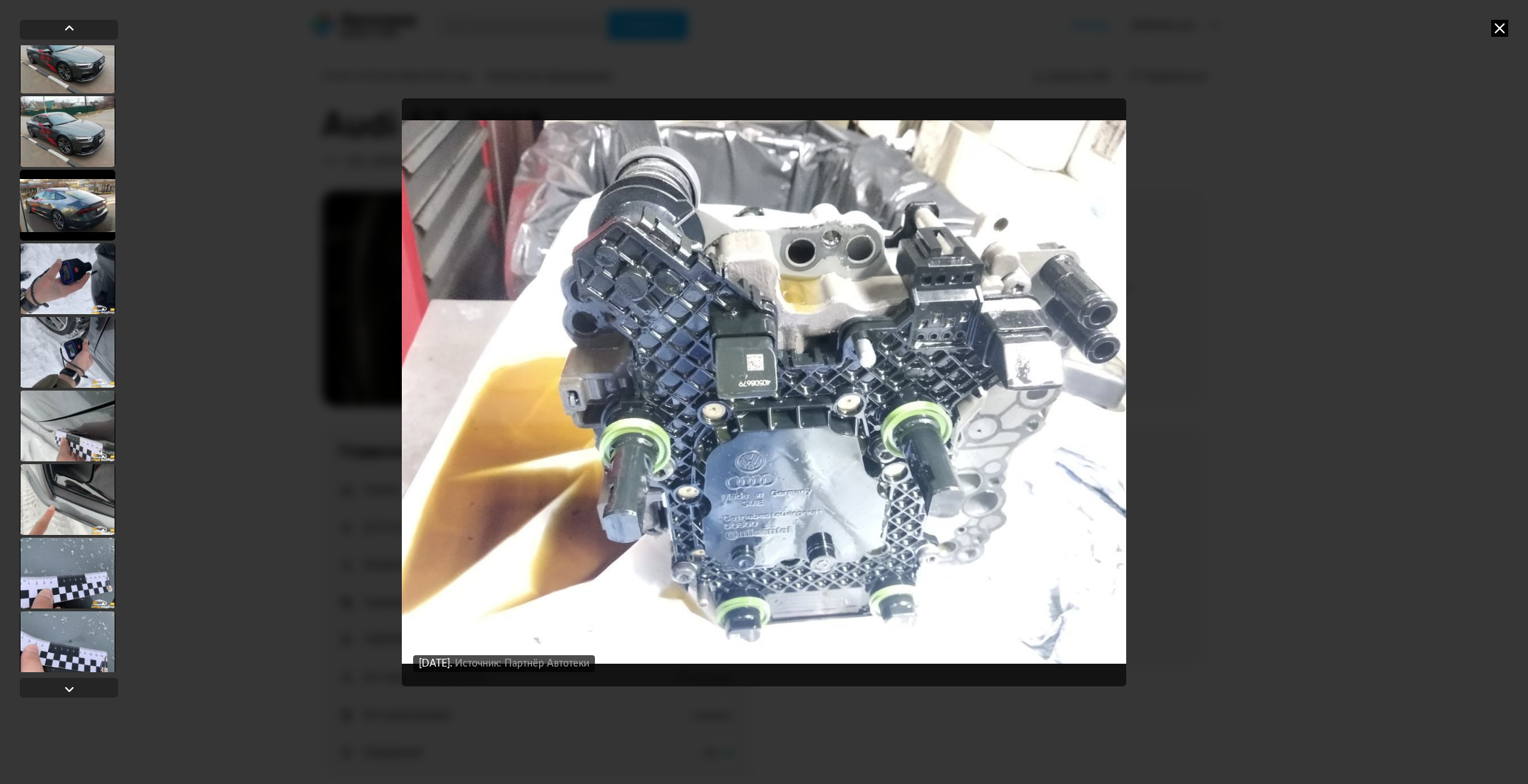
click at [79, 207] on div at bounding box center [67, 205] width 95 height 71
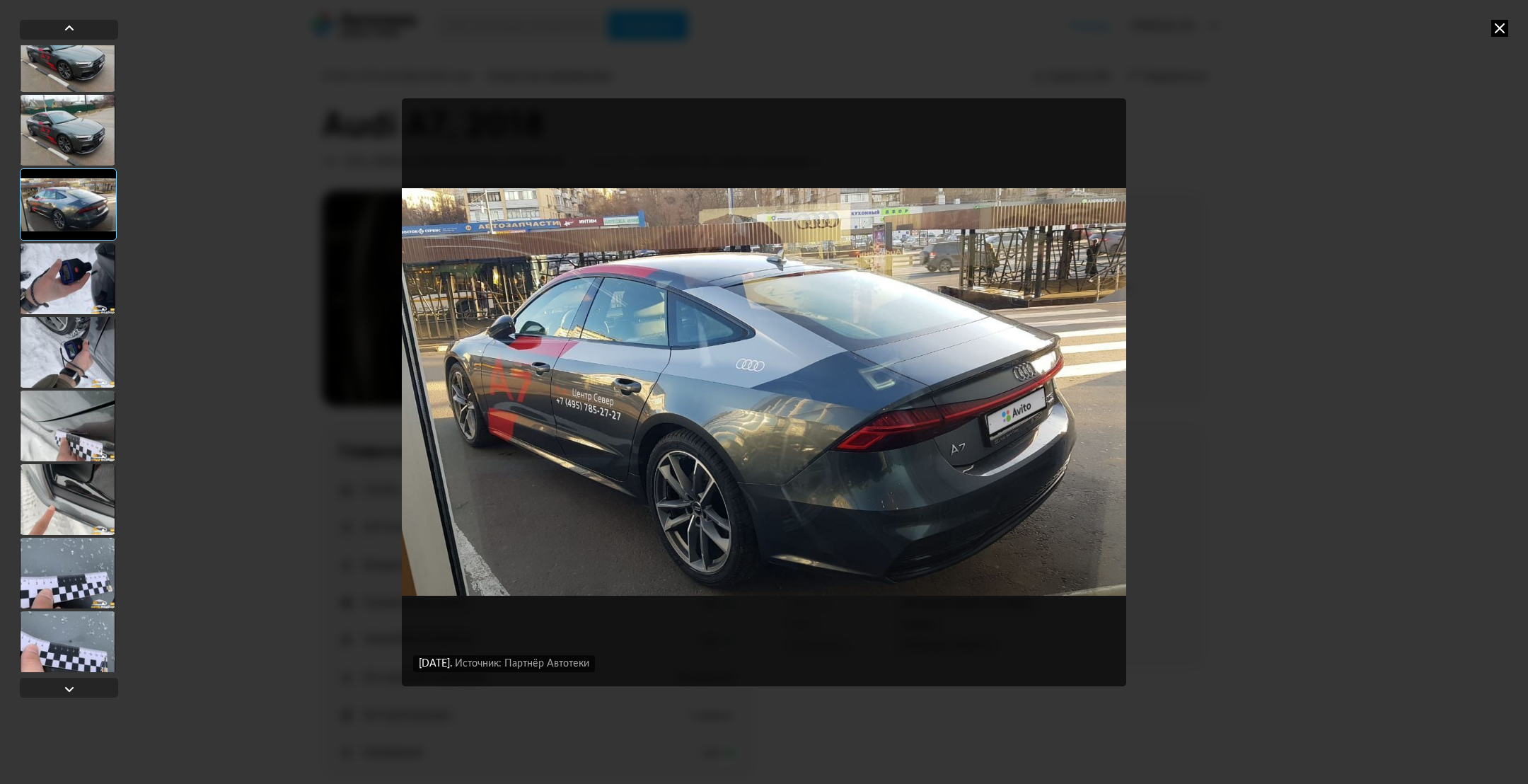
scroll to position [11129, 0]
click at [64, 113] on div at bounding box center [67, 132] width 95 height 71
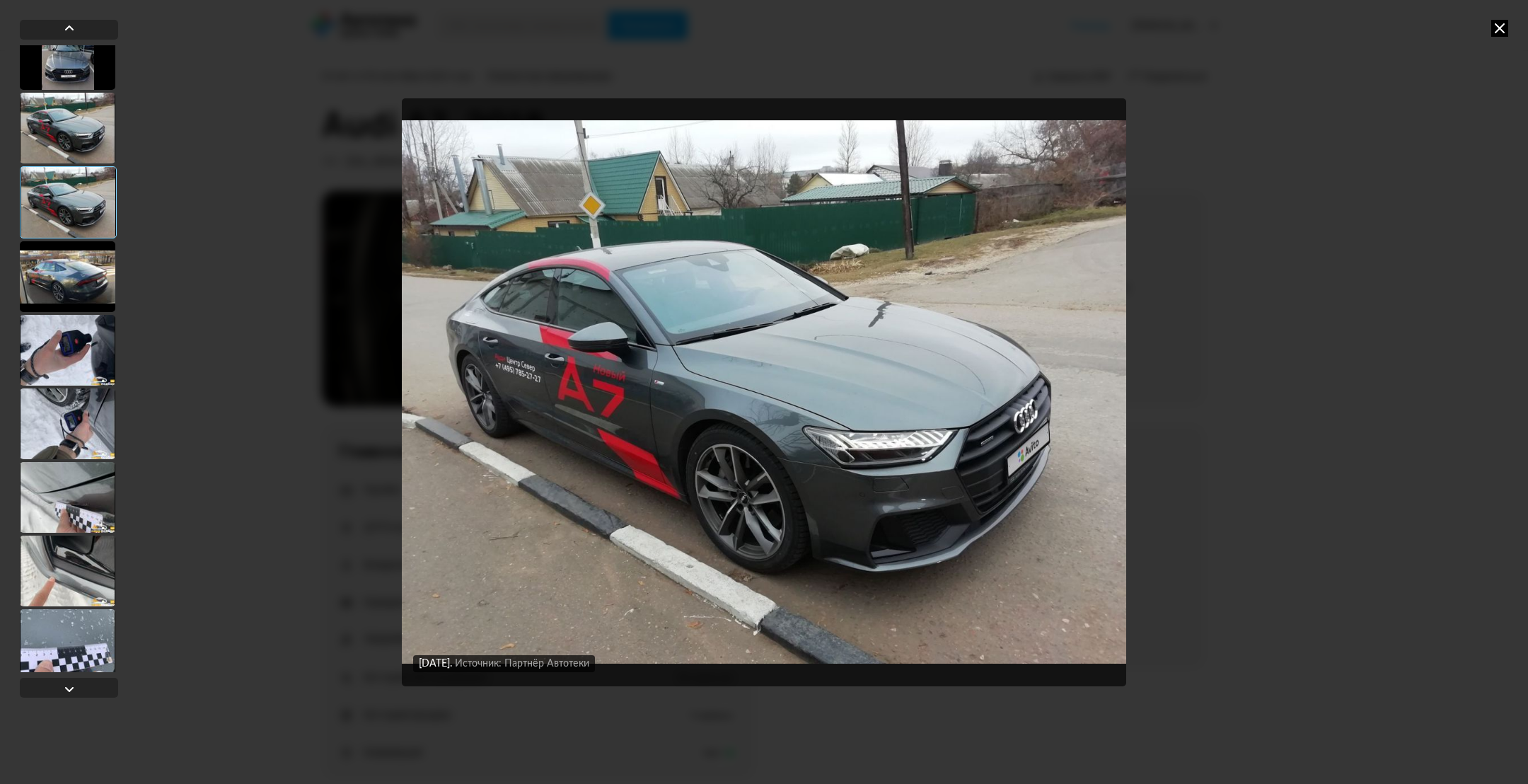
scroll to position [11023, 0]
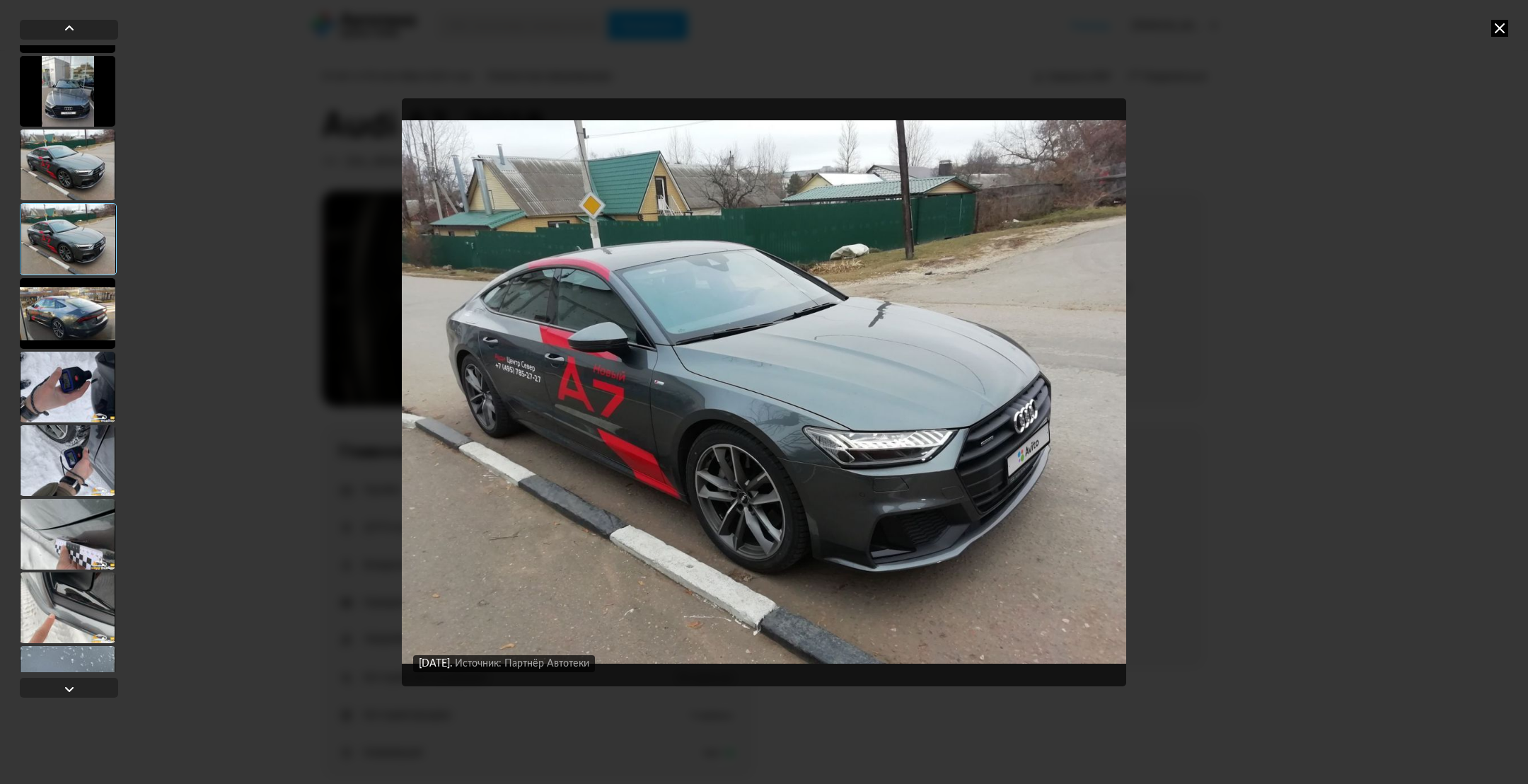
click at [64, 146] on div at bounding box center [67, 165] width 95 height 71
click at [69, 98] on div at bounding box center [67, 91] width 95 height 71
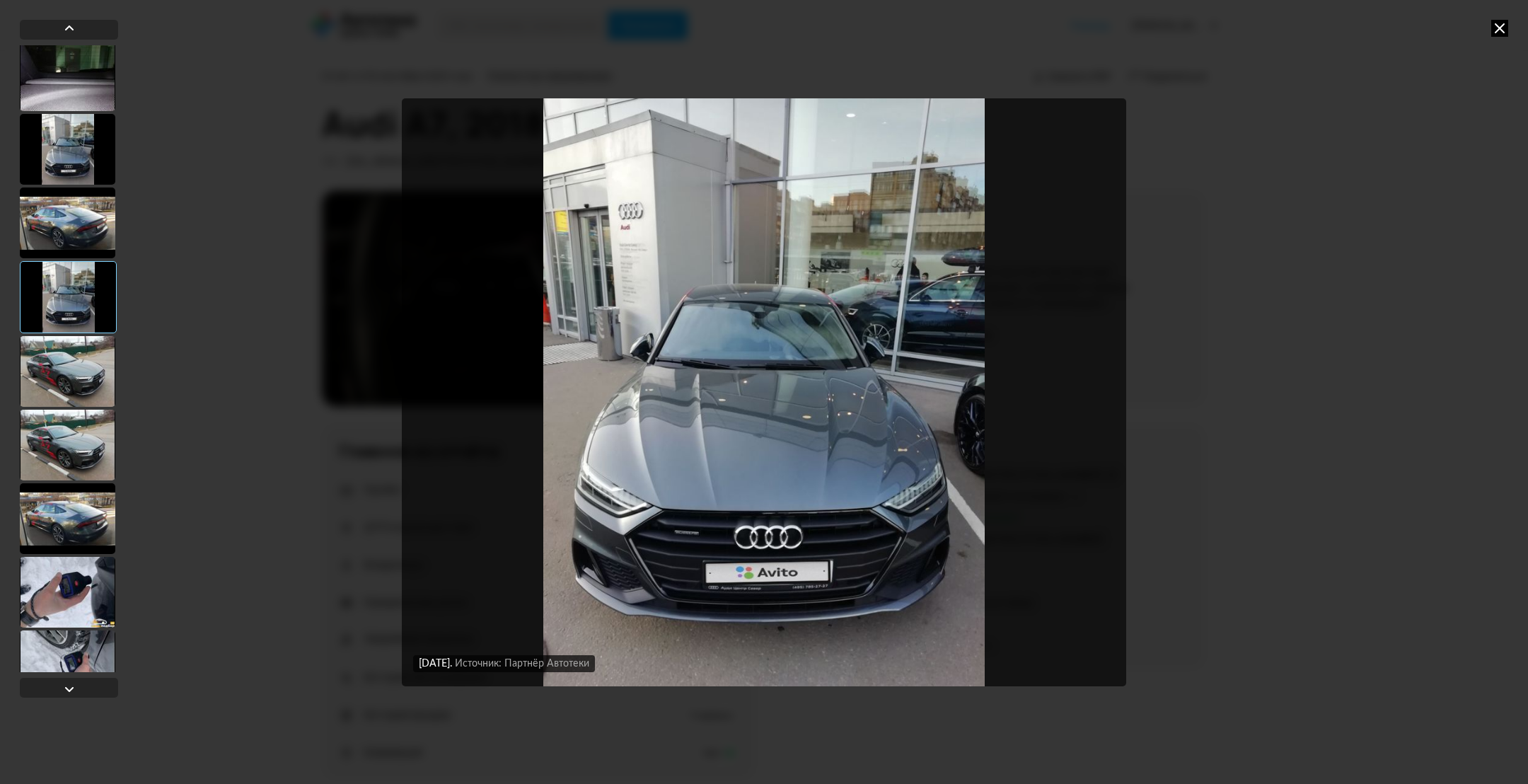
scroll to position [10811, 0]
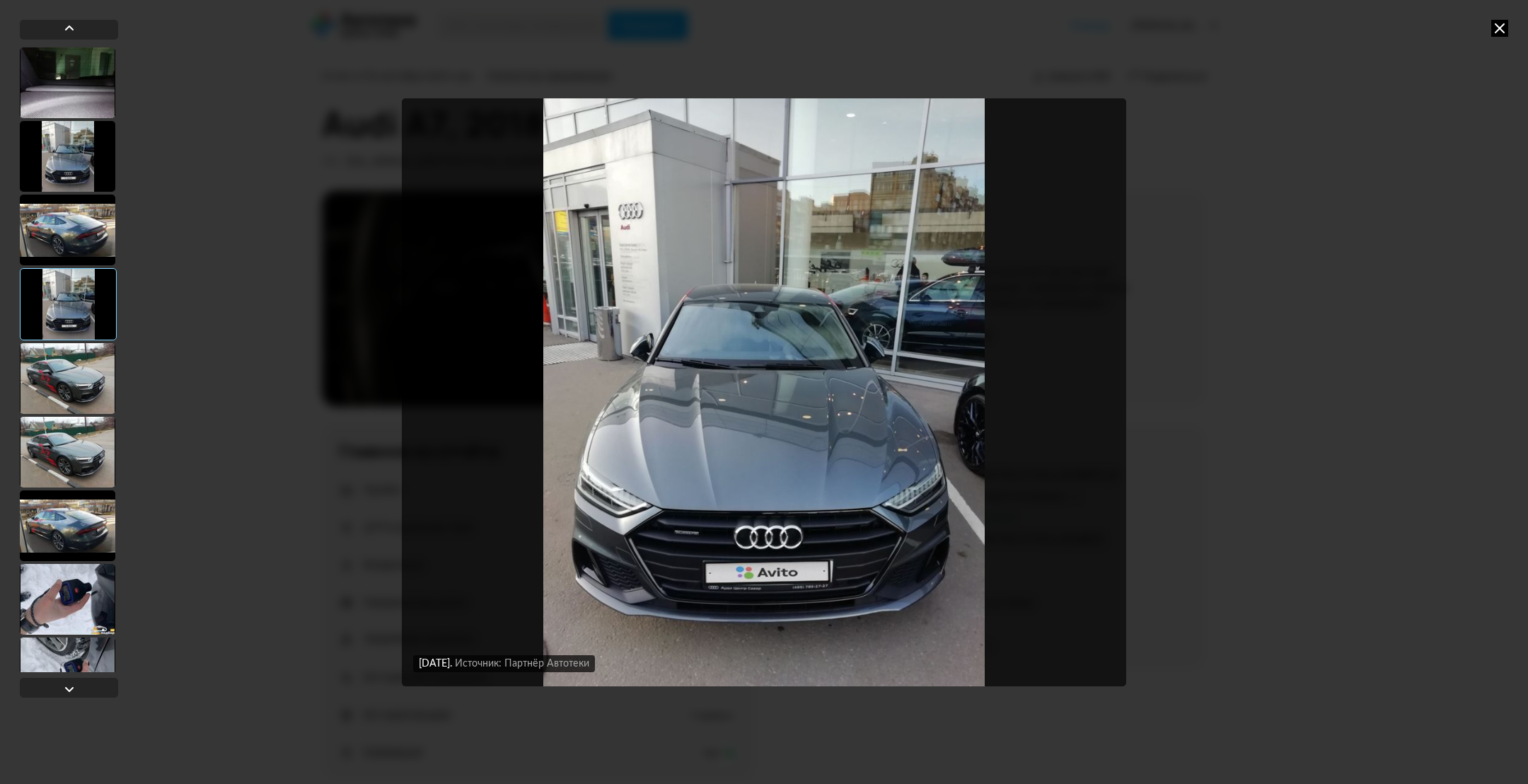
click at [79, 182] on div at bounding box center [67, 156] width 95 height 71
click at [83, 228] on div at bounding box center [67, 231] width 95 height 71
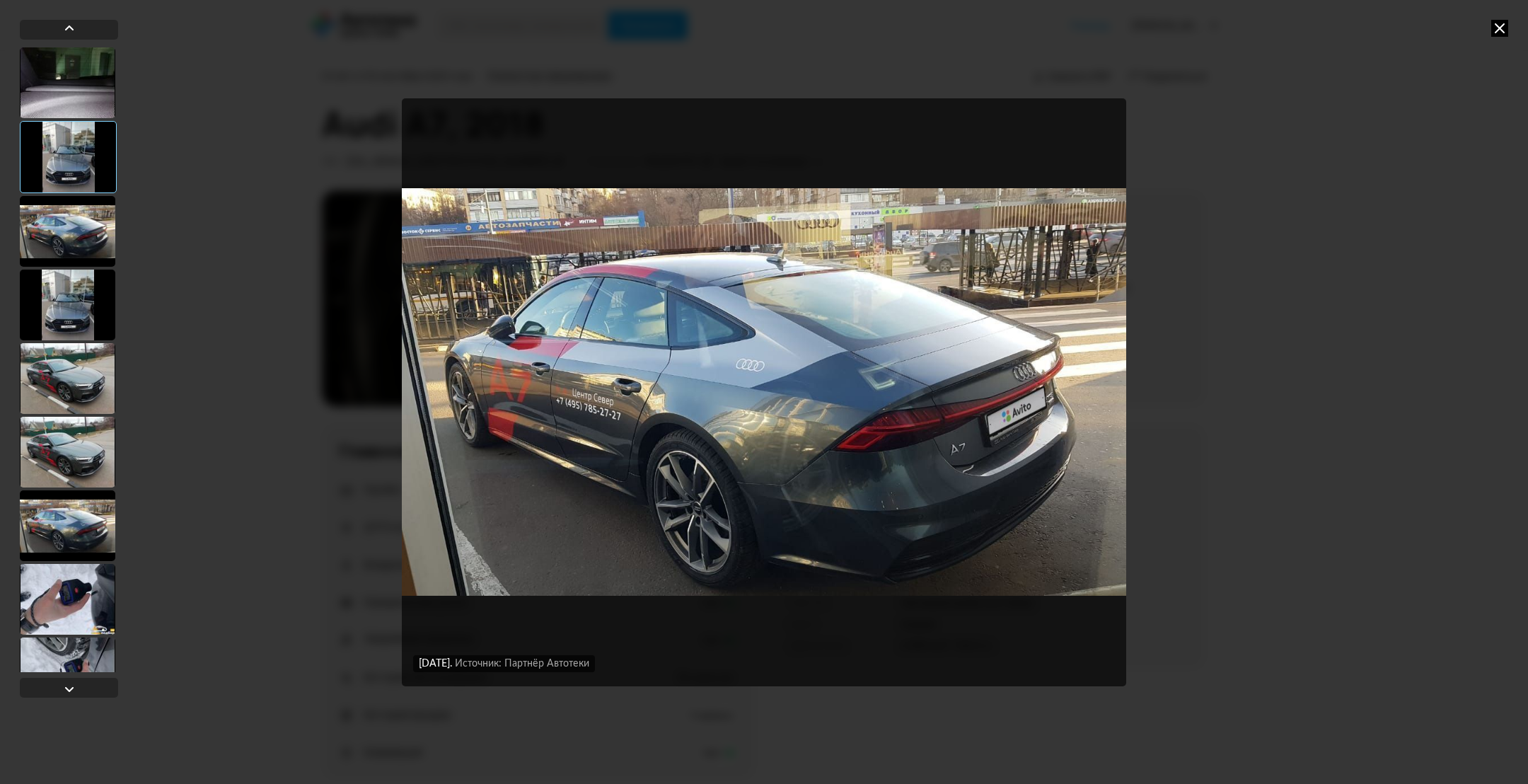
scroll to position [10280, 0]
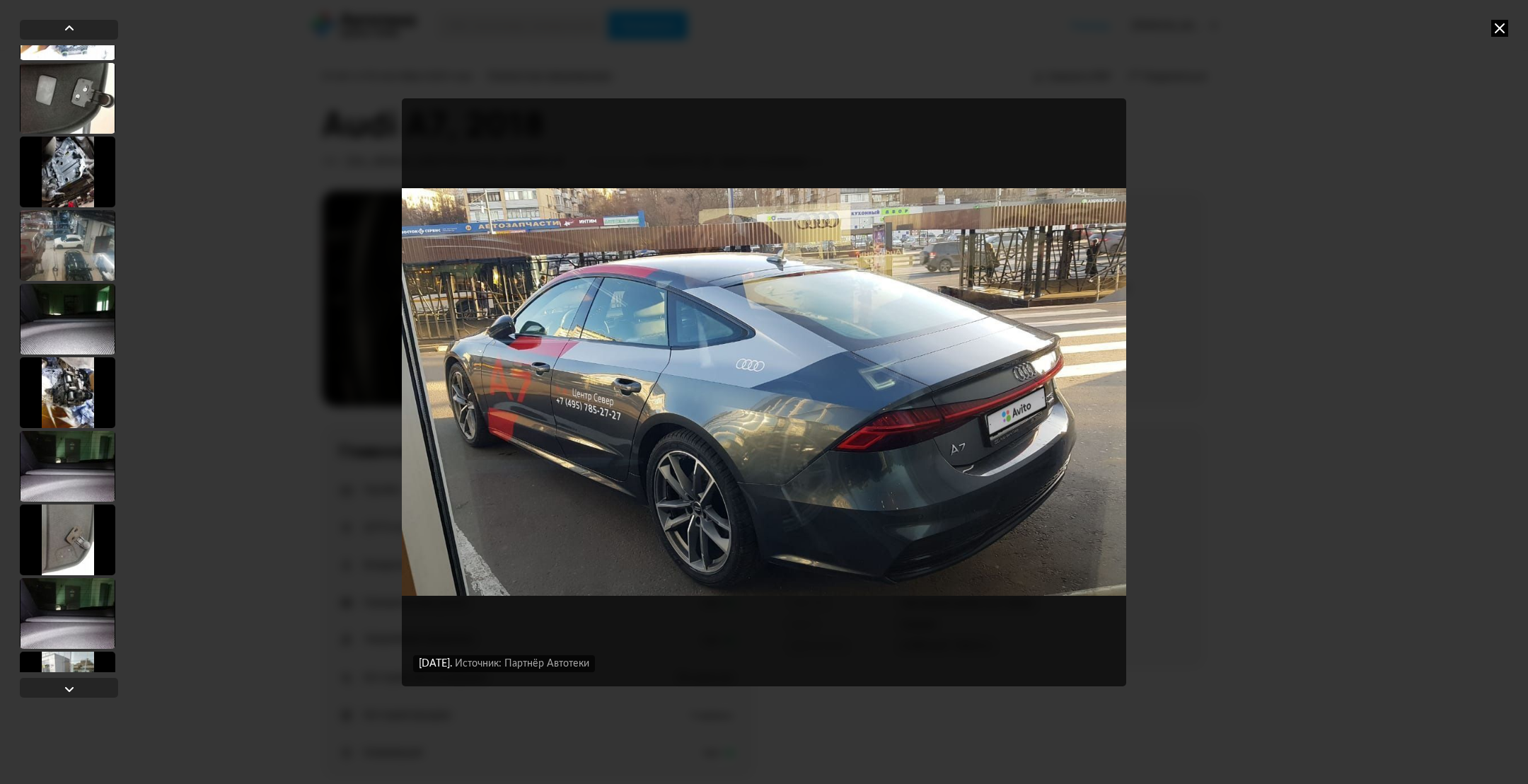
click at [89, 297] on div at bounding box center [67, 319] width 95 height 71
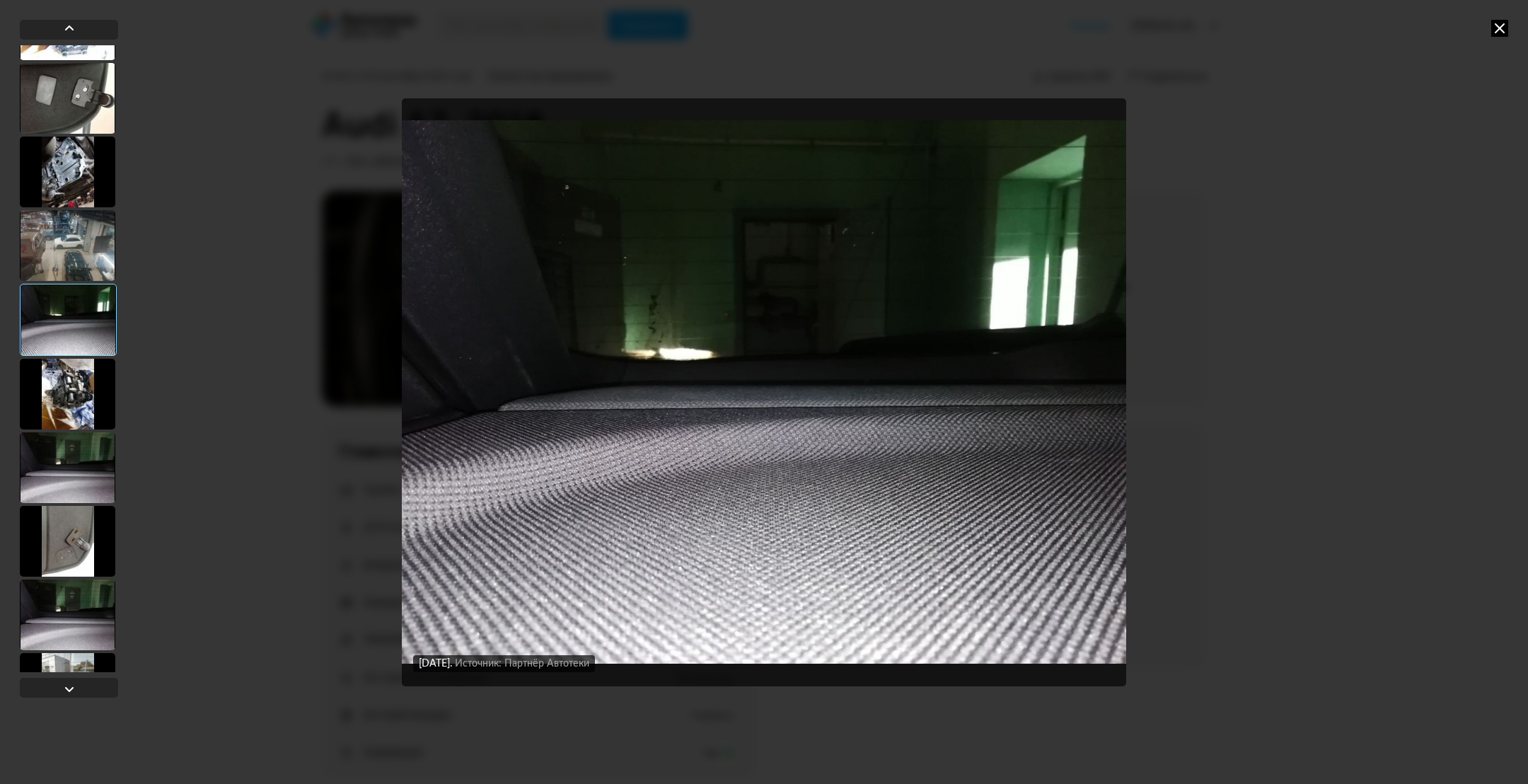
click at [72, 166] on div at bounding box center [67, 172] width 95 height 71
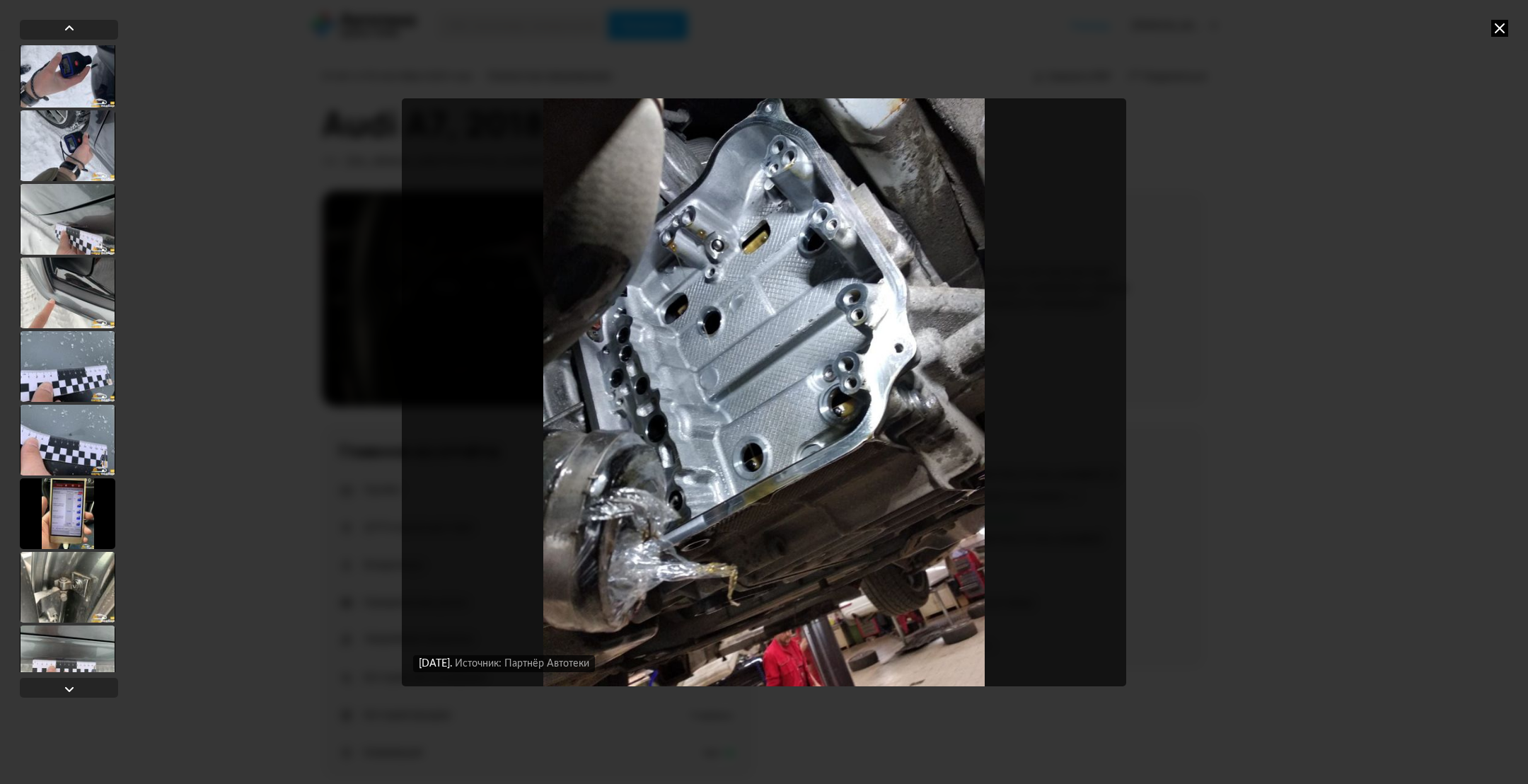
scroll to position [11341, 0]
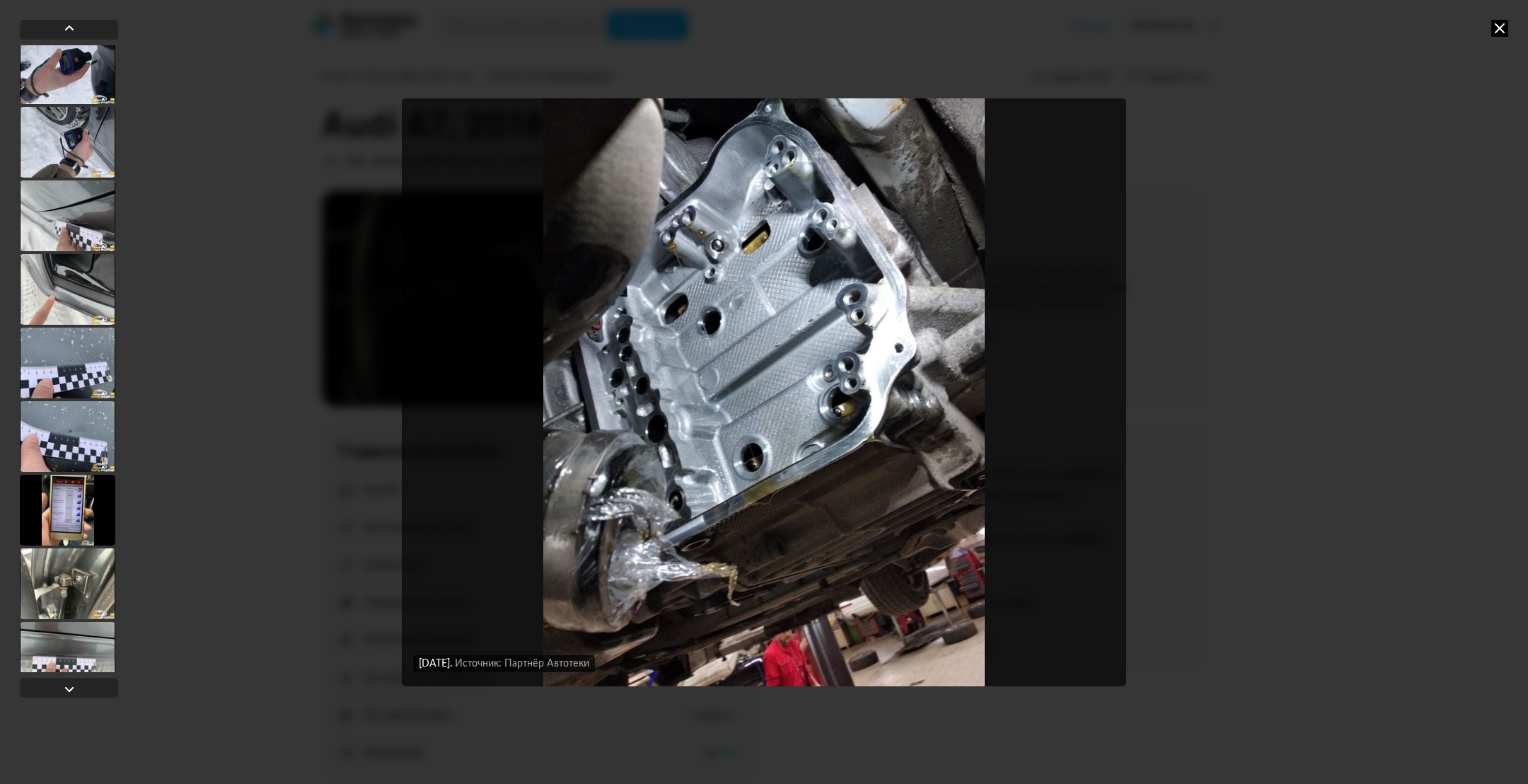
click at [76, 166] on div at bounding box center [67, 142] width 95 height 71
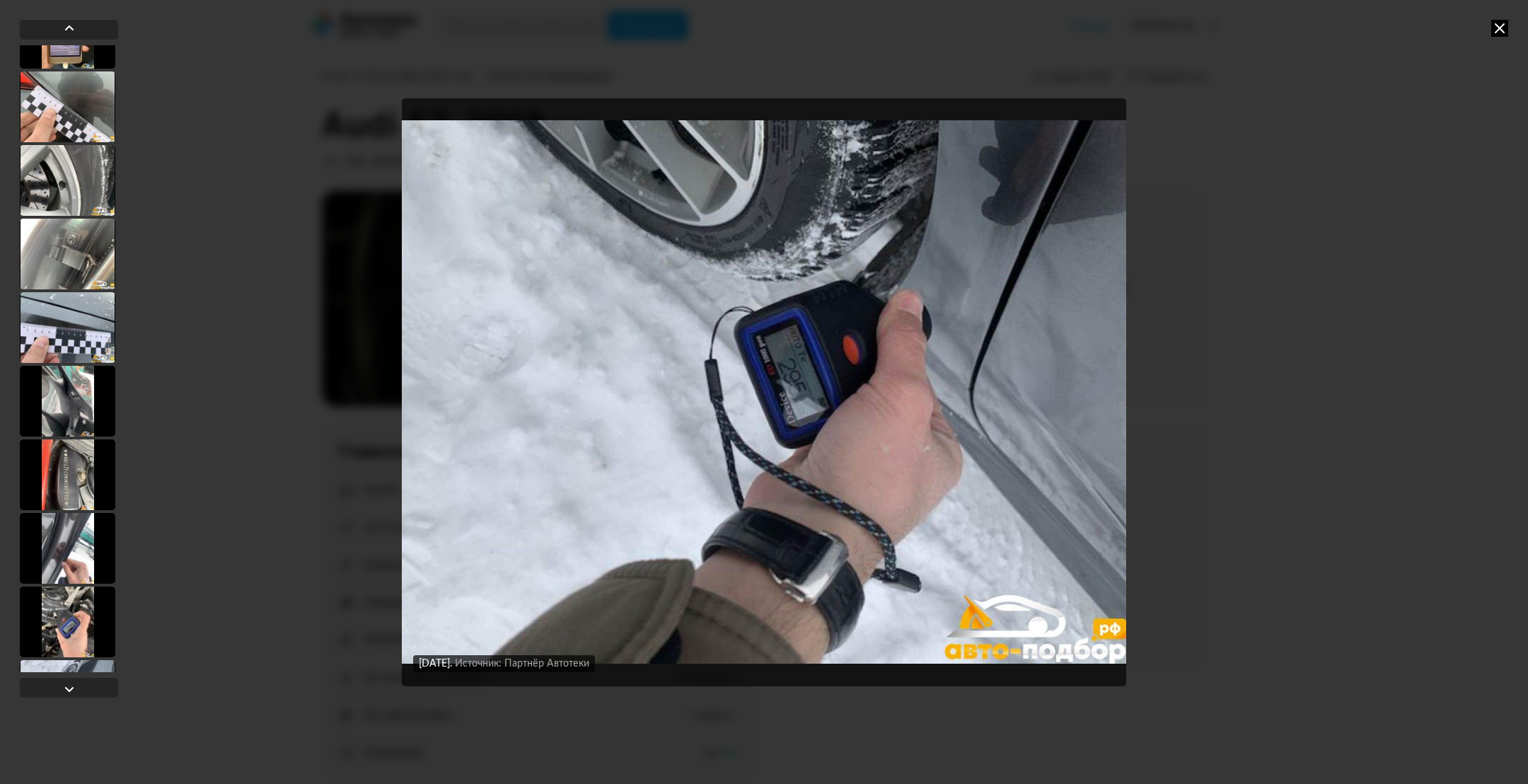
scroll to position [12720, 0]
